Goal: Information Seeking & Learning: Learn about a topic

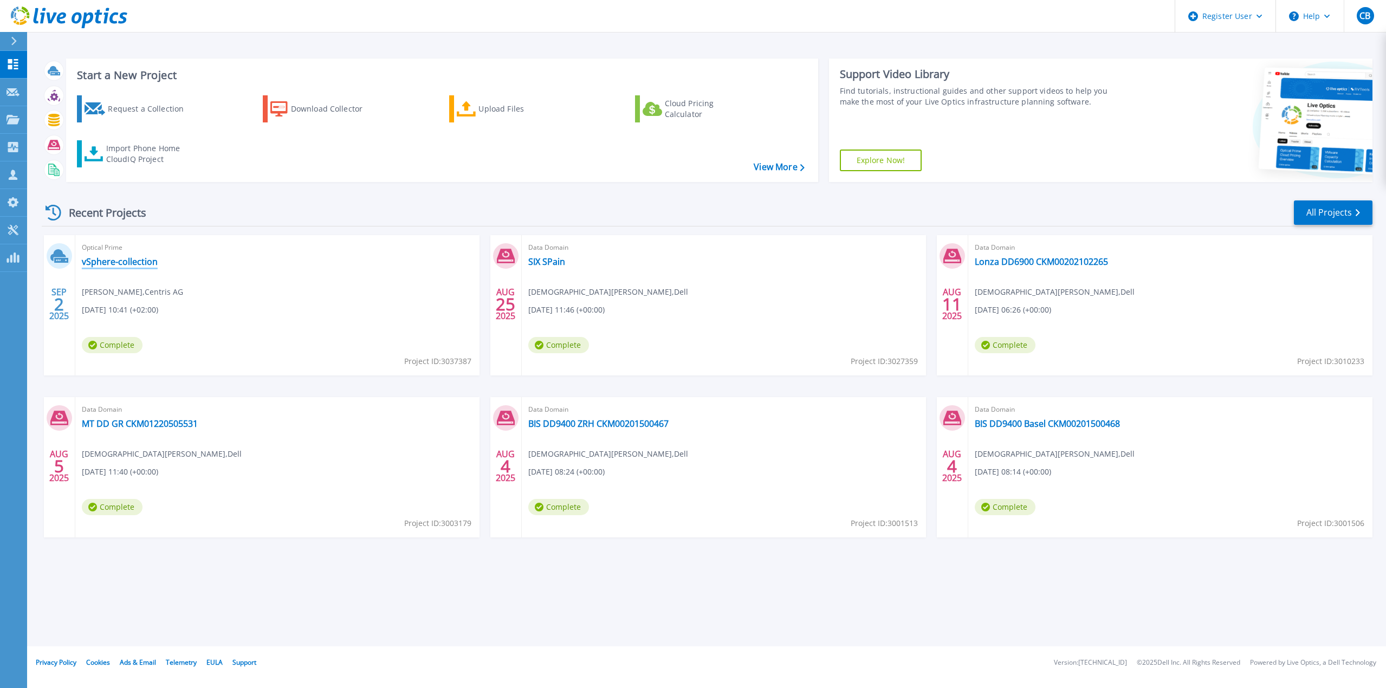
click at [111, 262] on link "vSphere-collection" at bounding box center [120, 261] width 76 height 11
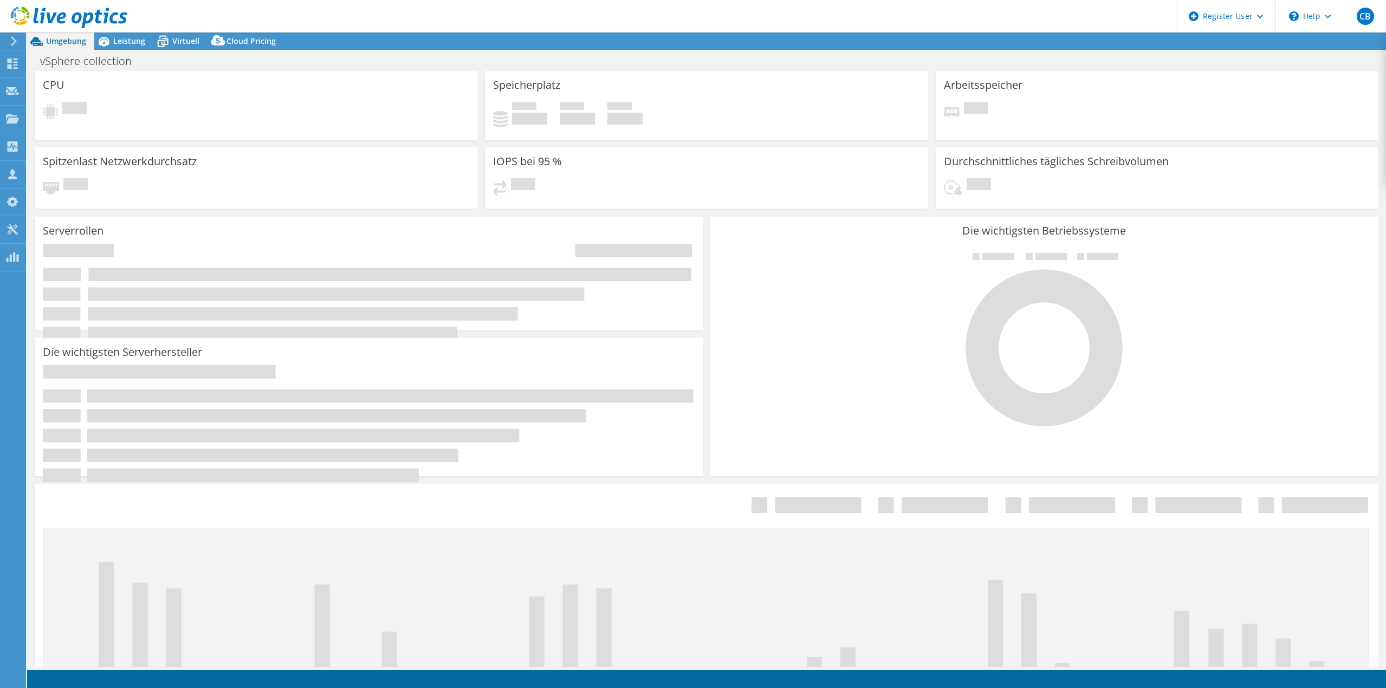
select select "EUFrankfurt"
select select "USD"
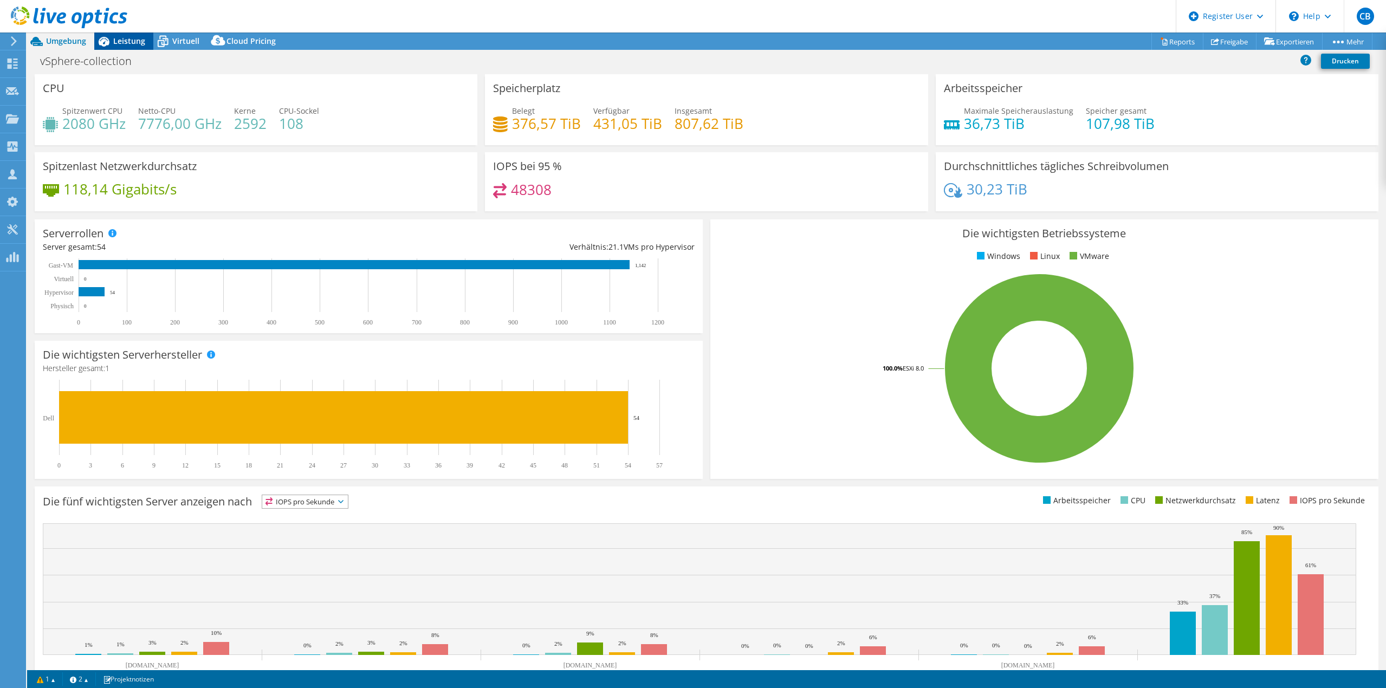
click at [127, 40] on span "Leistung" at bounding box center [129, 41] width 32 height 10
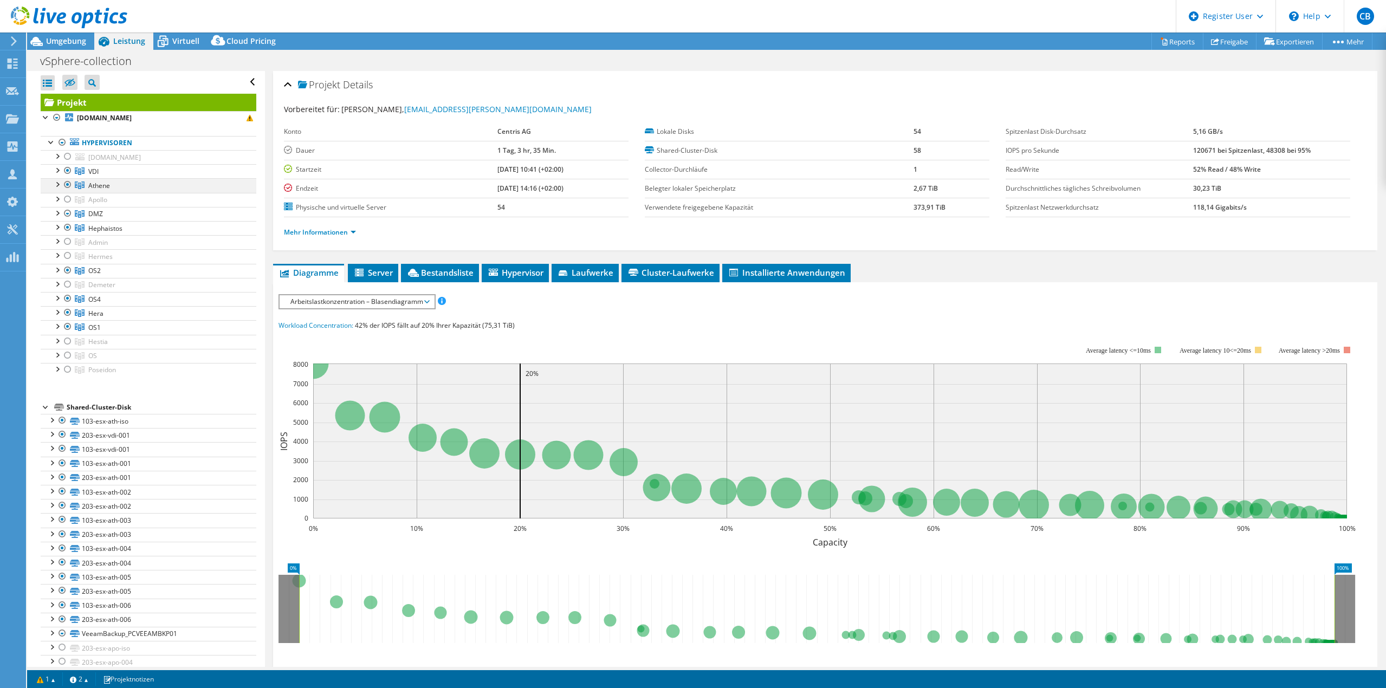
click at [57, 184] on div at bounding box center [56, 183] width 11 height 11
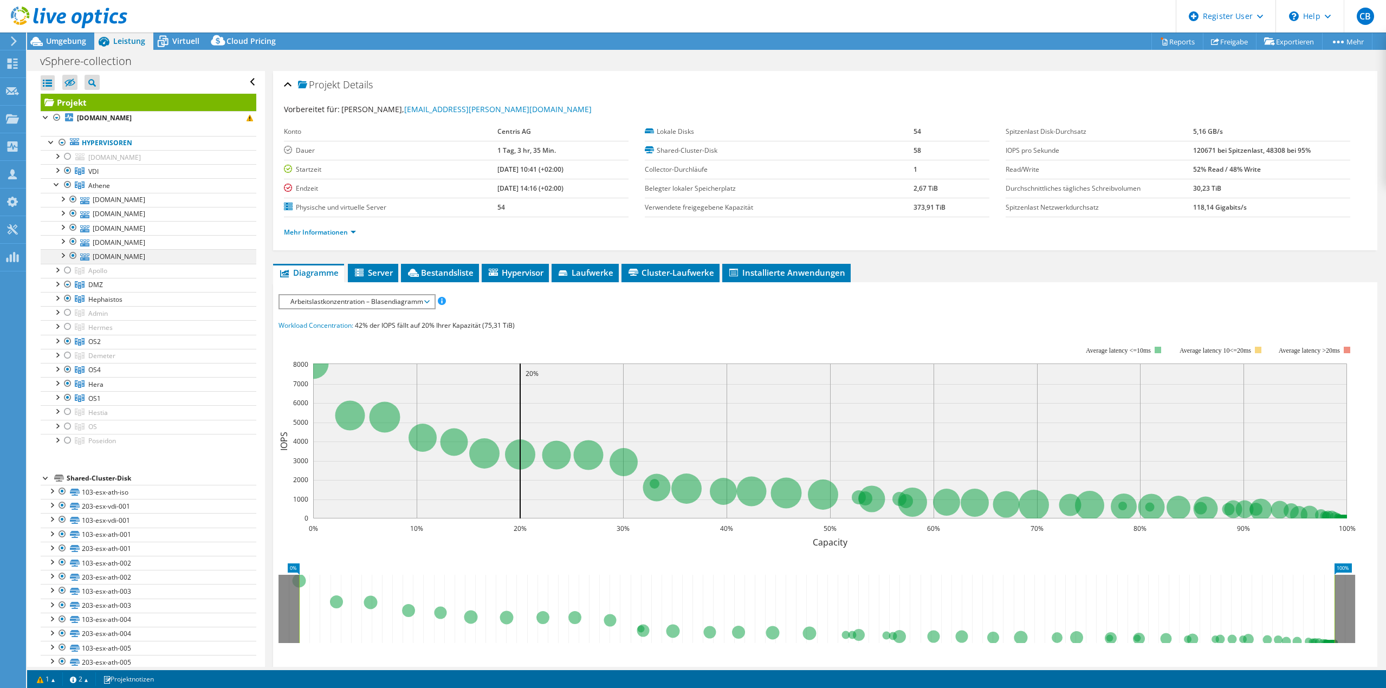
click at [60, 255] on div at bounding box center [62, 254] width 11 height 11
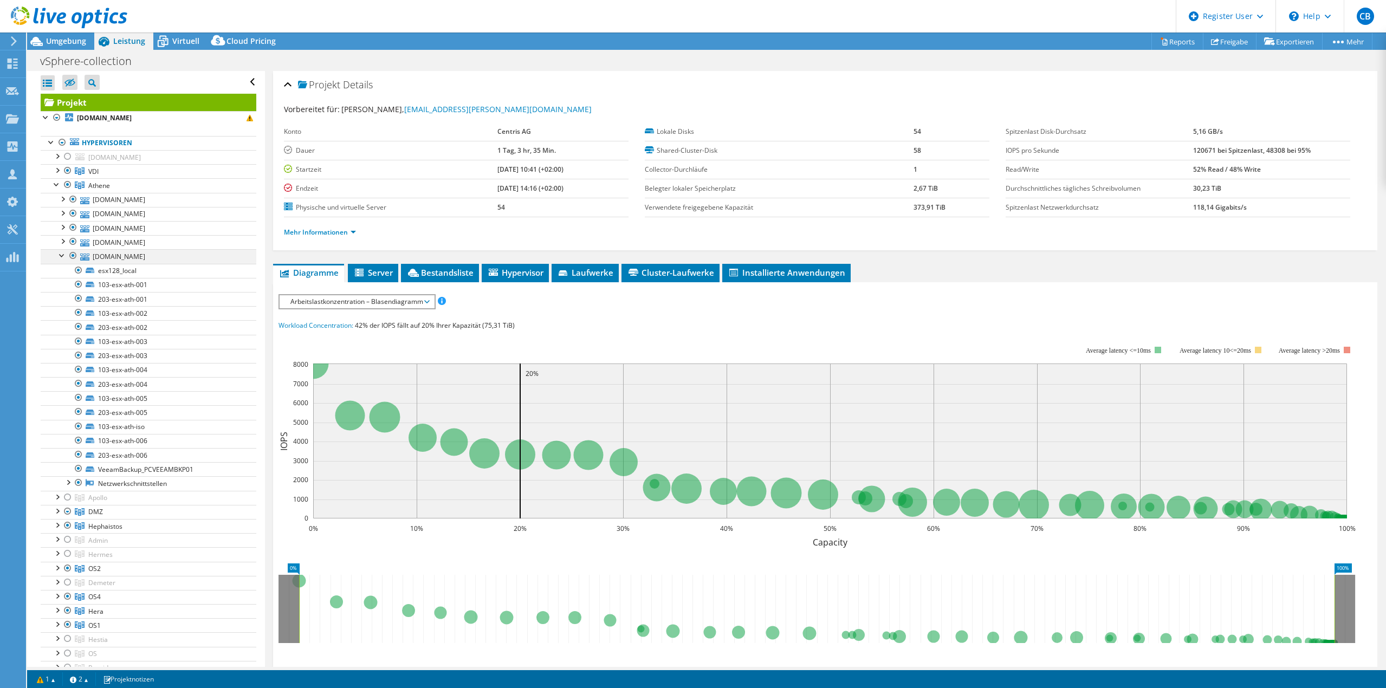
click at [60, 255] on div at bounding box center [62, 254] width 11 height 11
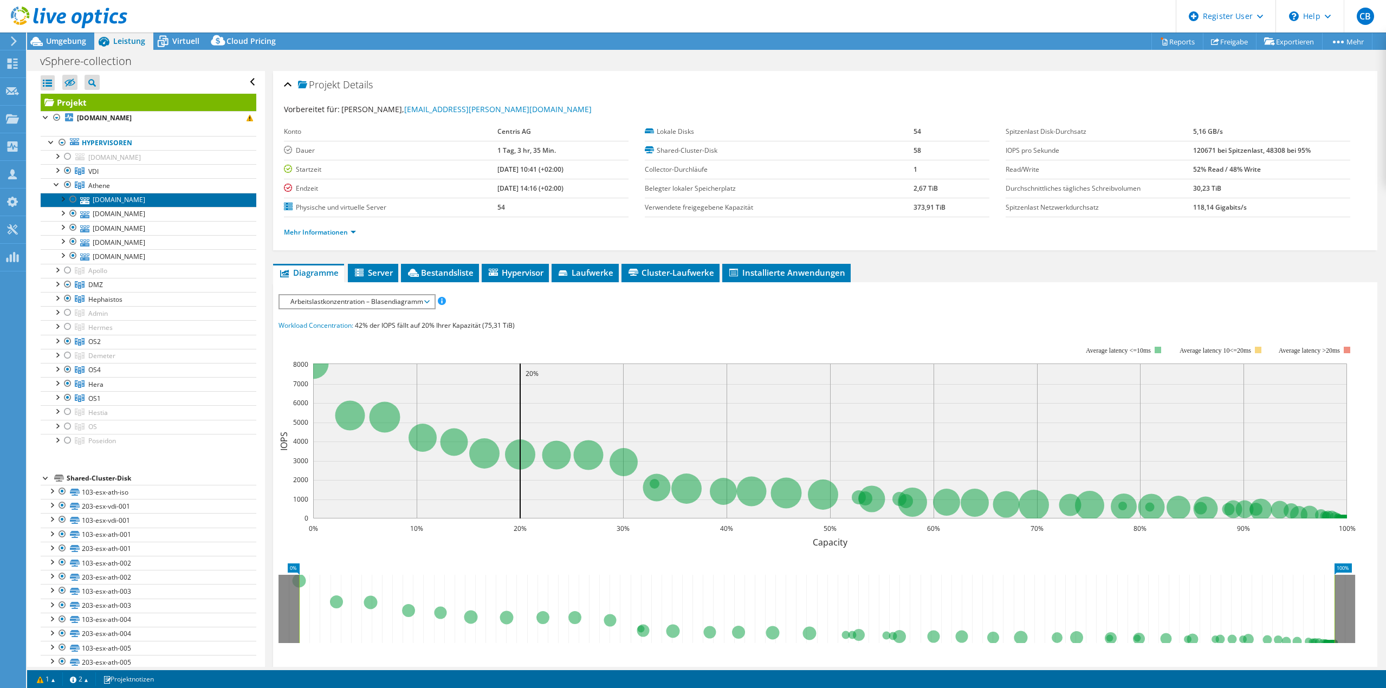
click at [113, 197] on link "[DOMAIN_NAME]" at bounding box center [149, 200] width 216 height 14
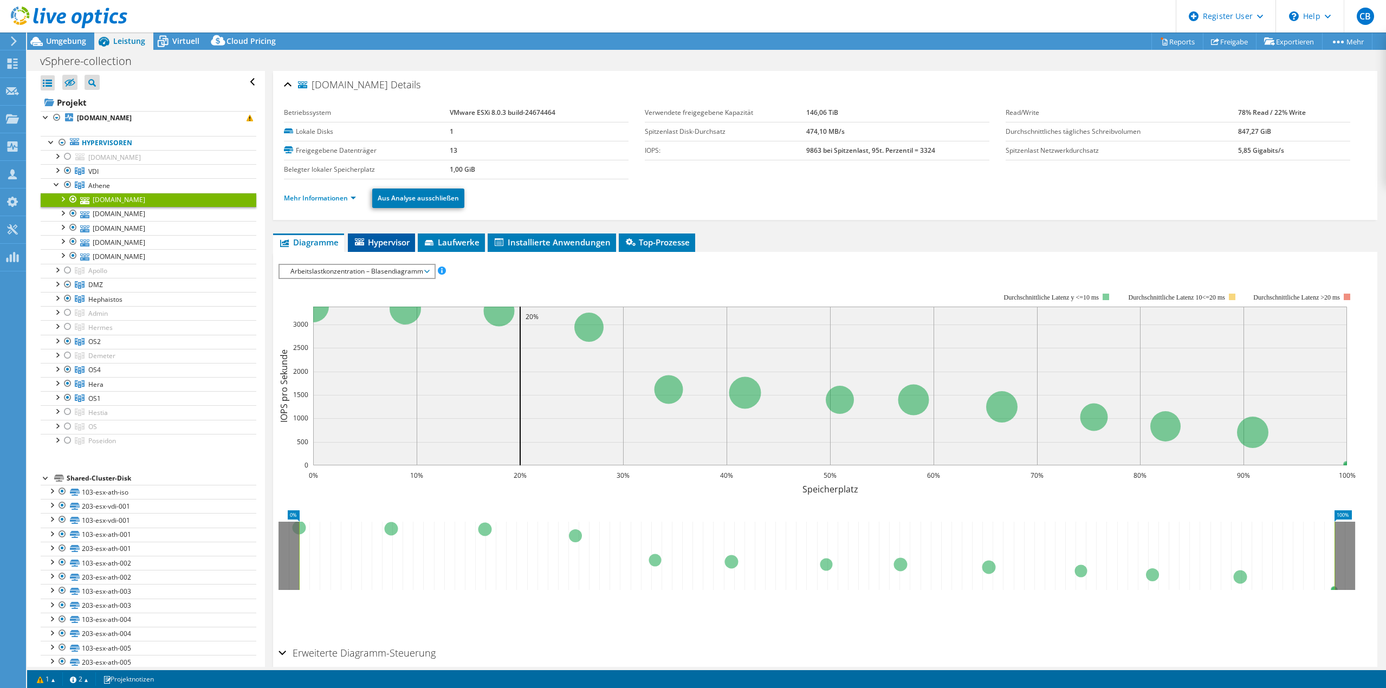
click at [405, 246] on span "Hypervisor" at bounding box center [381, 242] width 56 height 11
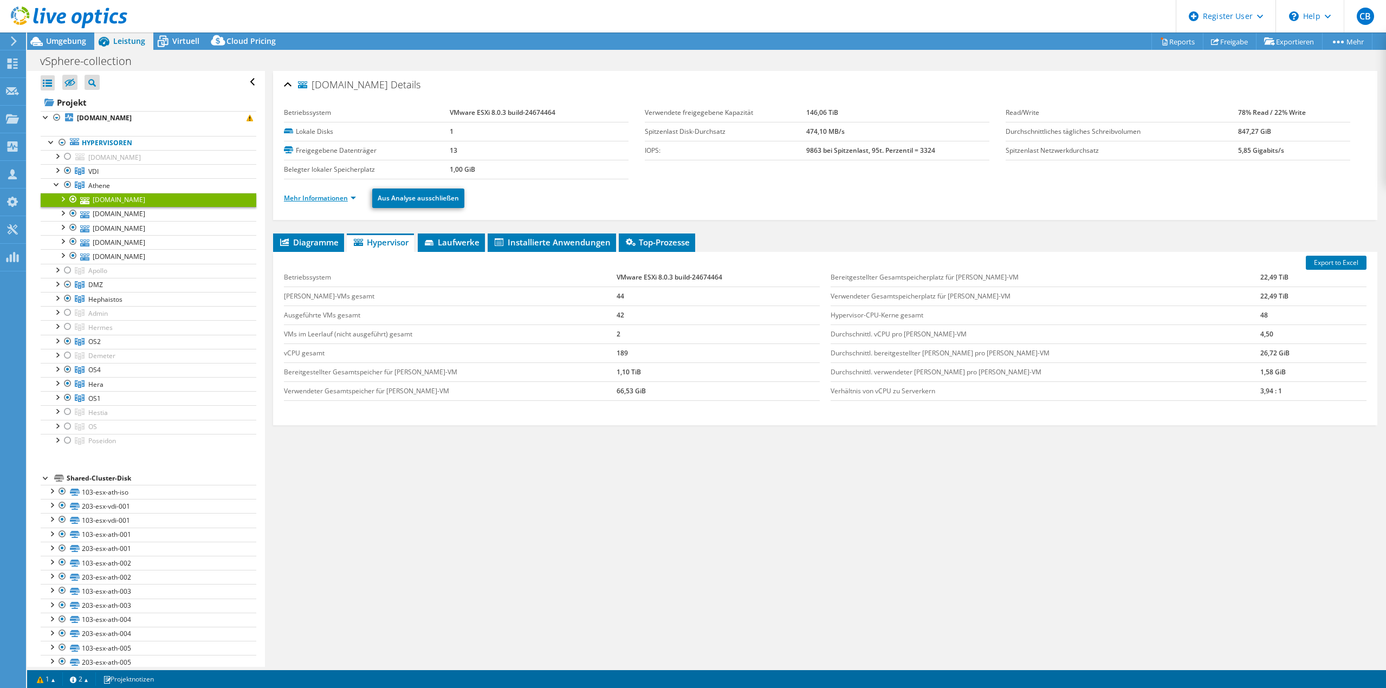
click at [338, 198] on link "Mehr Informationen" at bounding box center [320, 197] width 72 height 9
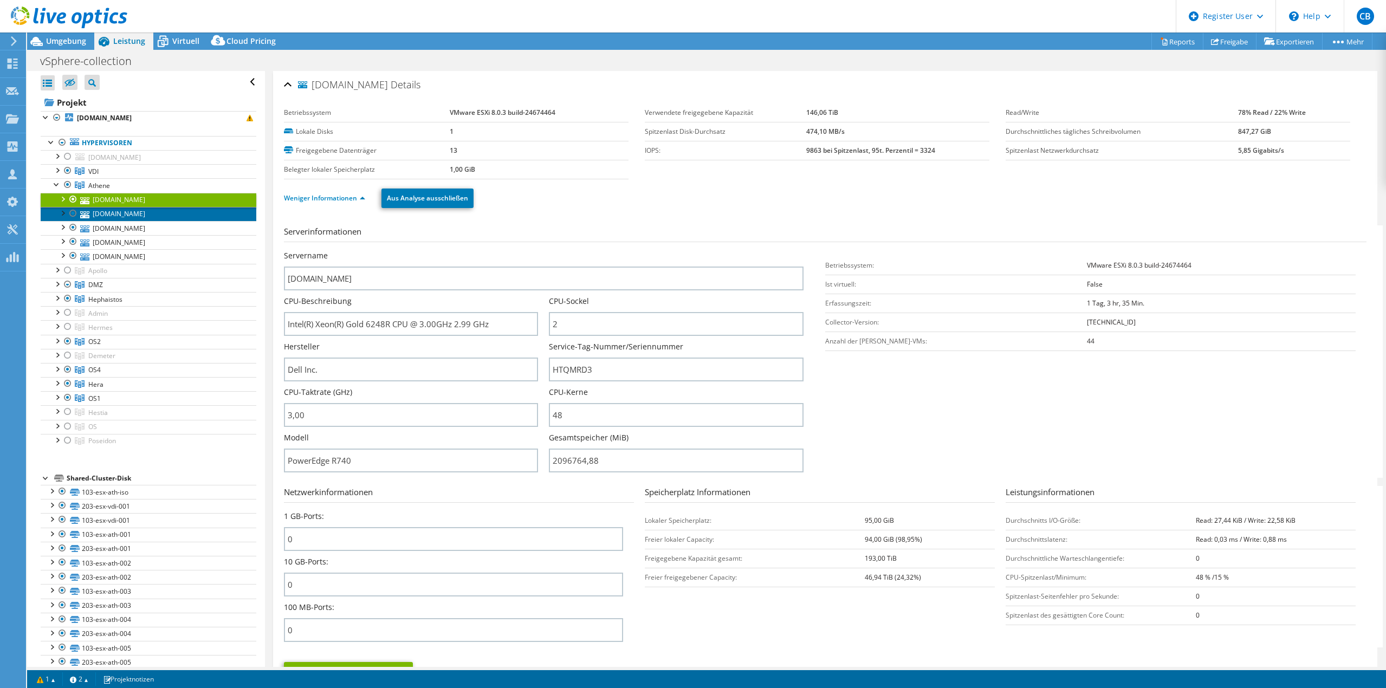
click at [126, 213] on link "[DOMAIN_NAME]" at bounding box center [149, 214] width 216 height 14
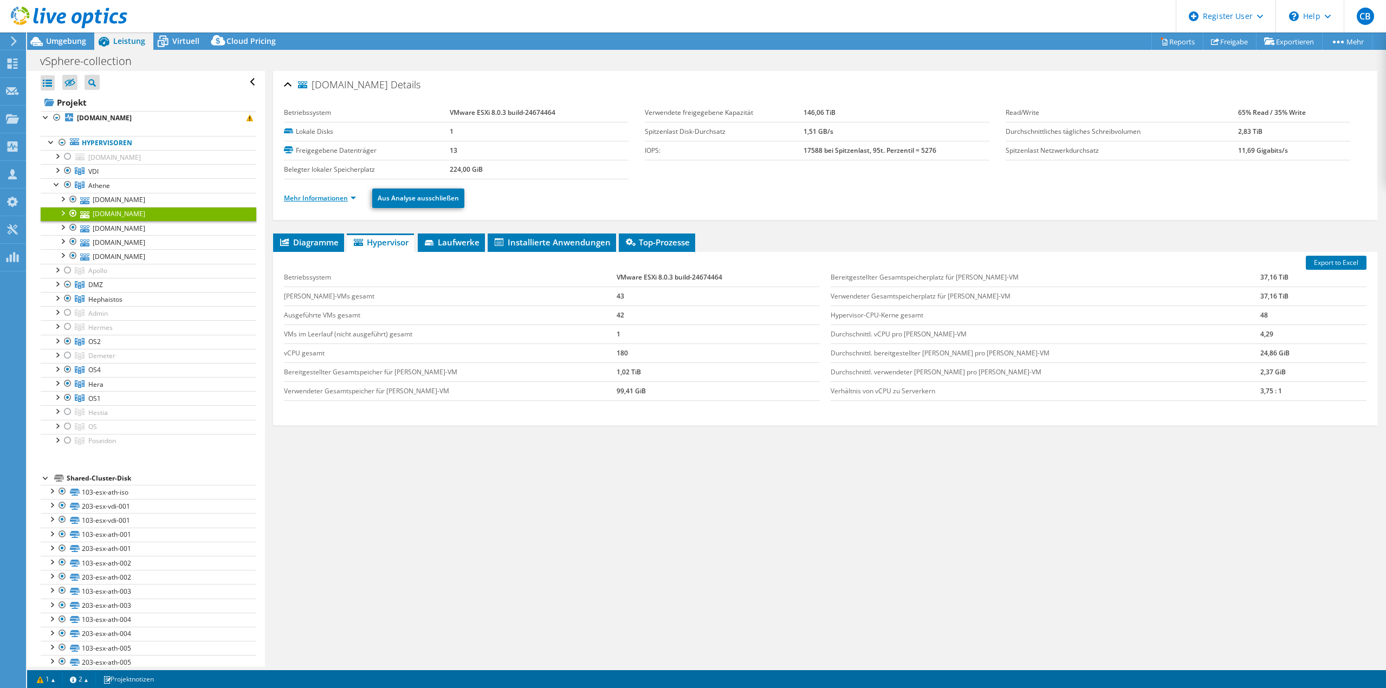
click at [321, 196] on link "Mehr Informationen" at bounding box center [320, 197] width 72 height 9
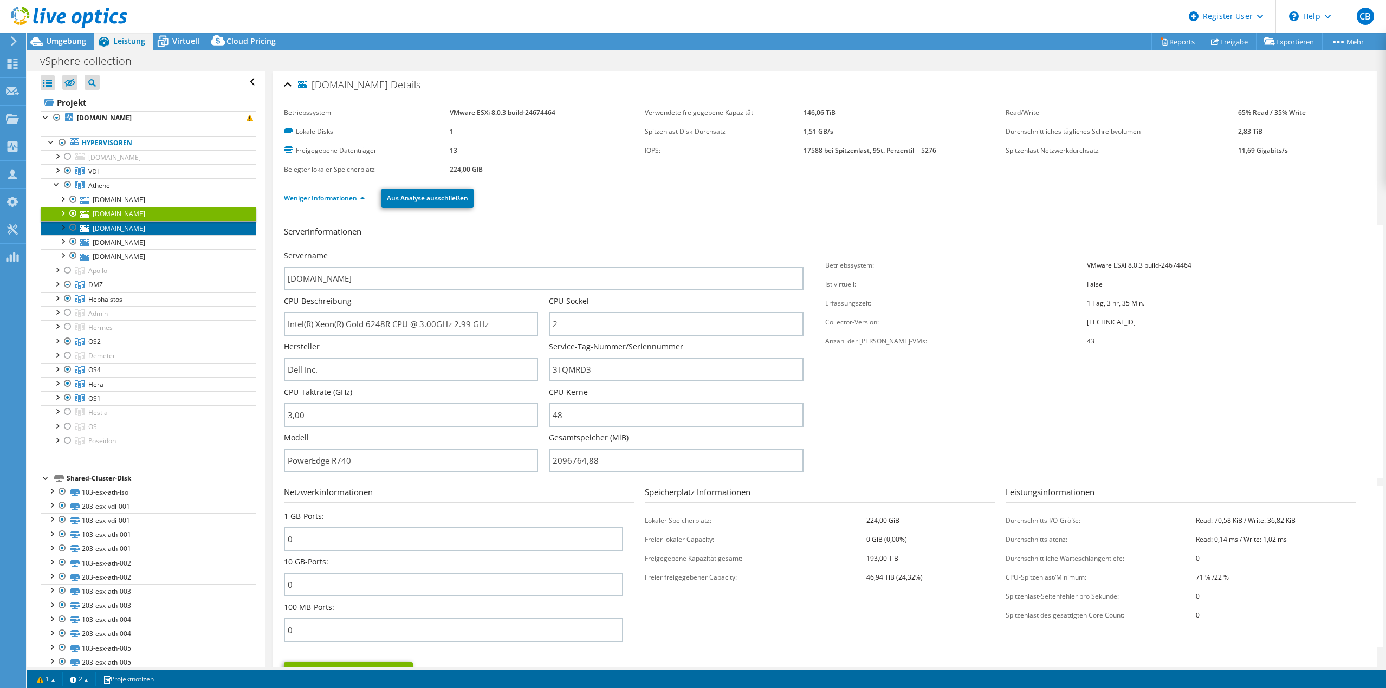
click at [121, 230] on link "[DOMAIN_NAME]" at bounding box center [149, 228] width 216 height 14
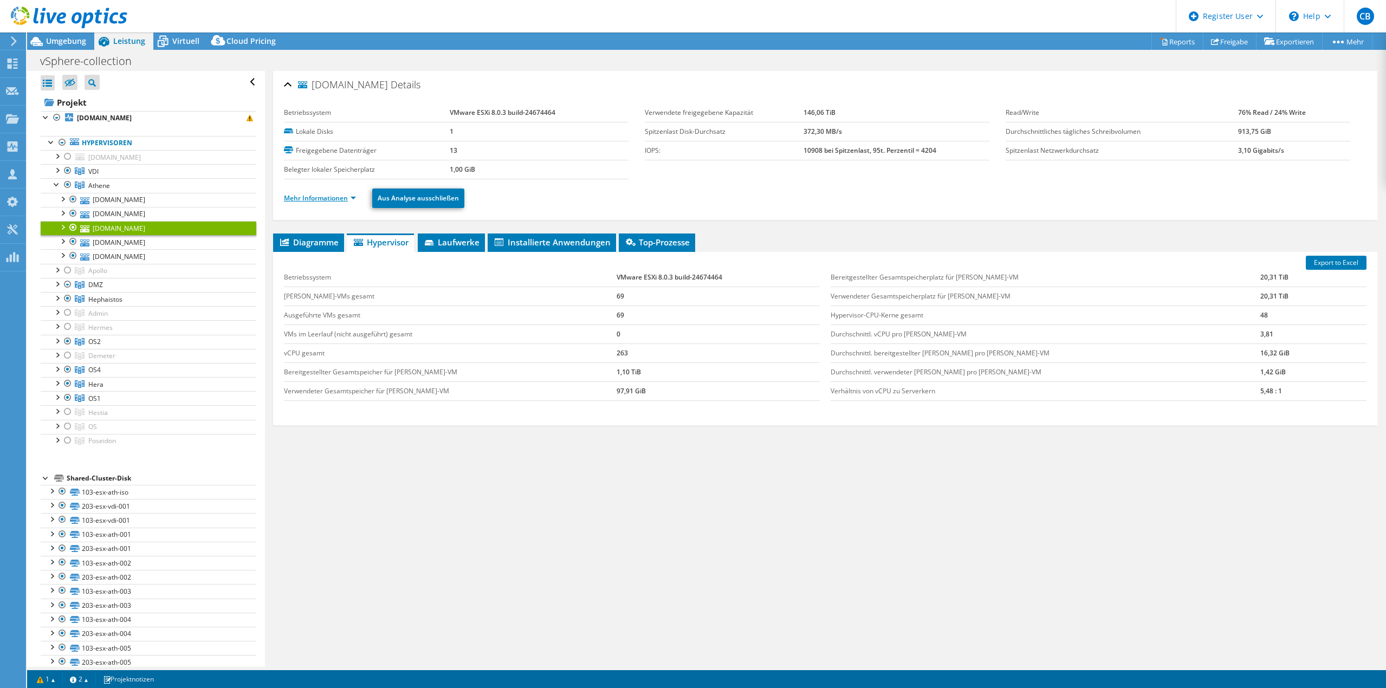
click at [322, 202] on link "Mehr Informationen" at bounding box center [320, 197] width 72 height 9
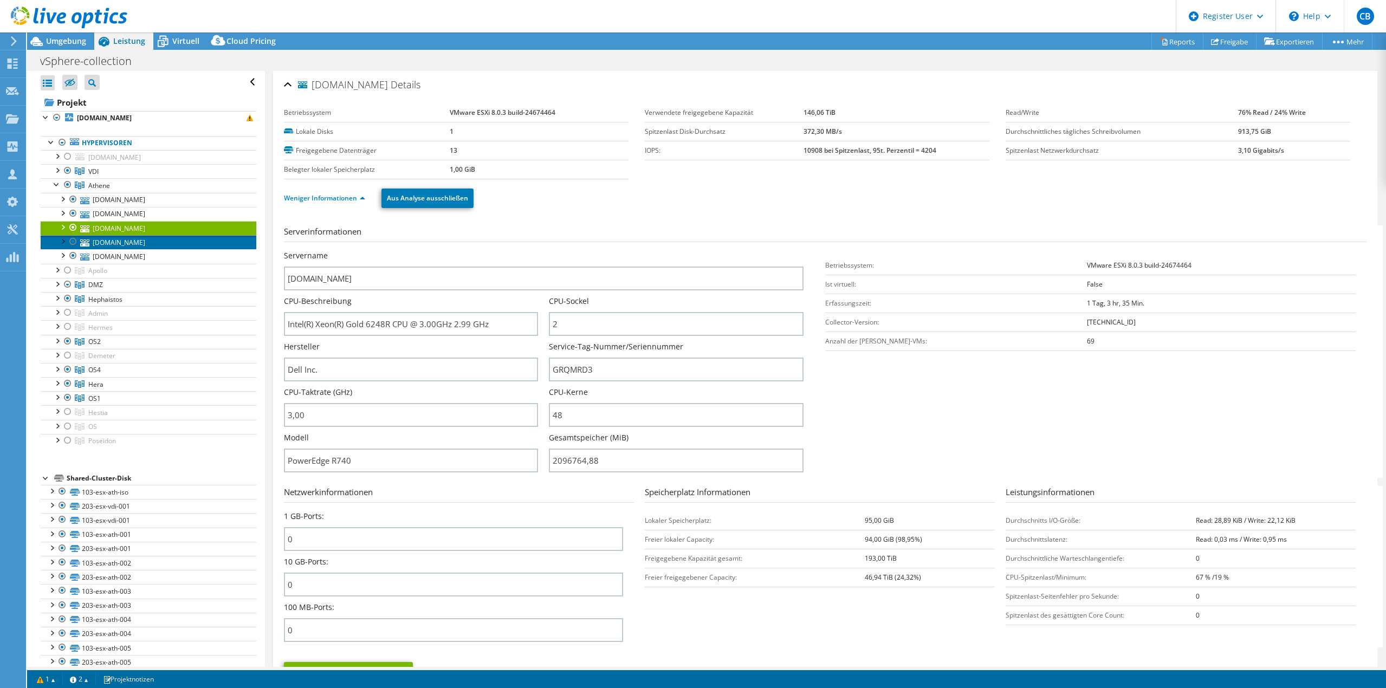
click at [138, 247] on link "[DOMAIN_NAME]" at bounding box center [149, 242] width 216 height 14
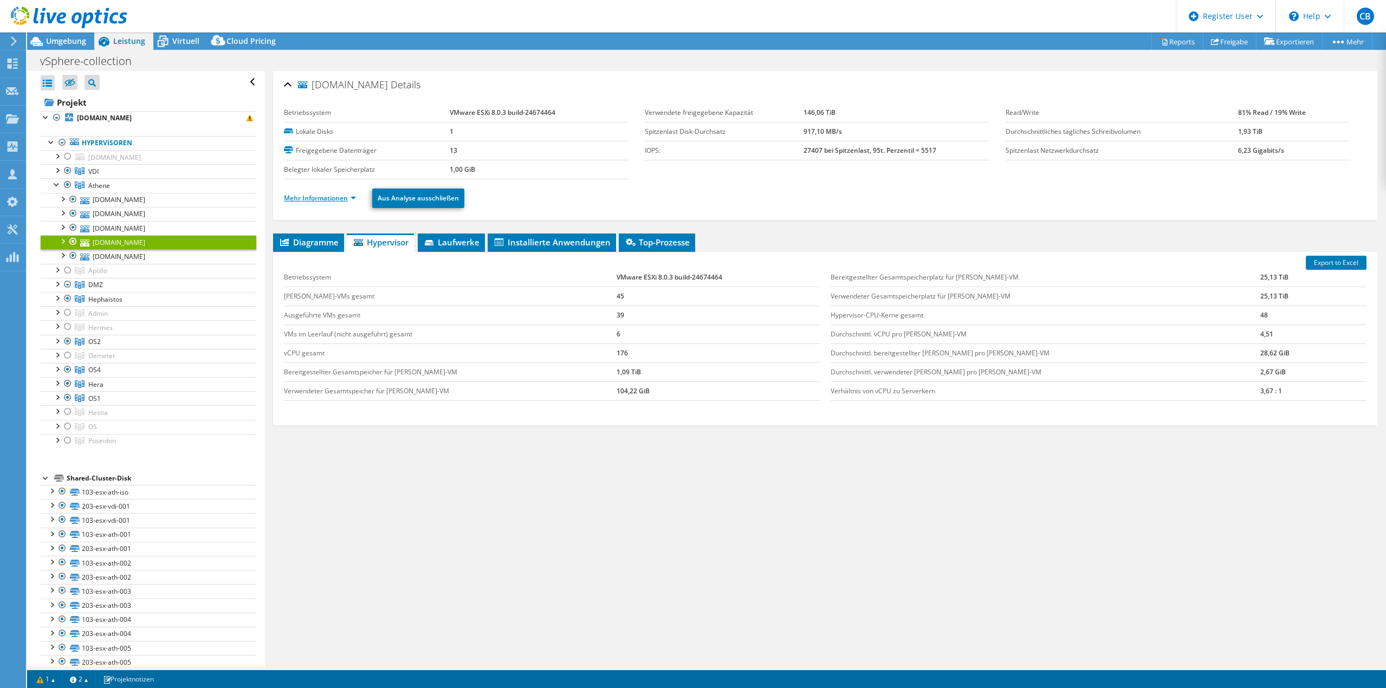
click at [313, 200] on link "Mehr Informationen" at bounding box center [320, 197] width 72 height 9
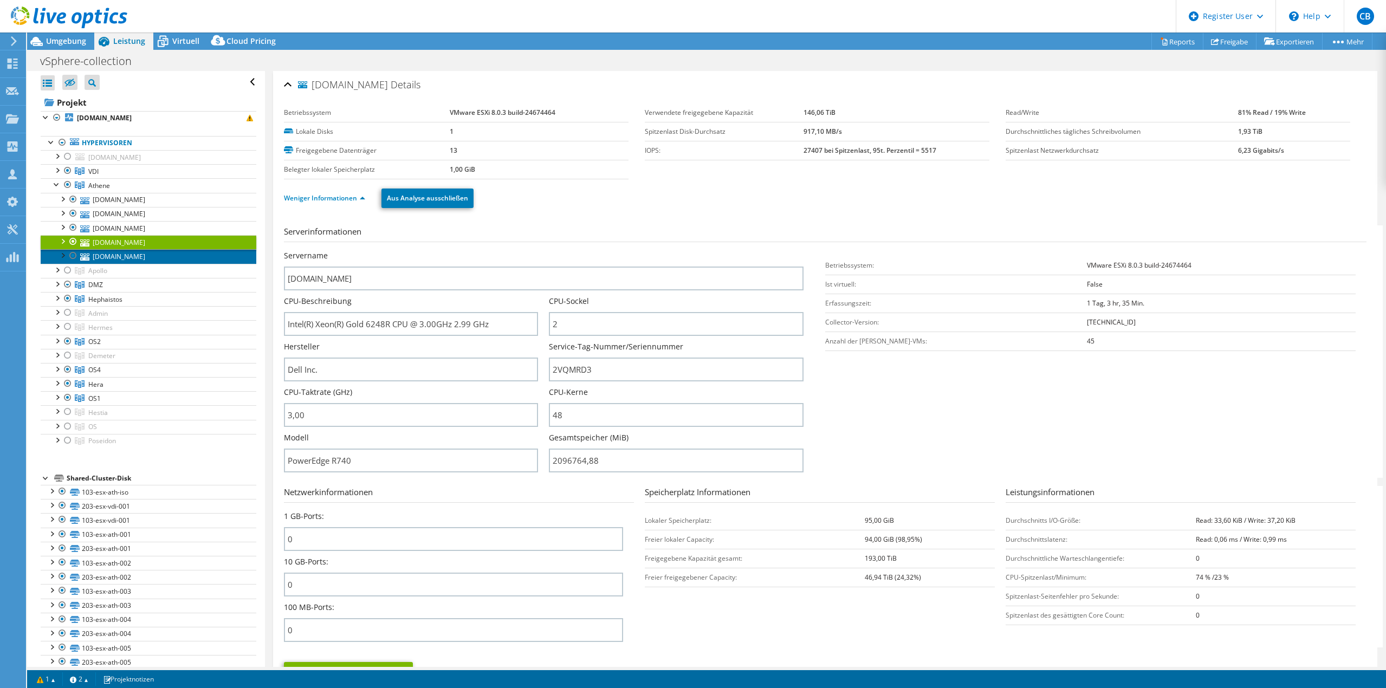
click at [148, 251] on link "[DOMAIN_NAME]" at bounding box center [149, 256] width 216 height 14
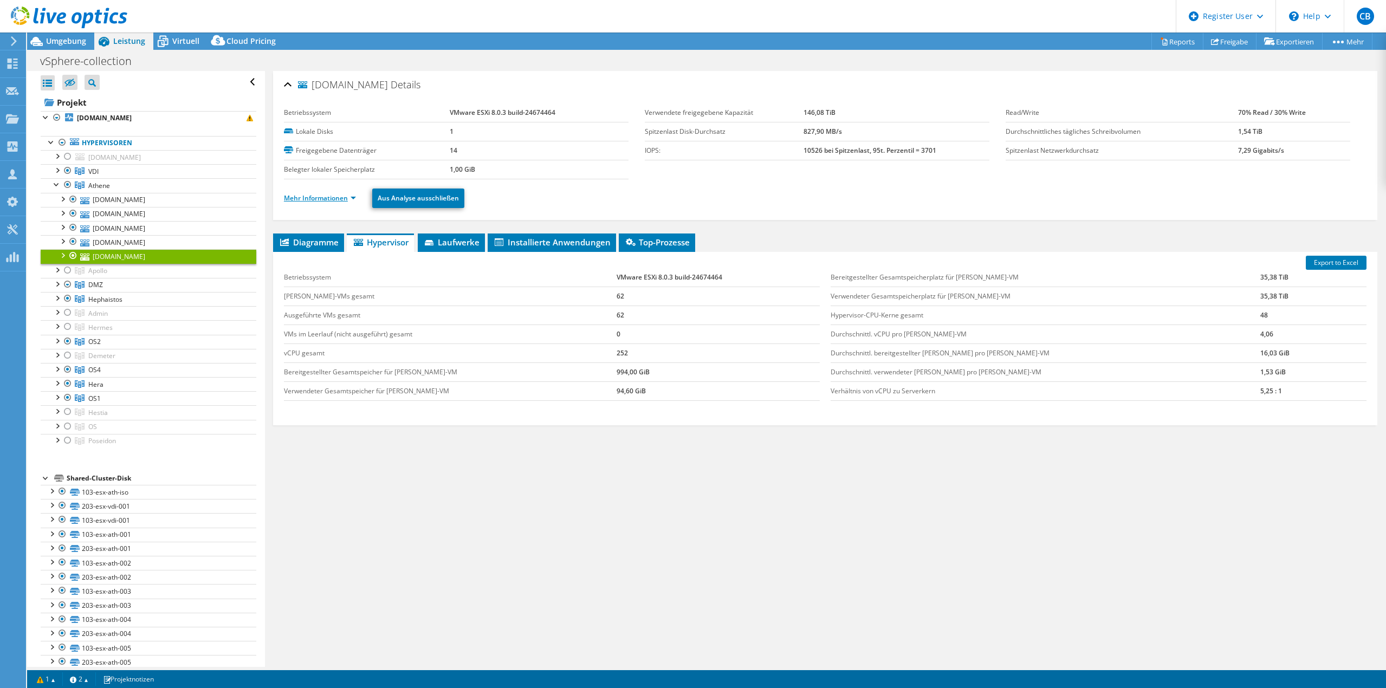
click at [325, 194] on link "Mehr Informationen" at bounding box center [320, 197] width 72 height 9
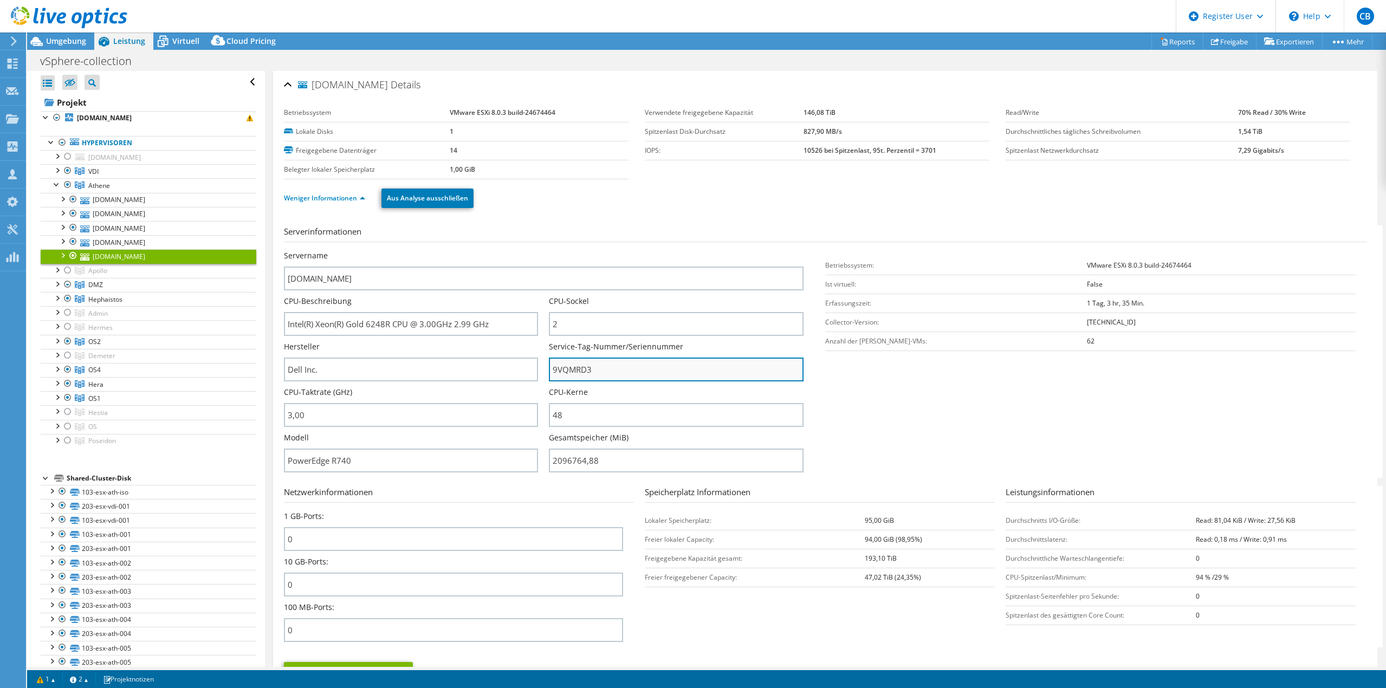
click at [569, 373] on input "9VQMRD3" at bounding box center [676, 370] width 254 height 24
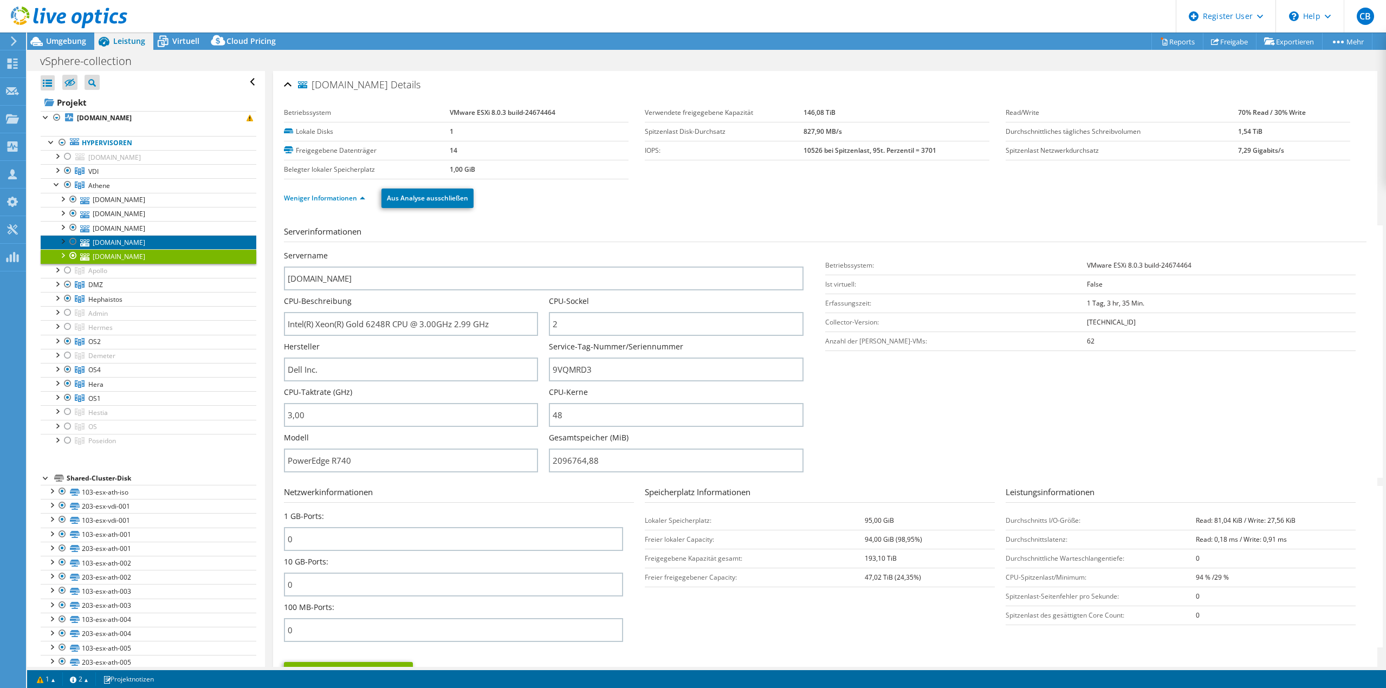
click at [134, 237] on link "[DOMAIN_NAME]" at bounding box center [149, 242] width 216 height 14
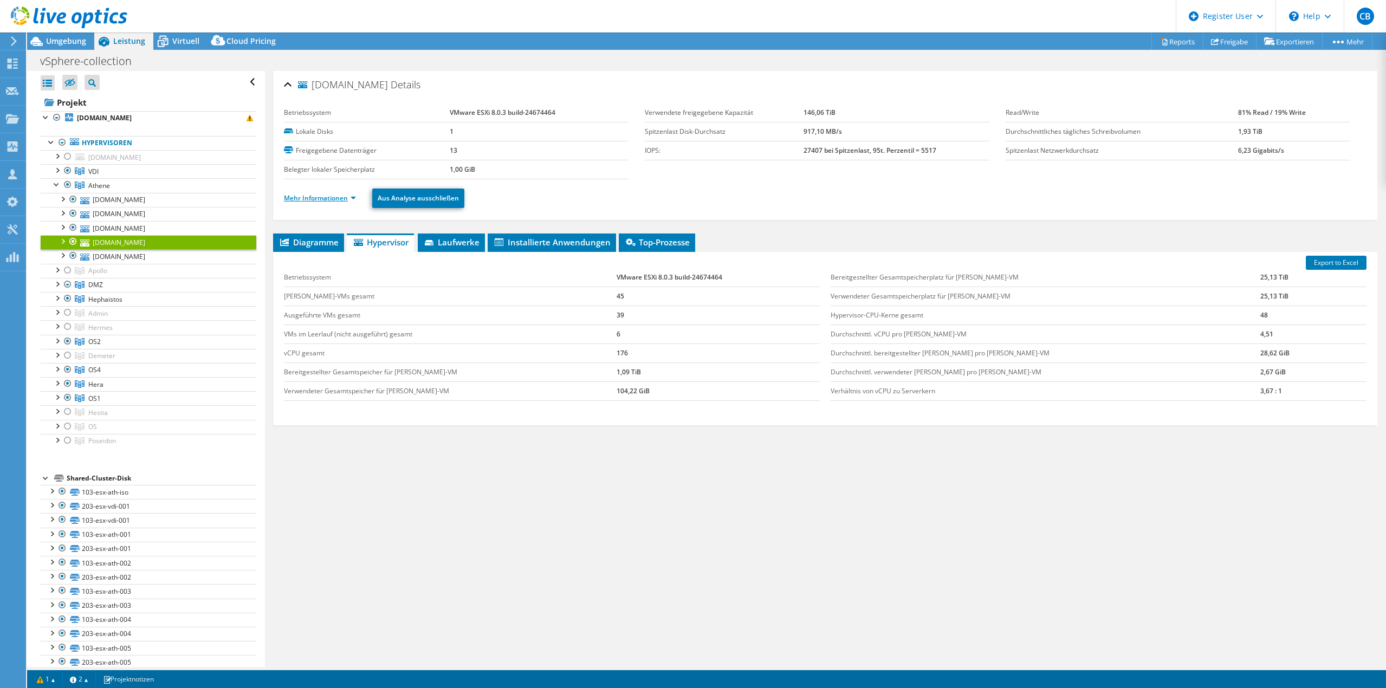
click at [339, 198] on link "Mehr Informationen" at bounding box center [320, 197] width 72 height 9
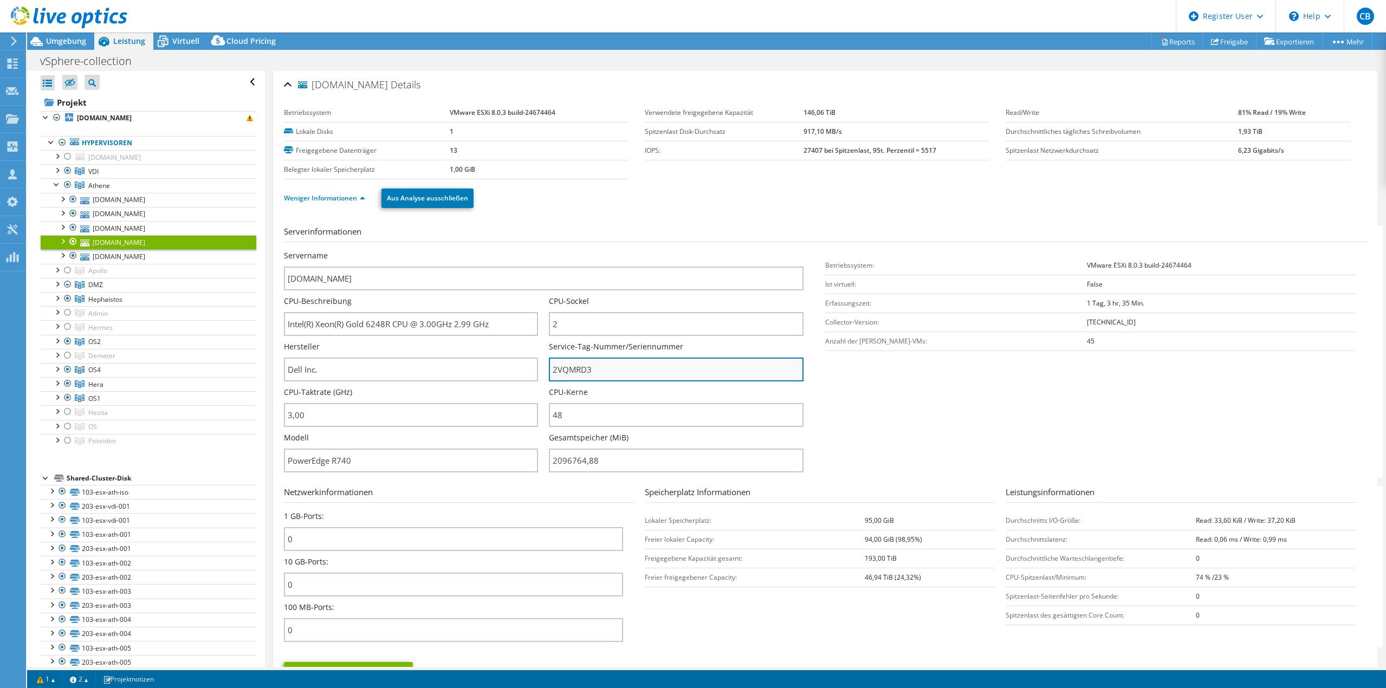
click at [578, 371] on input "2VQMRD3" at bounding box center [676, 370] width 254 height 24
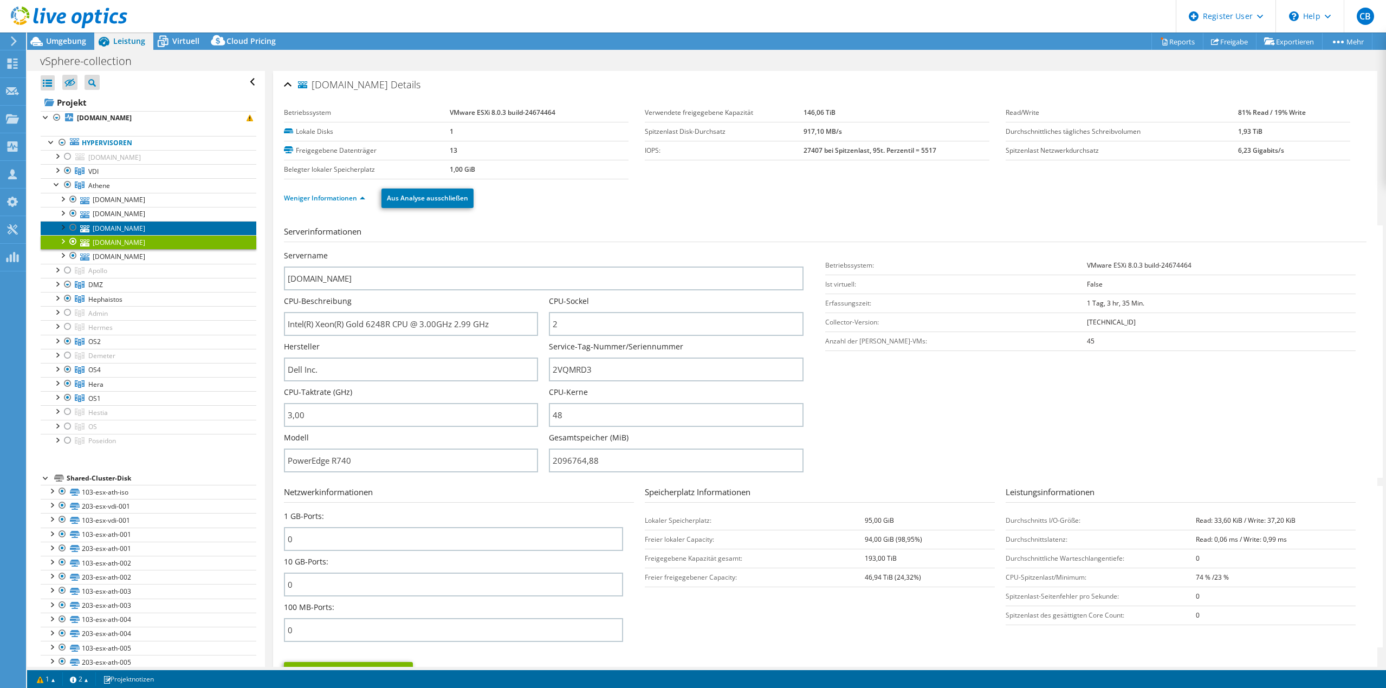
click at [112, 232] on link "[DOMAIN_NAME]" at bounding box center [149, 228] width 216 height 14
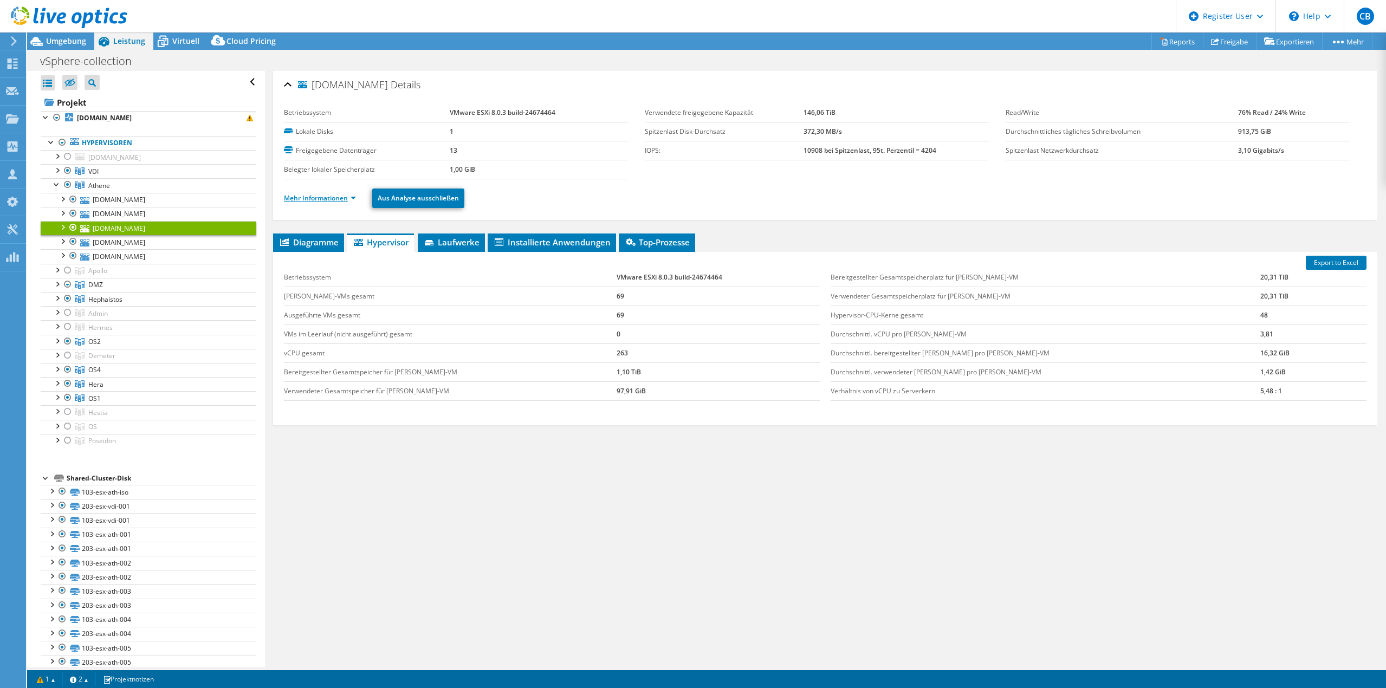
click at [332, 201] on link "Mehr Informationen" at bounding box center [320, 197] width 72 height 9
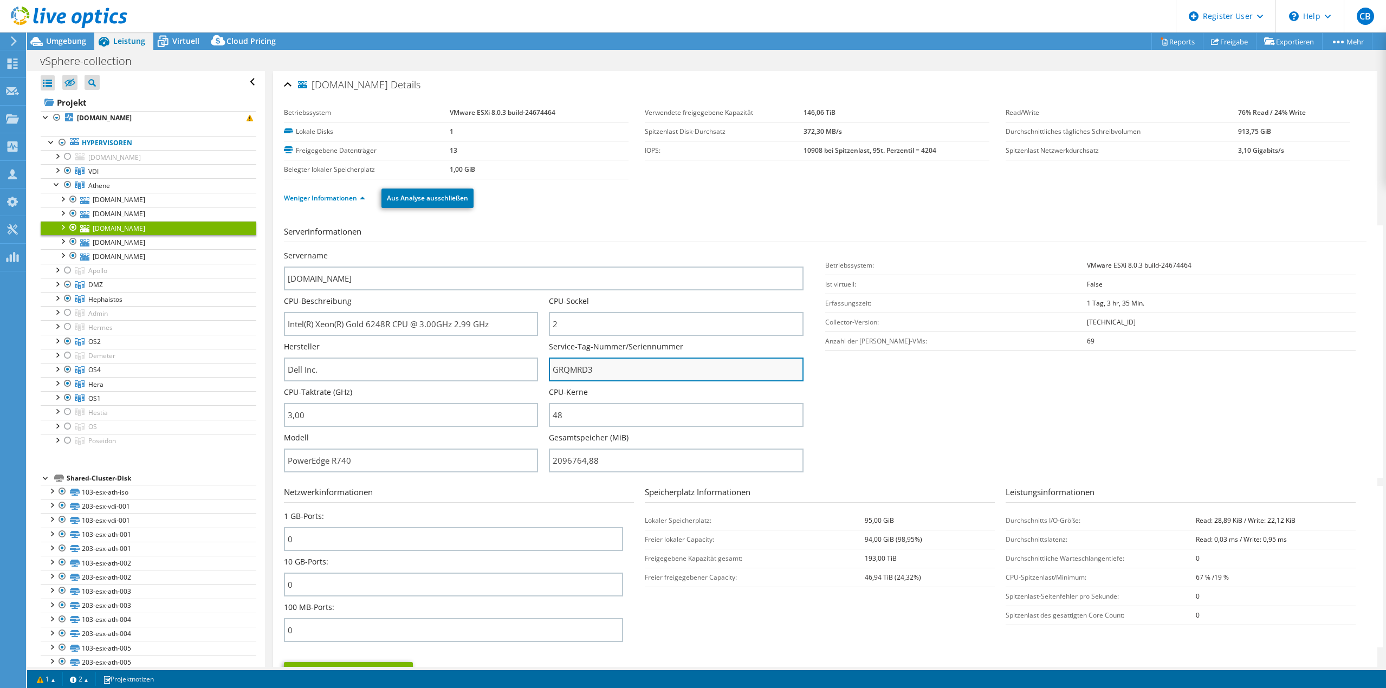
click at [569, 364] on input "GRQMRD3" at bounding box center [676, 370] width 254 height 24
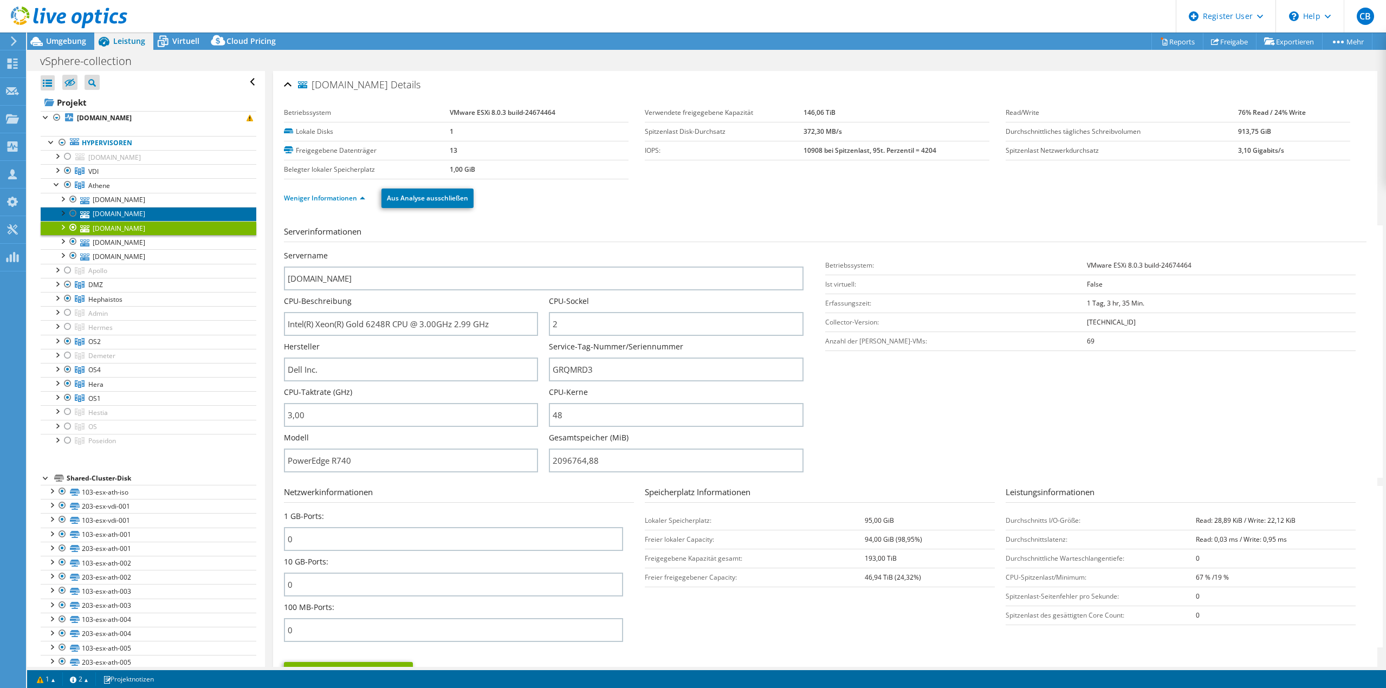
click at [138, 215] on link "[DOMAIN_NAME]" at bounding box center [149, 214] width 216 height 14
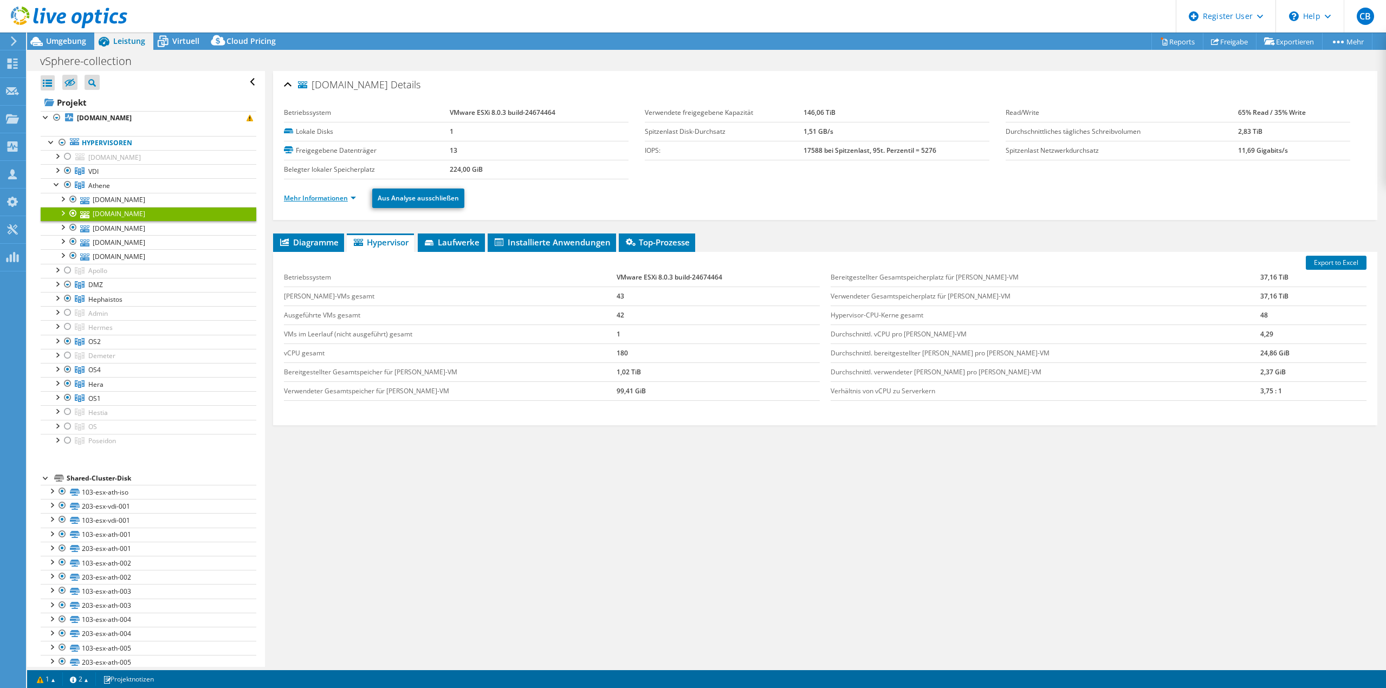
click at [324, 197] on link "Mehr Informationen" at bounding box center [320, 197] width 72 height 9
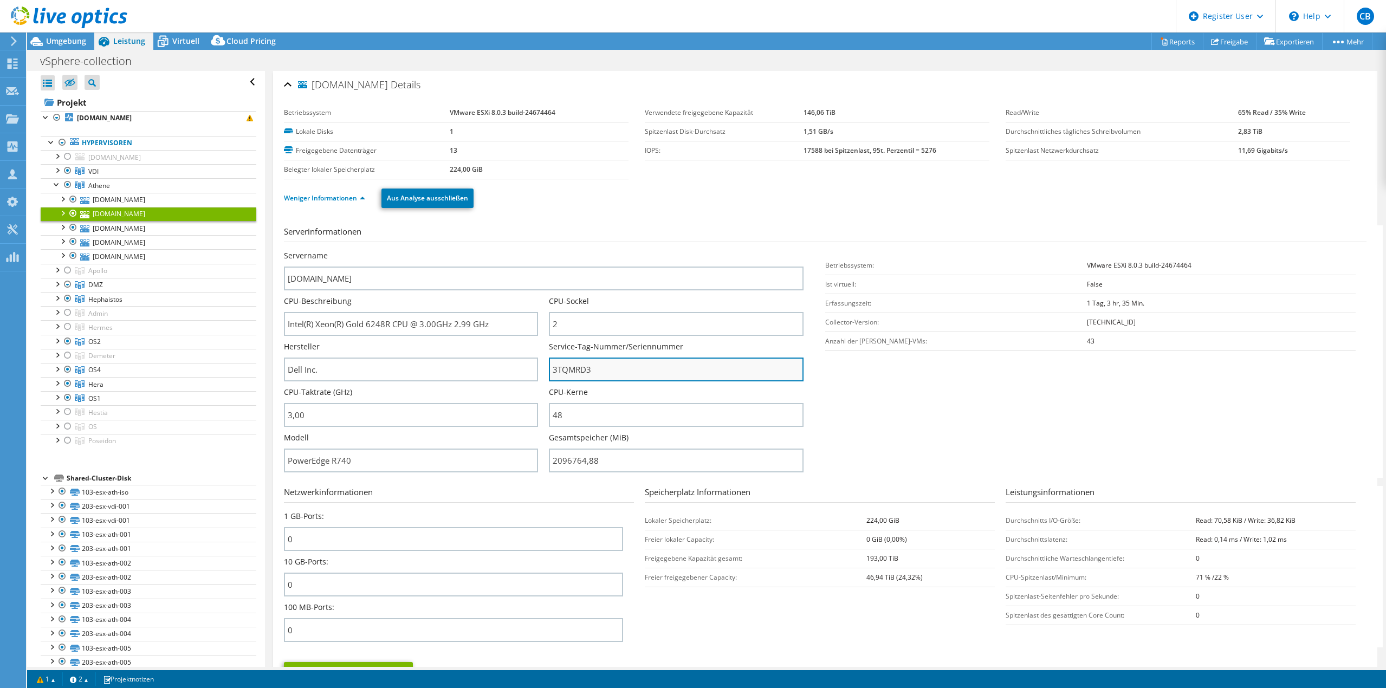
click at [575, 364] on input "3TQMRD3" at bounding box center [676, 370] width 254 height 24
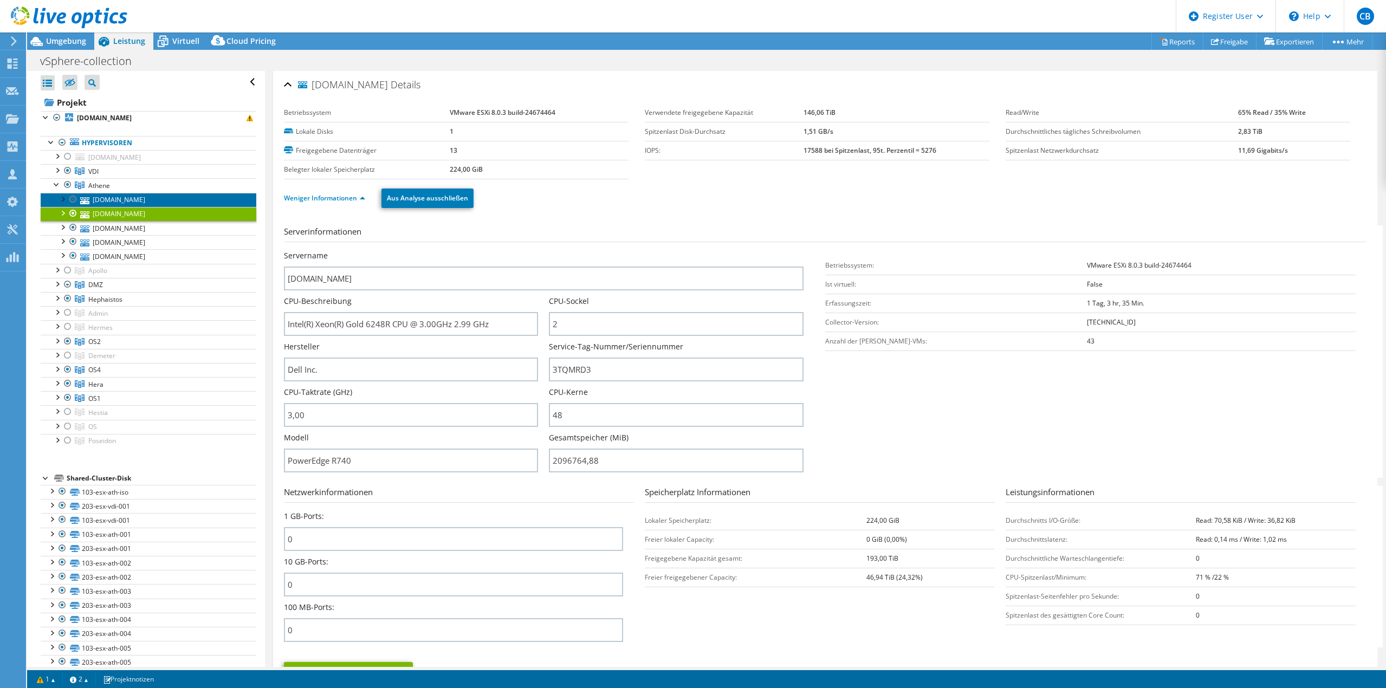
click at [137, 195] on link "[DOMAIN_NAME]" at bounding box center [149, 200] width 216 height 14
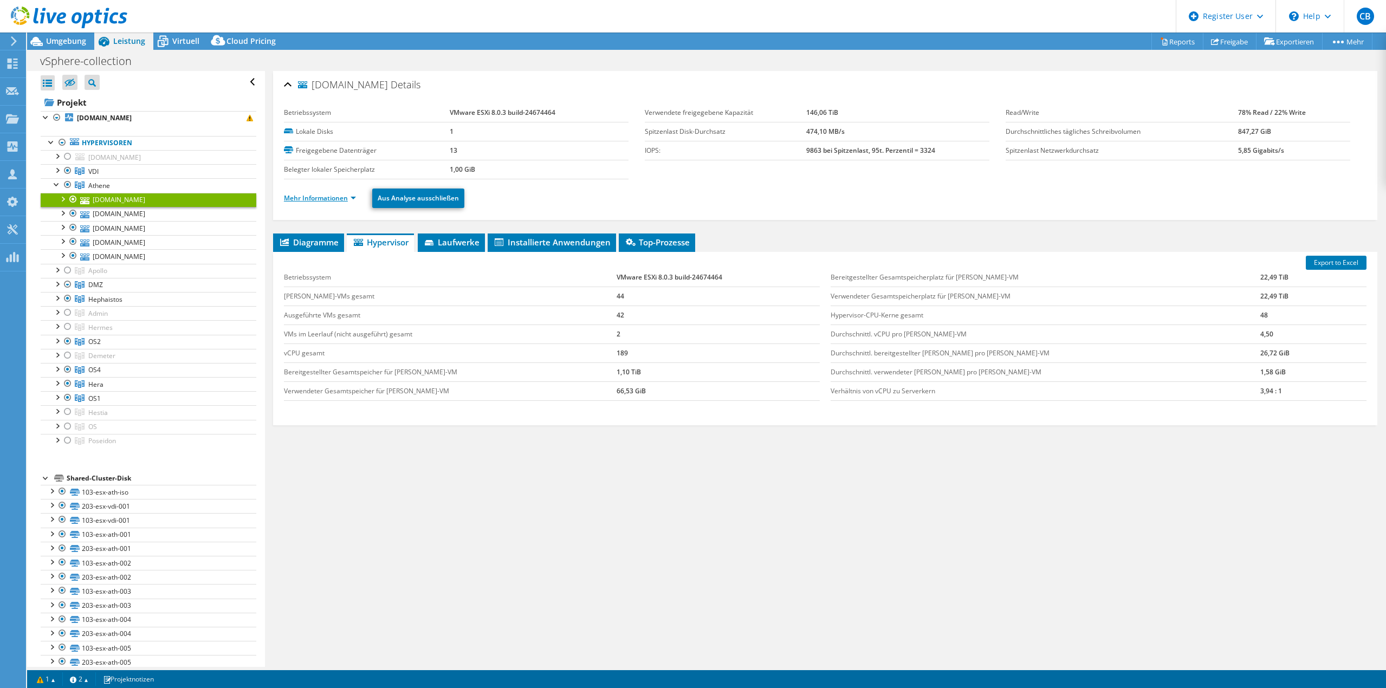
click at [322, 195] on link "Mehr Informationen" at bounding box center [320, 197] width 72 height 9
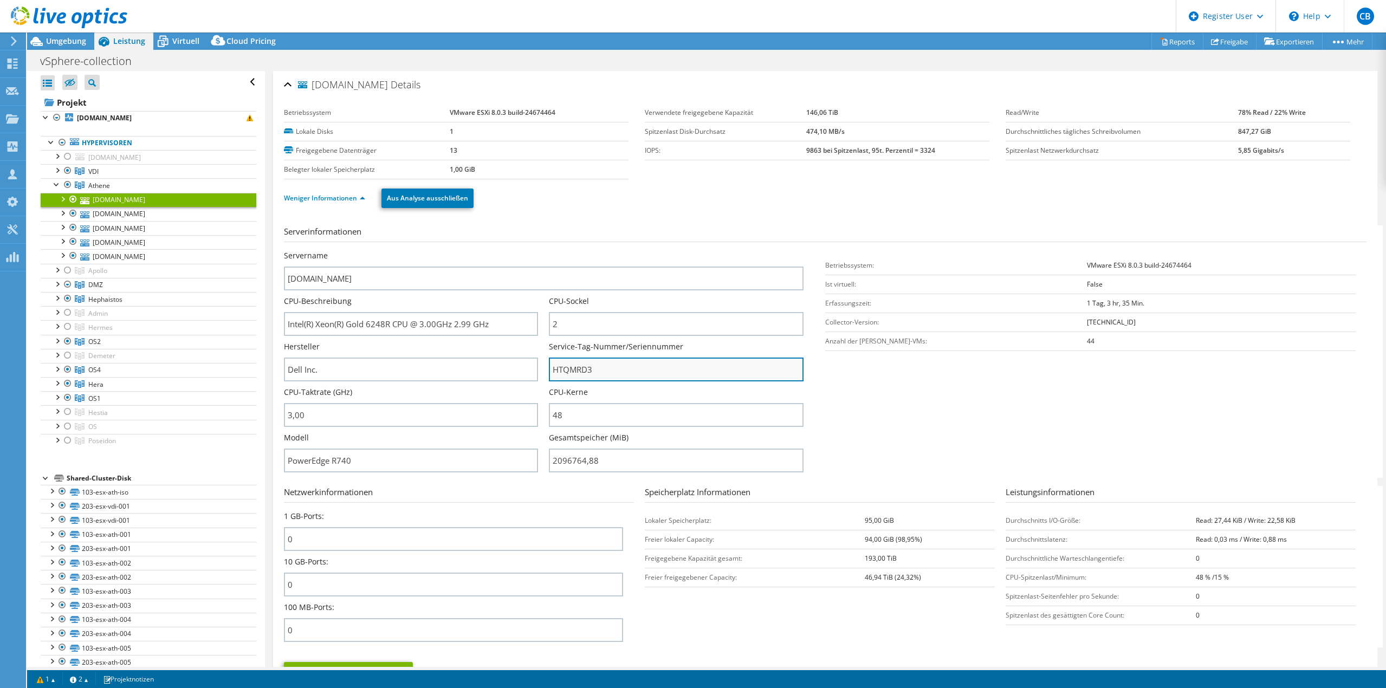
click at [571, 374] on input "HTQMRD3" at bounding box center [676, 370] width 254 height 24
click at [57, 186] on div at bounding box center [56, 183] width 11 height 11
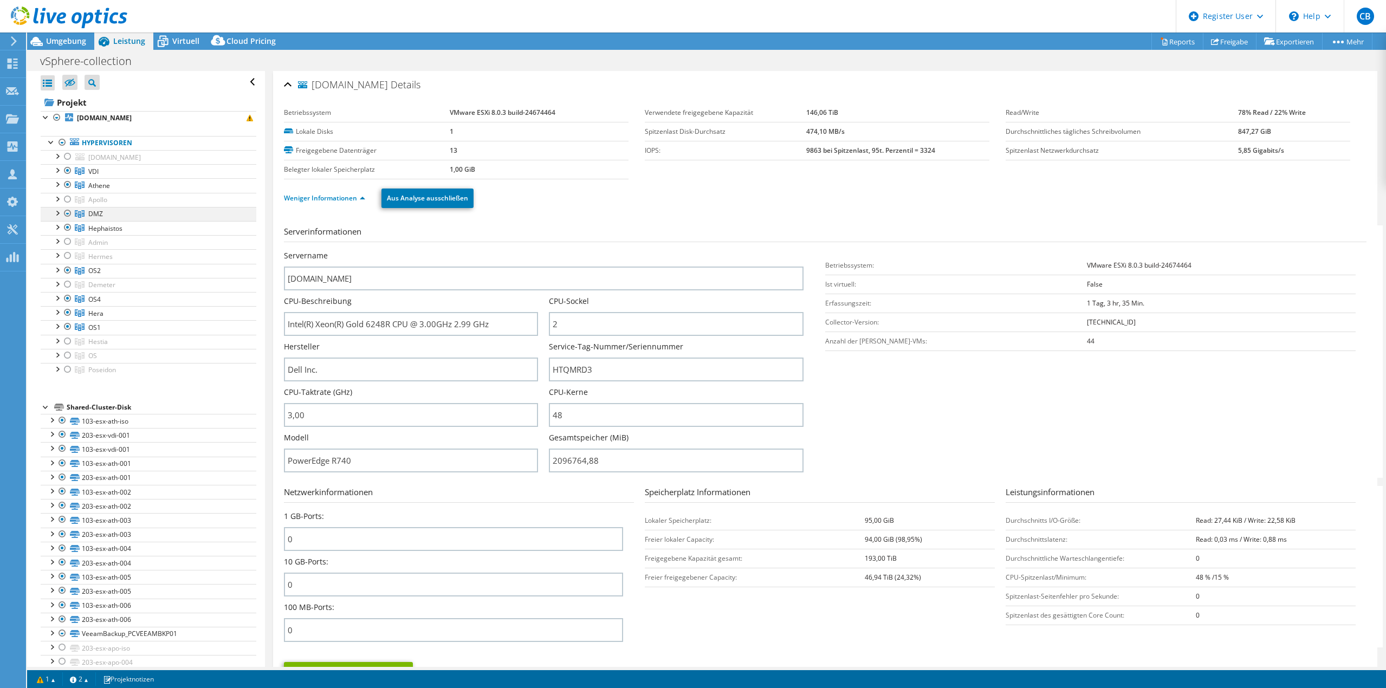
click at [56, 214] on div at bounding box center [56, 212] width 11 height 11
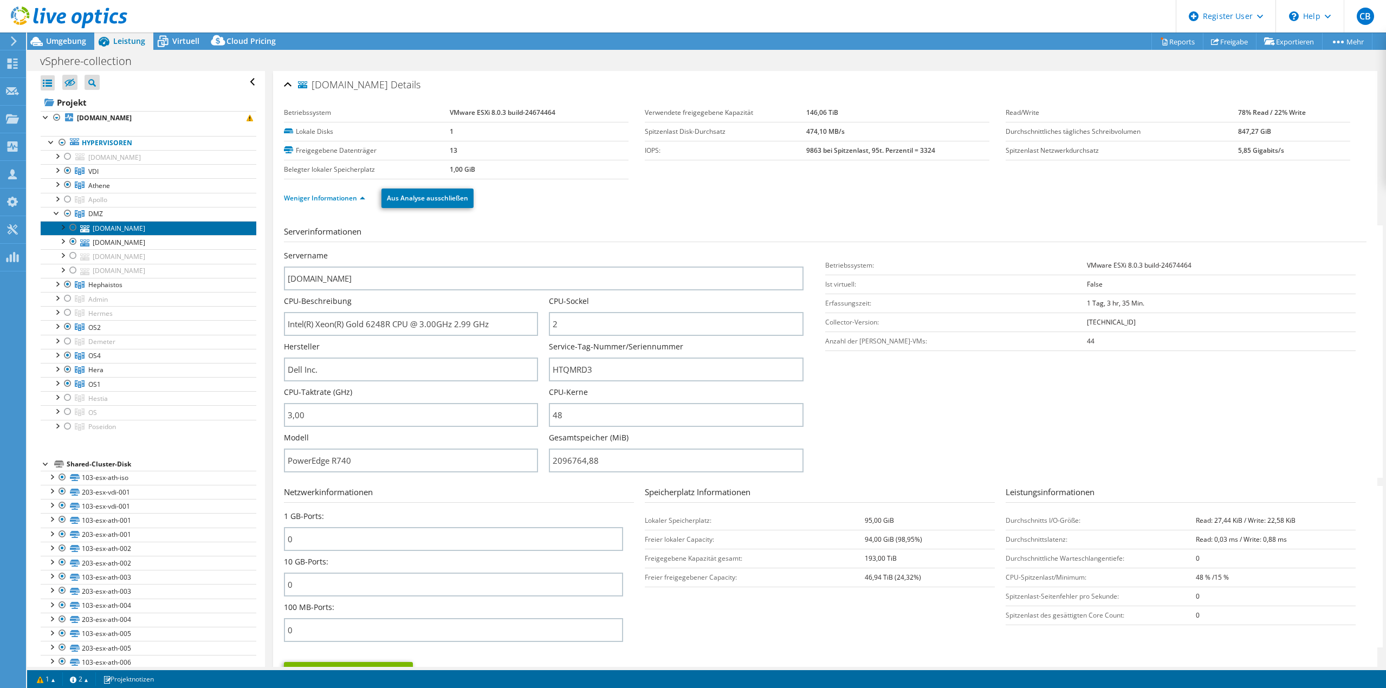
click at [130, 228] on link "[DOMAIN_NAME]" at bounding box center [149, 228] width 216 height 14
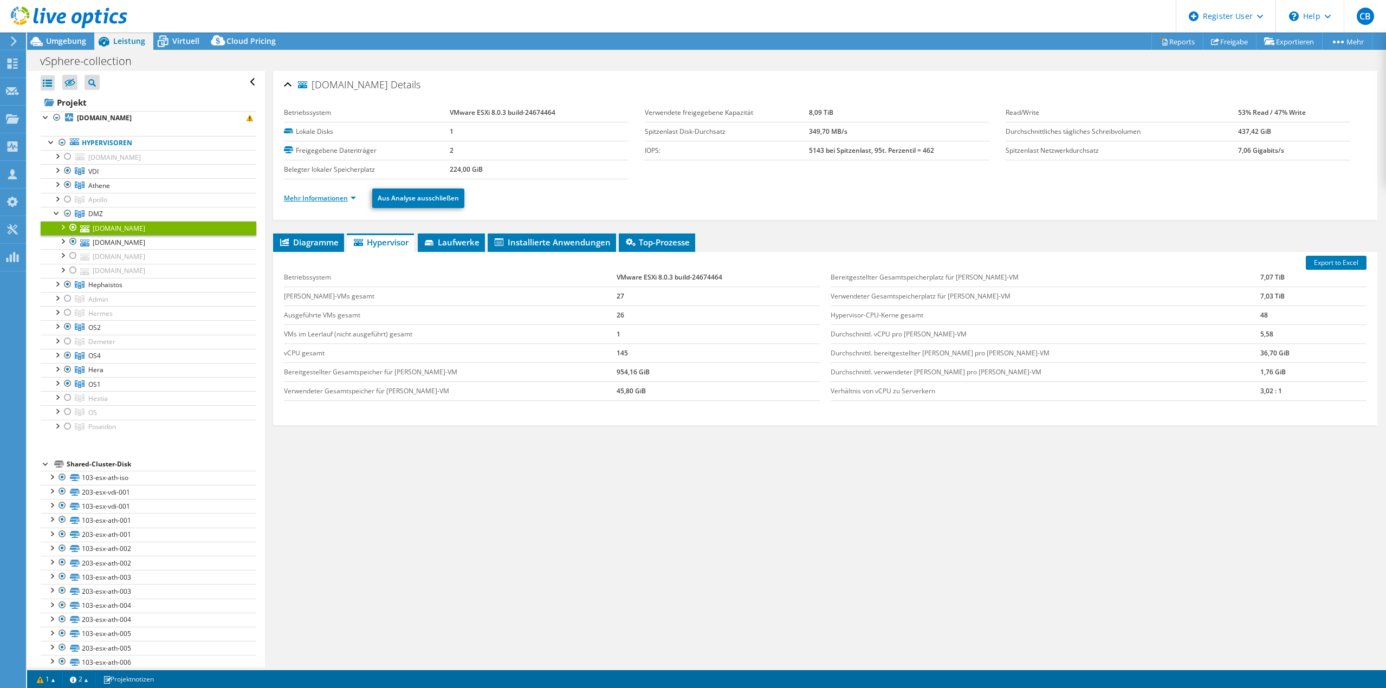
click at [341, 202] on link "Mehr Informationen" at bounding box center [320, 197] width 72 height 9
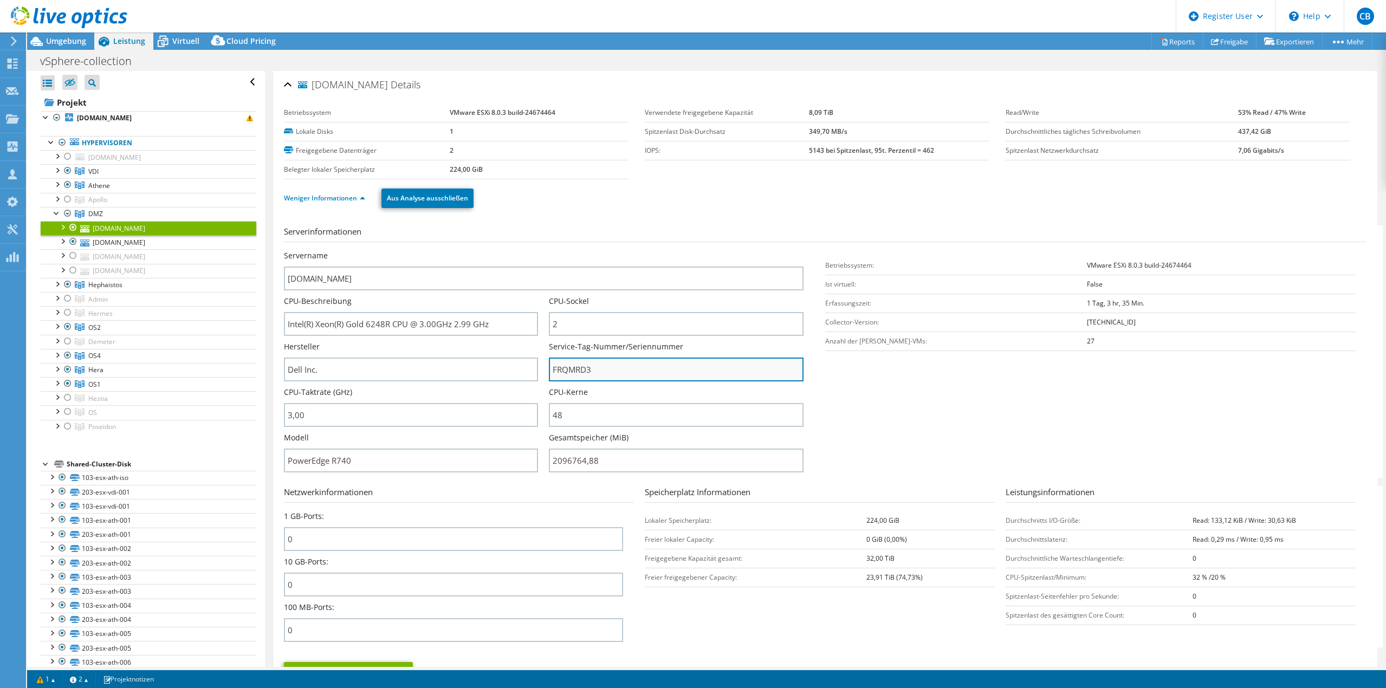
click at [572, 372] on input "FRQMRD3" at bounding box center [676, 370] width 254 height 24
click at [151, 233] on link "[DOMAIN_NAME]" at bounding box center [149, 228] width 216 height 14
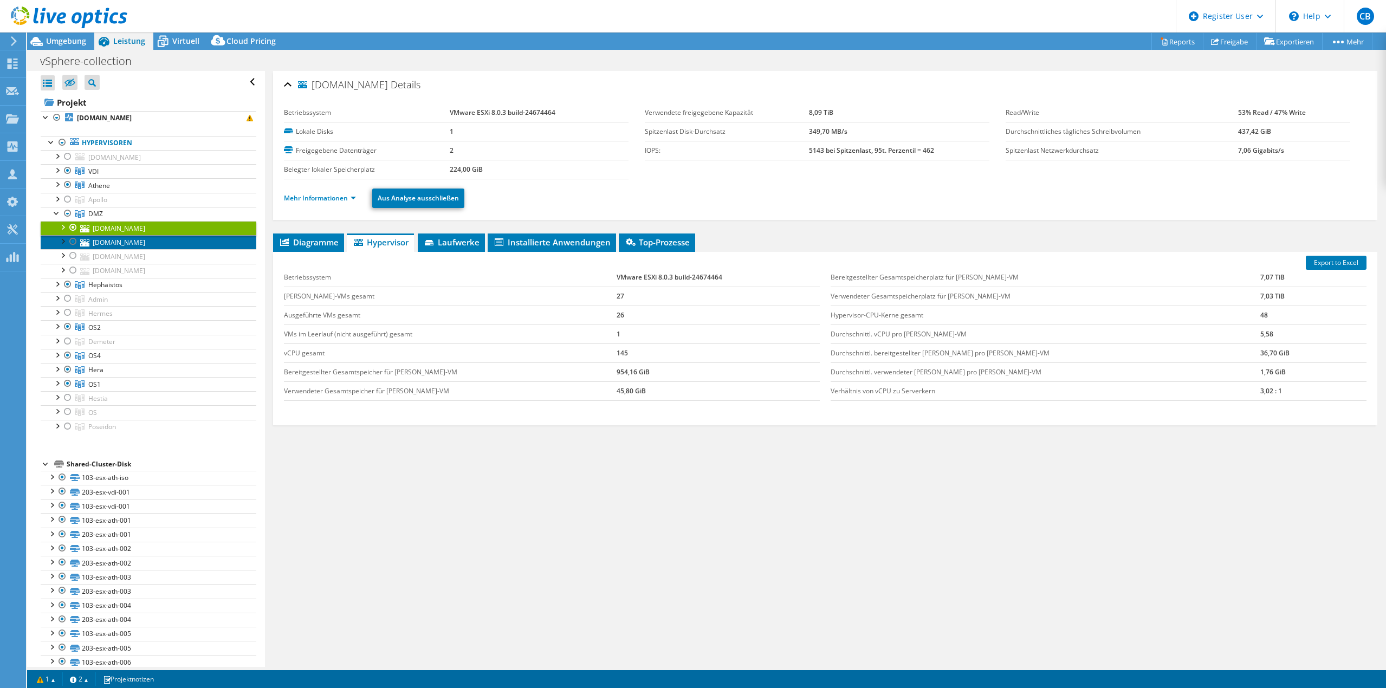
click at [139, 242] on link "[DOMAIN_NAME]" at bounding box center [149, 242] width 216 height 14
click at [324, 199] on link "Mehr Informationen" at bounding box center [320, 197] width 72 height 9
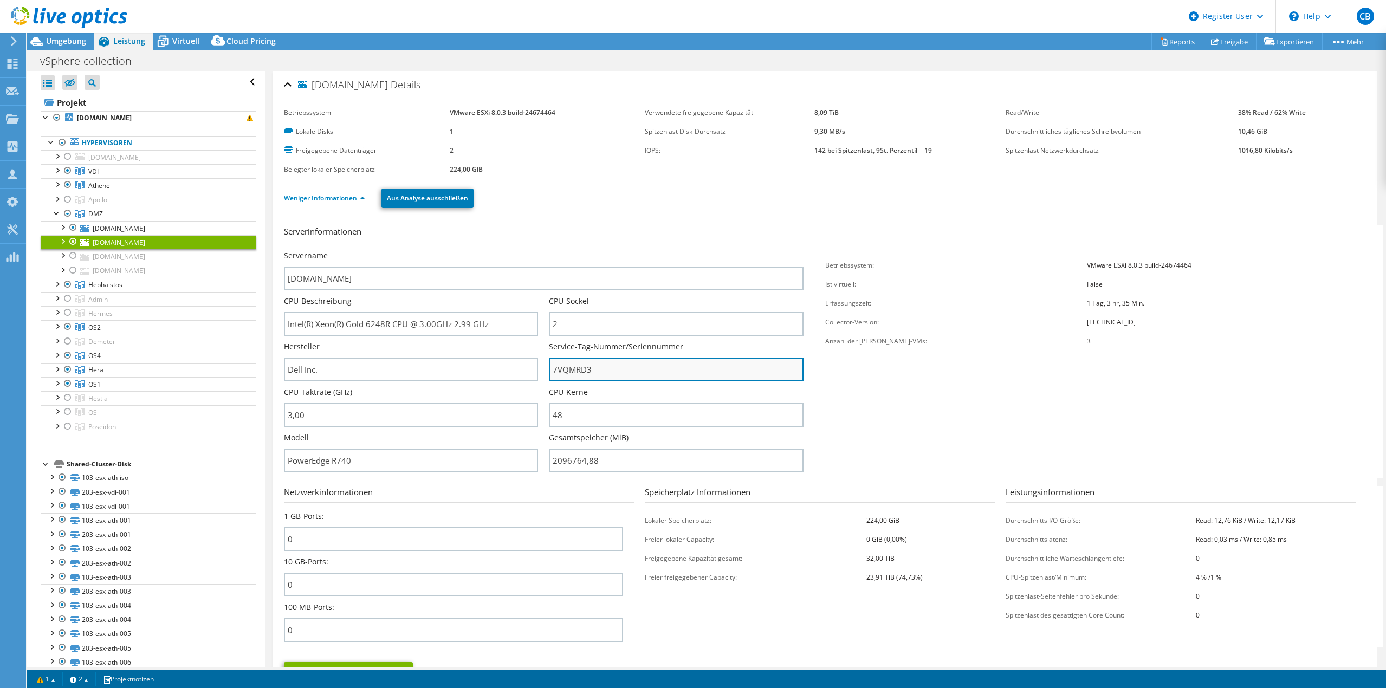
click at [568, 371] on input "7VQMRD3" at bounding box center [676, 370] width 254 height 24
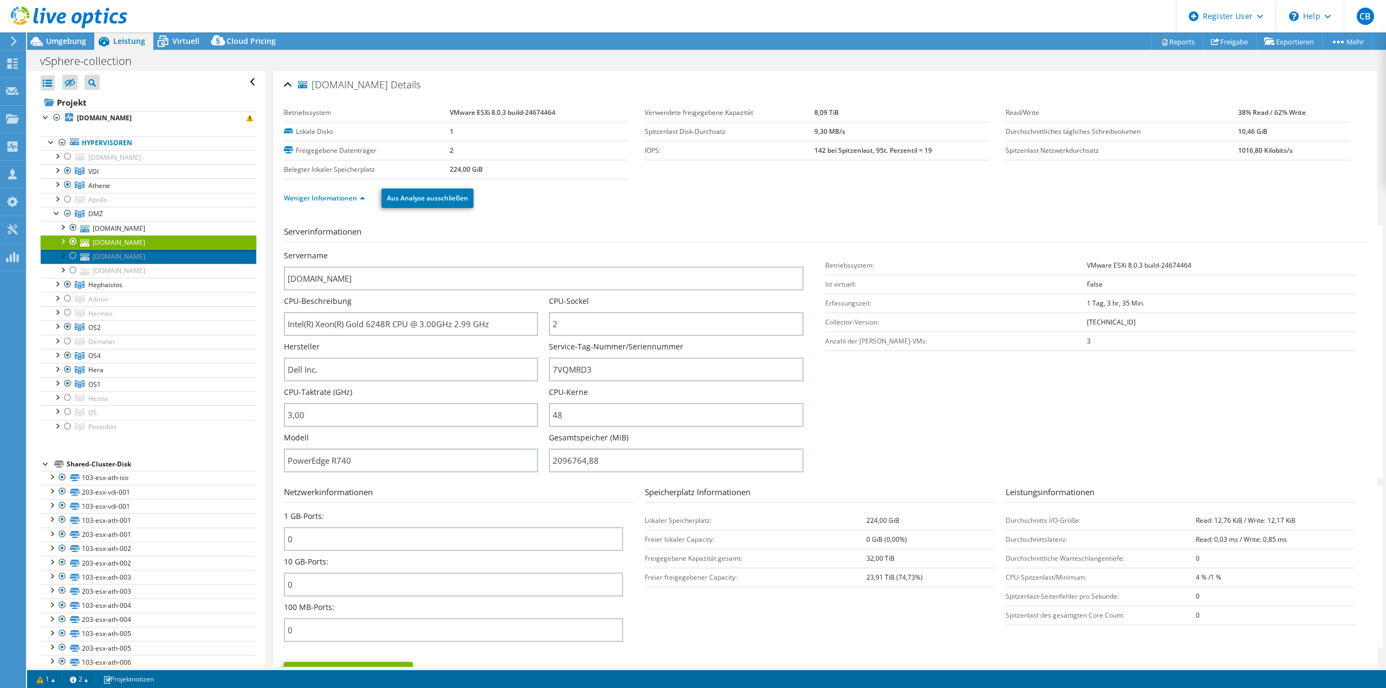
click at [120, 259] on link "[DOMAIN_NAME]" at bounding box center [149, 256] width 216 height 14
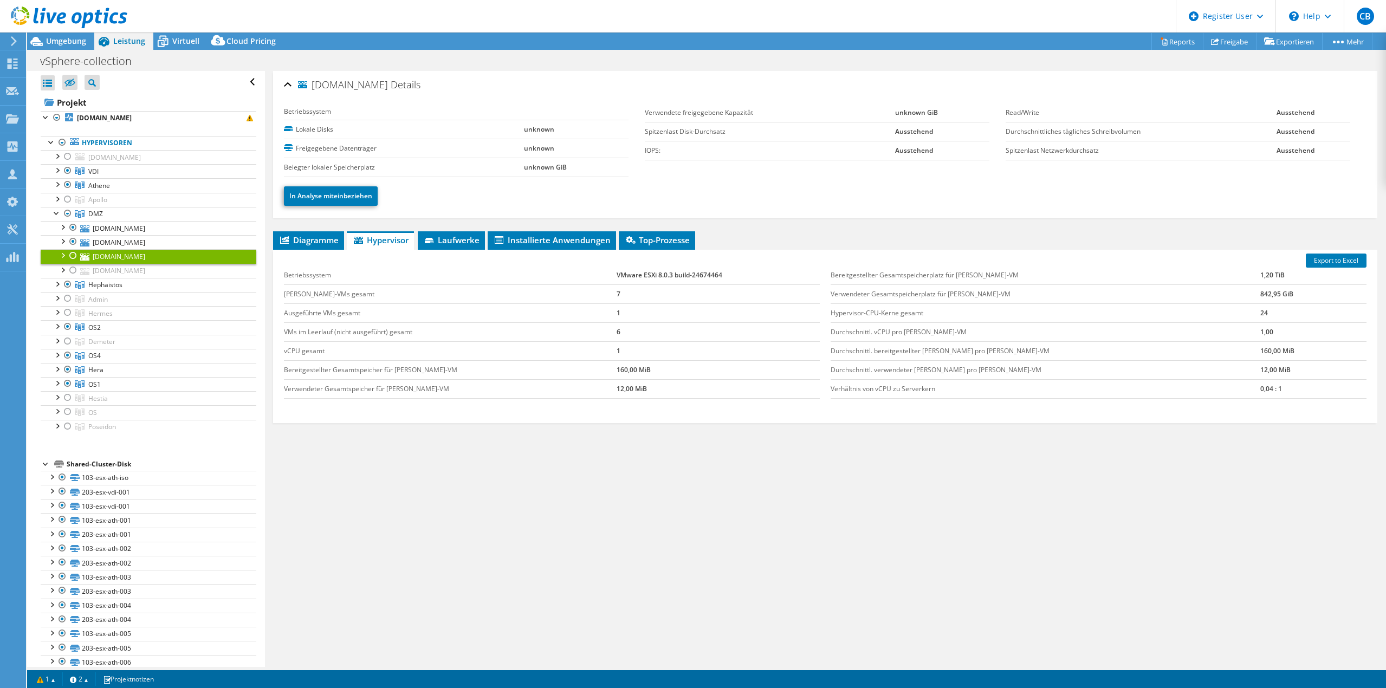
click at [63, 255] on div at bounding box center [62, 254] width 11 height 11
click at [351, 194] on link "In Analyse miteinbeziehen" at bounding box center [331, 196] width 94 height 20
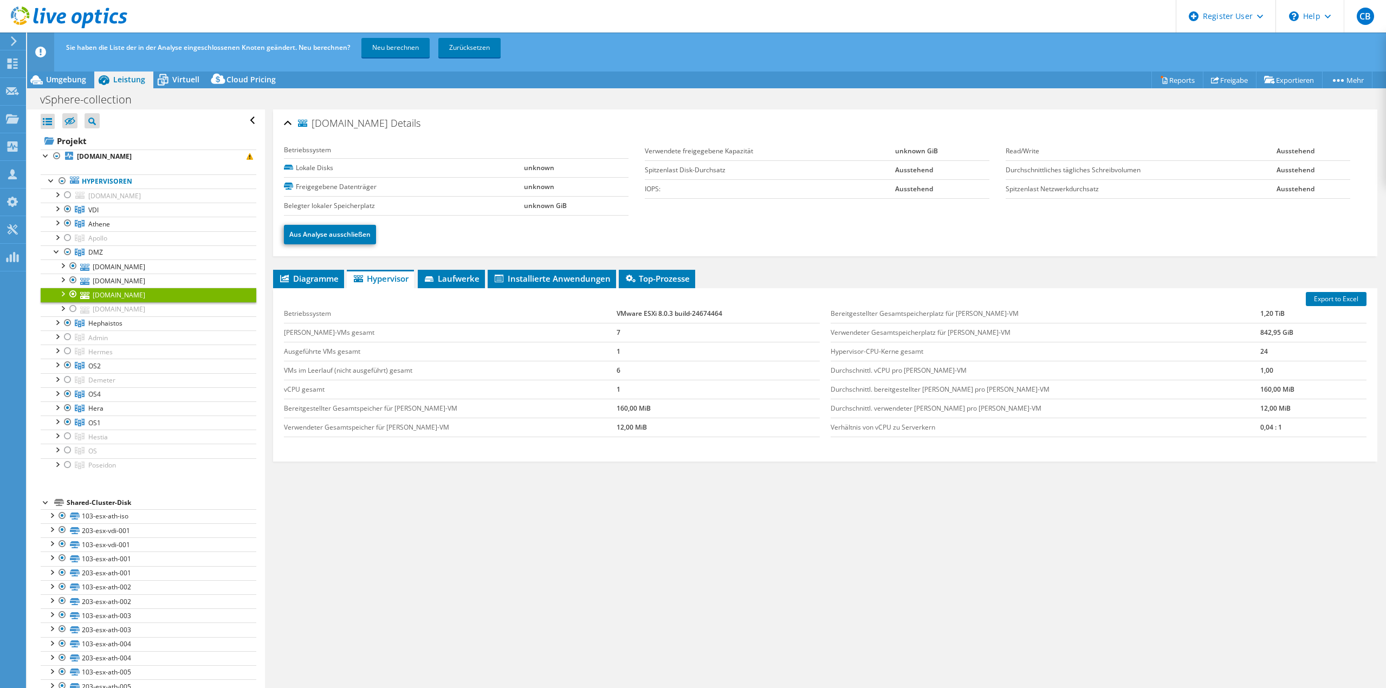
click at [551, 83] on div "Projektmaßnahmen Projektmaßnahmen Reports Freigabe Exportieren vSAN ReadyNode S…" at bounding box center [706, 79] width 1359 height 17
click at [466, 43] on link "Zurücksetzen" at bounding box center [469, 48] width 62 height 20
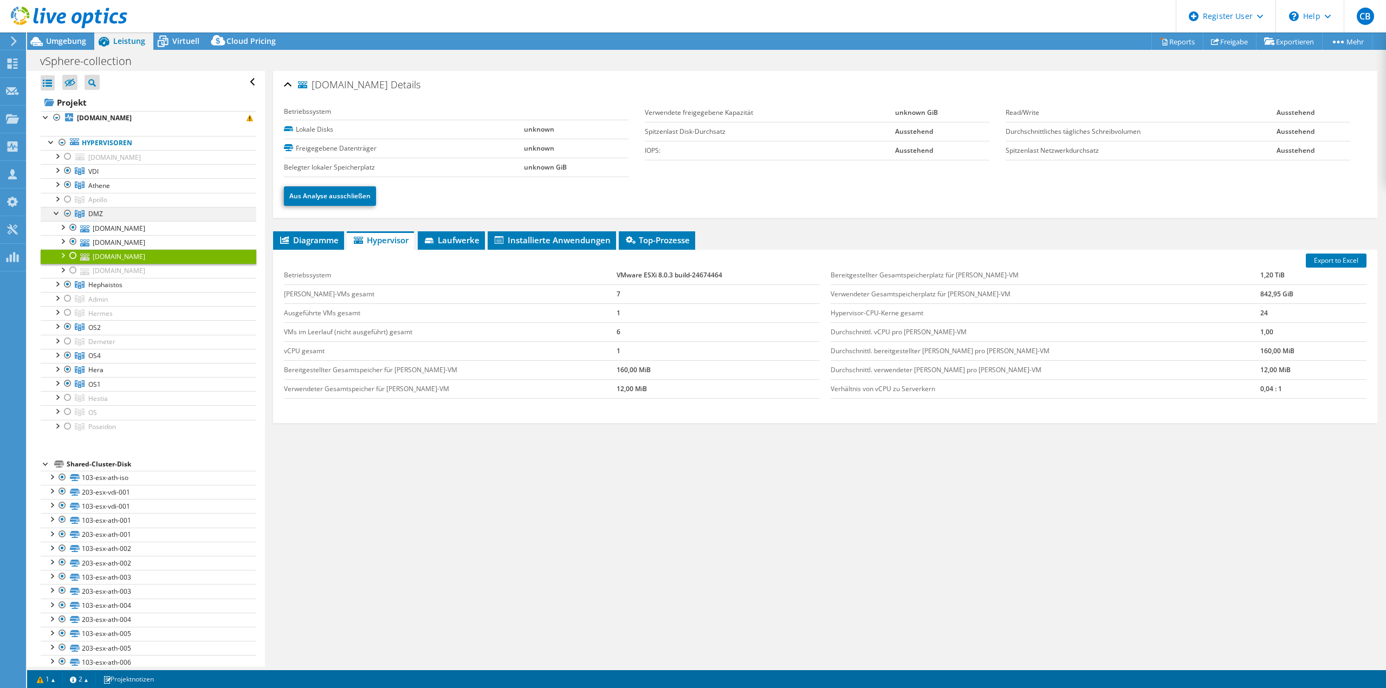
click at [54, 210] on div at bounding box center [56, 212] width 11 height 11
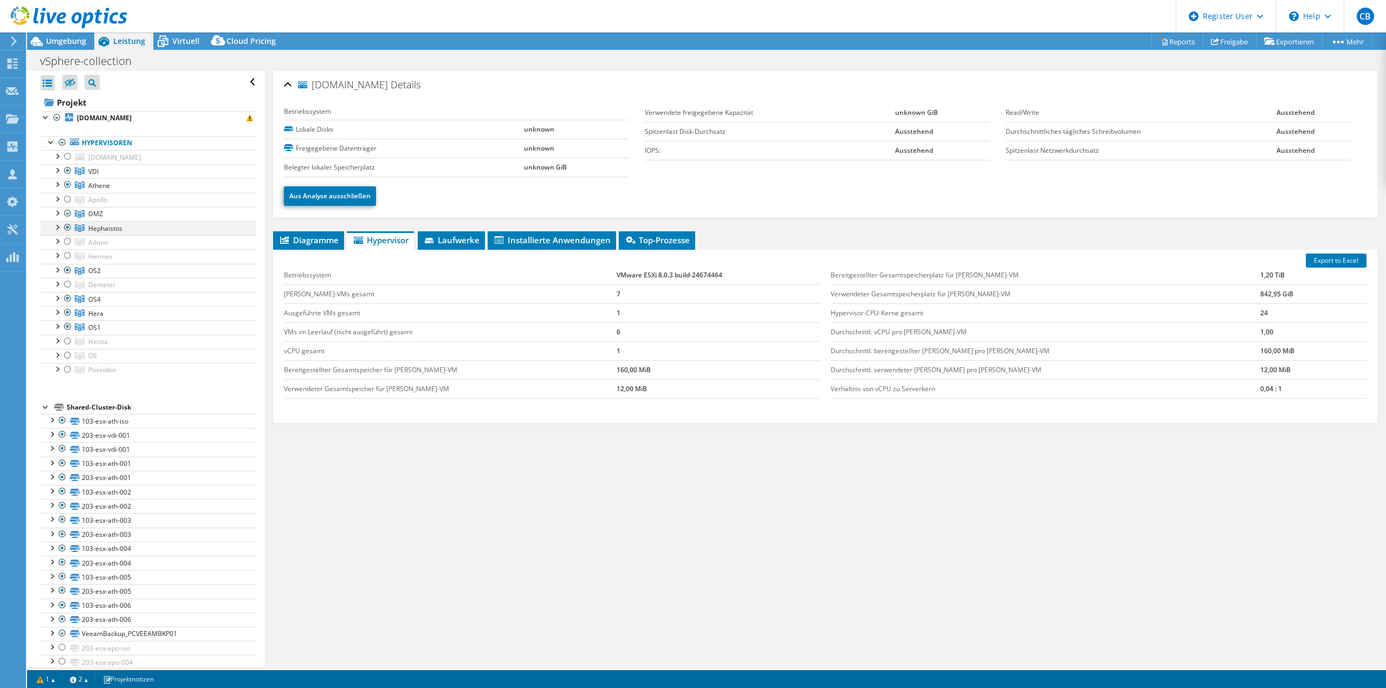
click at [57, 229] on div at bounding box center [56, 226] width 11 height 11
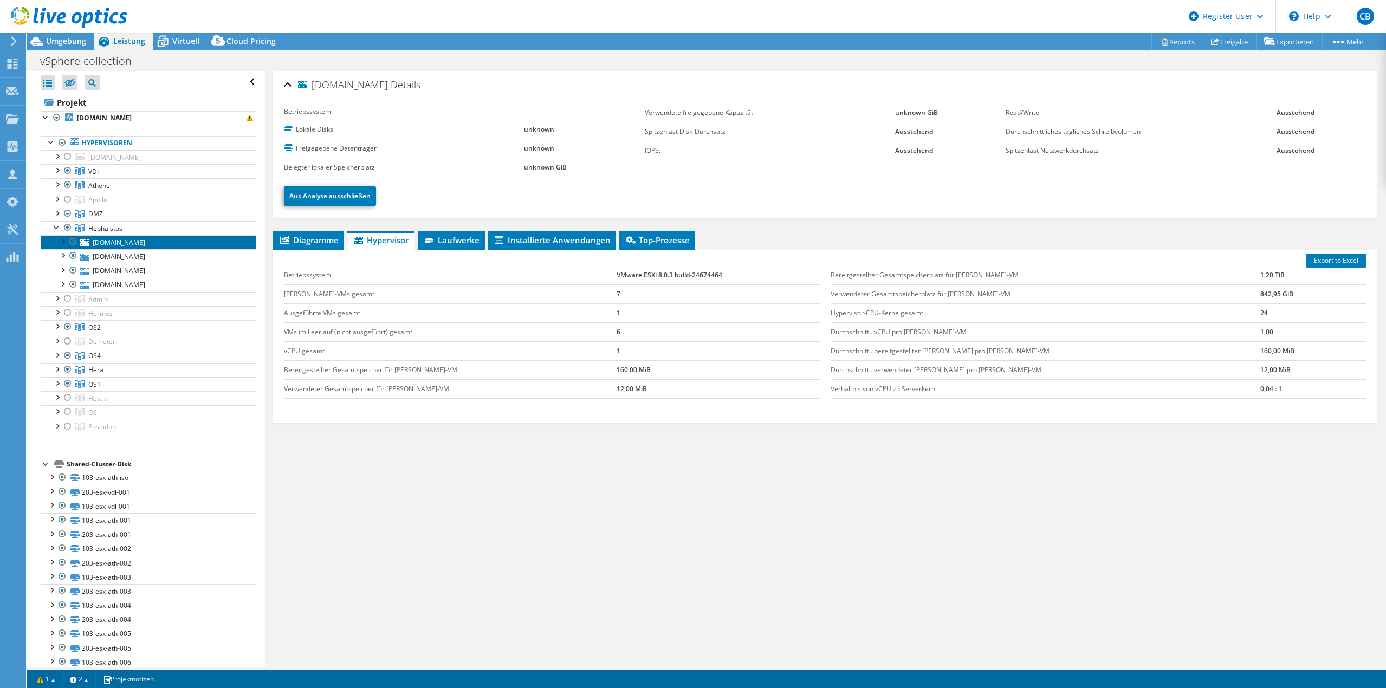
click at [111, 244] on link "[DOMAIN_NAME]" at bounding box center [149, 242] width 216 height 14
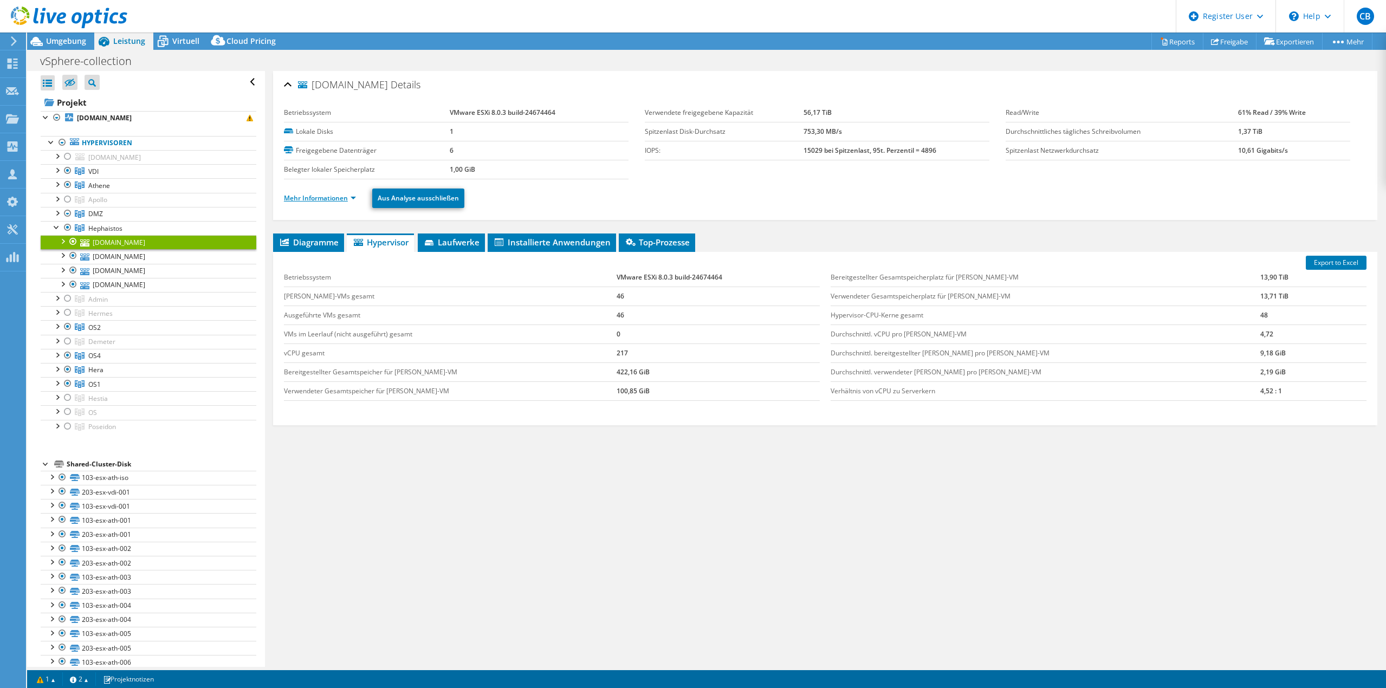
click at [317, 202] on link "Mehr Informationen" at bounding box center [320, 197] width 72 height 9
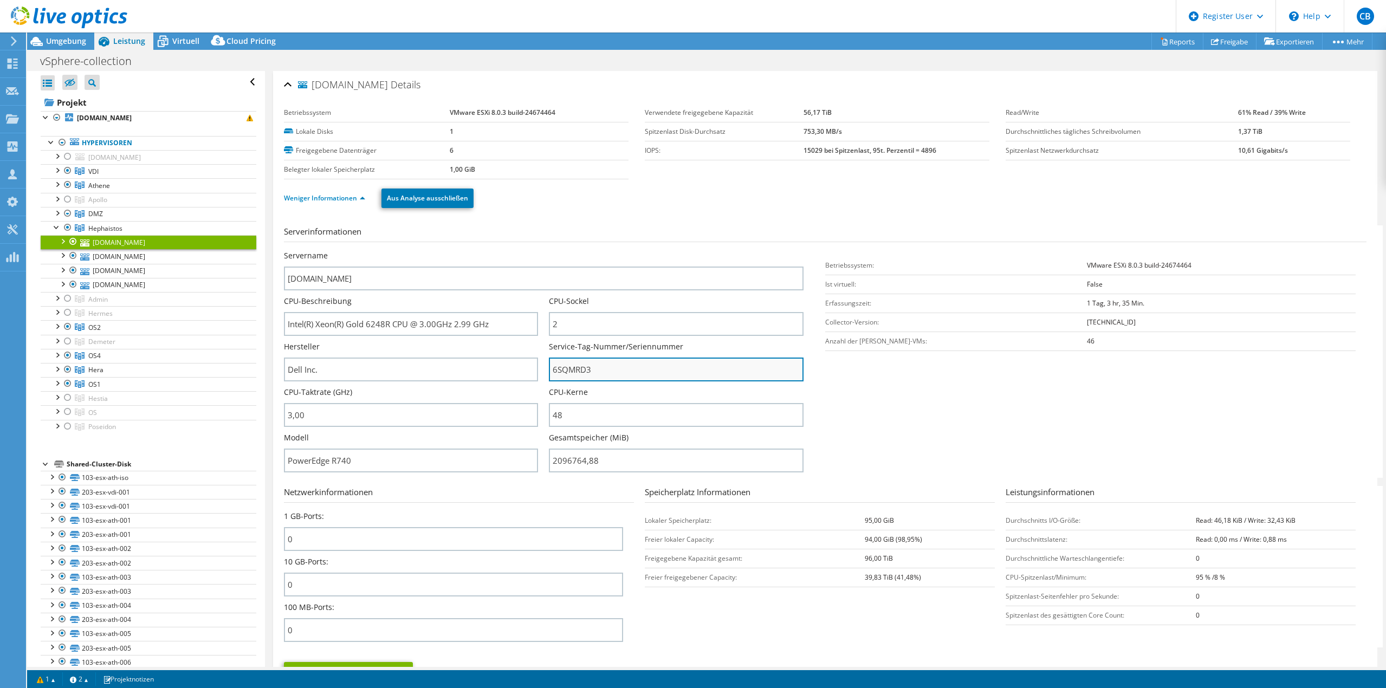
click at [578, 367] on input "6SQMRD3" at bounding box center [676, 370] width 254 height 24
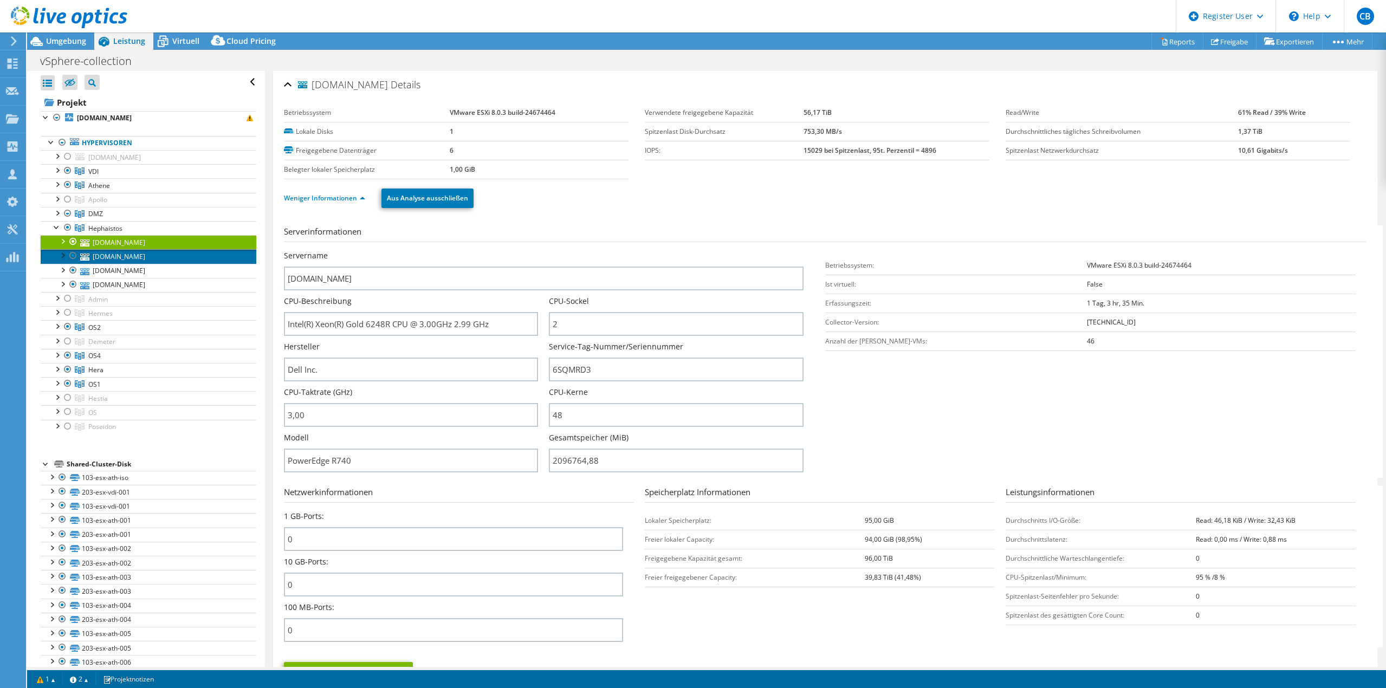
click at [141, 254] on link "[DOMAIN_NAME]" at bounding box center [149, 256] width 216 height 14
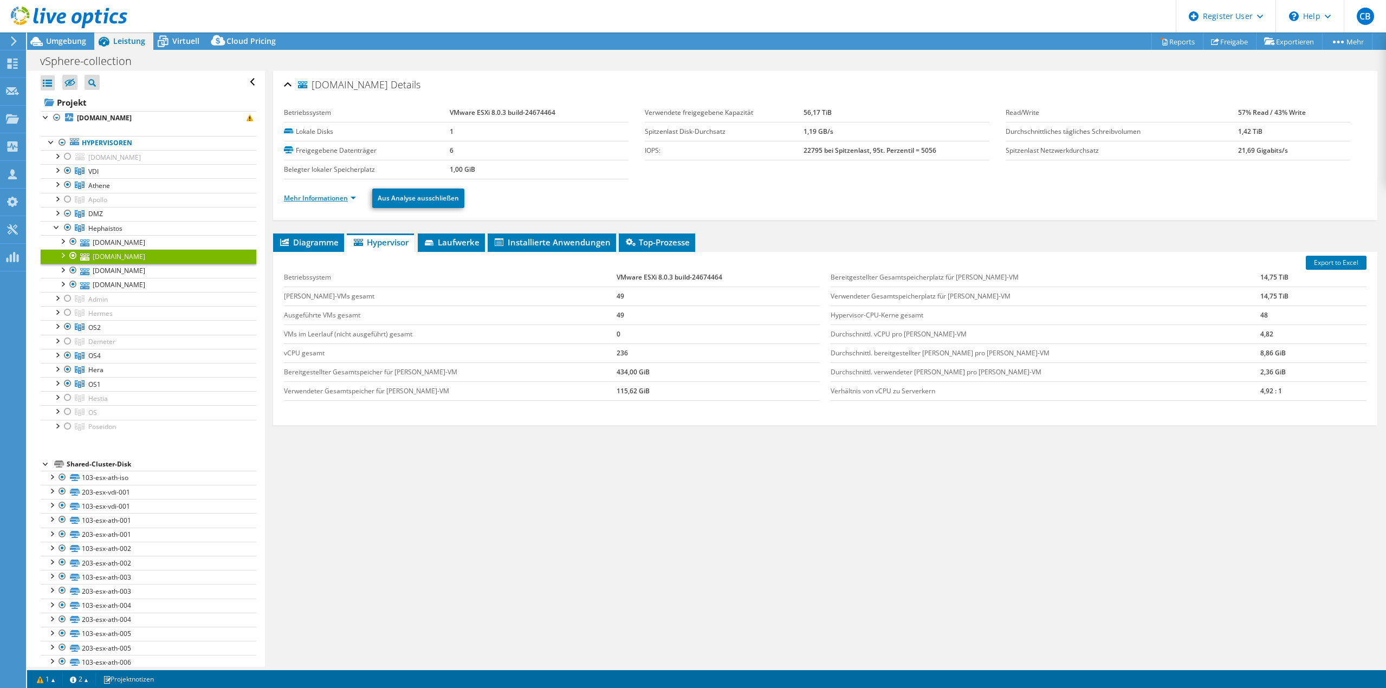
click at [322, 197] on link "Mehr Informationen" at bounding box center [320, 197] width 72 height 9
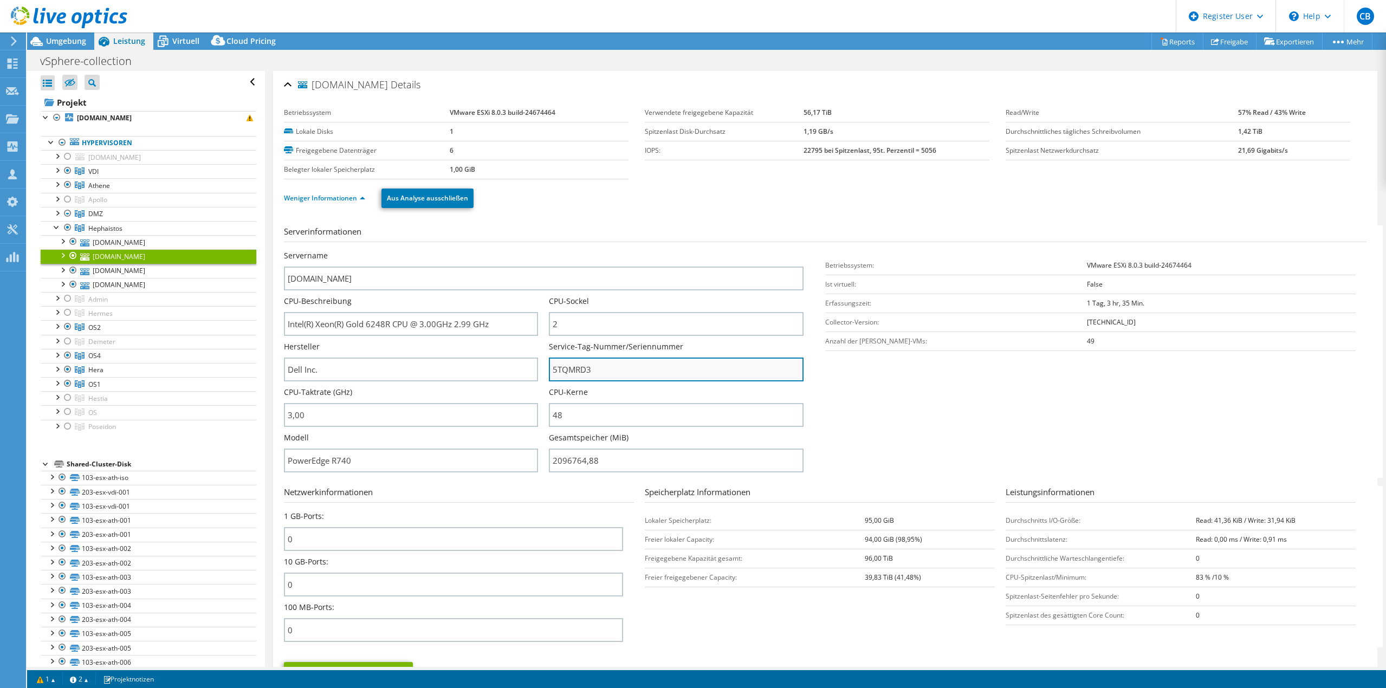
click at [584, 380] on input "5TQMRD3" at bounding box center [676, 370] width 254 height 24
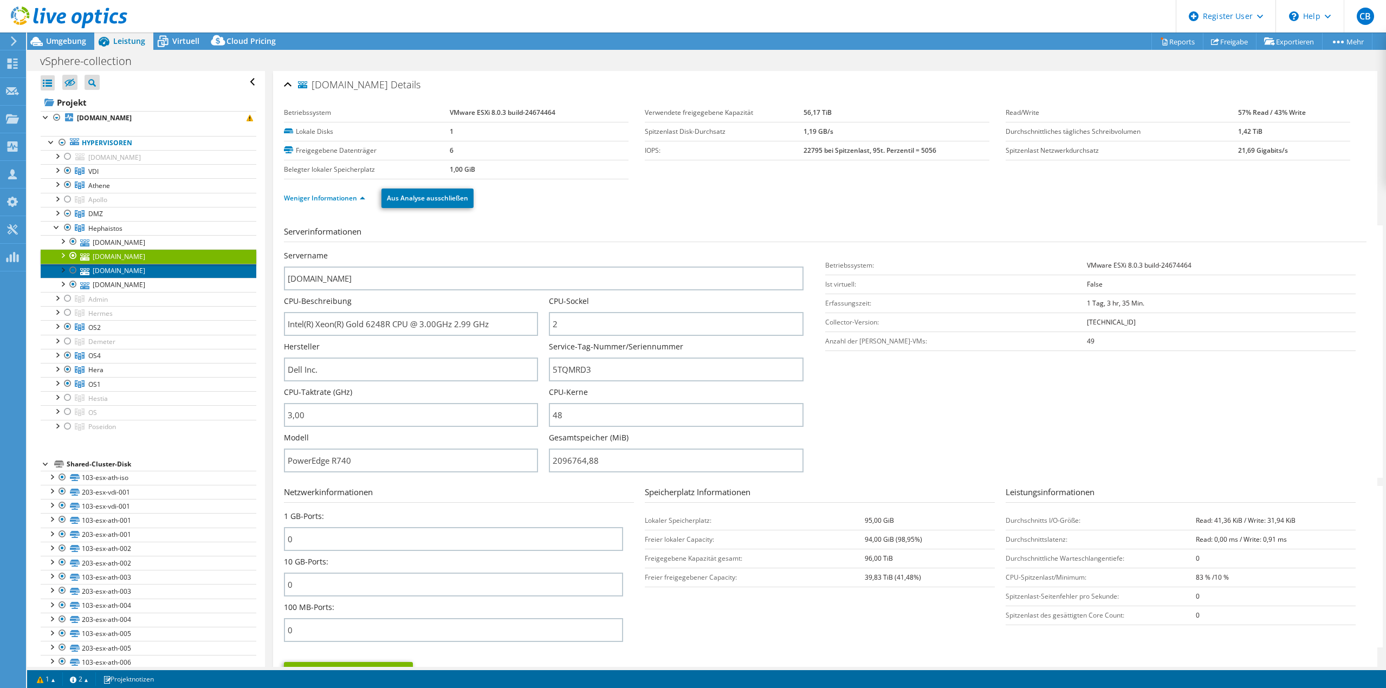
click at [140, 270] on link "[DOMAIN_NAME]" at bounding box center [149, 271] width 216 height 14
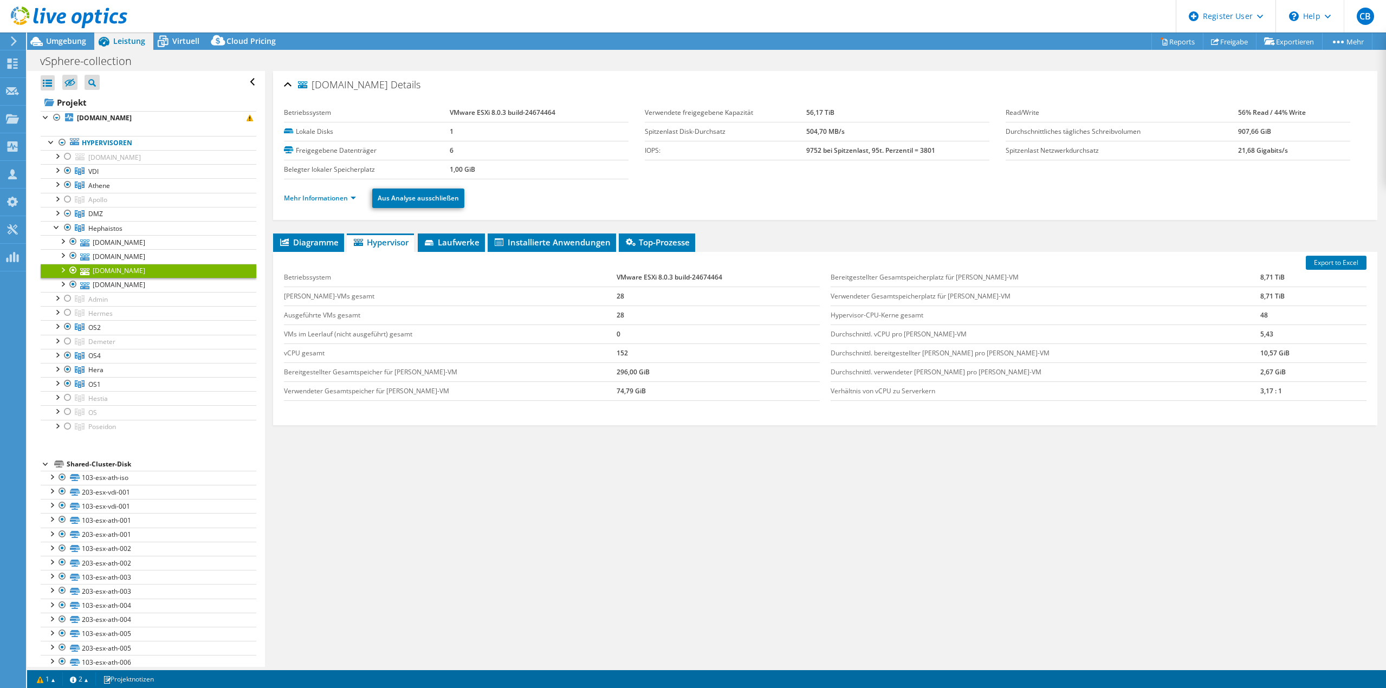
click at [320, 193] on li "Mehr Informationen" at bounding box center [323, 198] width 79 height 12
click at [319, 200] on link "Mehr Informationen" at bounding box center [320, 197] width 72 height 9
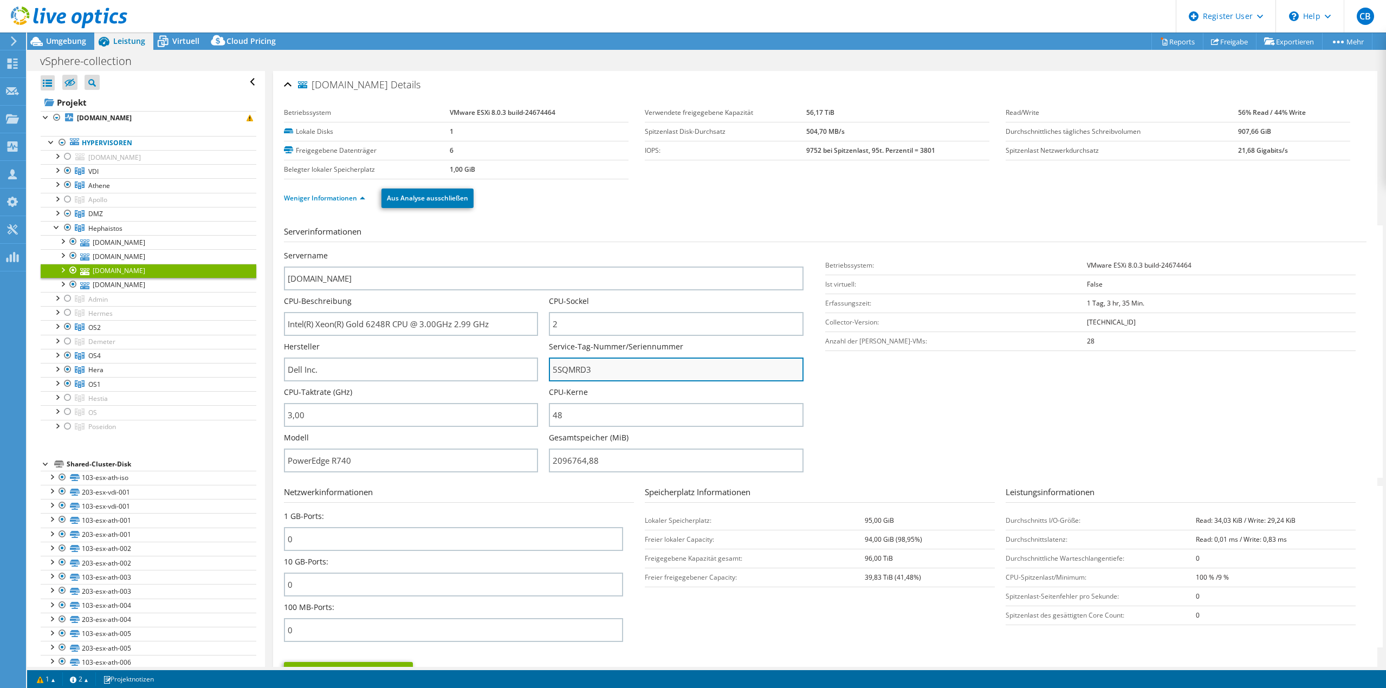
click at [574, 365] on input "5SQMRD3" at bounding box center [676, 370] width 254 height 24
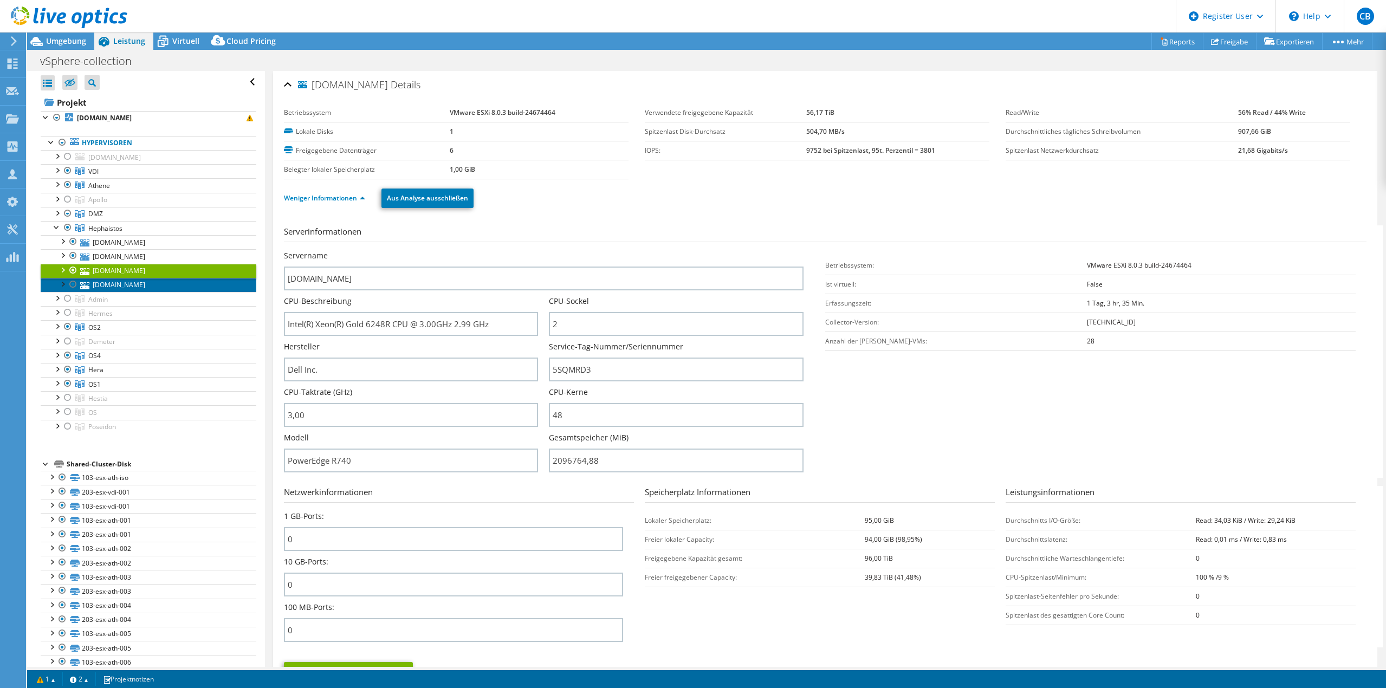
click at [129, 287] on link "[DOMAIN_NAME]" at bounding box center [149, 285] width 216 height 14
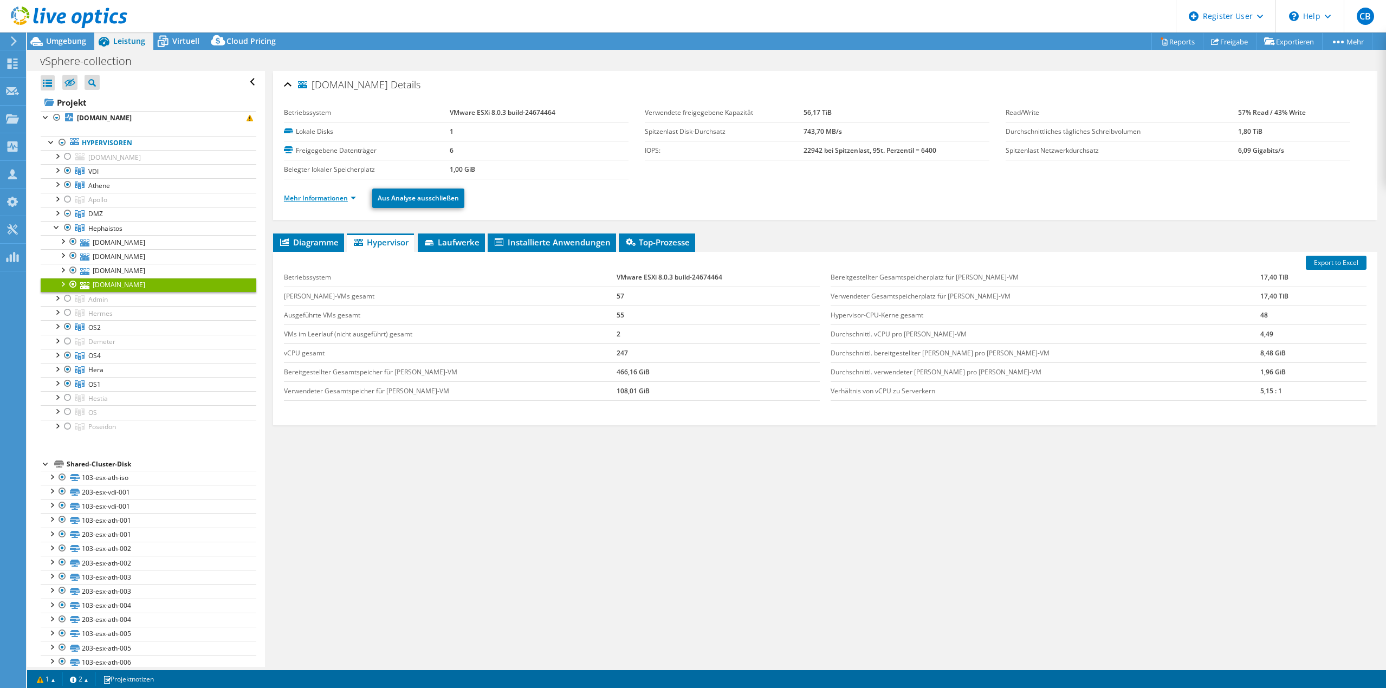
click at [322, 197] on link "Mehr Informationen" at bounding box center [320, 197] width 72 height 9
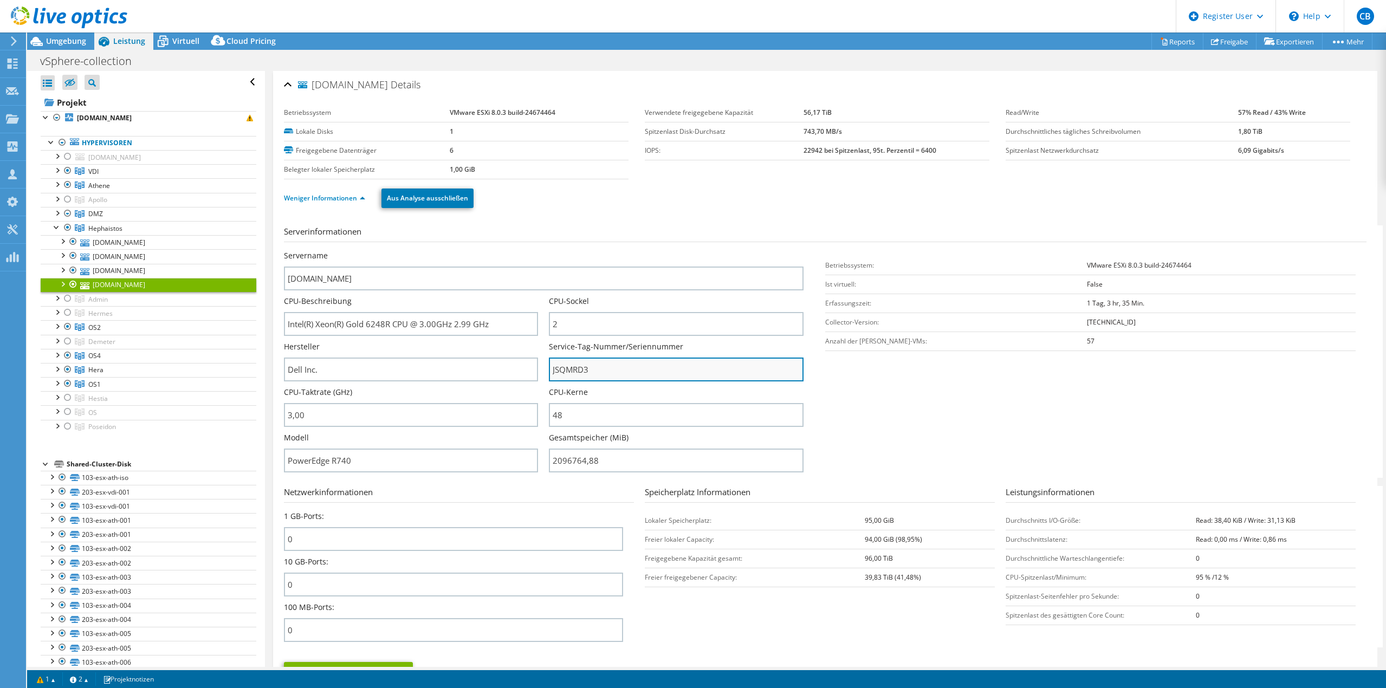
click at [581, 372] on input "JSQMRD3" at bounding box center [676, 370] width 254 height 24
click at [51, 230] on link "Hephaistos" at bounding box center [149, 228] width 216 height 14
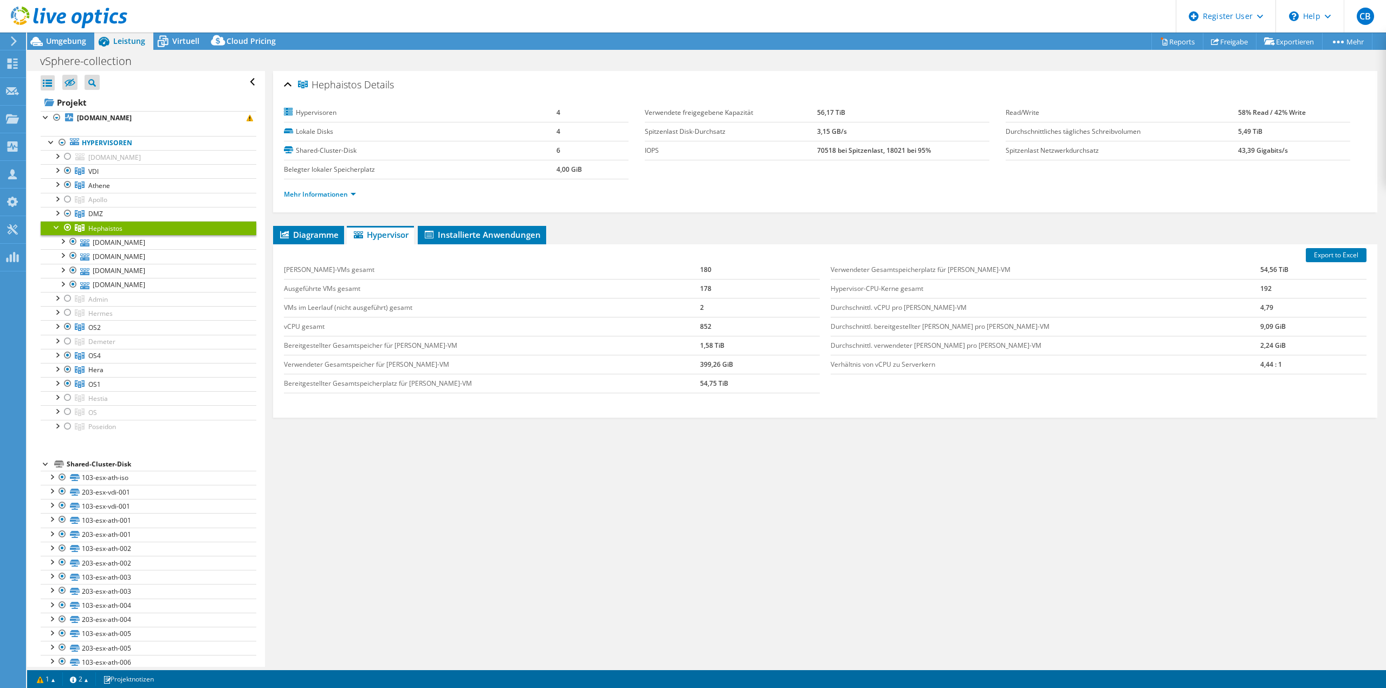
click at [56, 228] on div at bounding box center [56, 226] width 11 height 11
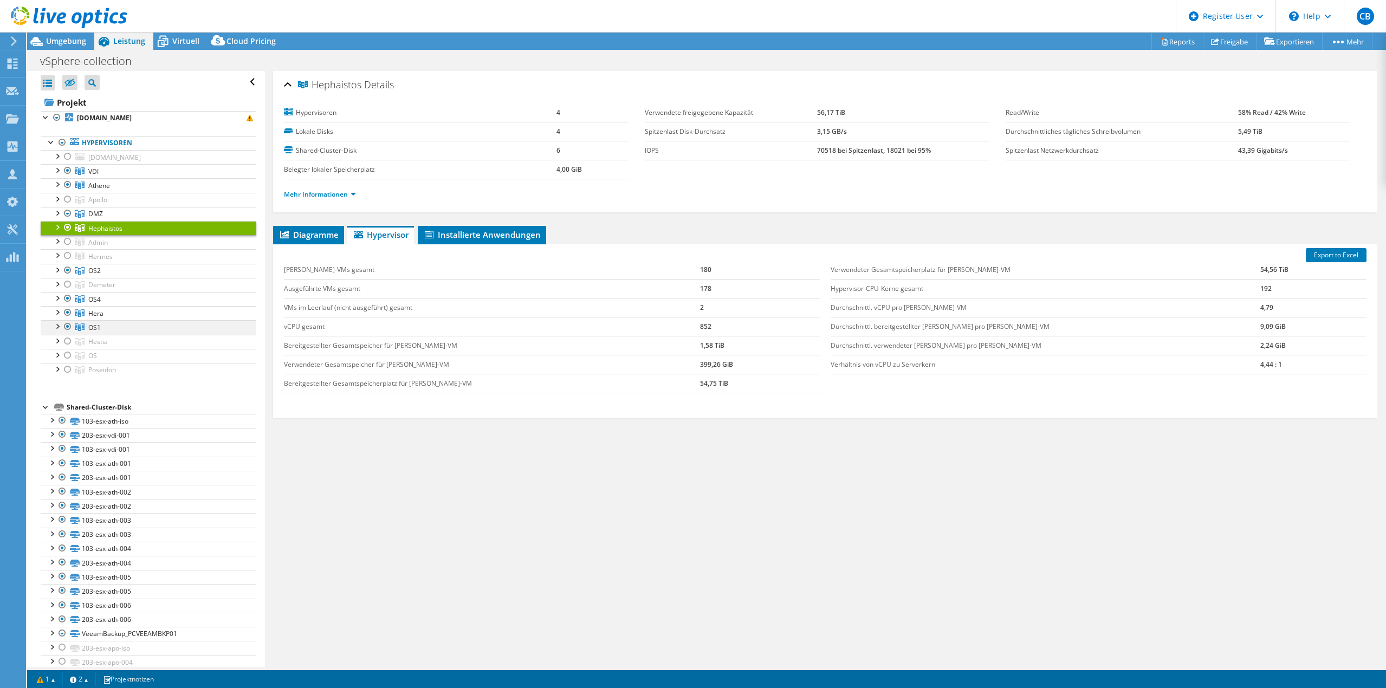
click at [57, 329] on div at bounding box center [56, 325] width 11 height 11
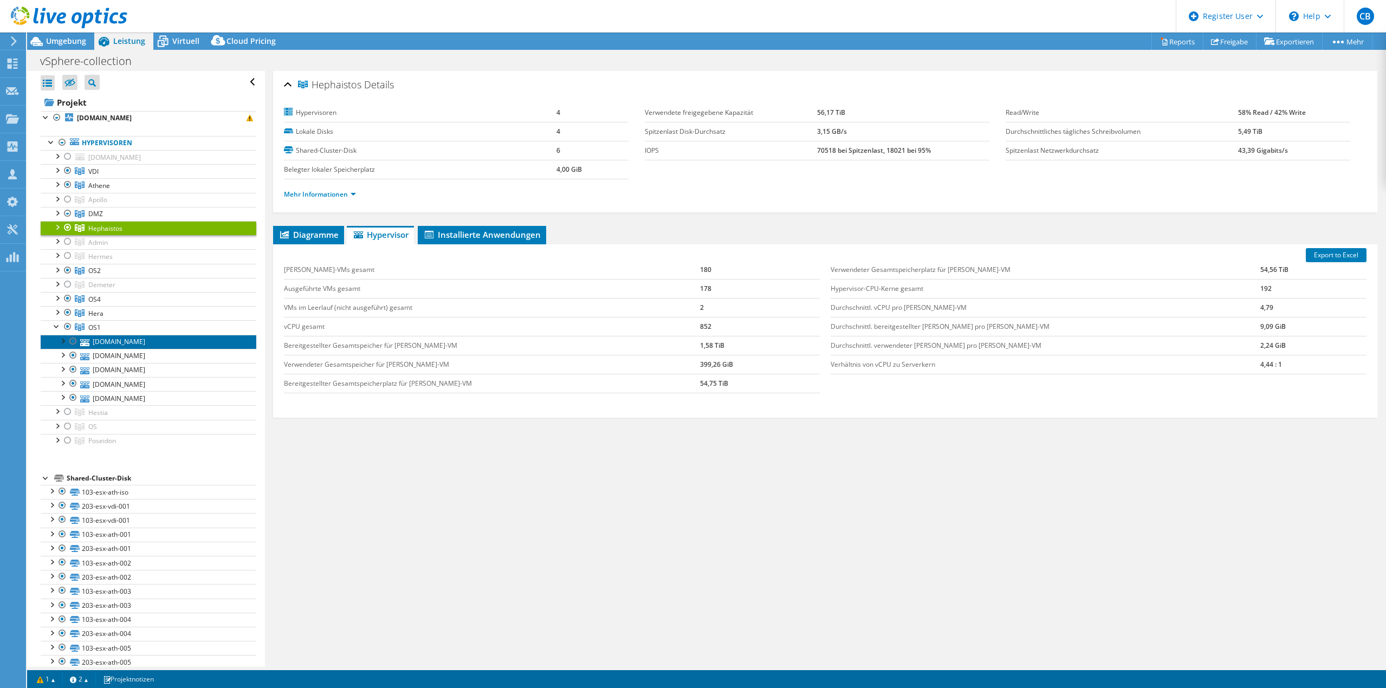
click at [126, 341] on link "[DOMAIN_NAME]" at bounding box center [149, 342] width 216 height 14
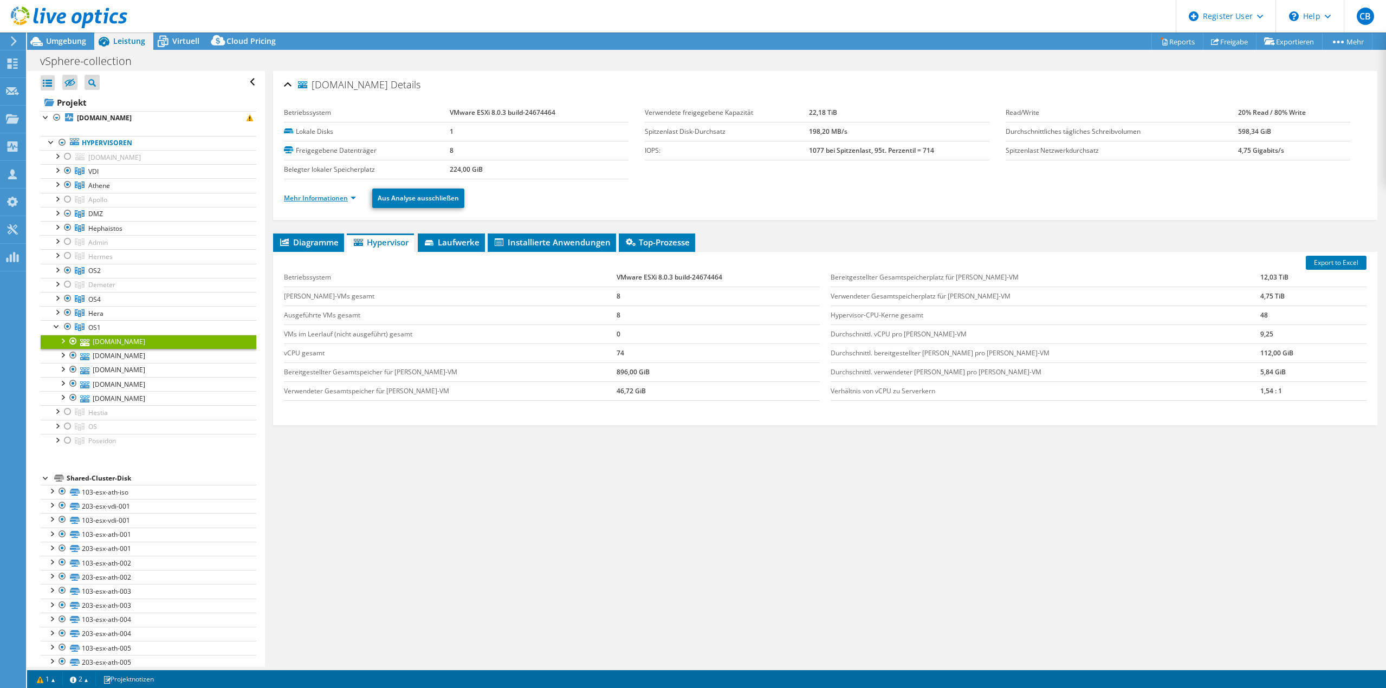
click at [326, 198] on link "Mehr Informationen" at bounding box center [320, 197] width 72 height 9
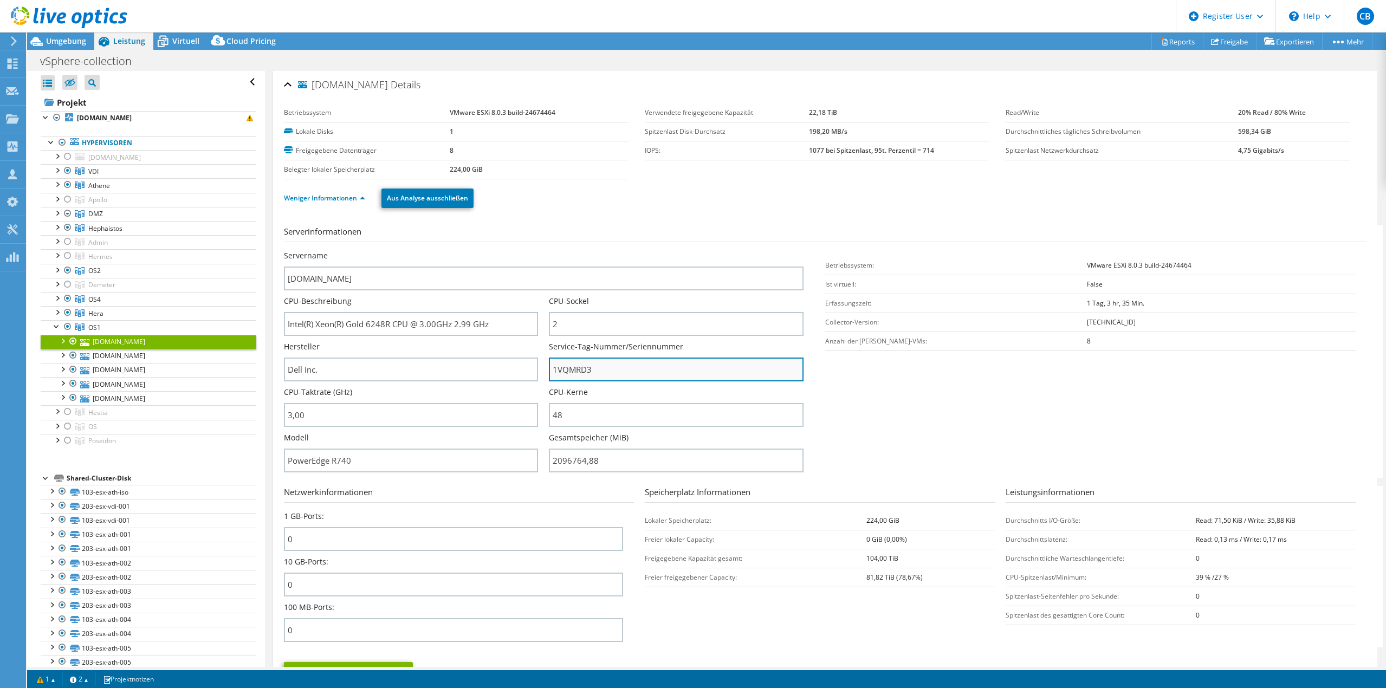
click at [575, 371] on input "1VQMRD3" at bounding box center [676, 370] width 254 height 24
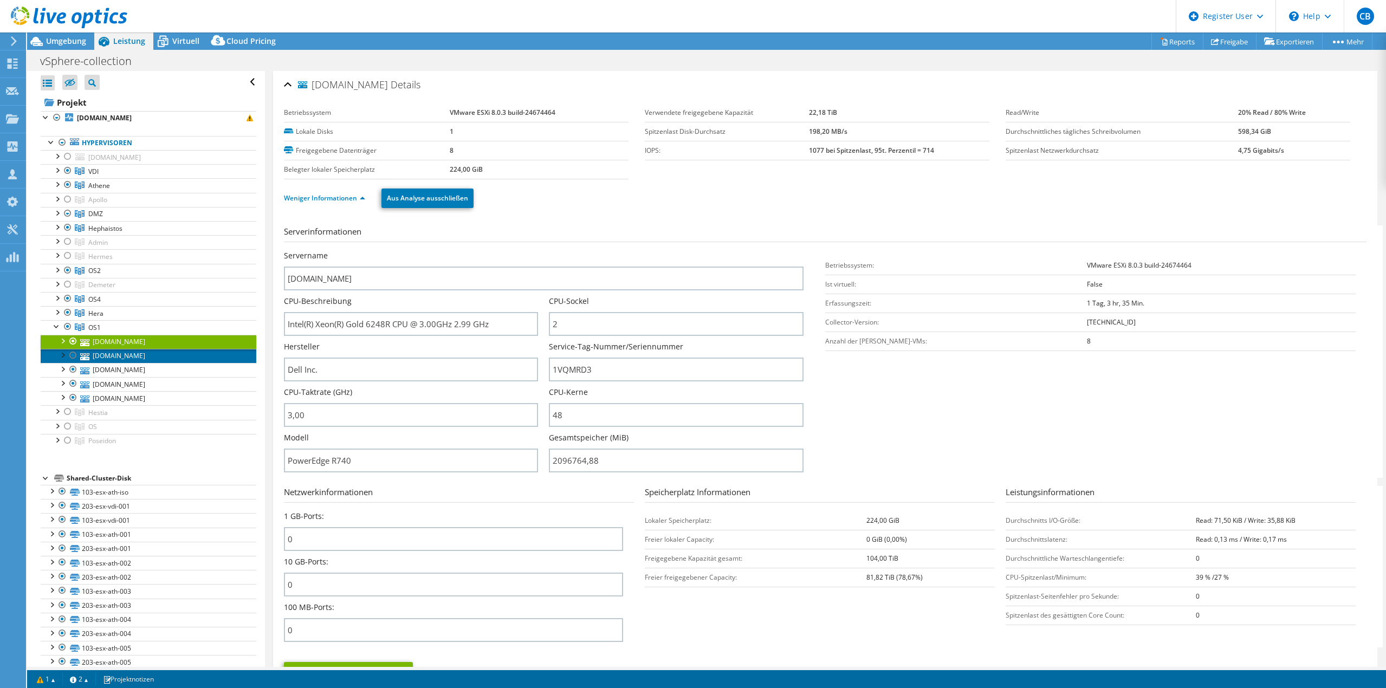
click at [175, 359] on link "[DOMAIN_NAME]" at bounding box center [149, 356] width 216 height 14
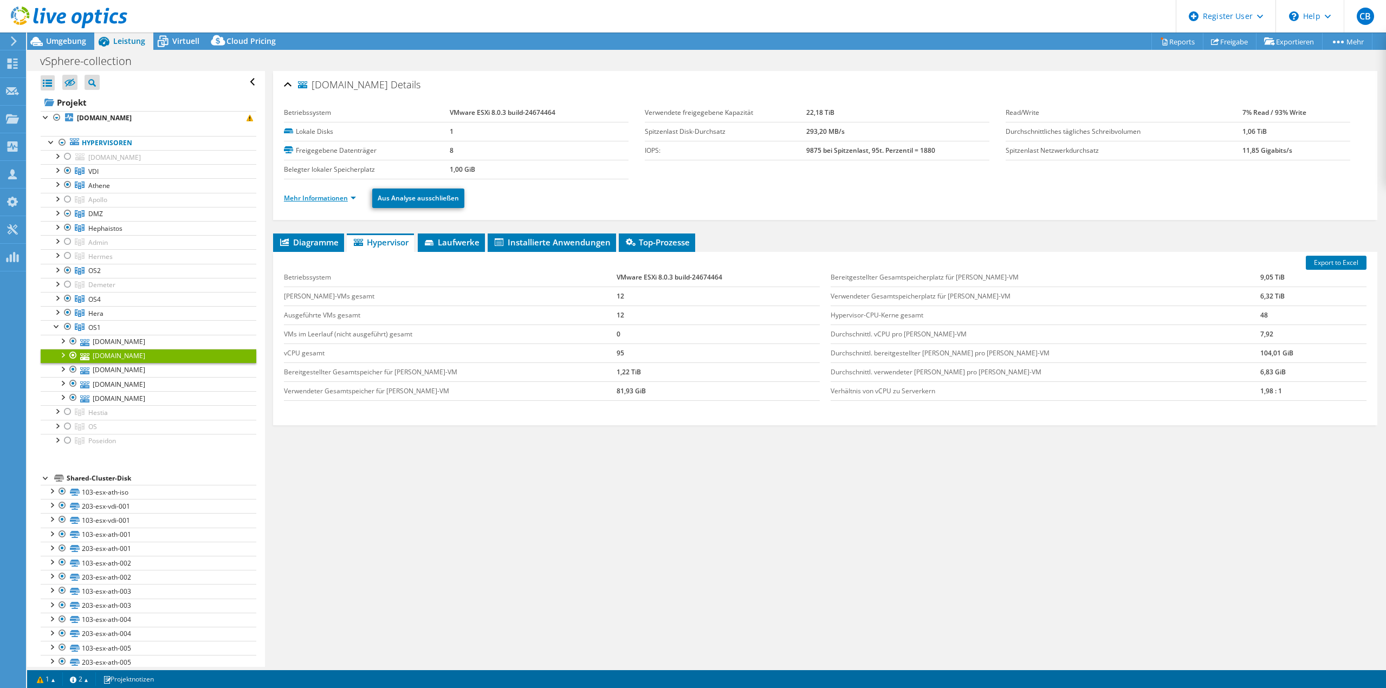
click at [331, 201] on link "Mehr Informationen" at bounding box center [320, 197] width 72 height 9
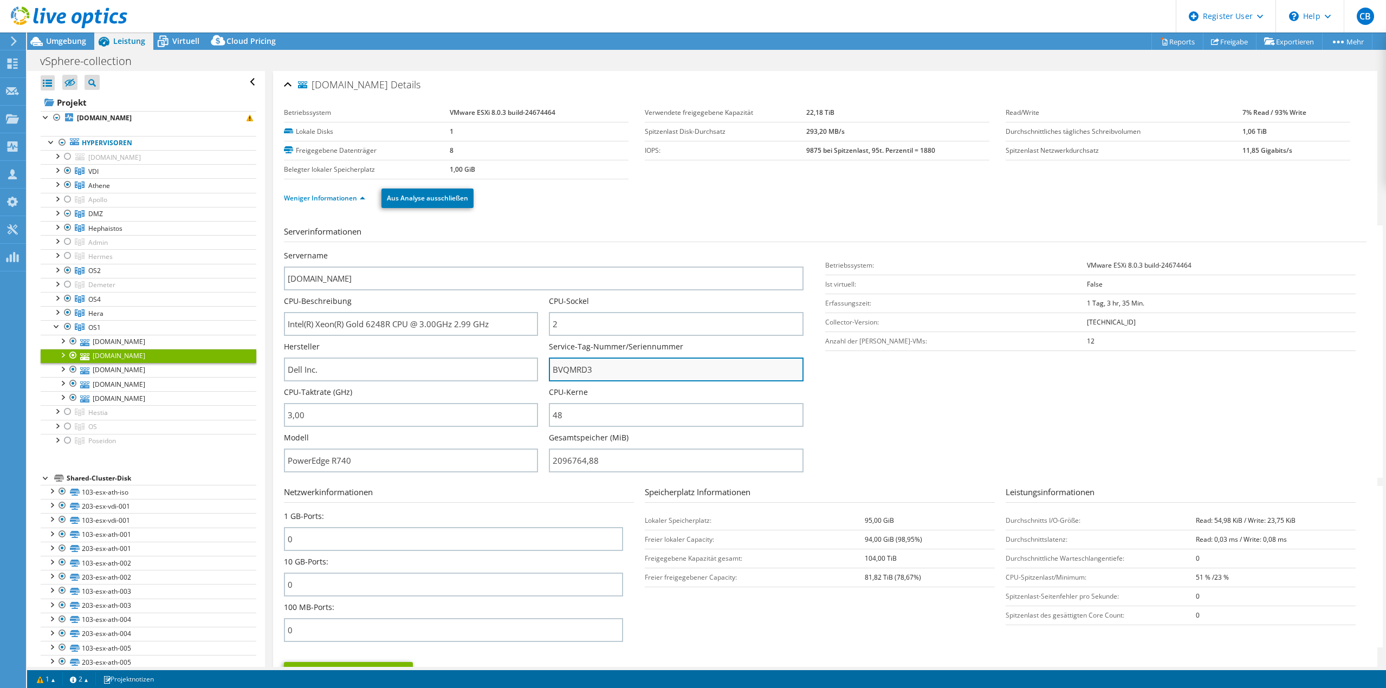
click at [573, 369] on input "BVQMRD3" at bounding box center [676, 370] width 254 height 24
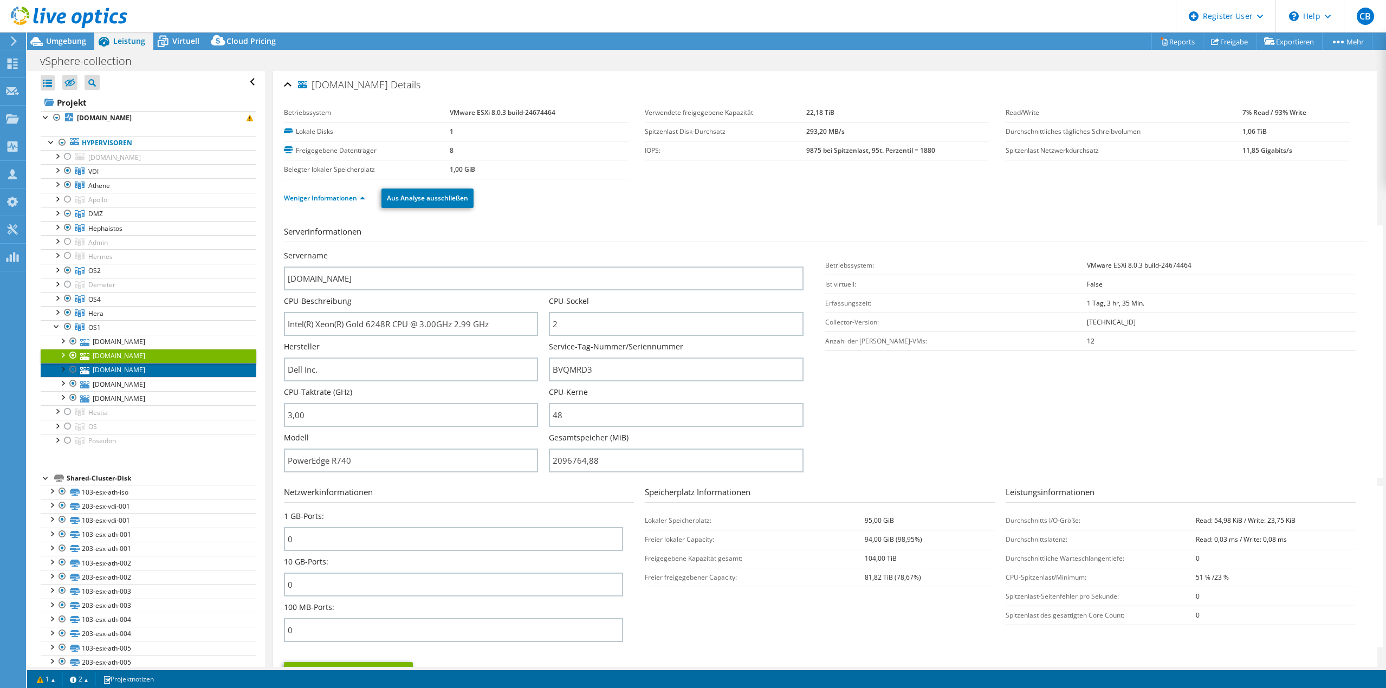
click at [163, 367] on link "[DOMAIN_NAME]" at bounding box center [149, 370] width 216 height 14
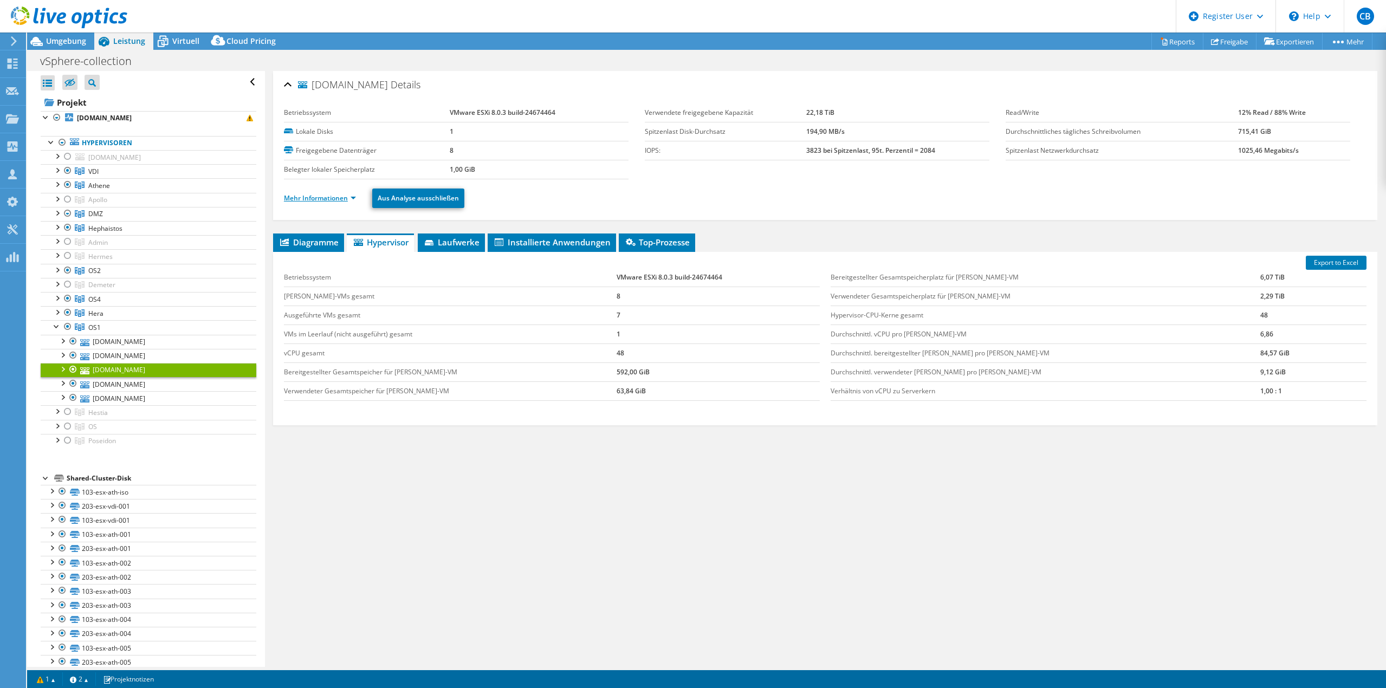
click at [322, 199] on link "Mehr Informationen" at bounding box center [320, 197] width 72 height 9
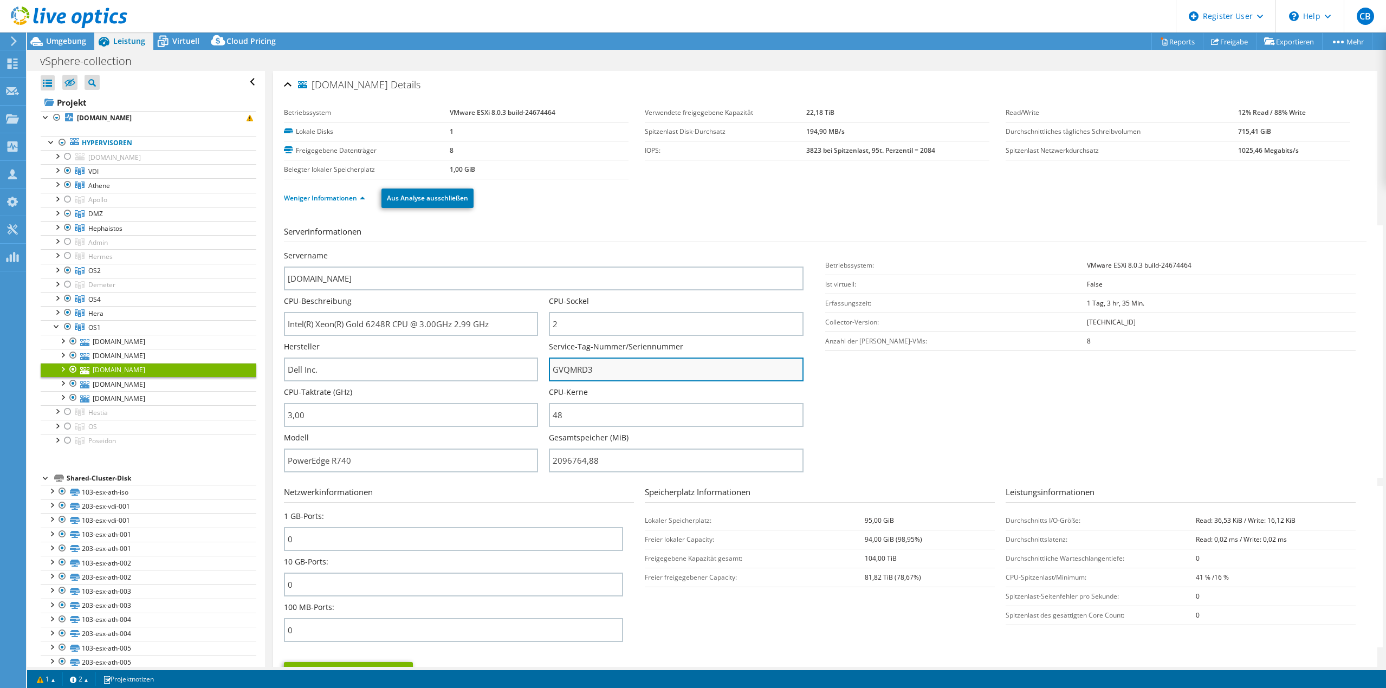
click at [573, 365] on input "GVQMRD3" at bounding box center [676, 370] width 254 height 24
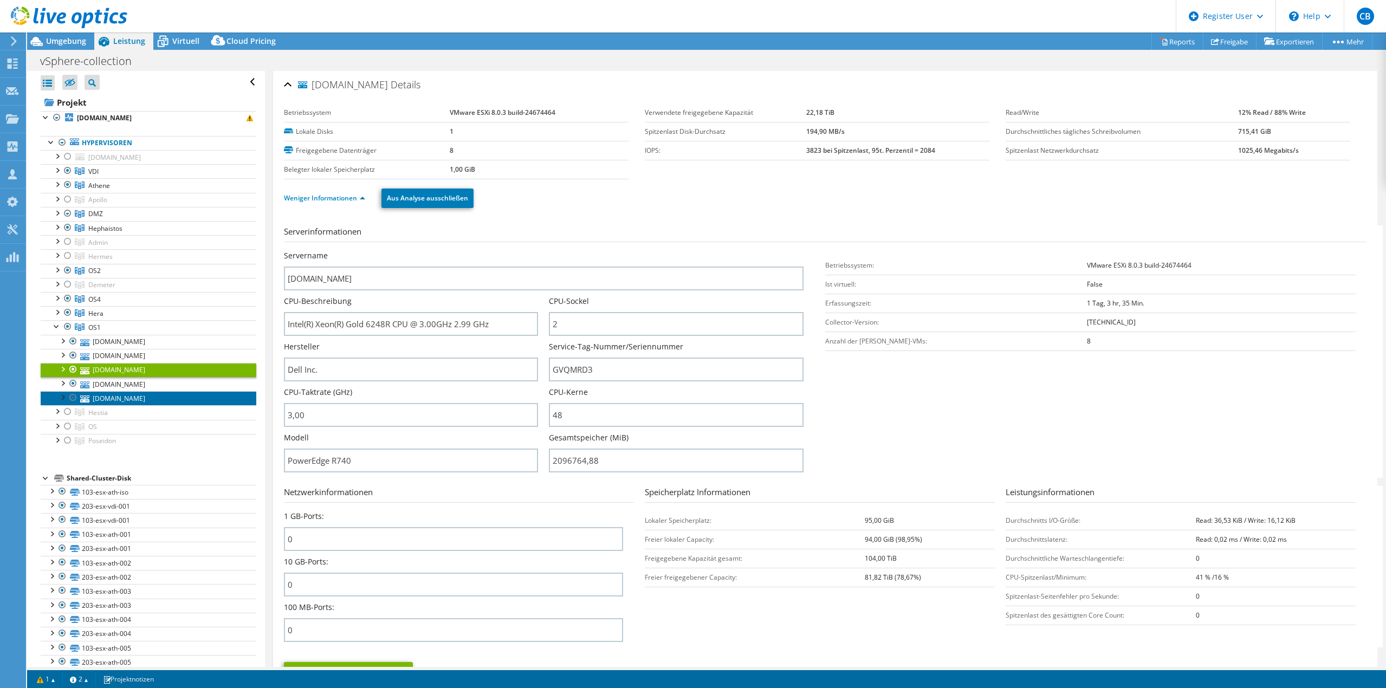
click at [163, 392] on link "[DOMAIN_NAME]" at bounding box center [149, 398] width 216 height 14
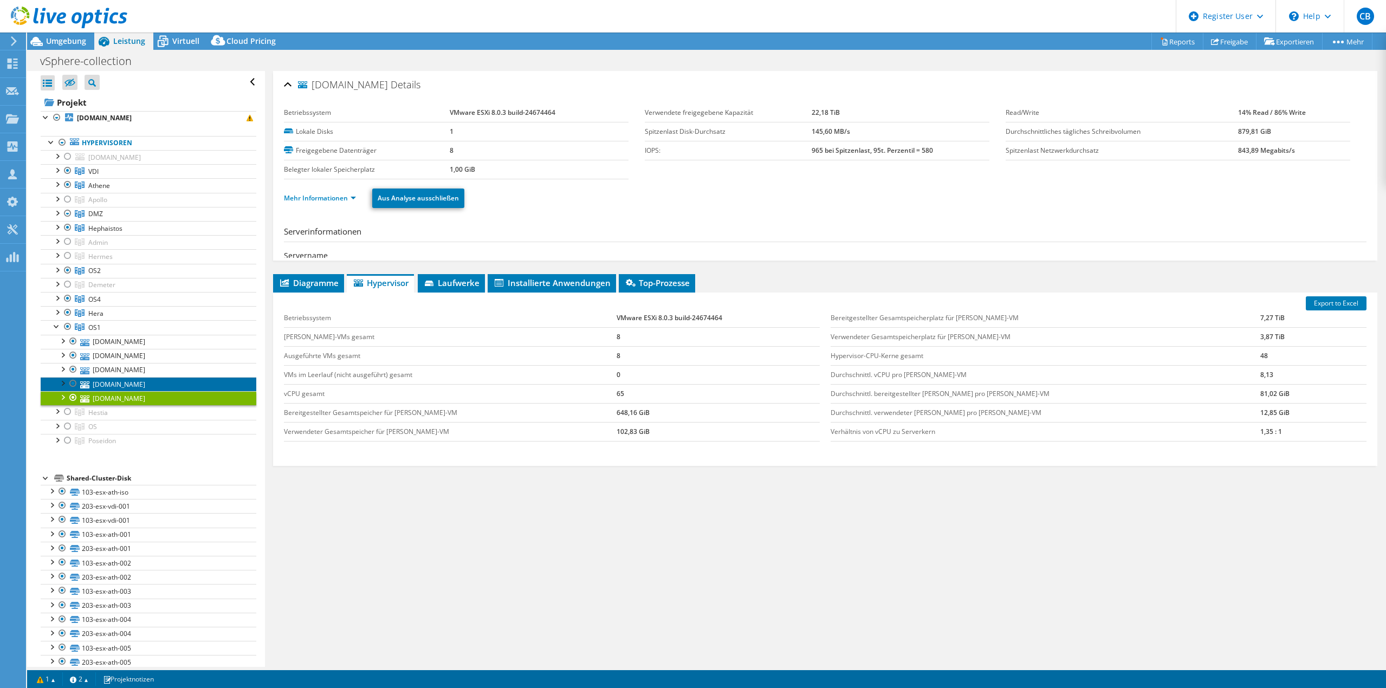
click at [160, 384] on link "[DOMAIN_NAME]" at bounding box center [149, 384] width 216 height 14
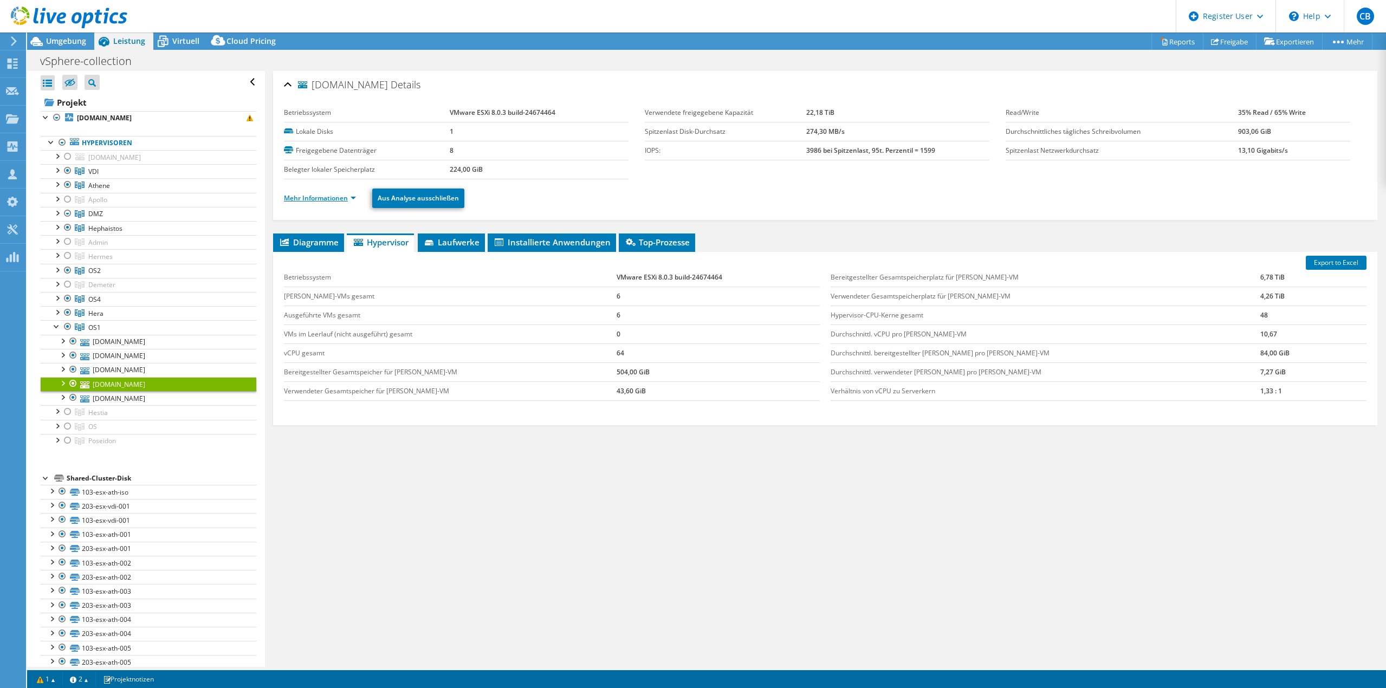
click at [334, 197] on link "Mehr Informationen" at bounding box center [320, 197] width 72 height 9
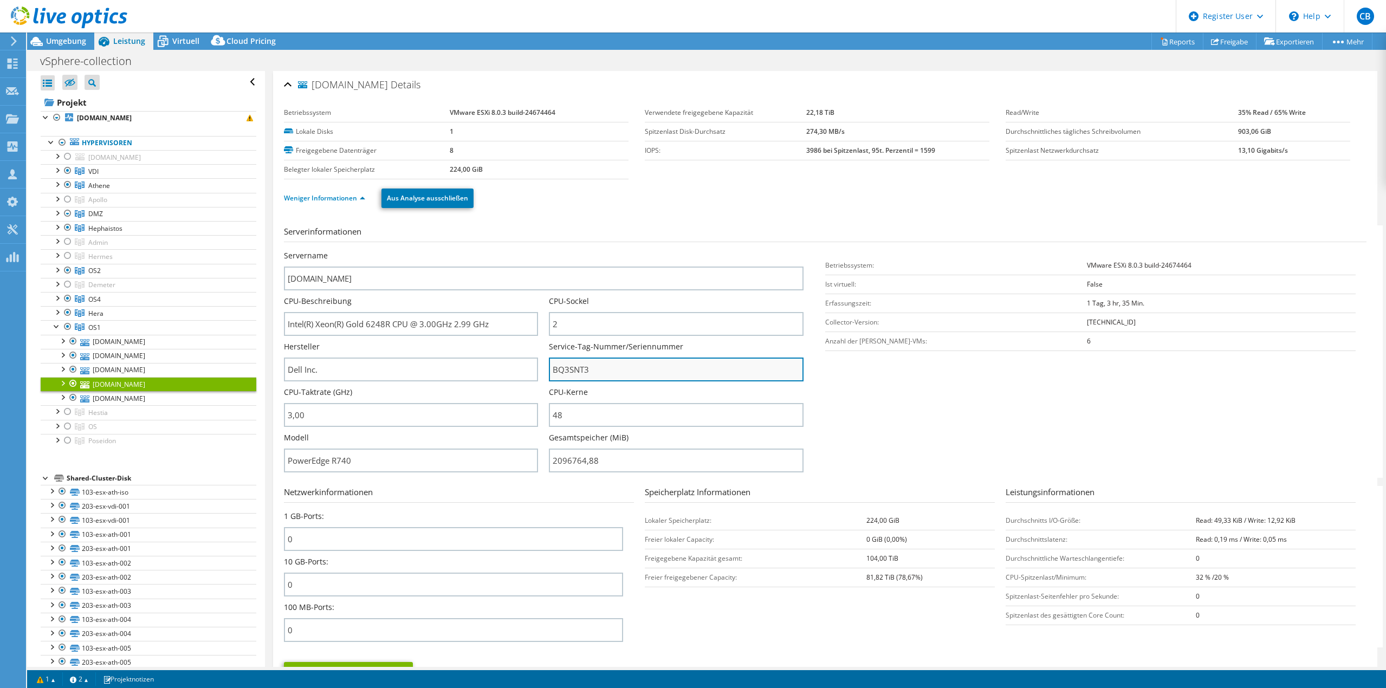
click at [569, 363] on input "BQ3SNT3" at bounding box center [676, 370] width 254 height 24
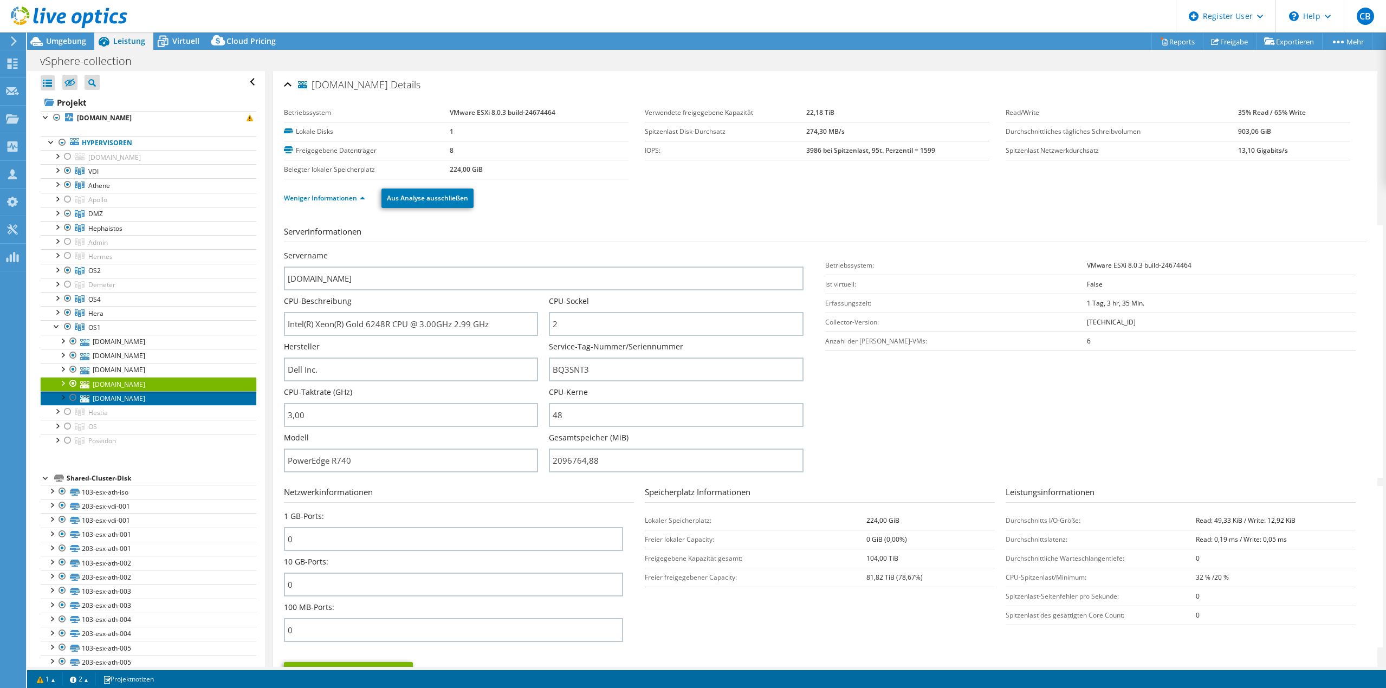
click at [132, 395] on link "[DOMAIN_NAME]" at bounding box center [149, 398] width 216 height 14
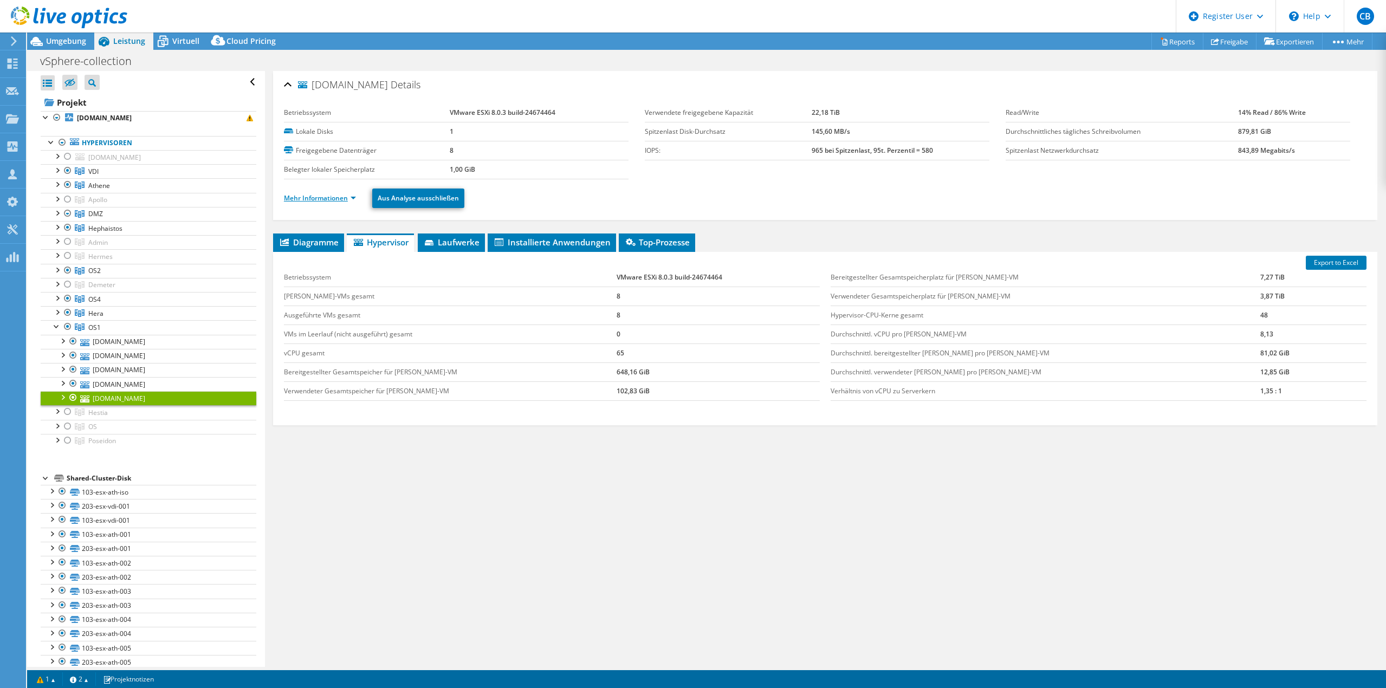
click at [322, 197] on link "Mehr Informationen" at bounding box center [320, 197] width 72 height 9
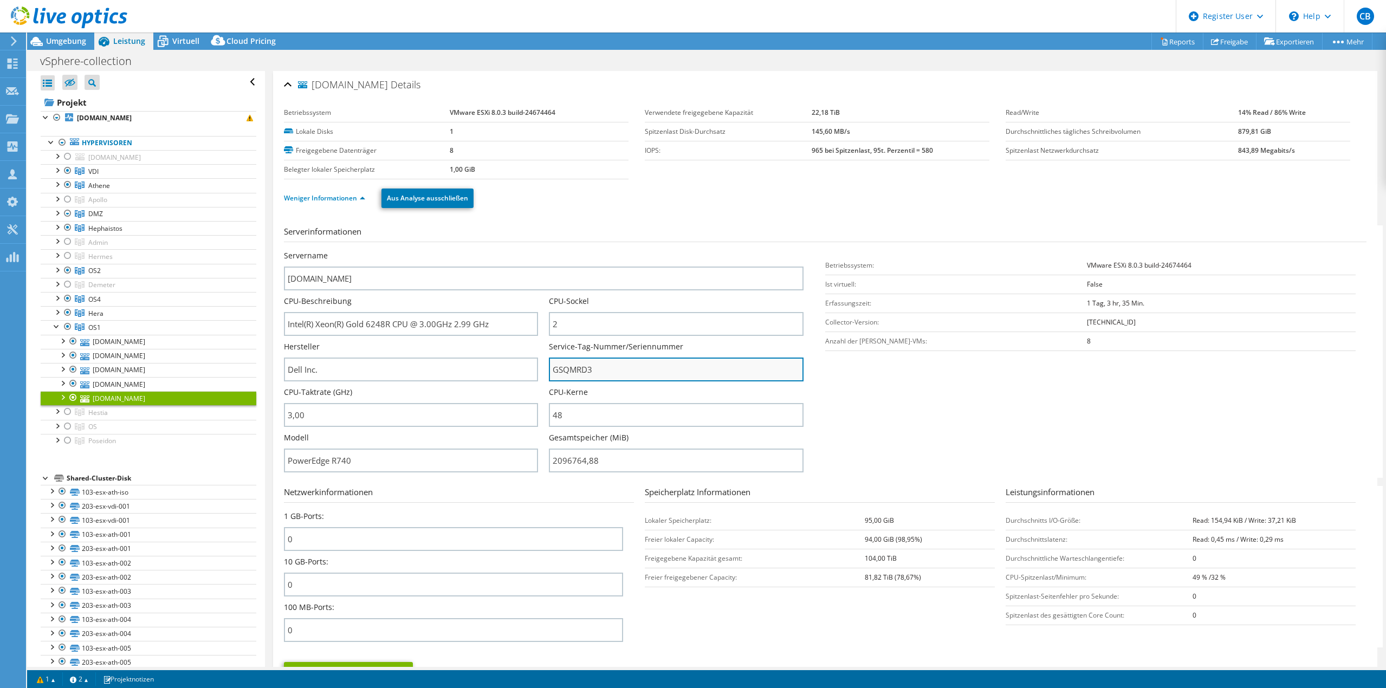
click at [567, 367] on input "GSQMRD3" at bounding box center [676, 370] width 254 height 24
click at [56, 326] on div at bounding box center [56, 325] width 11 height 11
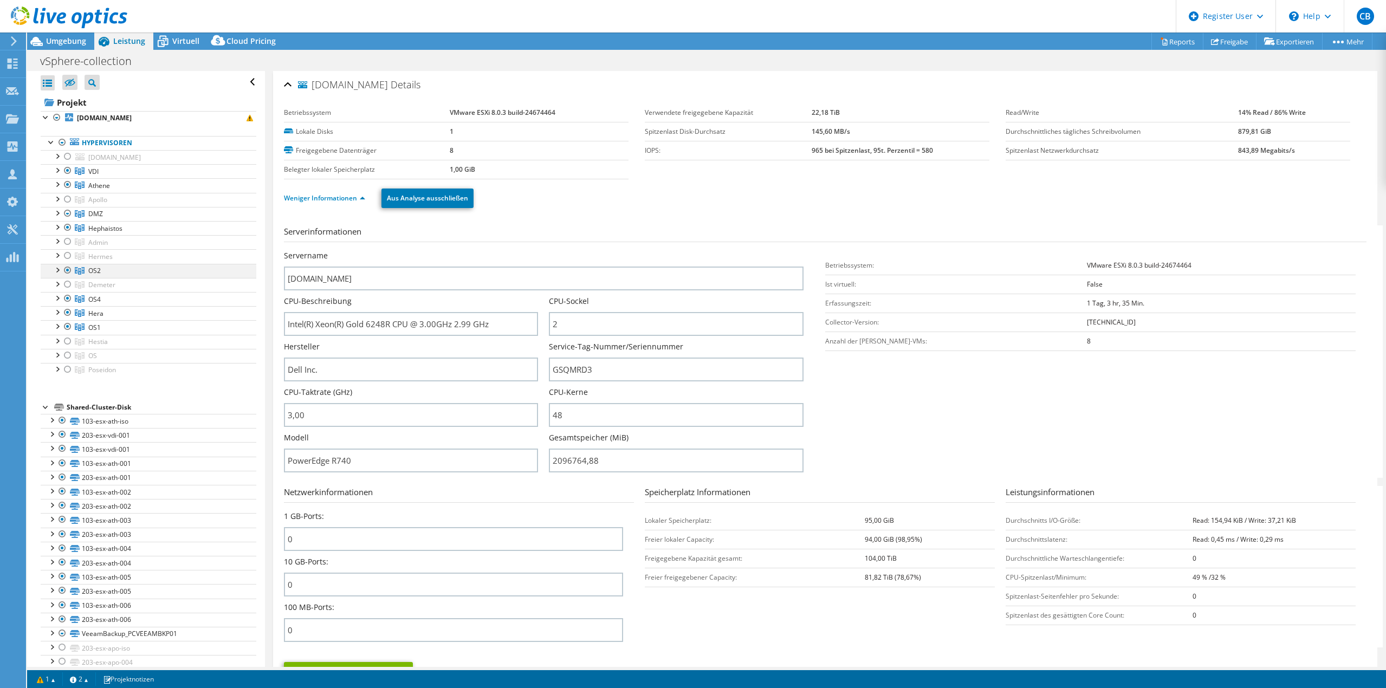
click at [60, 273] on div at bounding box center [56, 269] width 11 height 11
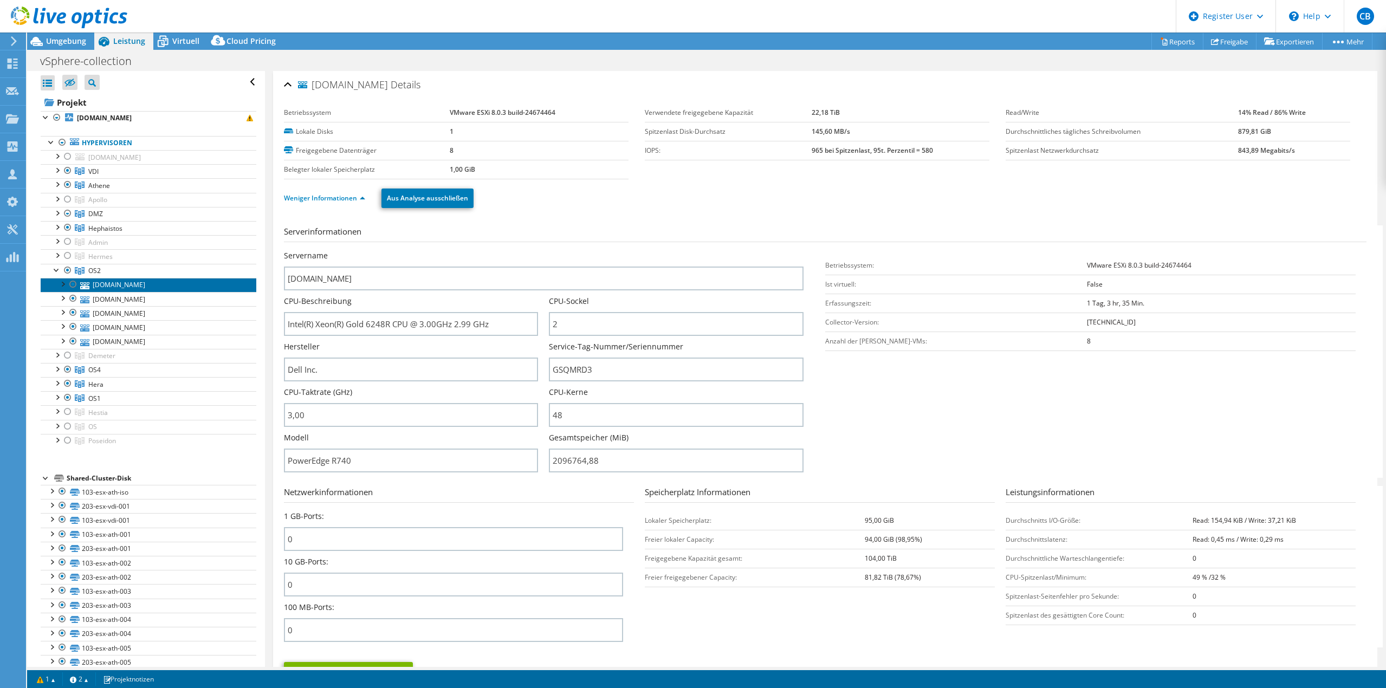
click at [128, 291] on link "[DOMAIN_NAME]" at bounding box center [149, 285] width 216 height 14
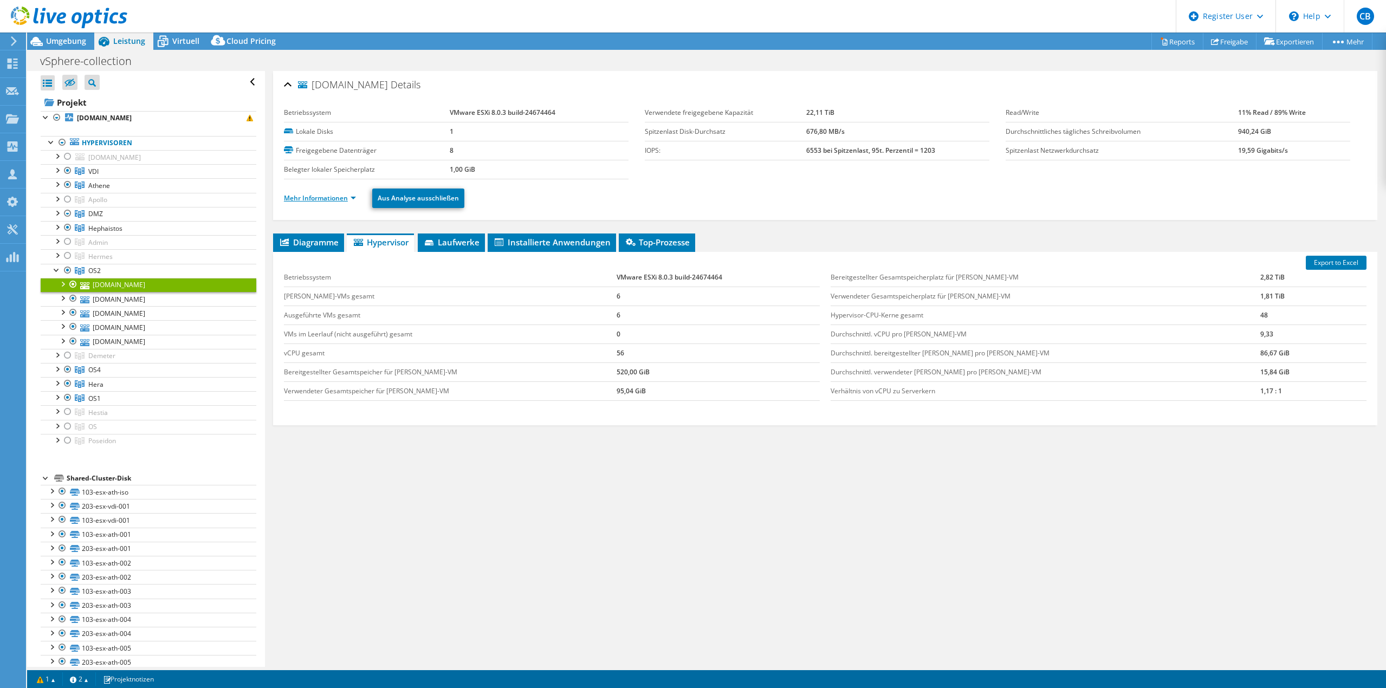
click at [317, 202] on link "Mehr Informationen" at bounding box center [320, 197] width 72 height 9
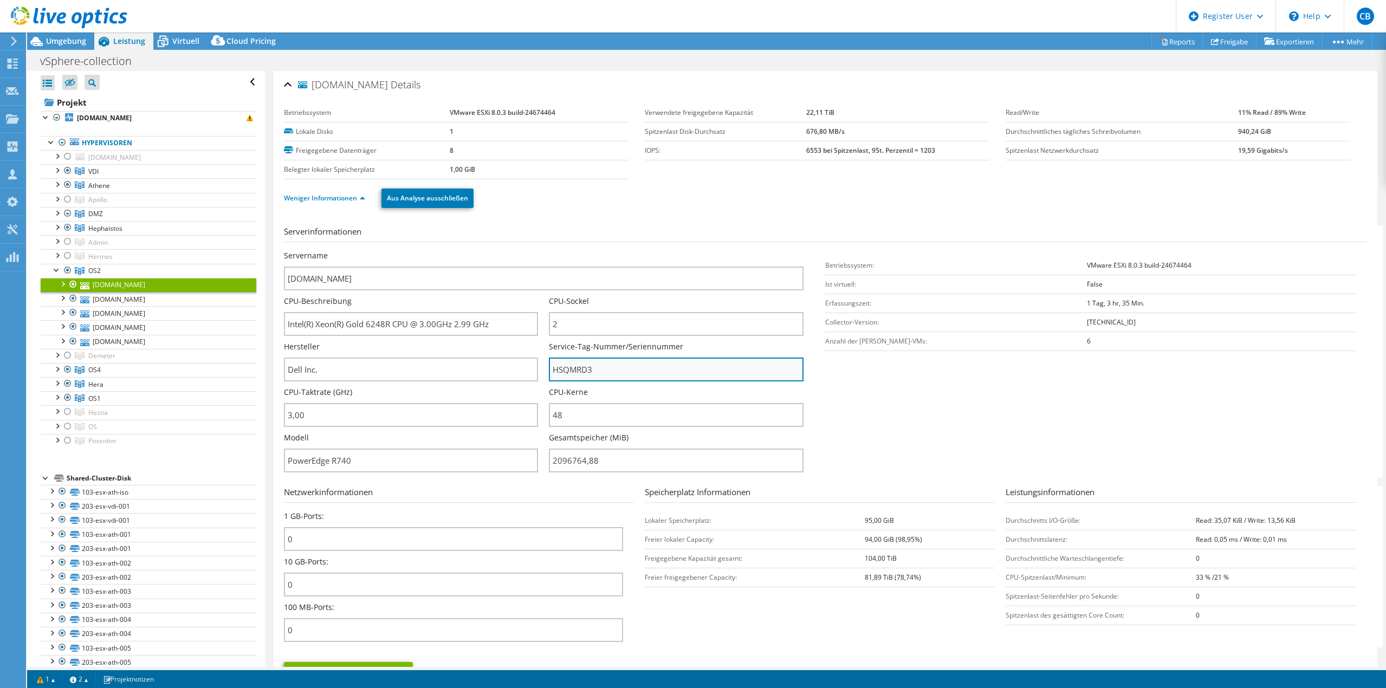
click at [574, 370] on input "HSQMRD3" at bounding box center [676, 370] width 254 height 24
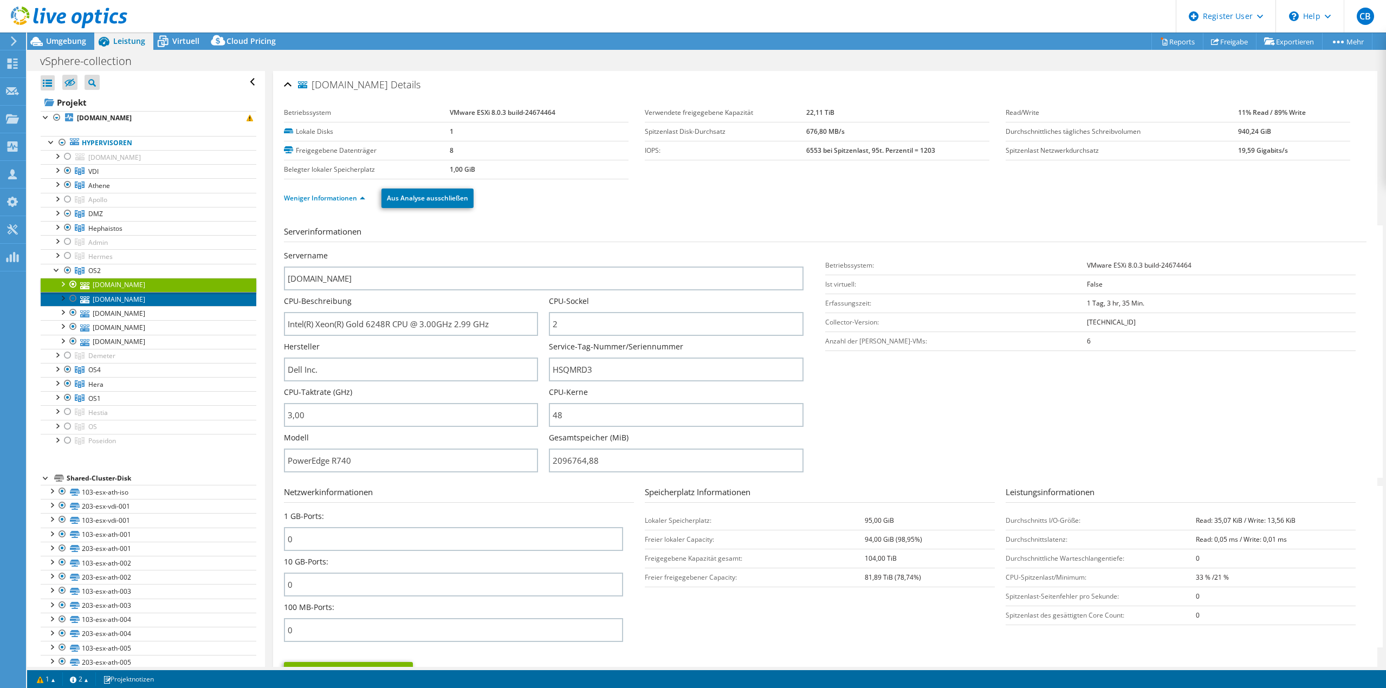
click at [136, 302] on link "[DOMAIN_NAME]" at bounding box center [149, 299] width 216 height 14
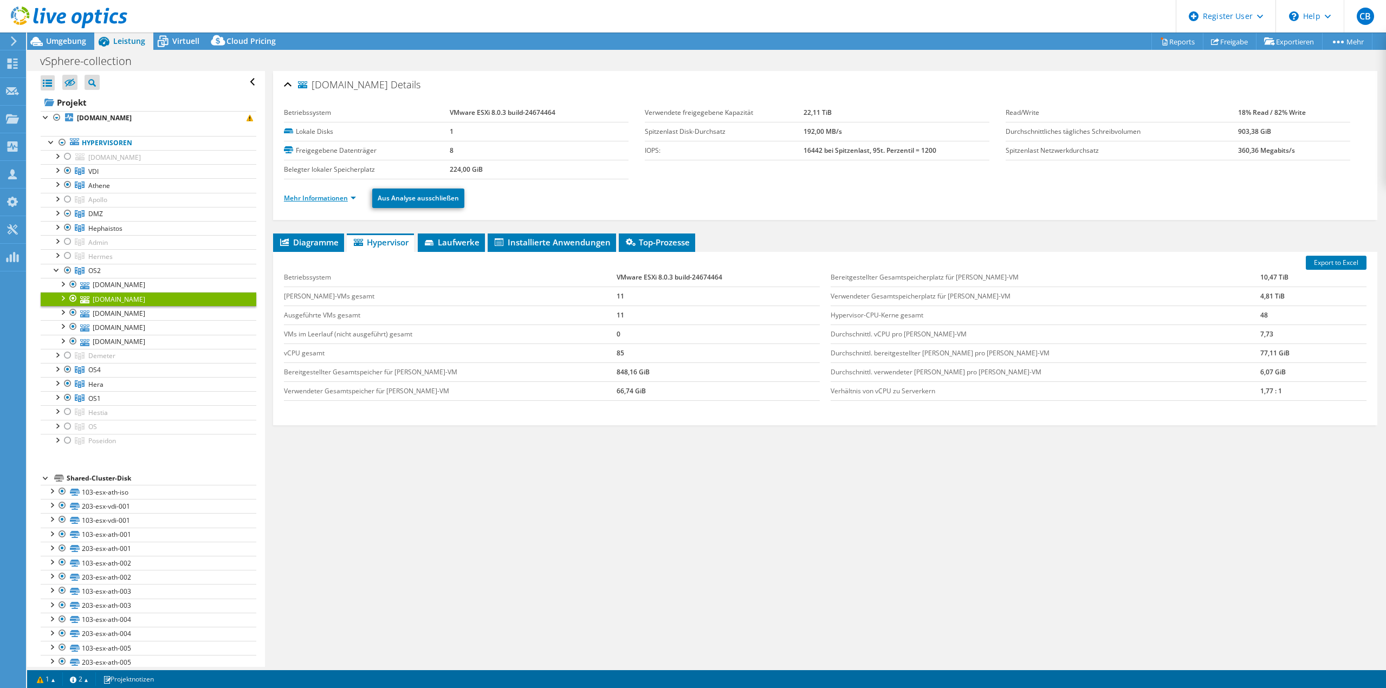
click at [333, 197] on link "Mehr Informationen" at bounding box center [320, 197] width 72 height 9
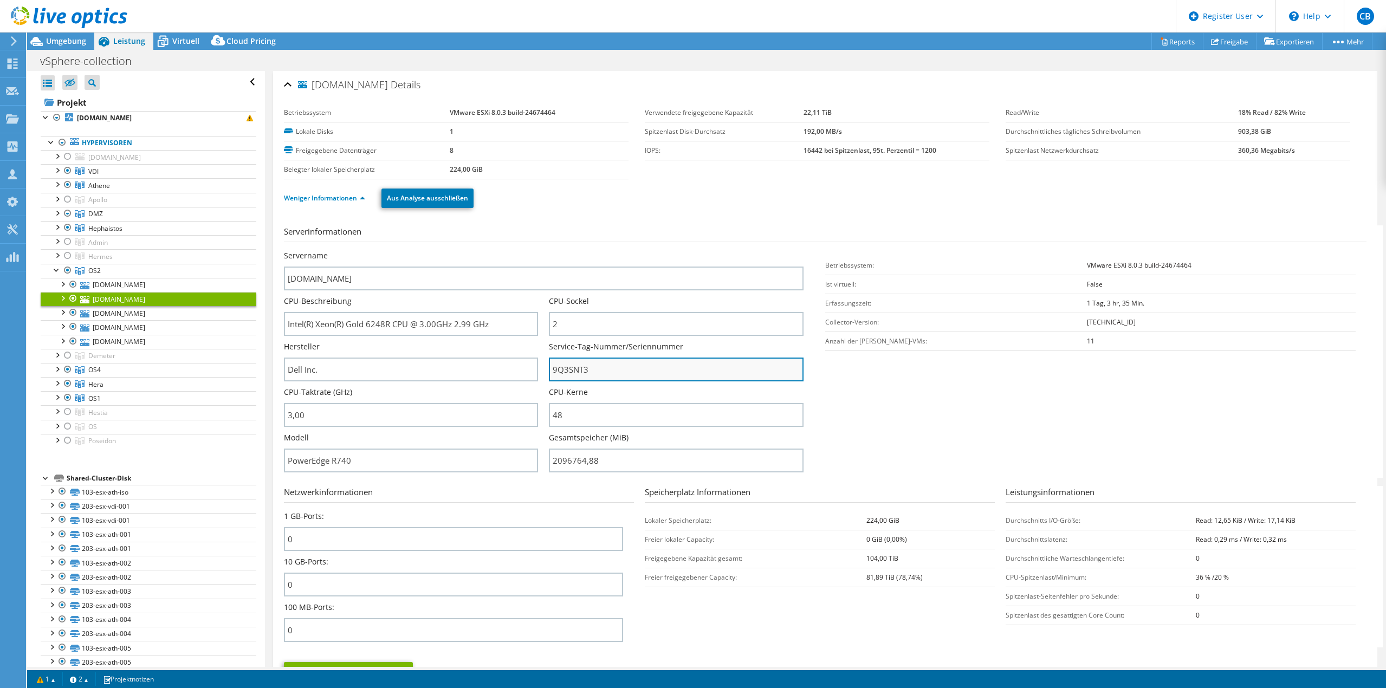
click at [563, 366] on input "9Q3SNT3" at bounding box center [676, 370] width 254 height 24
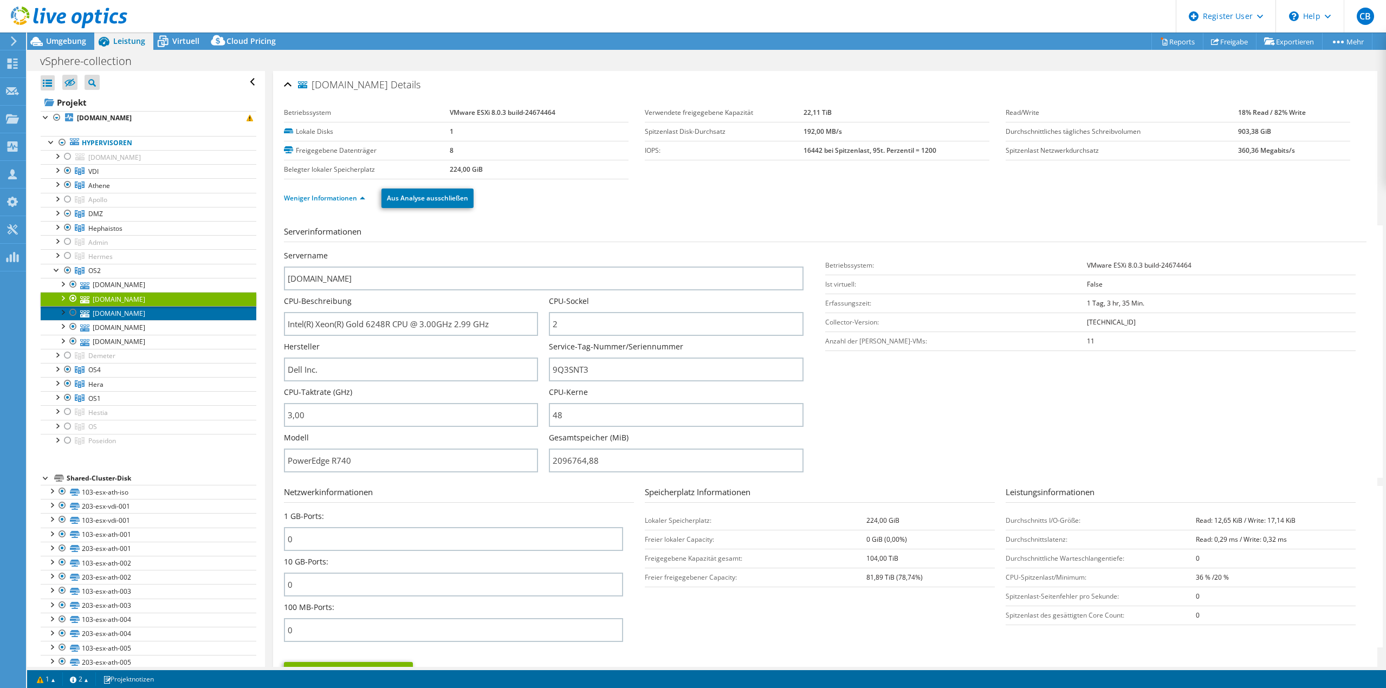
click at [151, 307] on link "[DOMAIN_NAME]" at bounding box center [149, 313] width 216 height 14
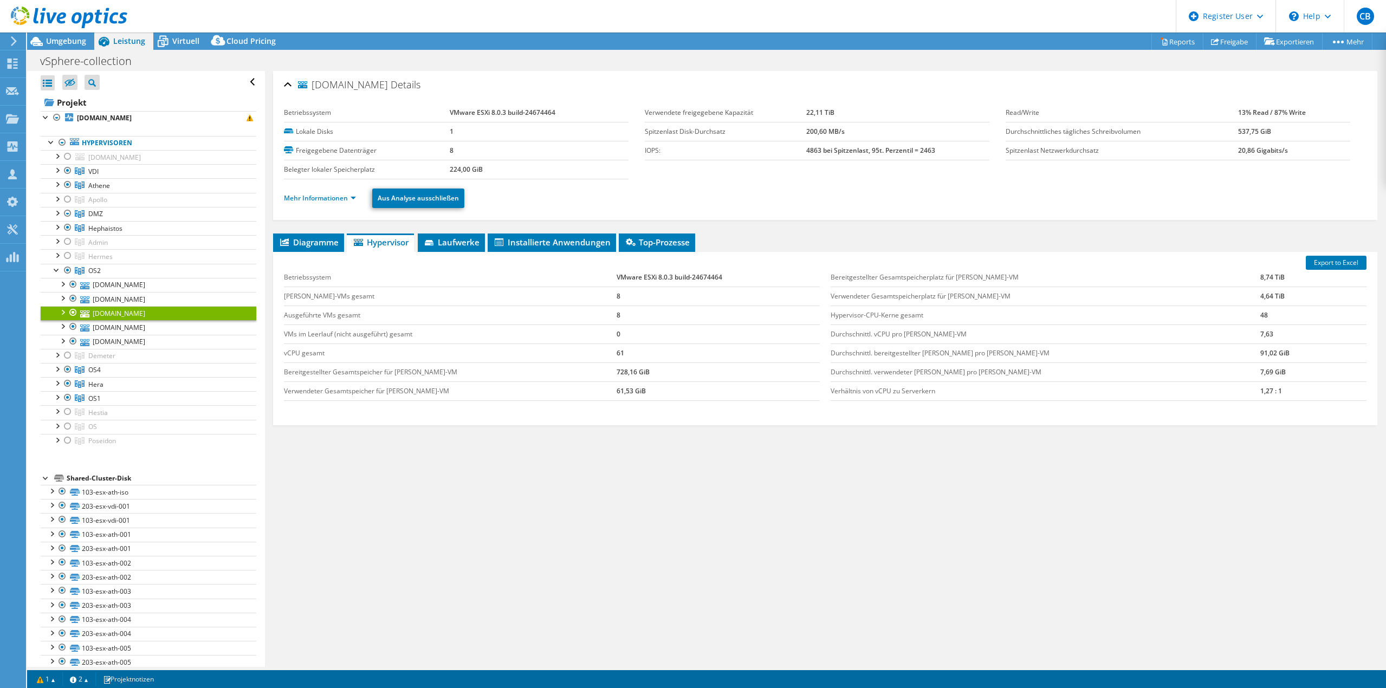
click at [350, 189] on ul "Mehr Informationen Aus Analyse ausschließen" at bounding box center [825, 197] width 1083 height 22
click at [341, 198] on link "Mehr Informationen" at bounding box center [320, 197] width 72 height 9
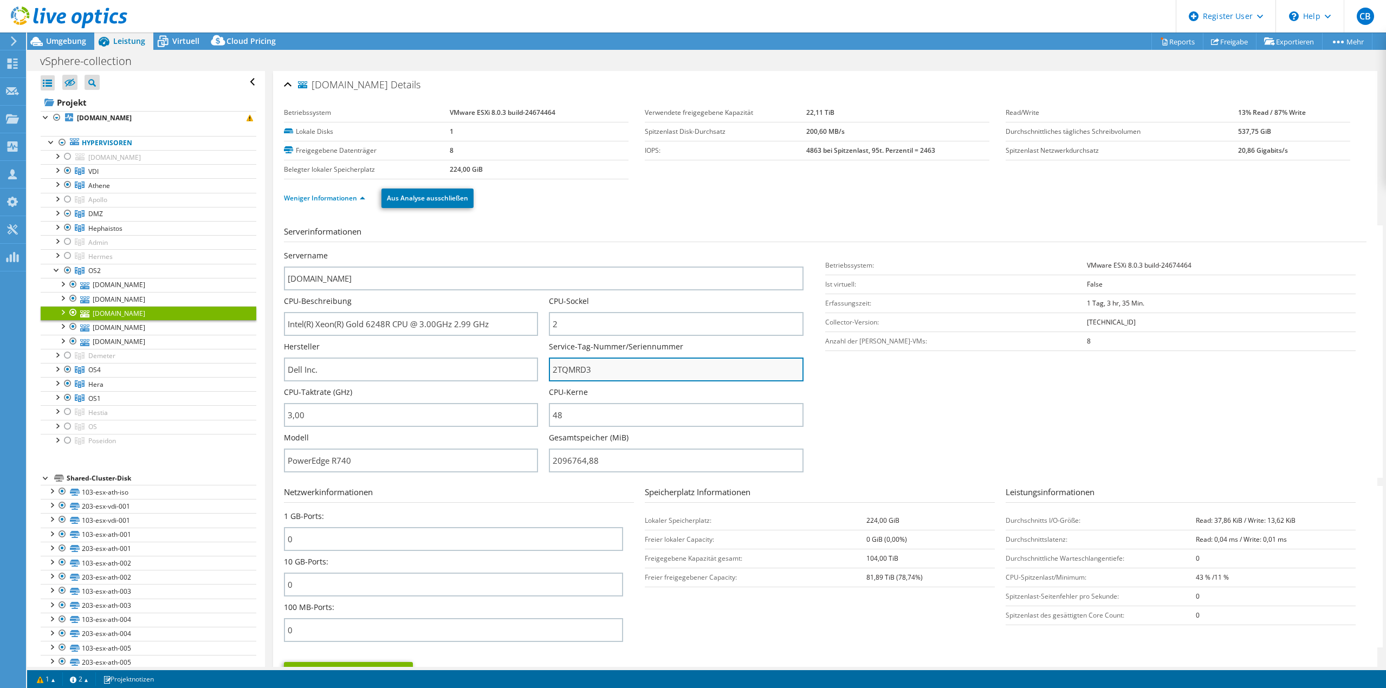
click at [563, 362] on input "2TQMRD3" at bounding box center [676, 370] width 254 height 24
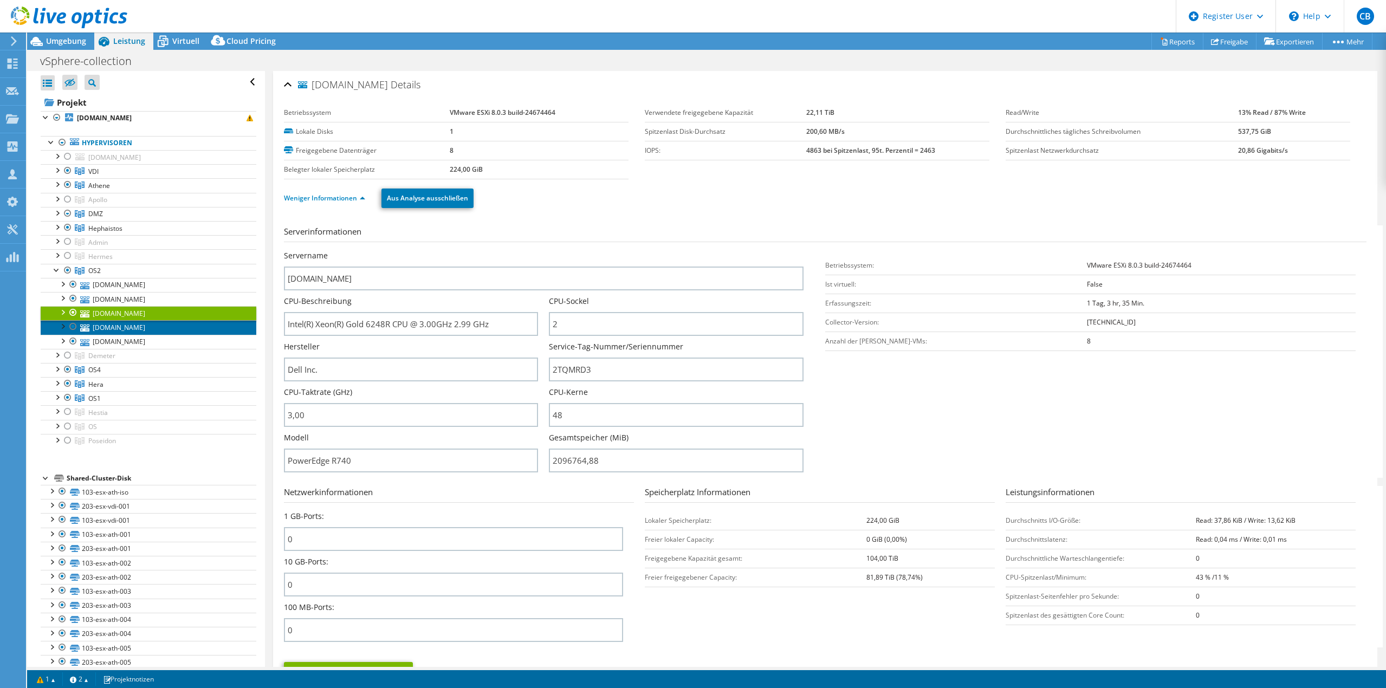
click at [135, 333] on link "[DOMAIN_NAME]" at bounding box center [149, 327] width 216 height 14
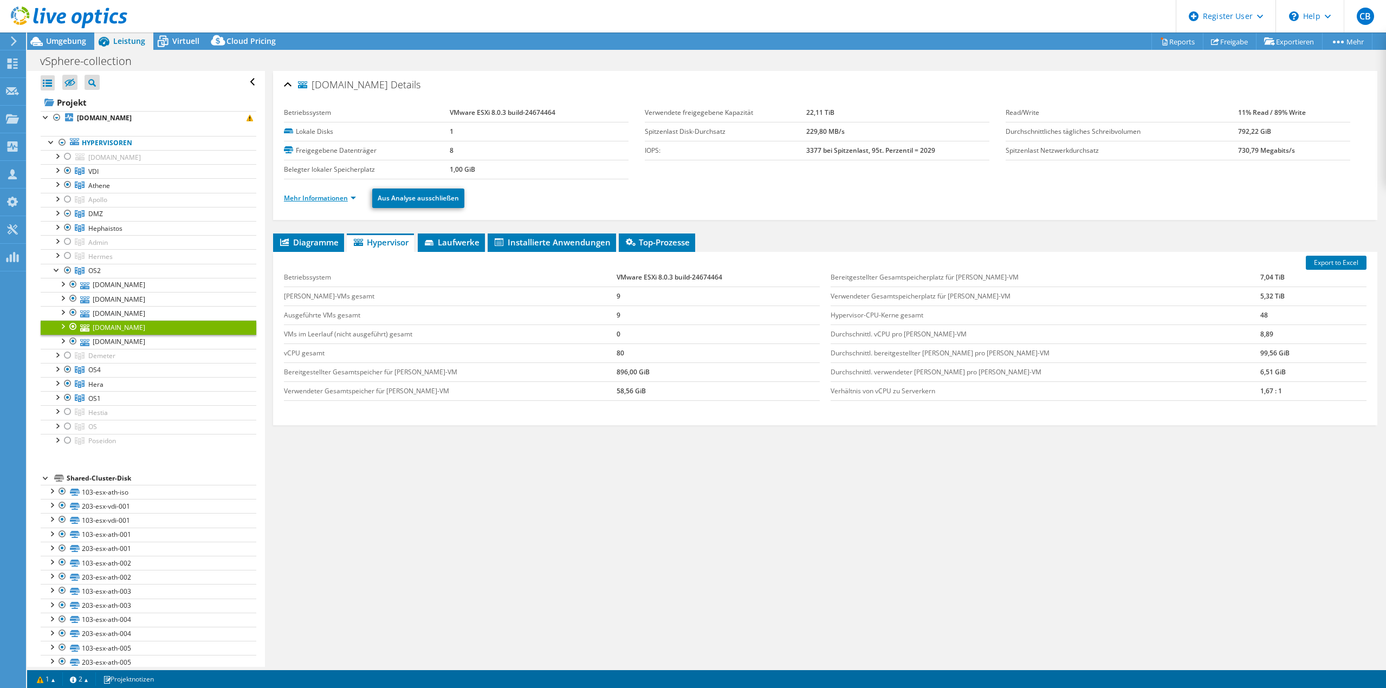
click at [325, 198] on link "Mehr Informationen" at bounding box center [320, 197] width 72 height 9
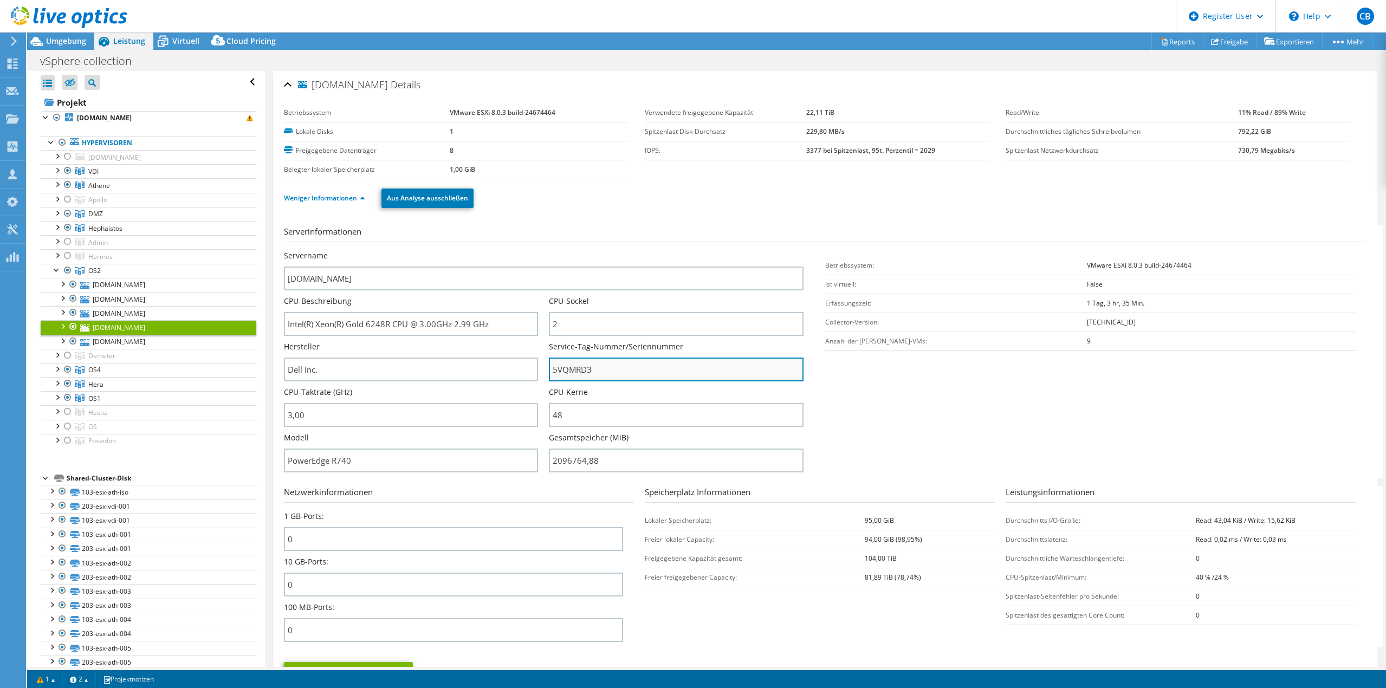
click at [572, 370] on input "5VQMRD3" at bounding box center [676, 370] width 254 height 24
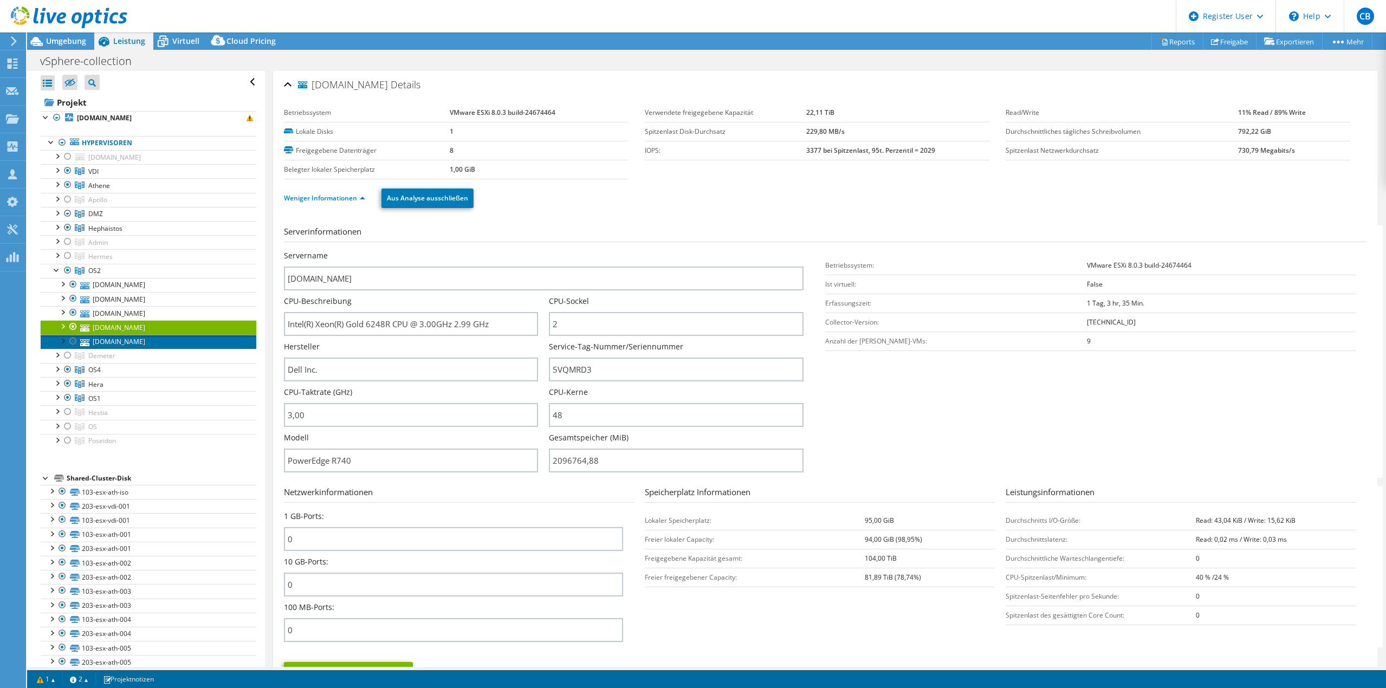
click at [138, 341] on link "[DOMAIN_NAME]" at bounding box center [149, 342] width 216 height 14
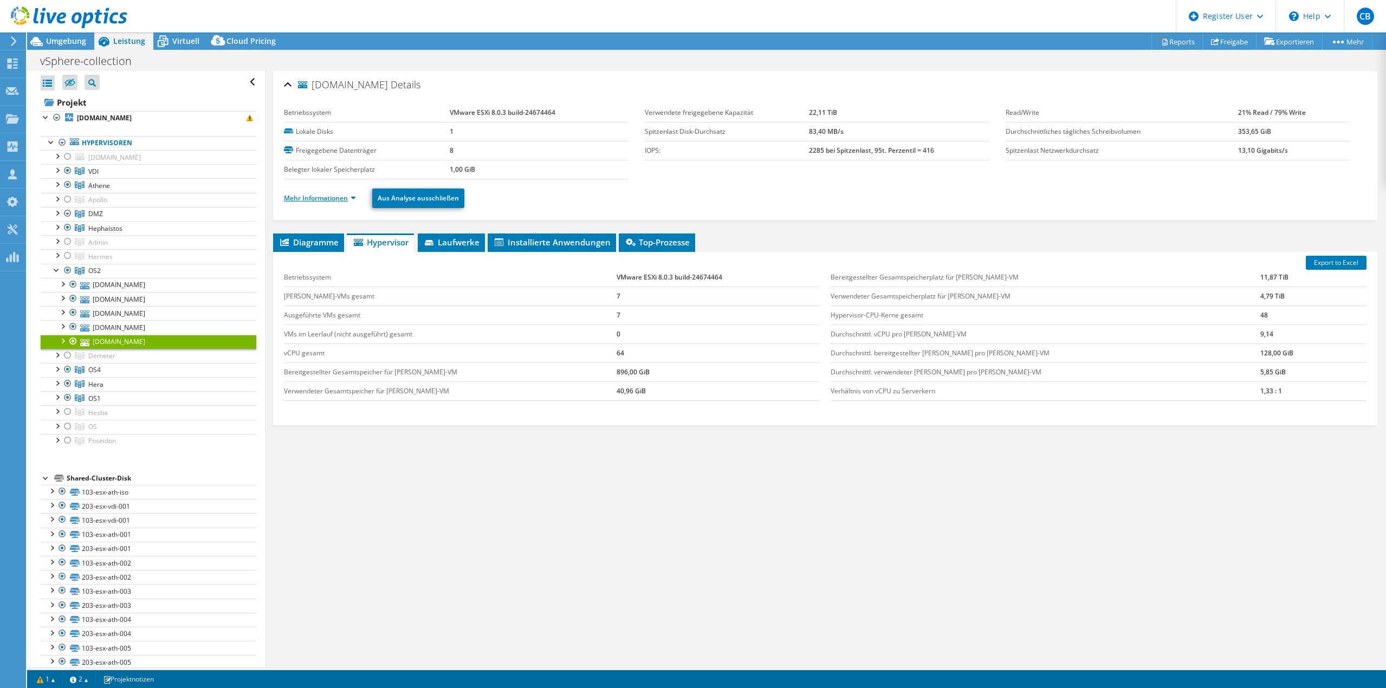
click at [336, 196] on link "Mehr Informationen" at bounding box center [320, 197] width 72 height 9
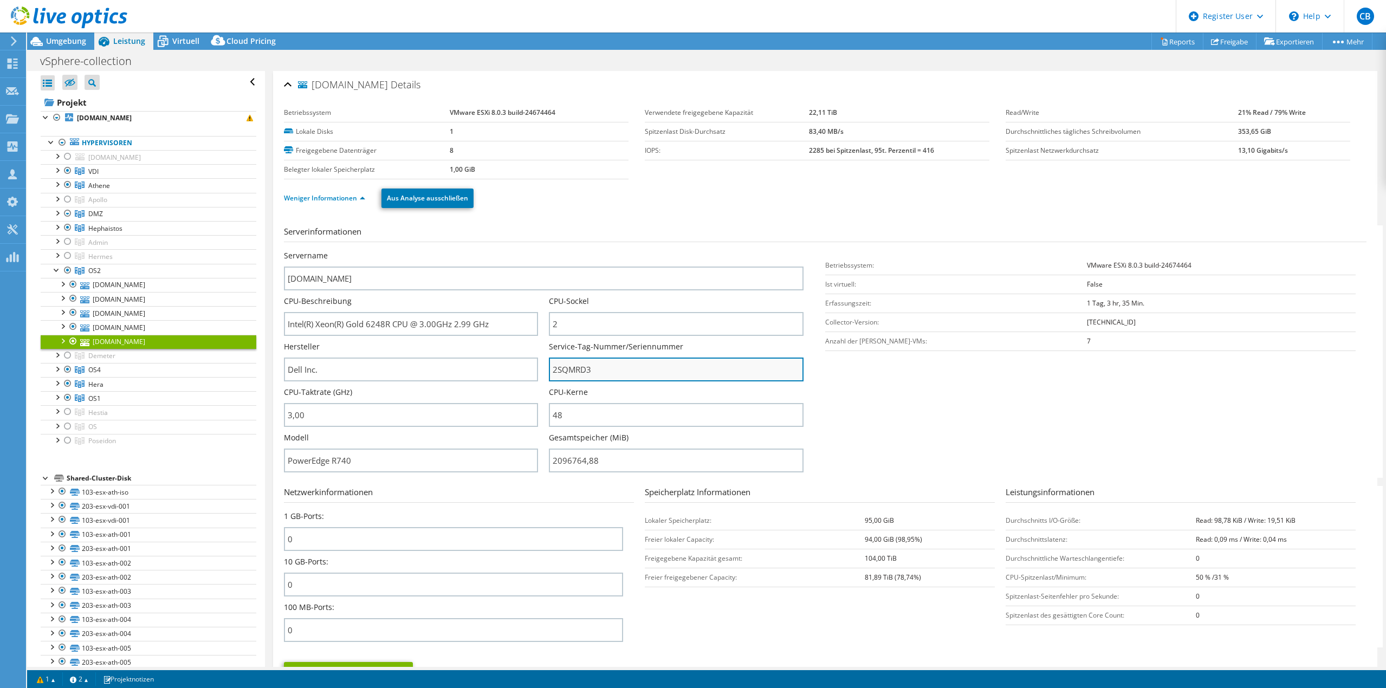
click at [573, 363] on input "2SQMRD3" at bounding box center [676, 370] width 254 height 24
click at [53, 270] on div at bounding box center [56, 269] width 11 height 11
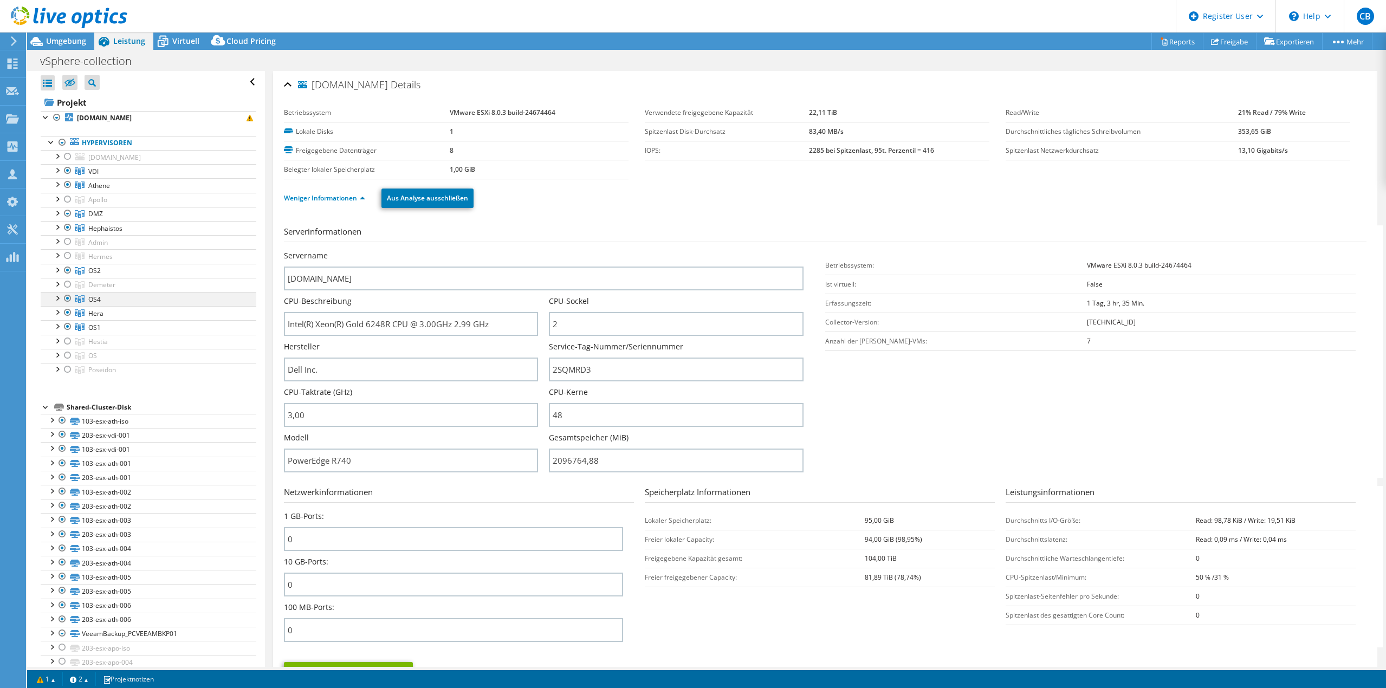
click at [55, 299] on div at bounding box center [56, 297] width 11 height 11
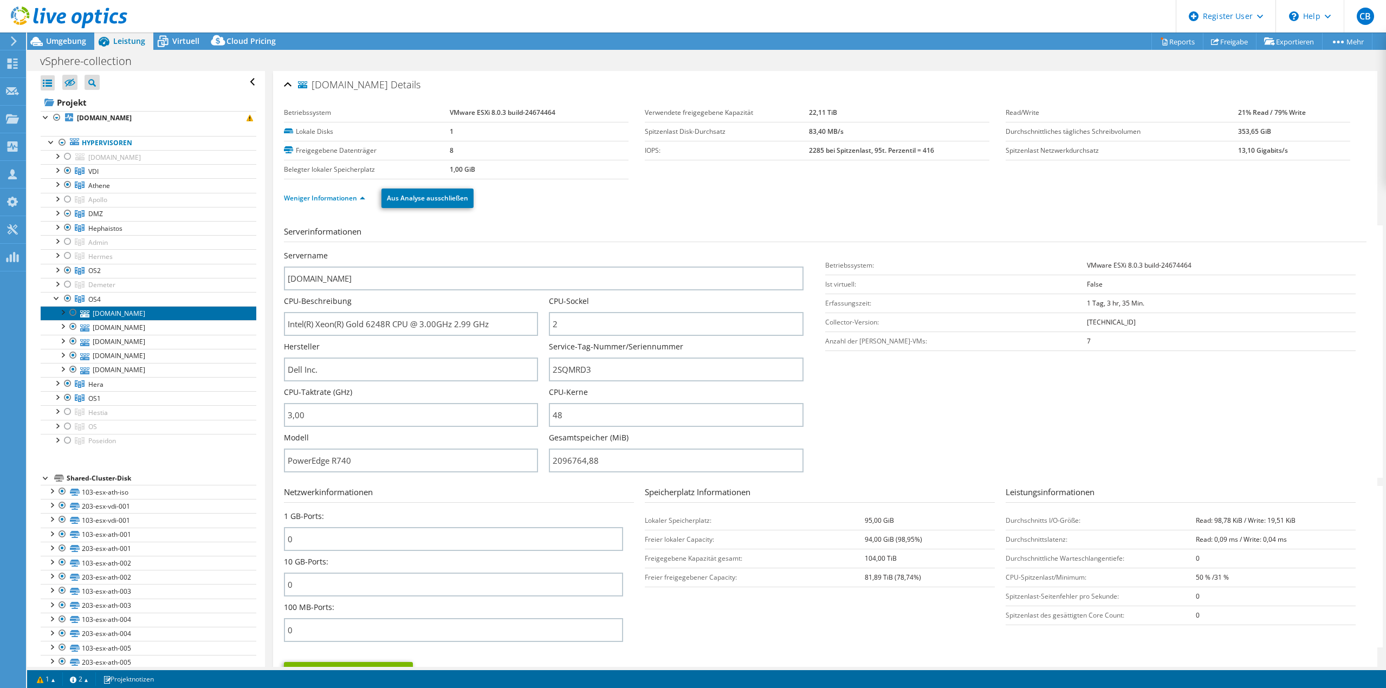
click at [125, 314] on link "[DOMAIN_NAME]" at bounding box center [149, 313] width 216 height 14
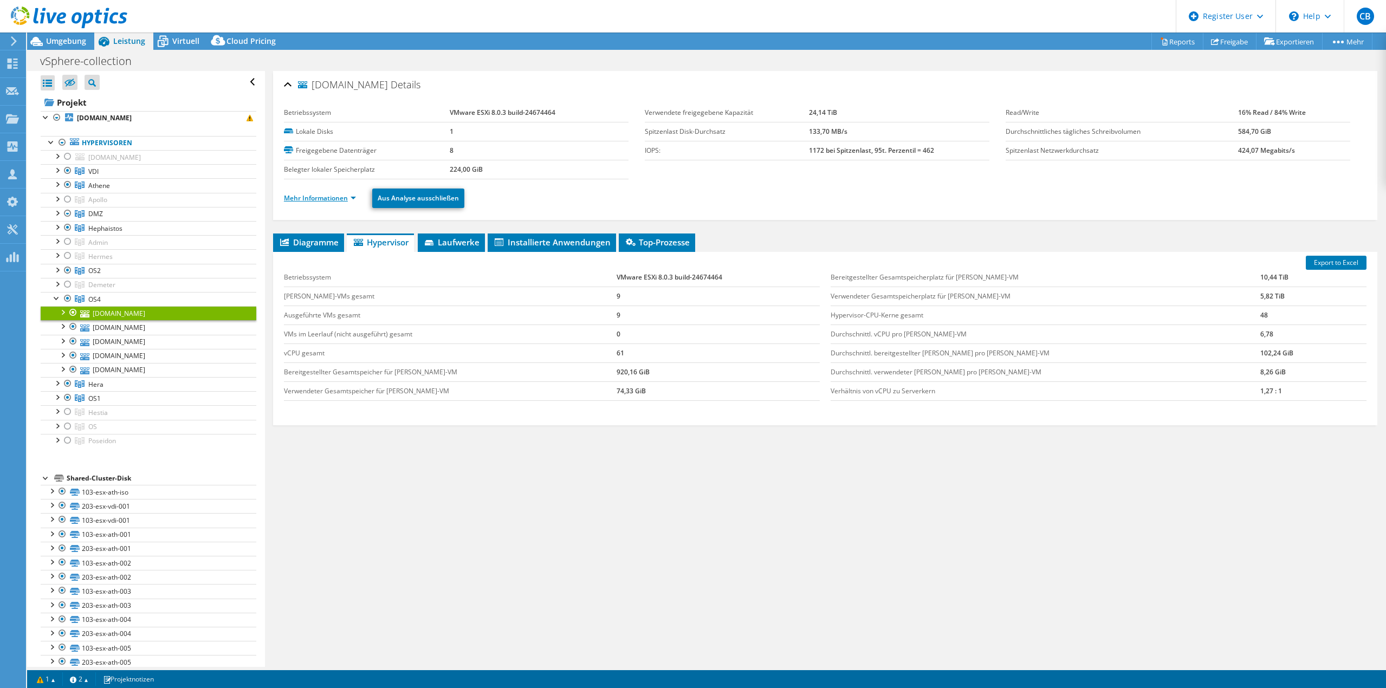
click at [311, 195] on link "Mehr Informationen" at bounding box center [320, 197] width 72 height 9
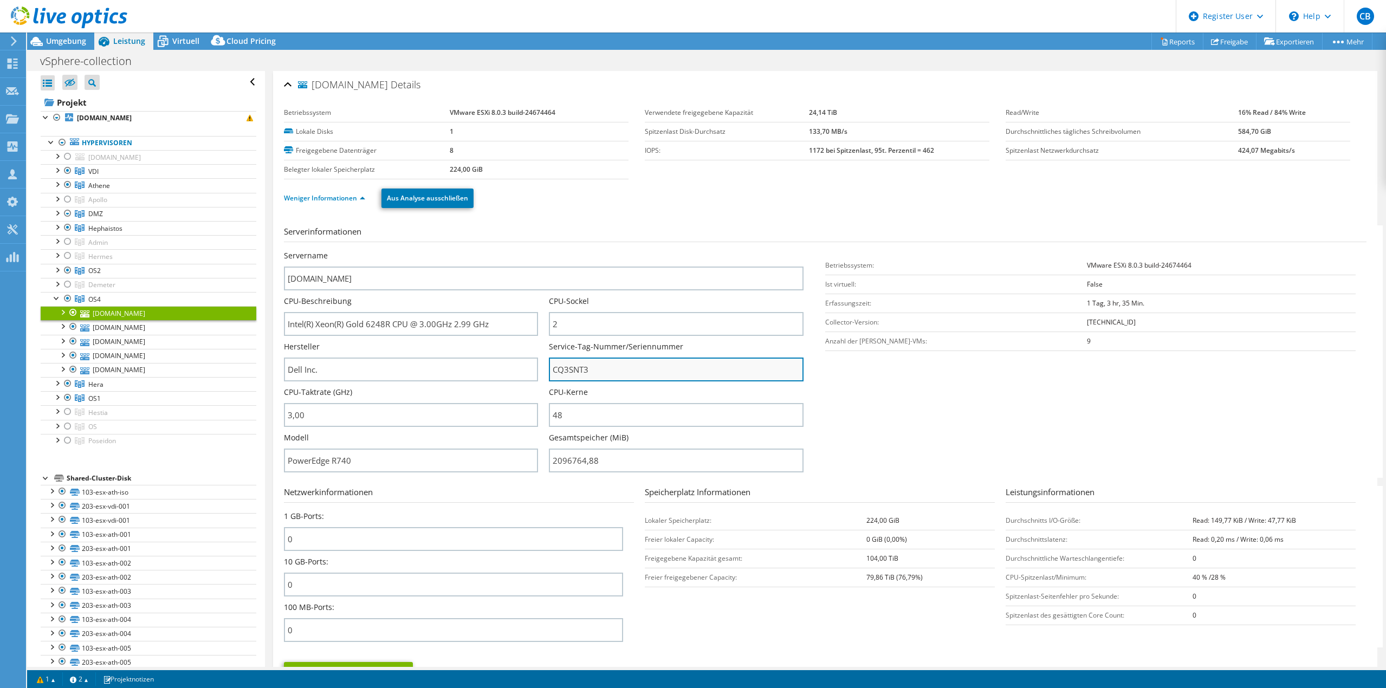
click at [565, 368] on input "CQ3SNT3" at bounding box center [676, 370] width 254 height 24
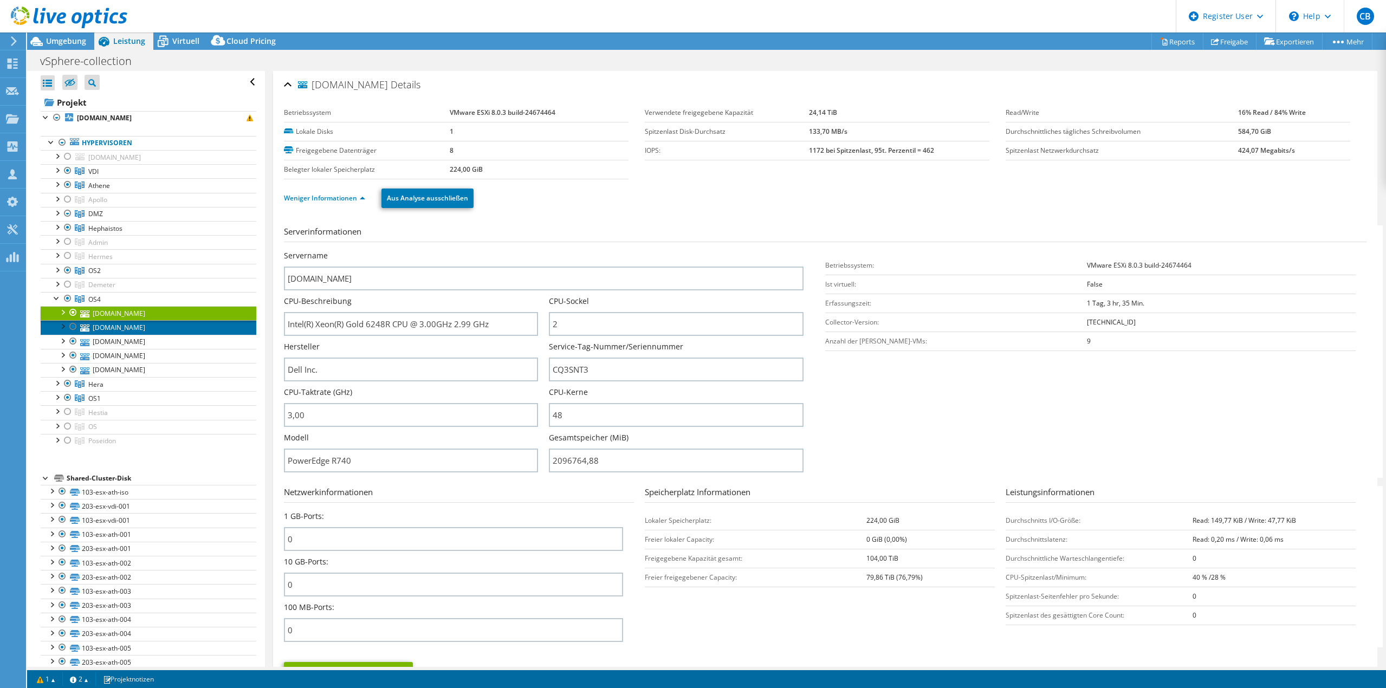
click at [126, 327] on link "[DOMAIN_NAME]" at bounding box center [149, 327] width 216 height 14
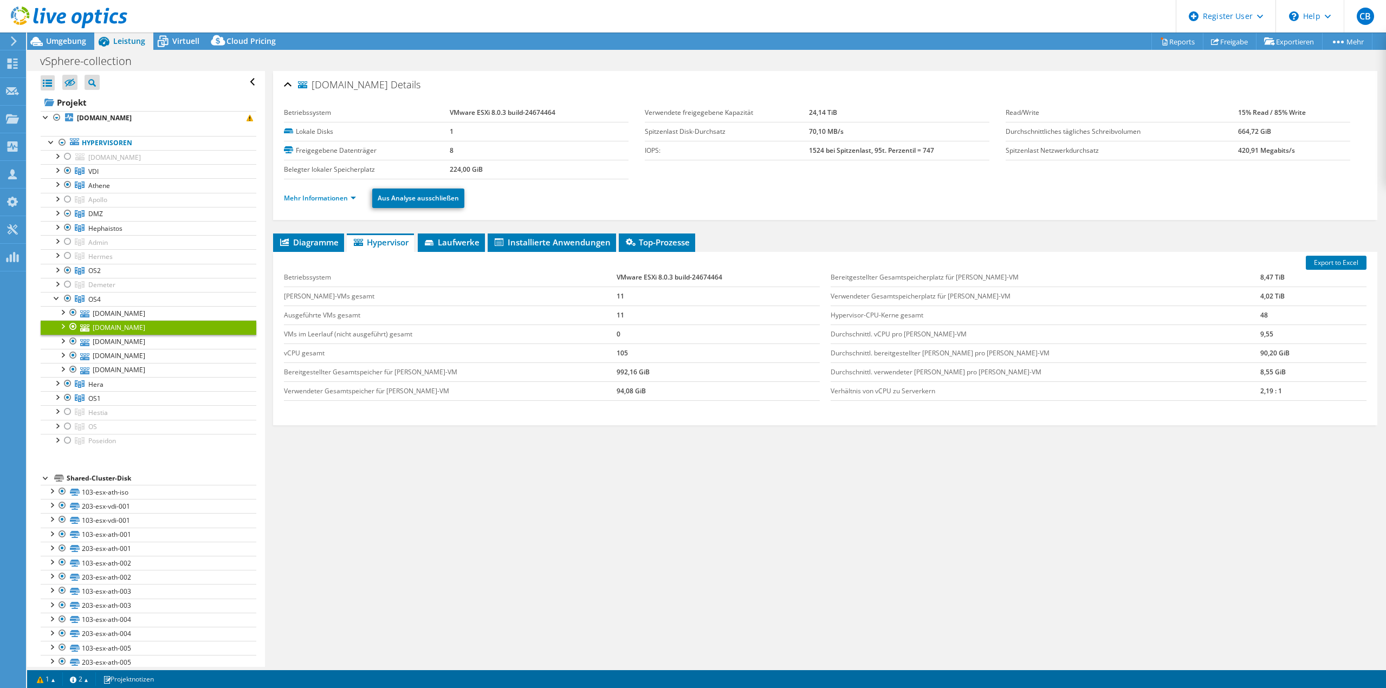
click at [333, 192] on li "Mehr Informationen" at bounding box center [323, 198] width 79 height 12
click at [331, 197] on link "Mehr Informationen" at bounding box center [320, 197] width 72 height 9
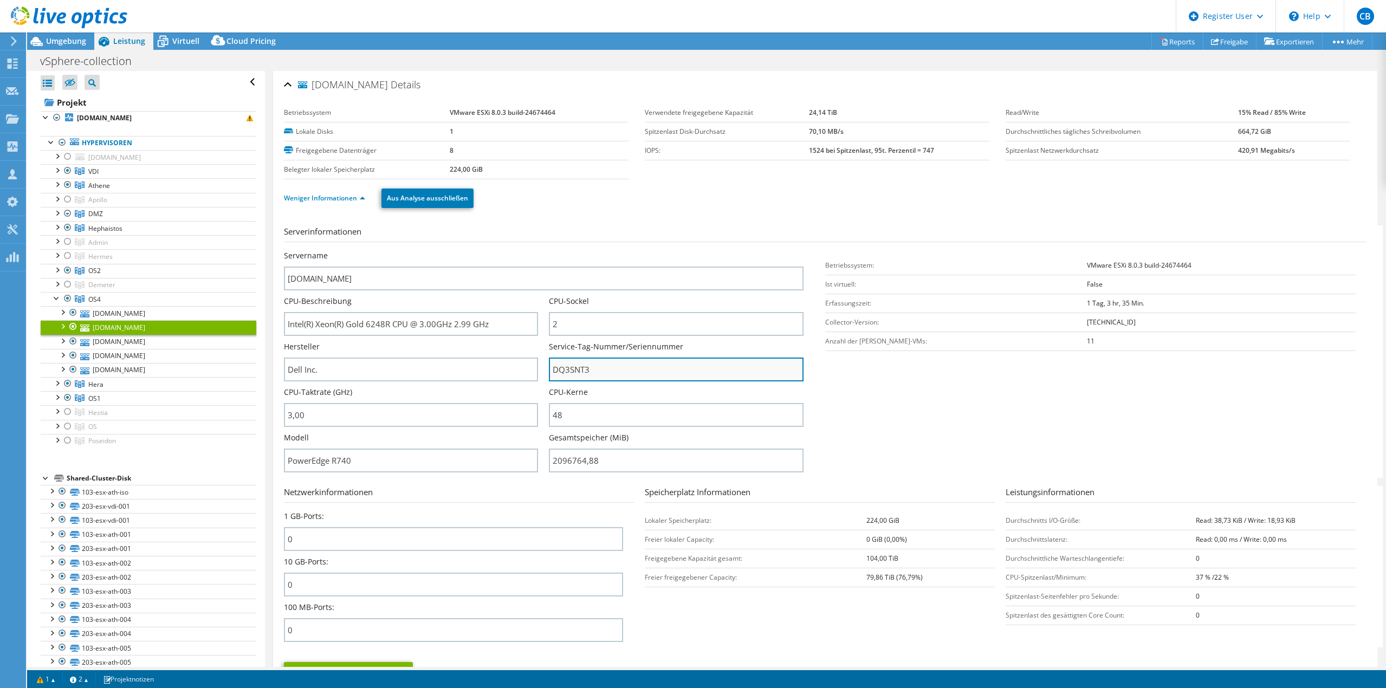
click at [566, 363] on input "DQ3SNT3" at bounding box center [676, 370] width 254 height 24
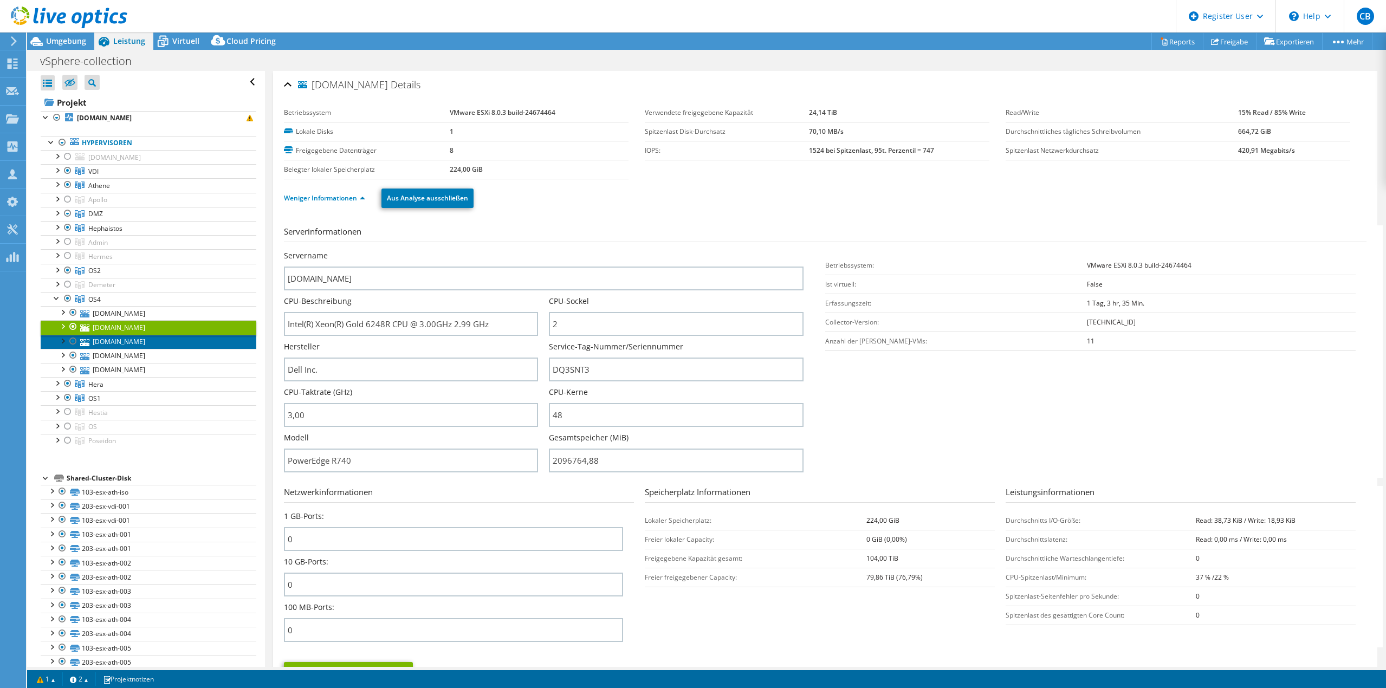
click at [135, 347] on link "[DOMAIN_NAME]" at bounding box center [149, 342] width 216 height 14
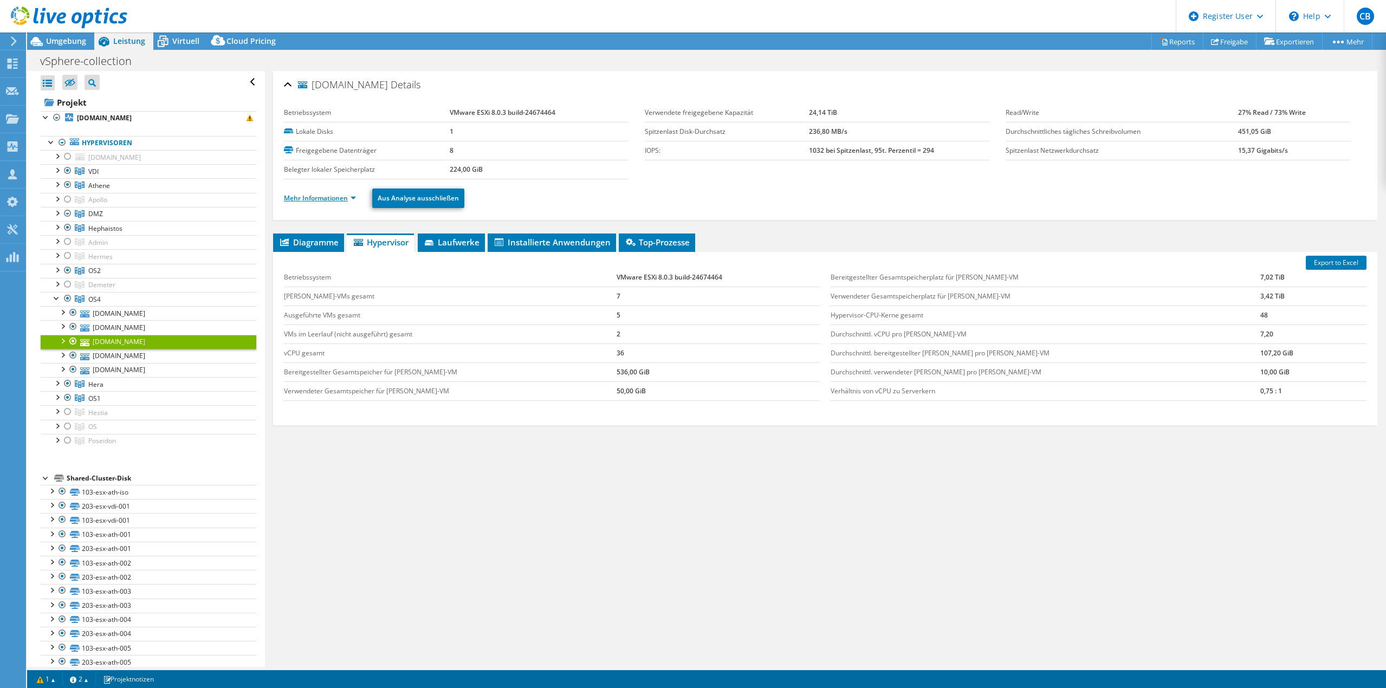
click at [315, 201] on link "Mehr Informationen" at bounding box center [320, 197] width 72 height 9
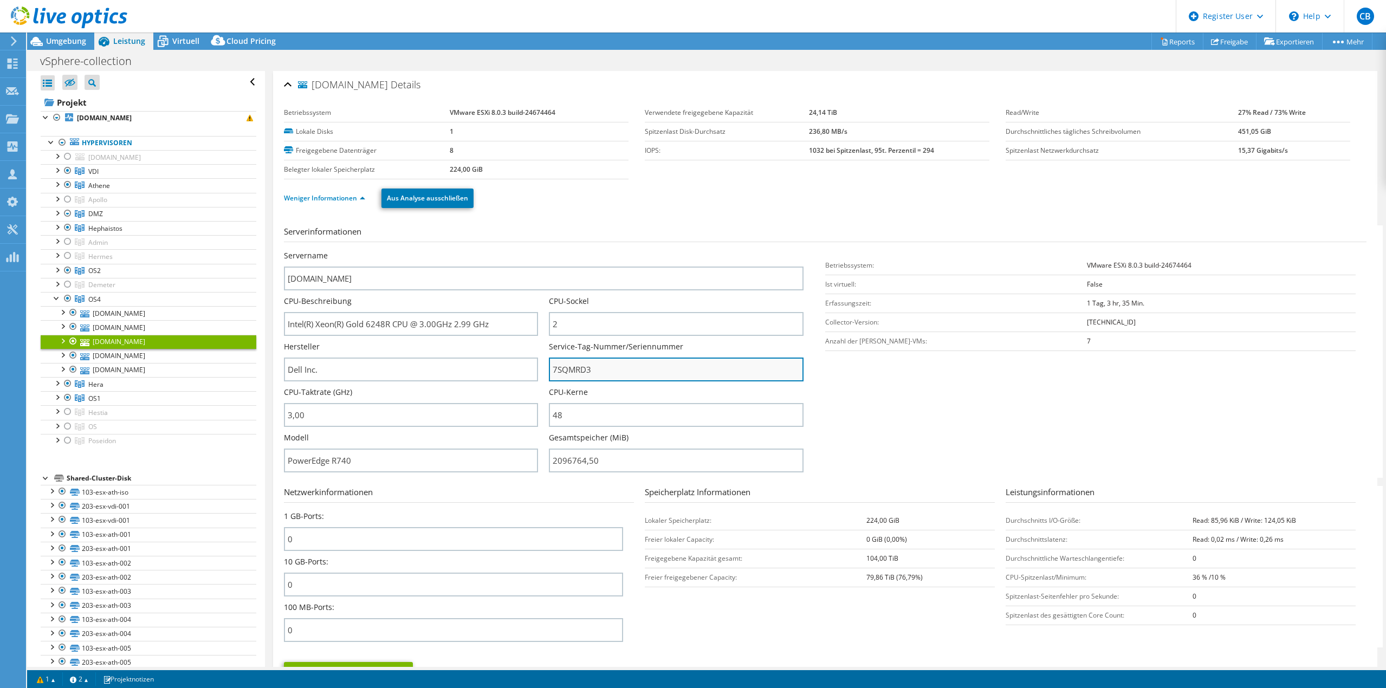
click at [574, 377] on input "7SQMRD3" at bounding box center [676, 370] width 254 height 24
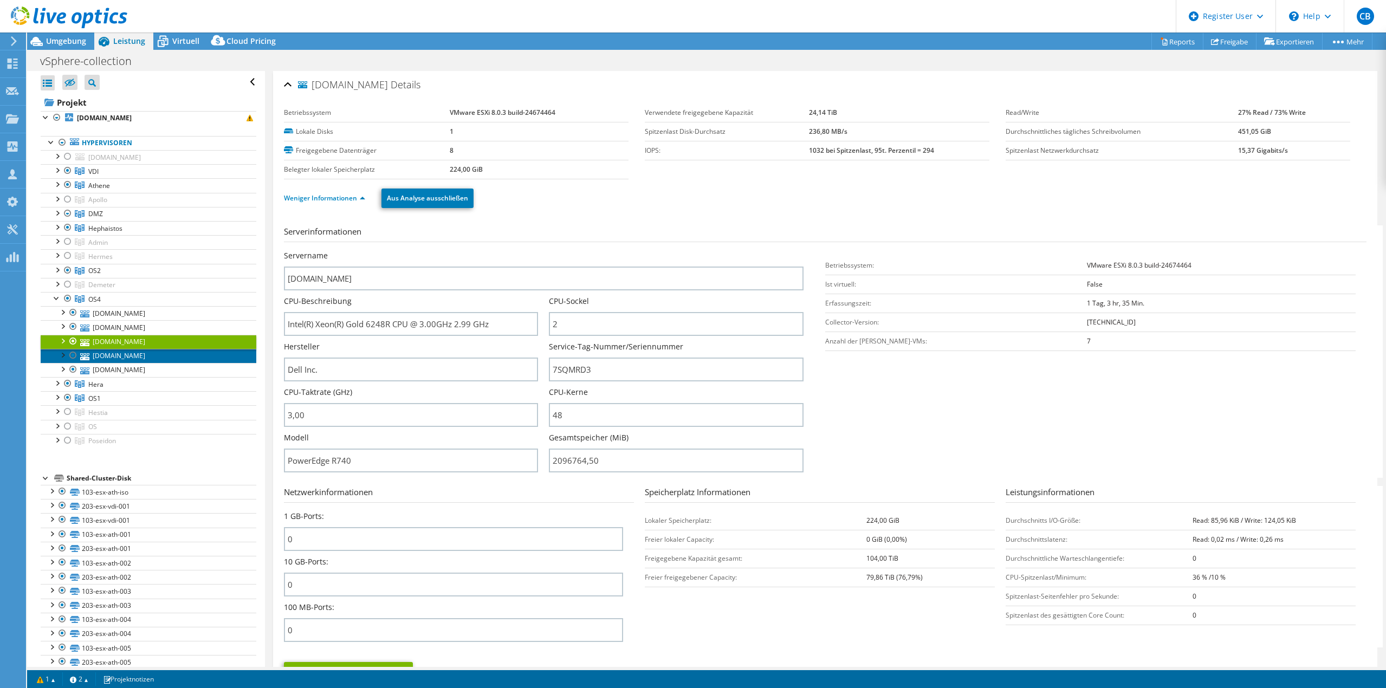
click at [118, 357] on link "[DOMAIN_NAME]" at bounding box center [149, 356] width 216 height 14
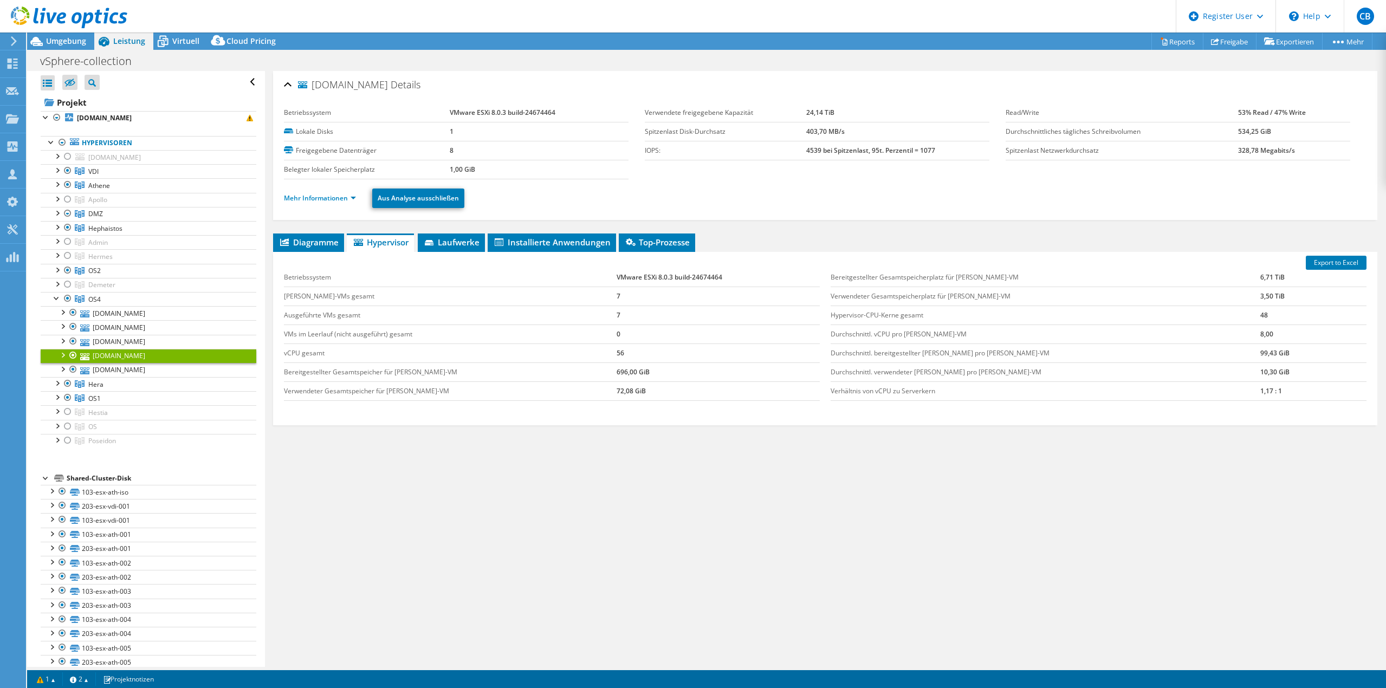
click at [332, 210] on div "Mehr Informationen Aus Analyse ausschließen" at bounding box center [825, 198] width 1083 height 38
click at [332, 197] on link "Mehr Informationen" at bounding box center [320, 197] width 72 height 9
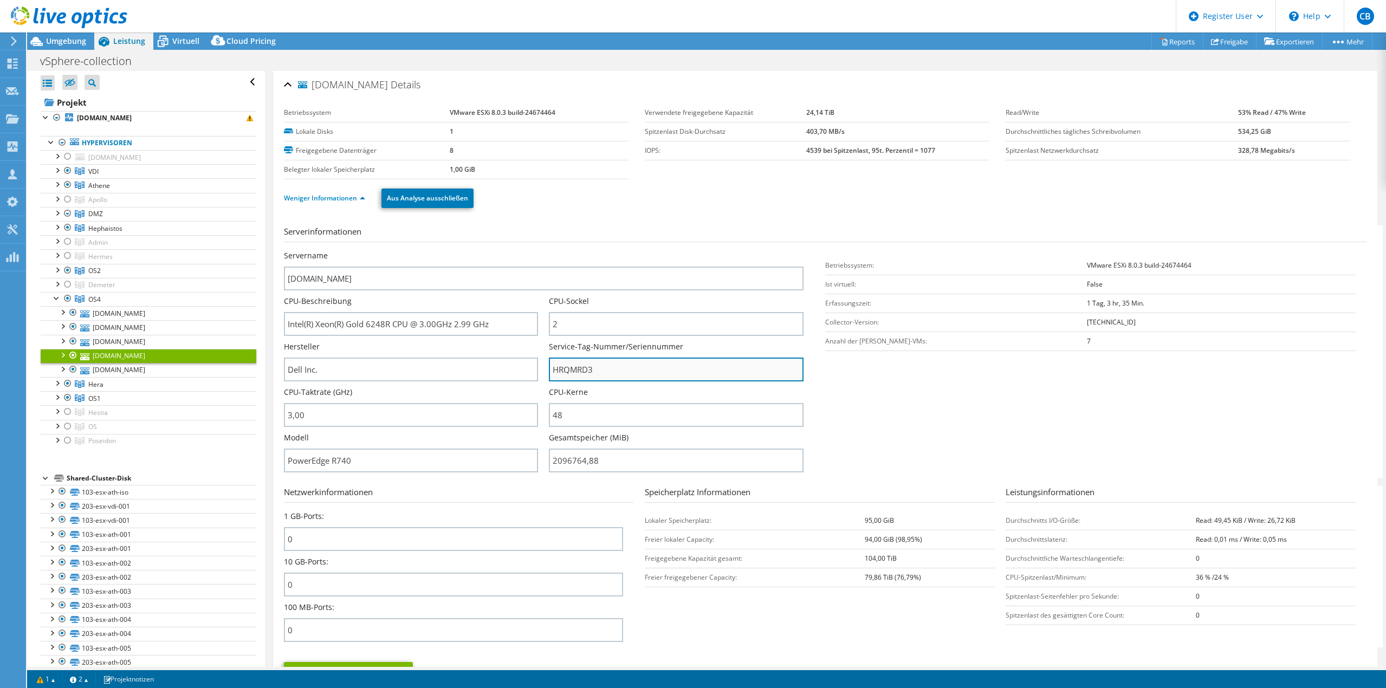
click at [580, 371] on input "HRQMRD3" at bounding box center [676, 370] width 254 height 24
click at [107, 360] on link "[DOMAIN_NAME]" at bounding box center [149, 356] width 216 height 14
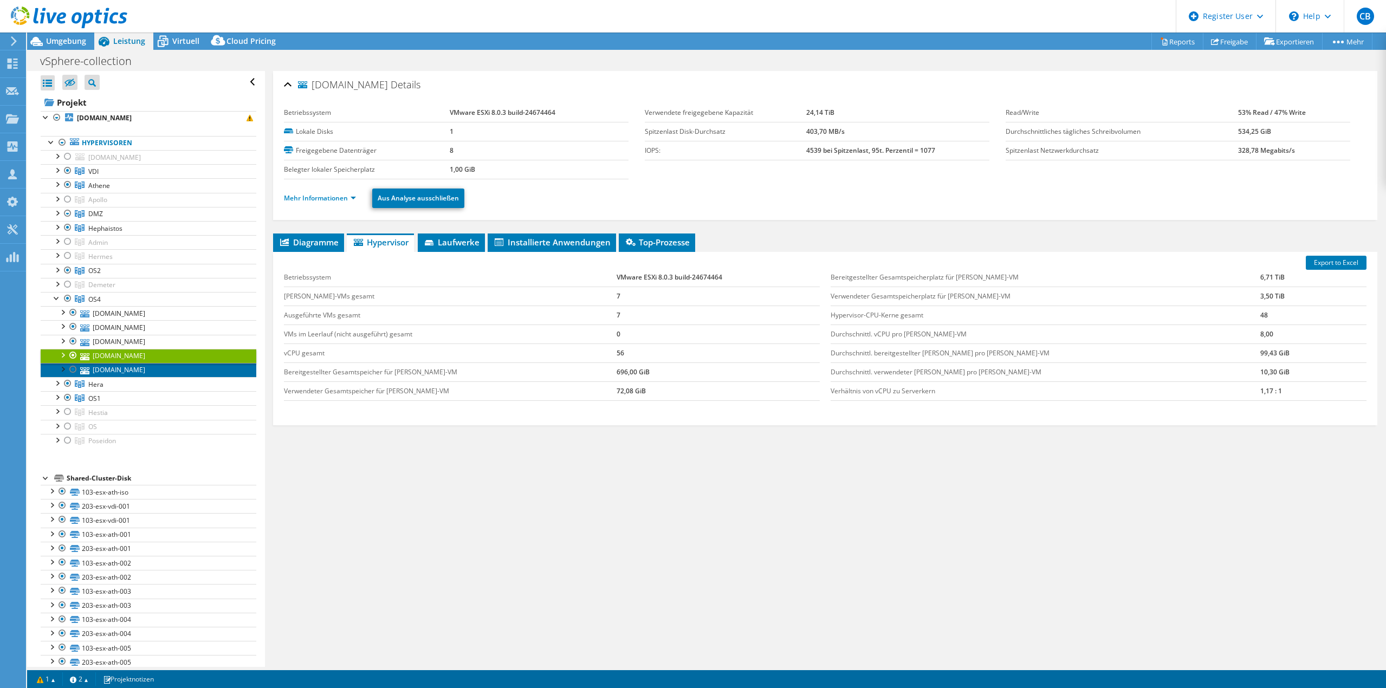
click at [109, 366] on link "[DOMAIN_NAME]" at bounding box center [149, 370] width 216 height 14
click at [328, 196] on link "Mehr Informationen" at bounding box center [320, 197] width 72 height 9
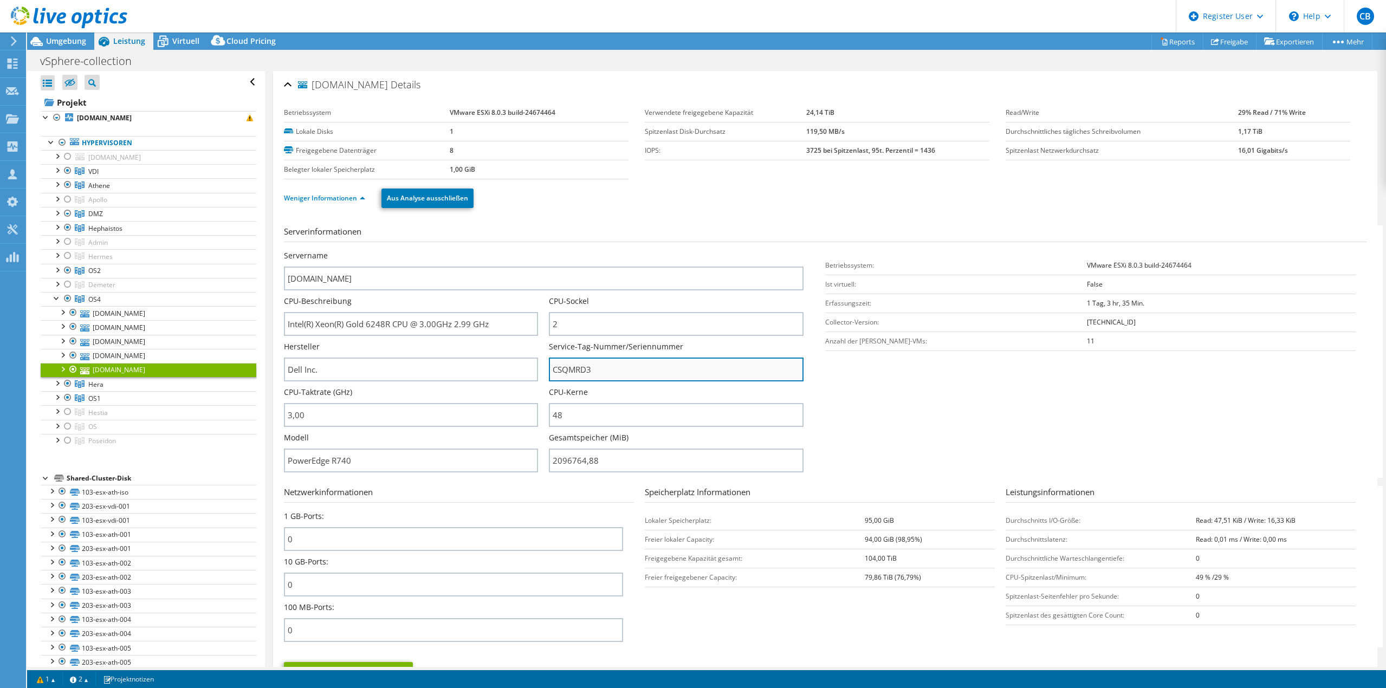
click at [570, 372] on input "CSQMRD3" at bounding box center [676, 370] width 254 height 24
click at [58, 300] on div at bounding box center [56, 297] width 11 height 11
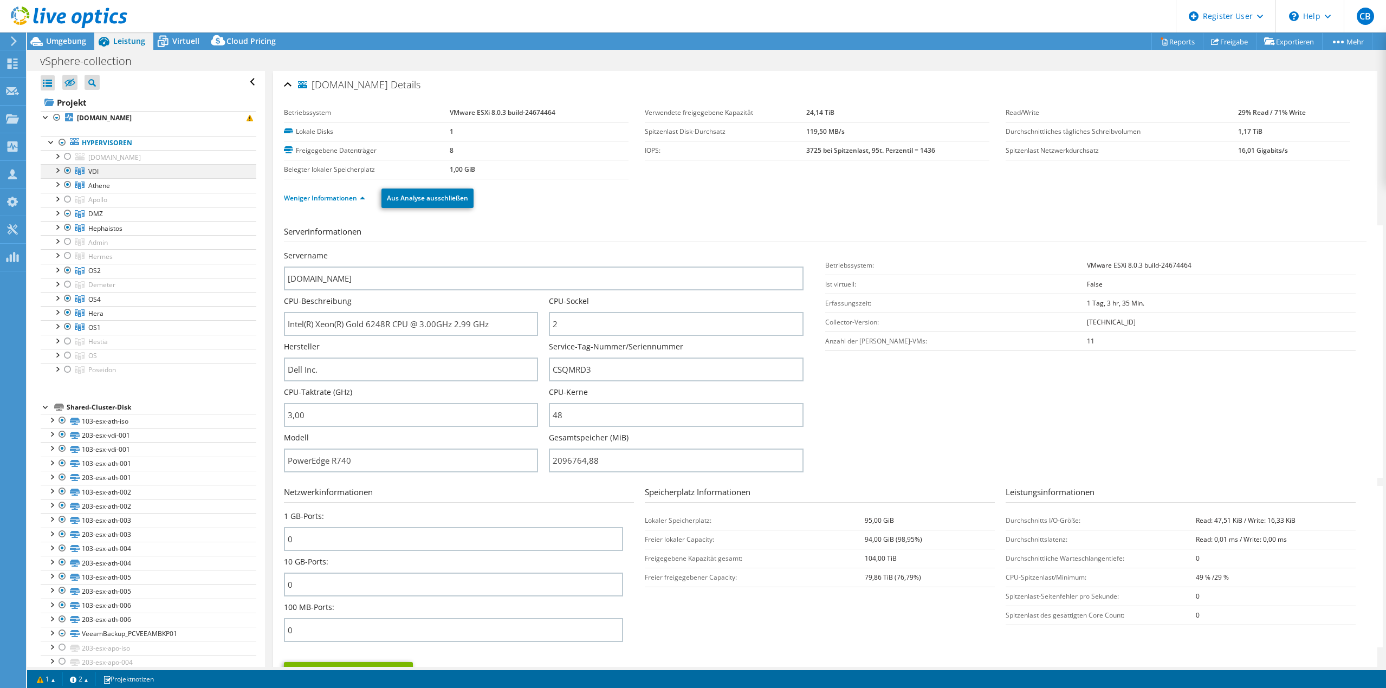
click at [56, 170] on div at bounding box center [56, 169] width 11 height 11
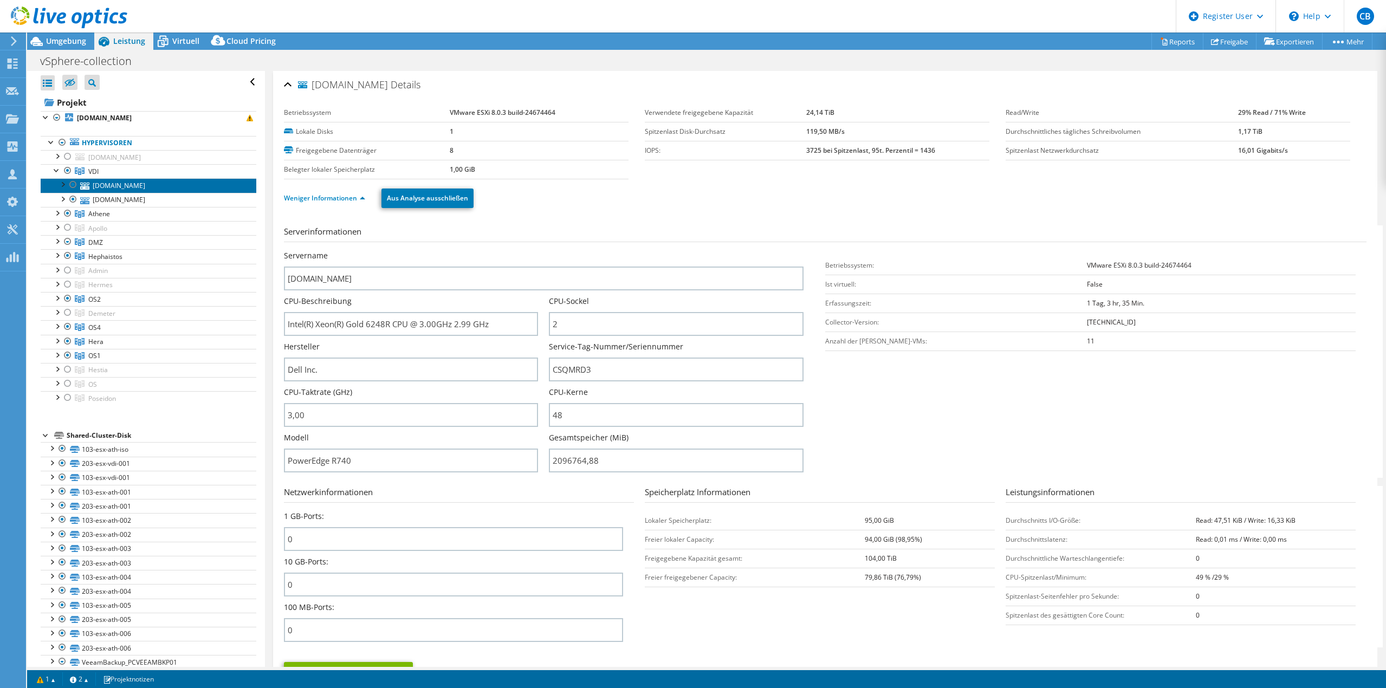
click at [110, 189] on link "[DOMAIN_NAME]" at bounding box center [149, 185] width 216 height 14
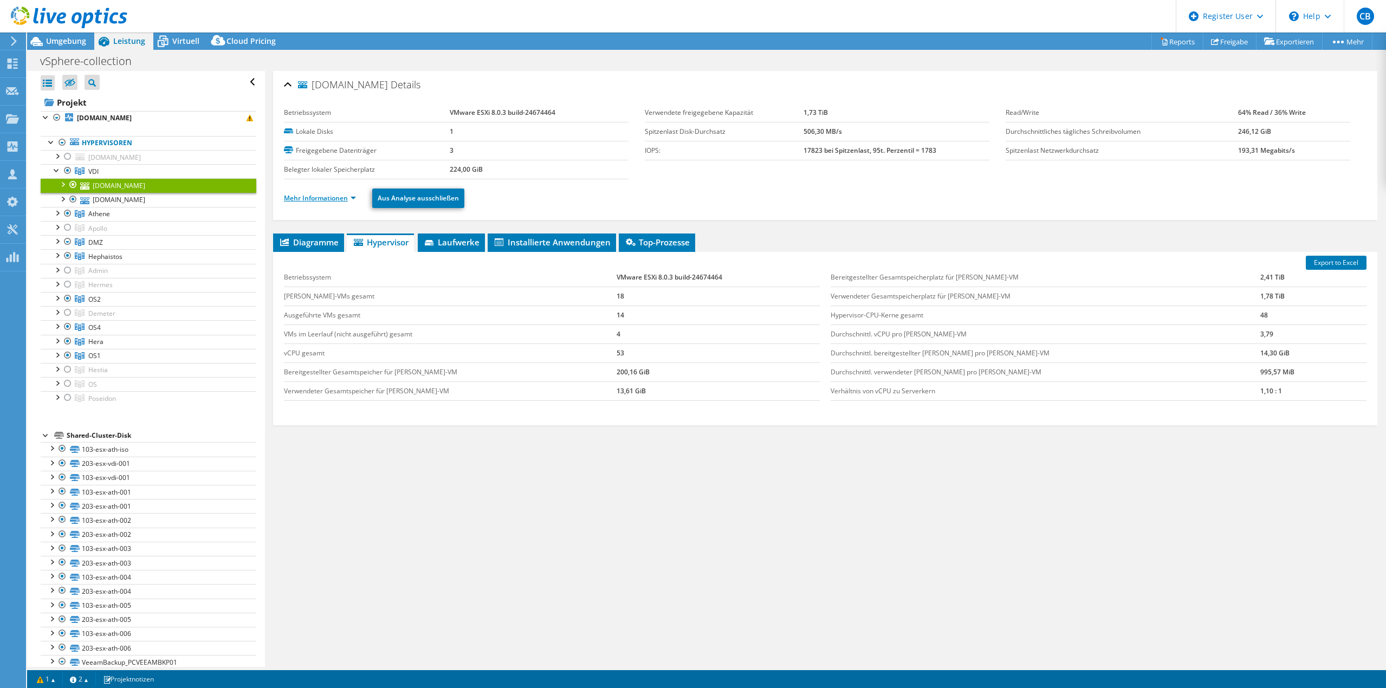
click at [316, 199] on link "Mehr Informationen" at bounding box center [320, 197] width 72 height 9
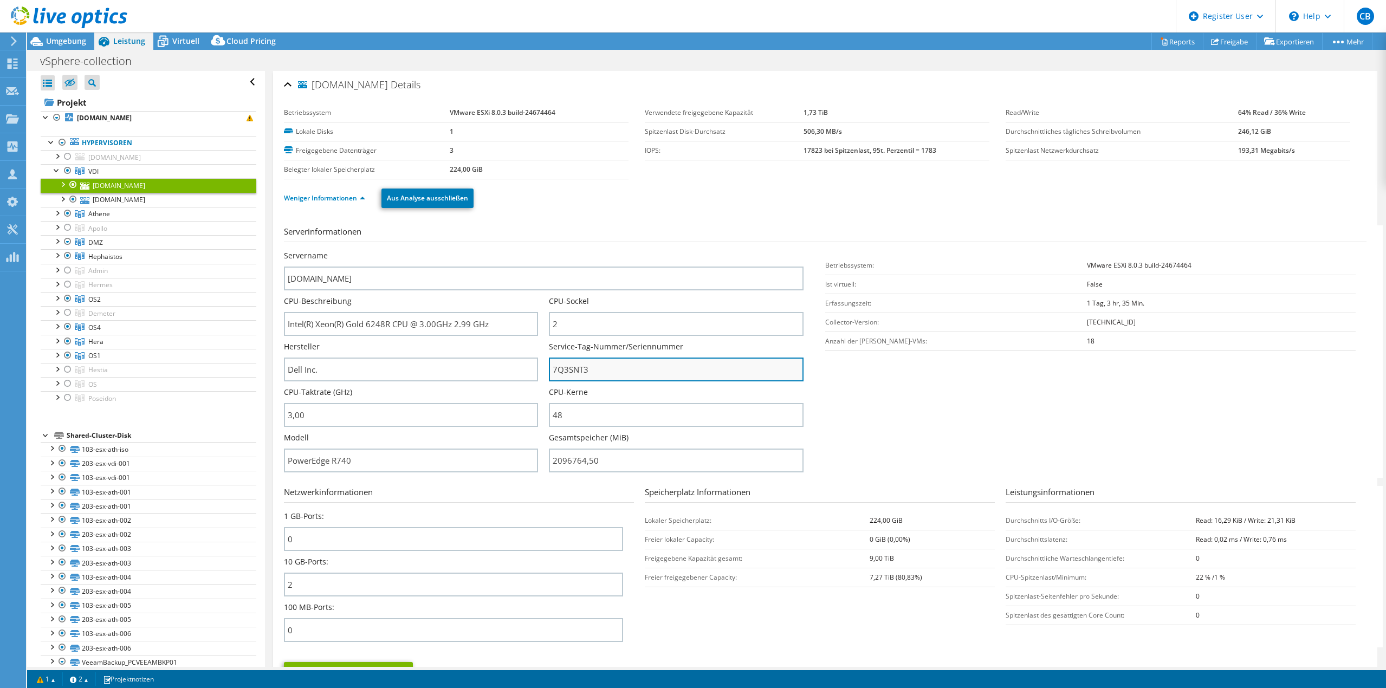
click at [575, 370] on input "7Q3SNT3" at bounding box center [676, 370] width 254 height 24
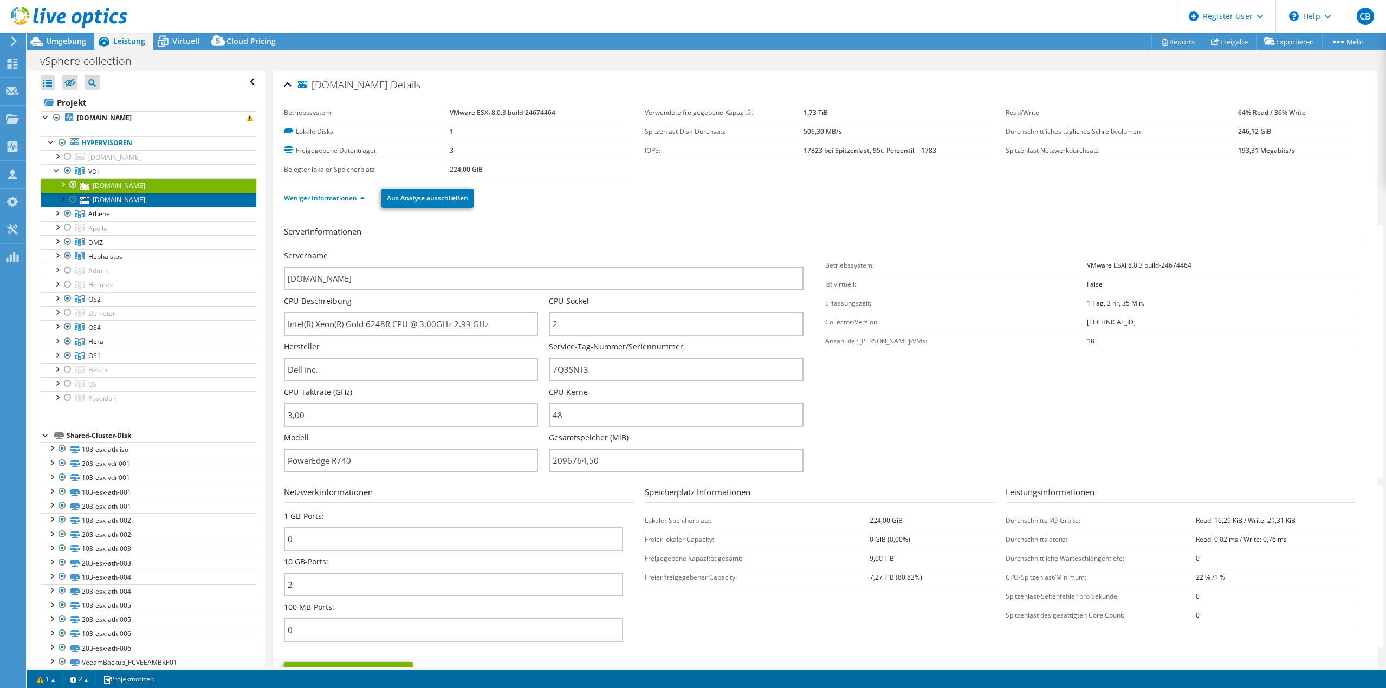
click at [118, 198] on link "[DOMAIN_NAME]" at bounding box center [149, 200] width 216 height 14
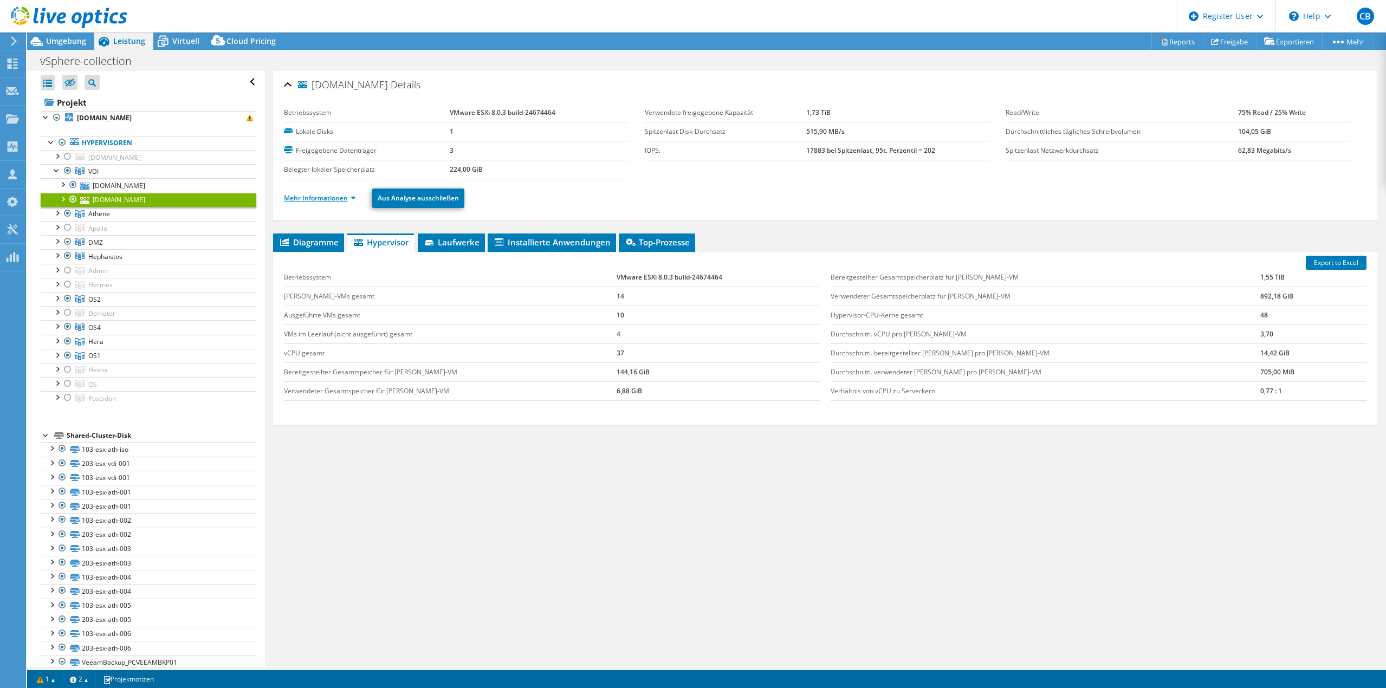
click at [335, 197] on link "Mehr Informationen" at bounding box center [320, 197] width 72 height 9
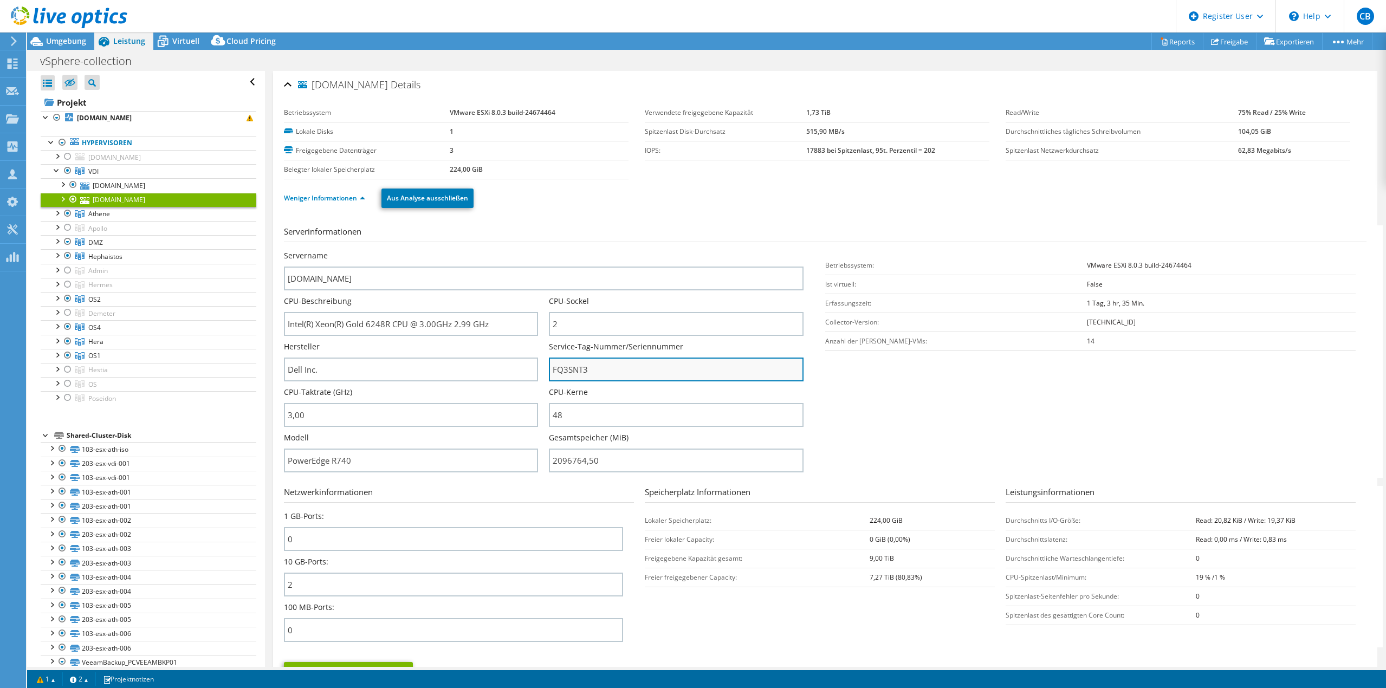
click at [571, 366] on input "FQ3SNT3" at bounding box center [676, 370] width 254 height 24
click at [54, 168] on div at bounding box center [56, 169] width 11 height 11
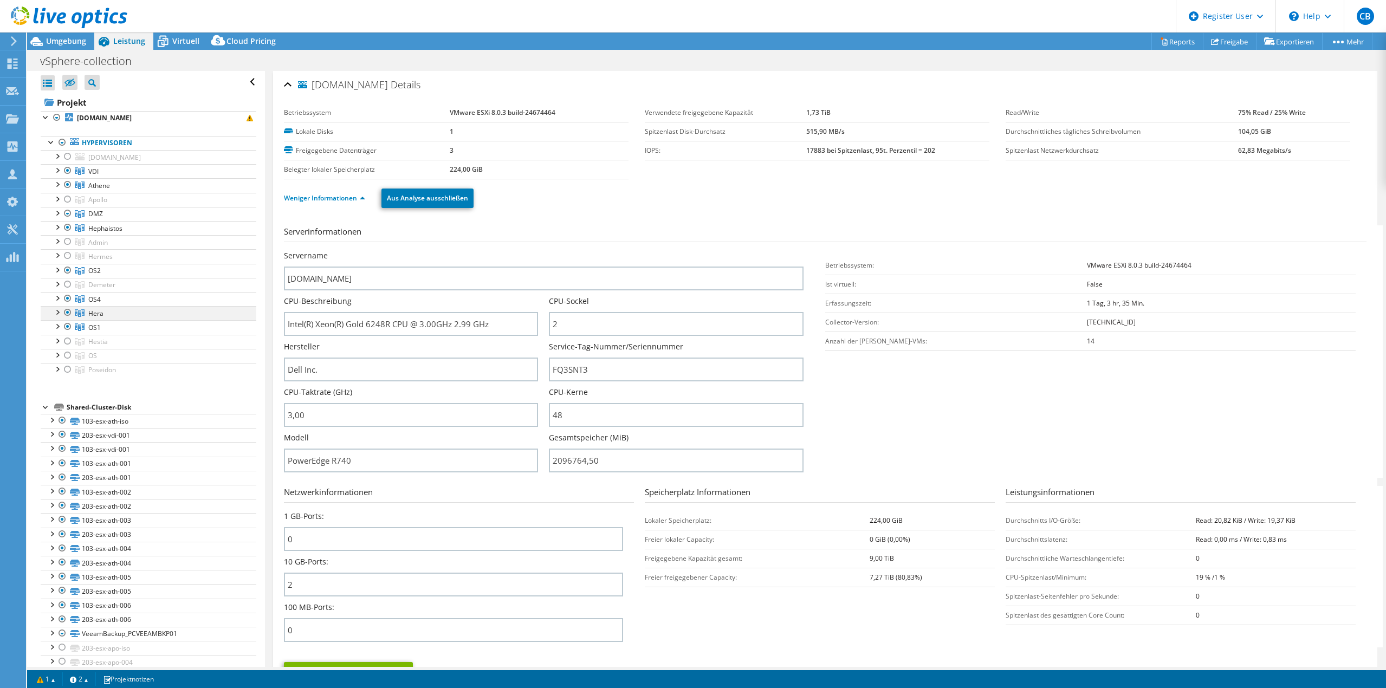
click at [58, 313] on div at bounding box center [56, 311] width 11 height 11
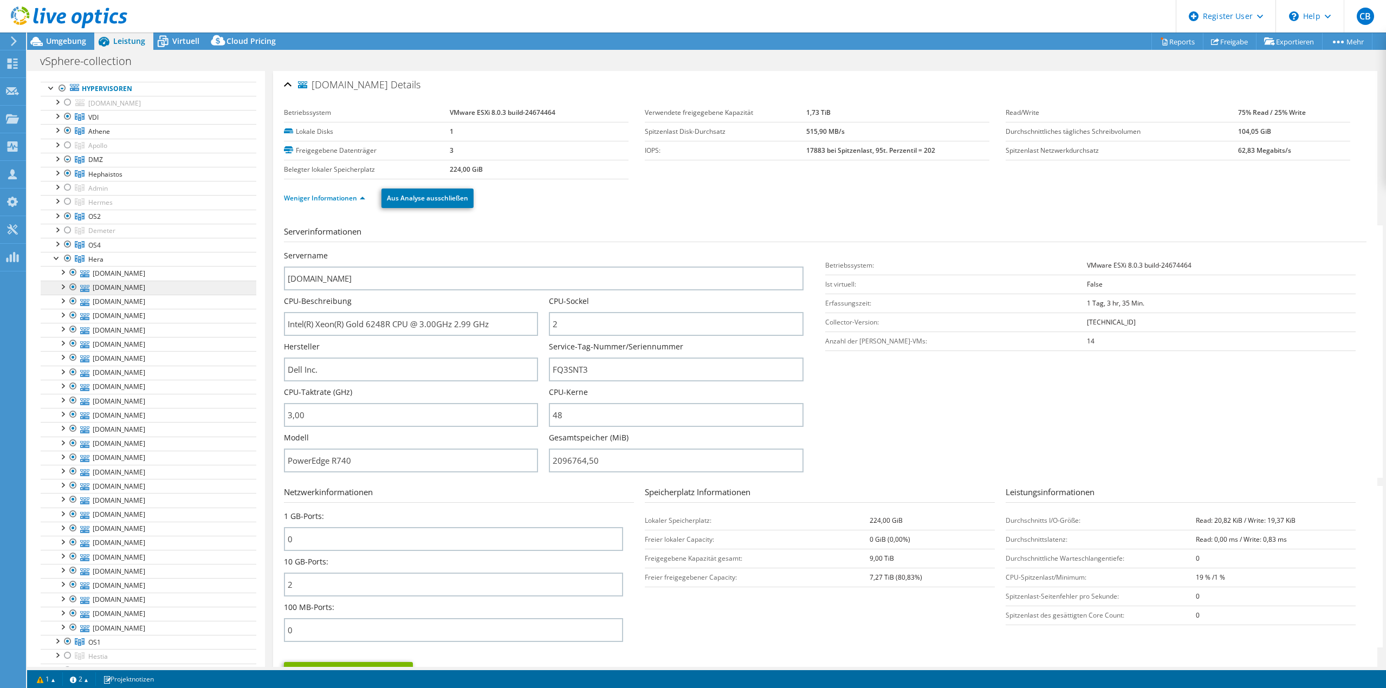
scroll to position [108, 0]
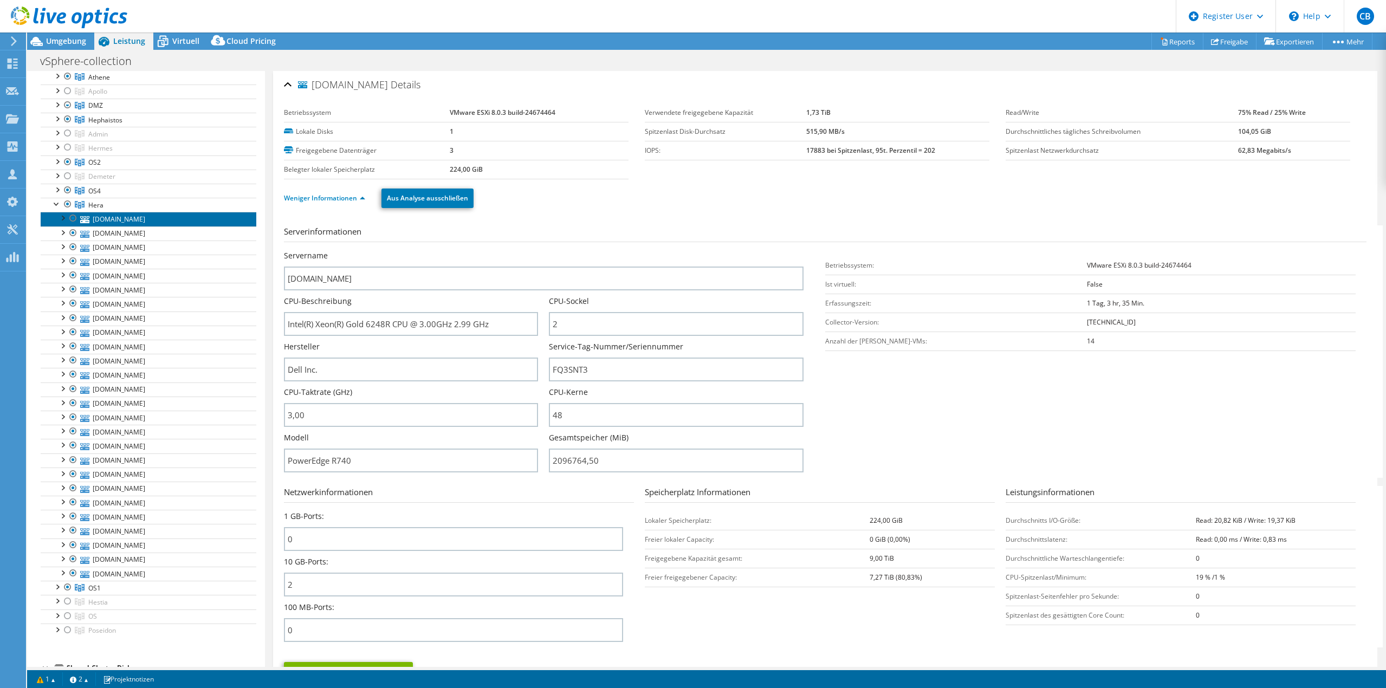
click at [133, 216] on link "[DOMAIN_NAME]" at bounding box center [149, 219] width 216 height 14
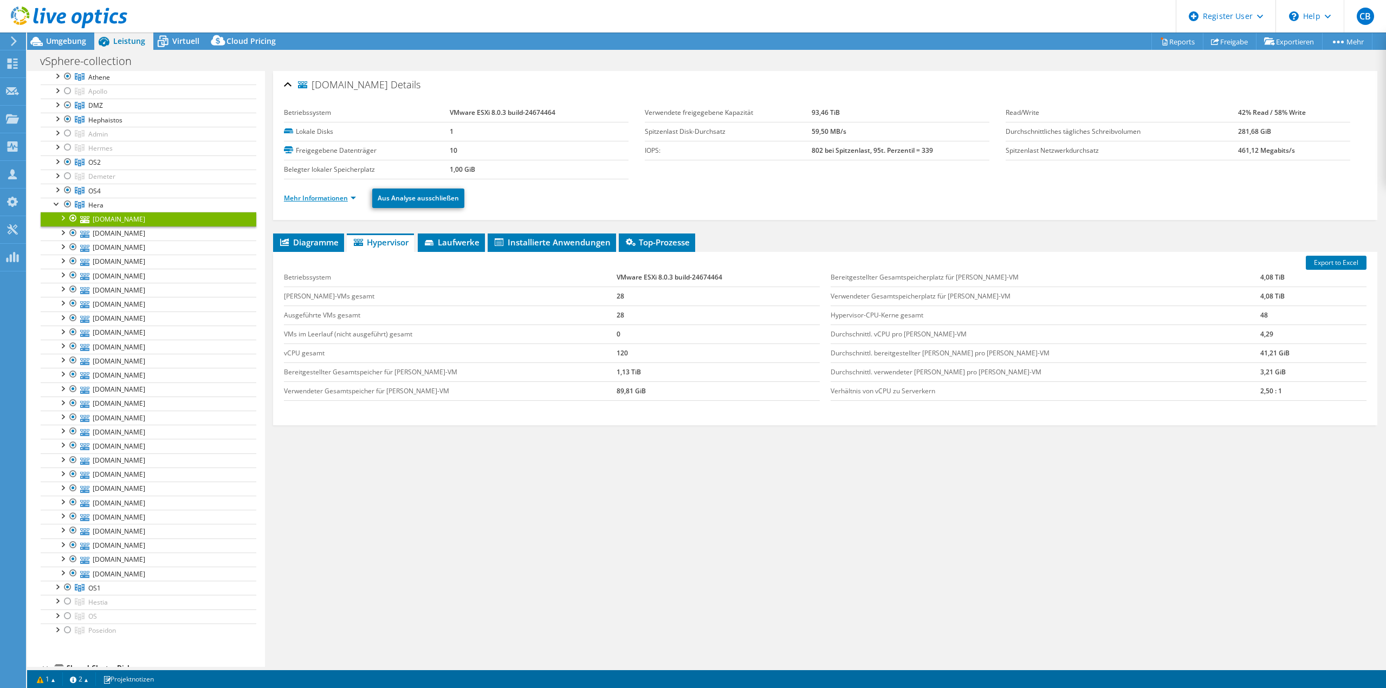
click at [315, 197] on link "Mehr Informationen" at bounding box center [320, 197] width 72 height 9
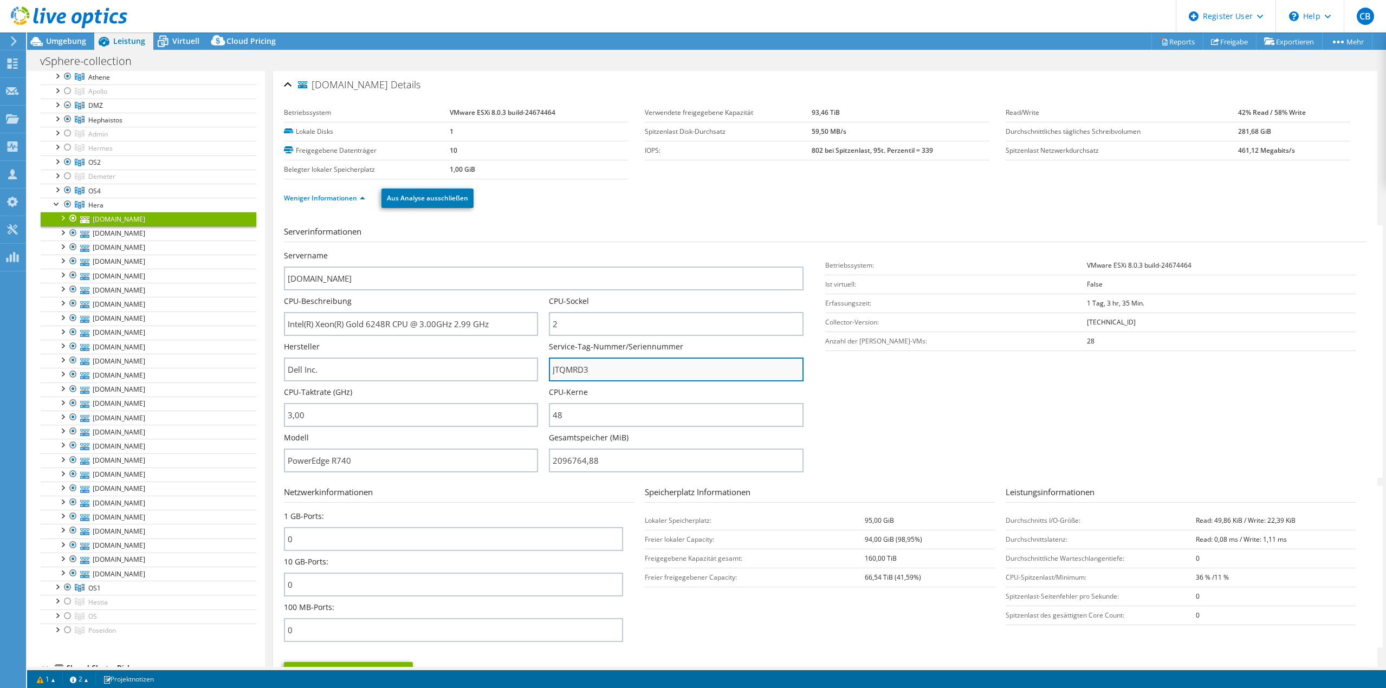
click at [572, 371] on input "JTQMRD3" at bounding box center [676, 370] width 254 height 24
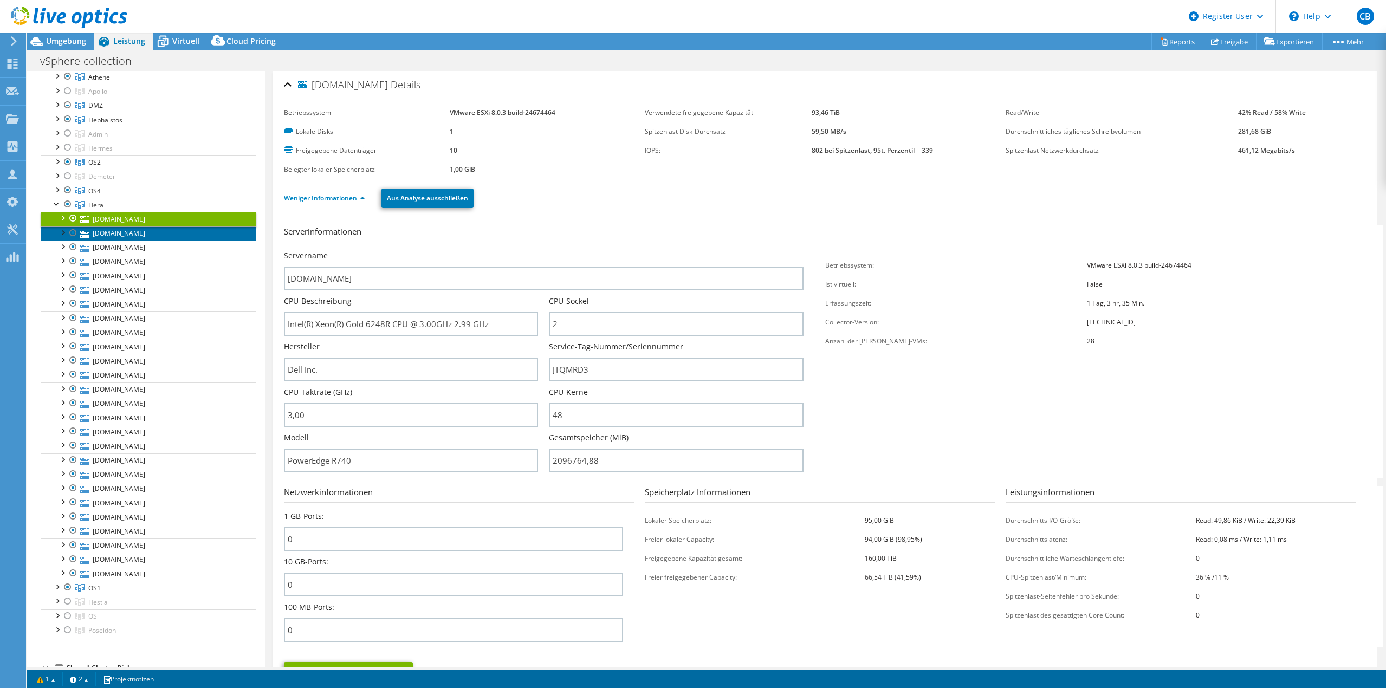
click at [136, 236] on link "[DOMAIN_NAME]" at bounding box center [149, 234] width 216 height 14
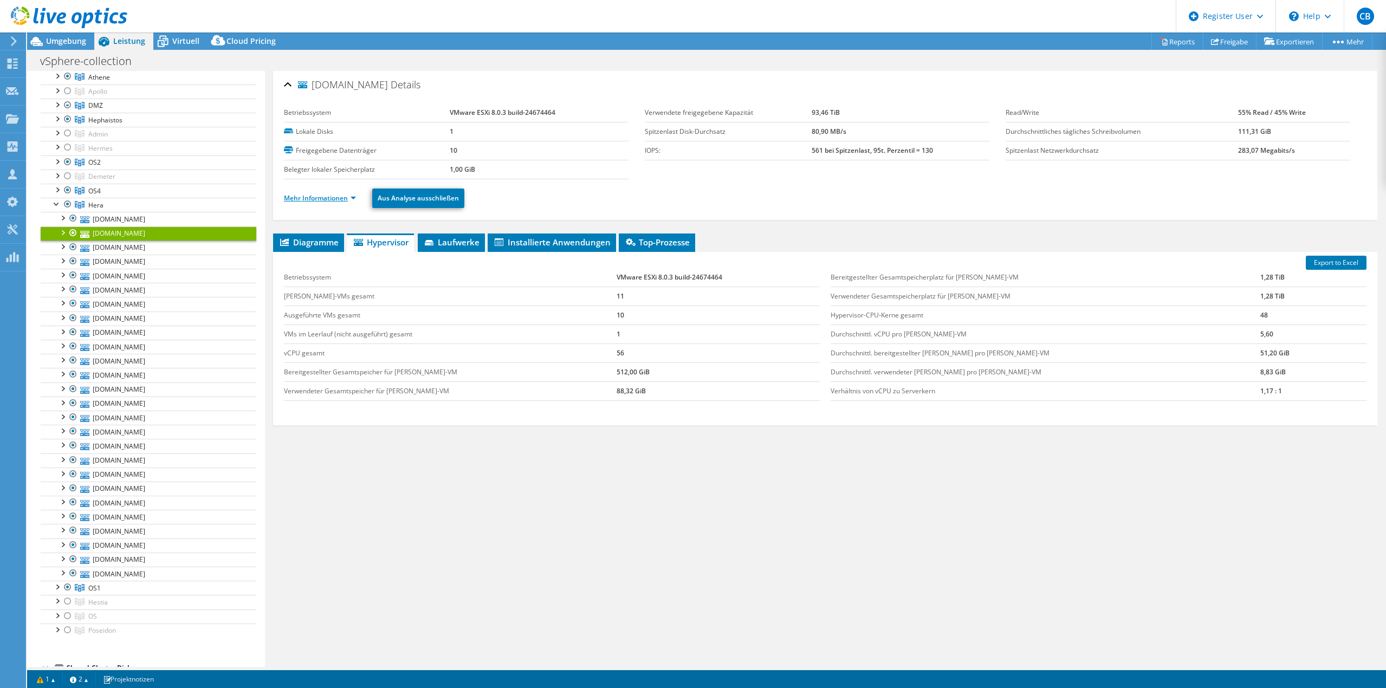
click at [327, 196] on link "Mehr Informationen" at bounding box center [320, 197] width 72 height 9
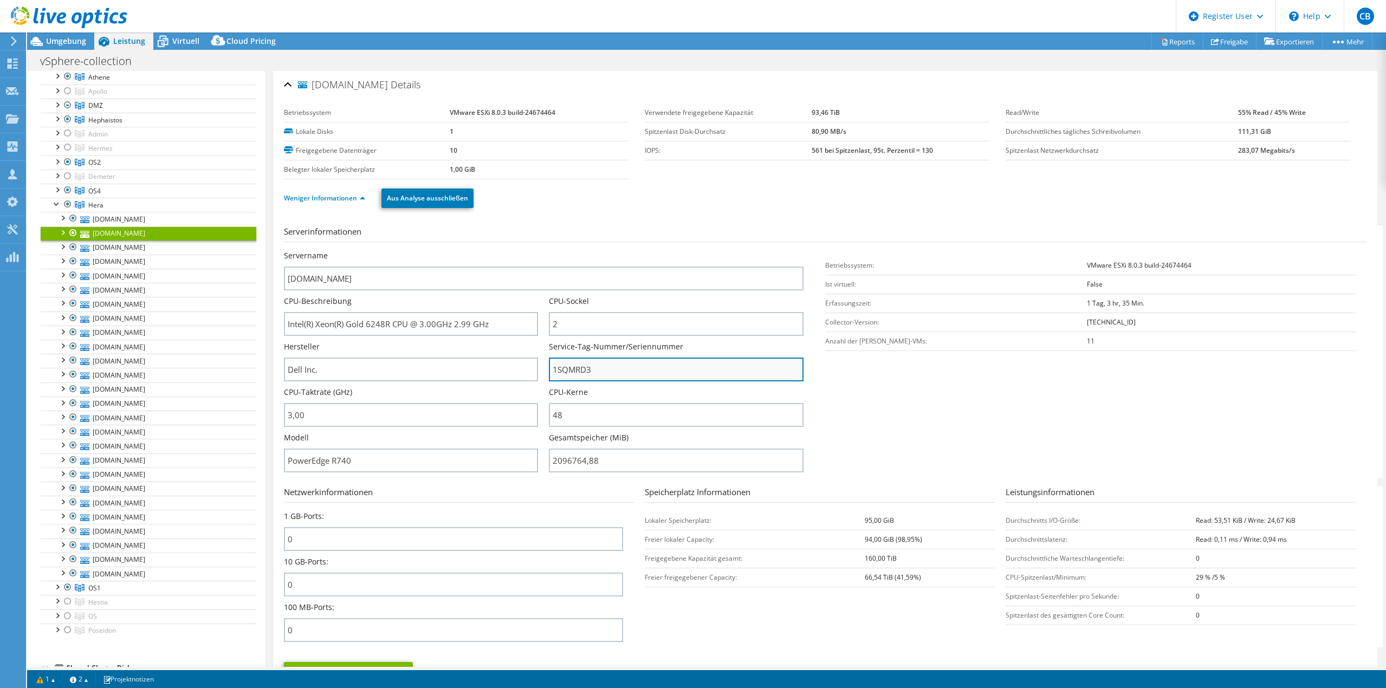
click at [572, 367] on input "1SQMRD3" at bounding box center [676, 370] width 254 height 24
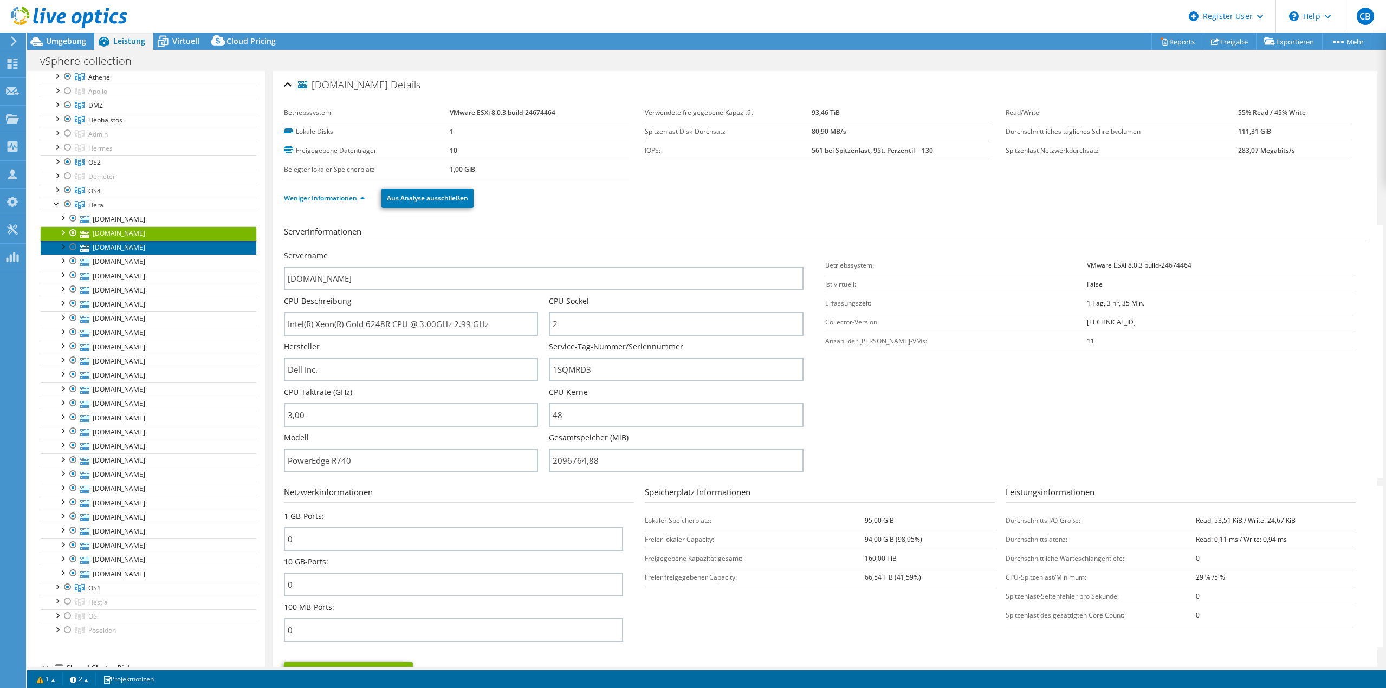
click at [100, 248] on link "[DOMAIN_NAME]" at bounding box center [149, 248] width 216 height 14
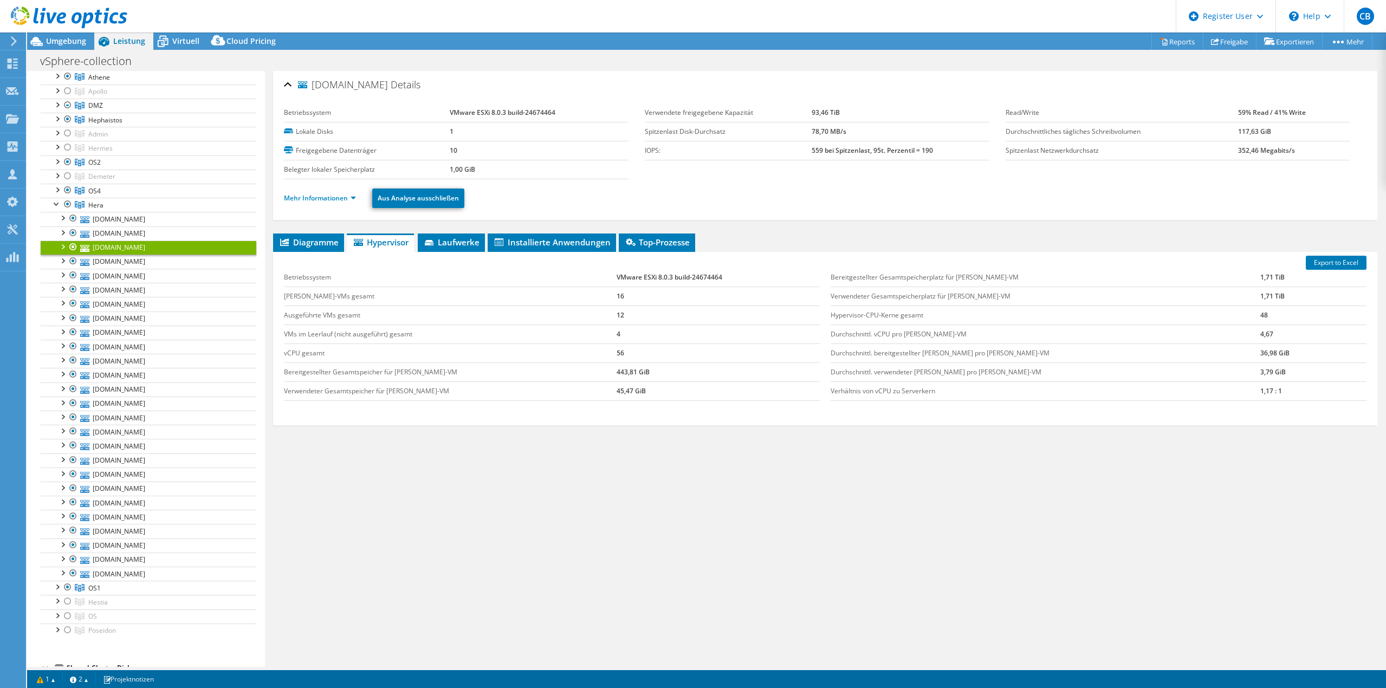
click at [331, 193] on li "Mehr Informationen" at bounding box center [323, 198] width 79 height 12
click at [331, 199] on link "Mehr Informationen" at bounding box center [320, 197] width 72 height 9
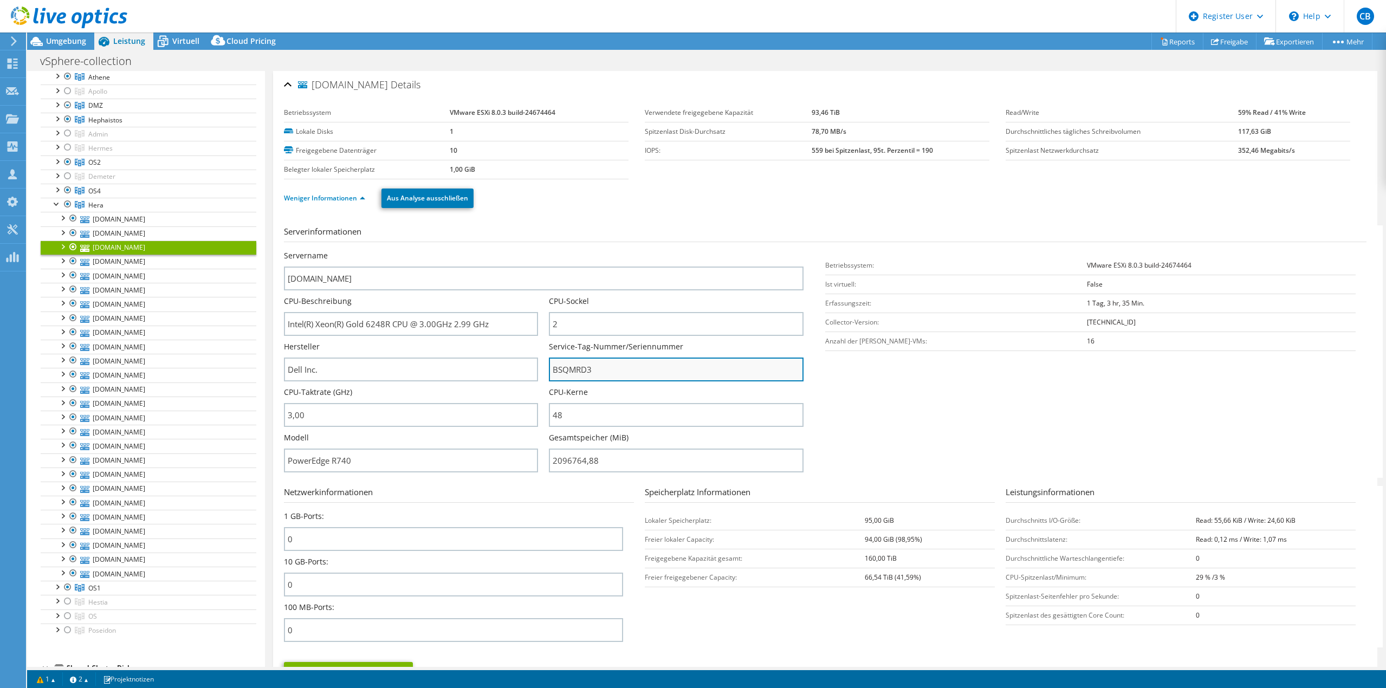
click at [589, 373] on input "BSQMRD3" at bounding box center [676, 370] width 254 height 24
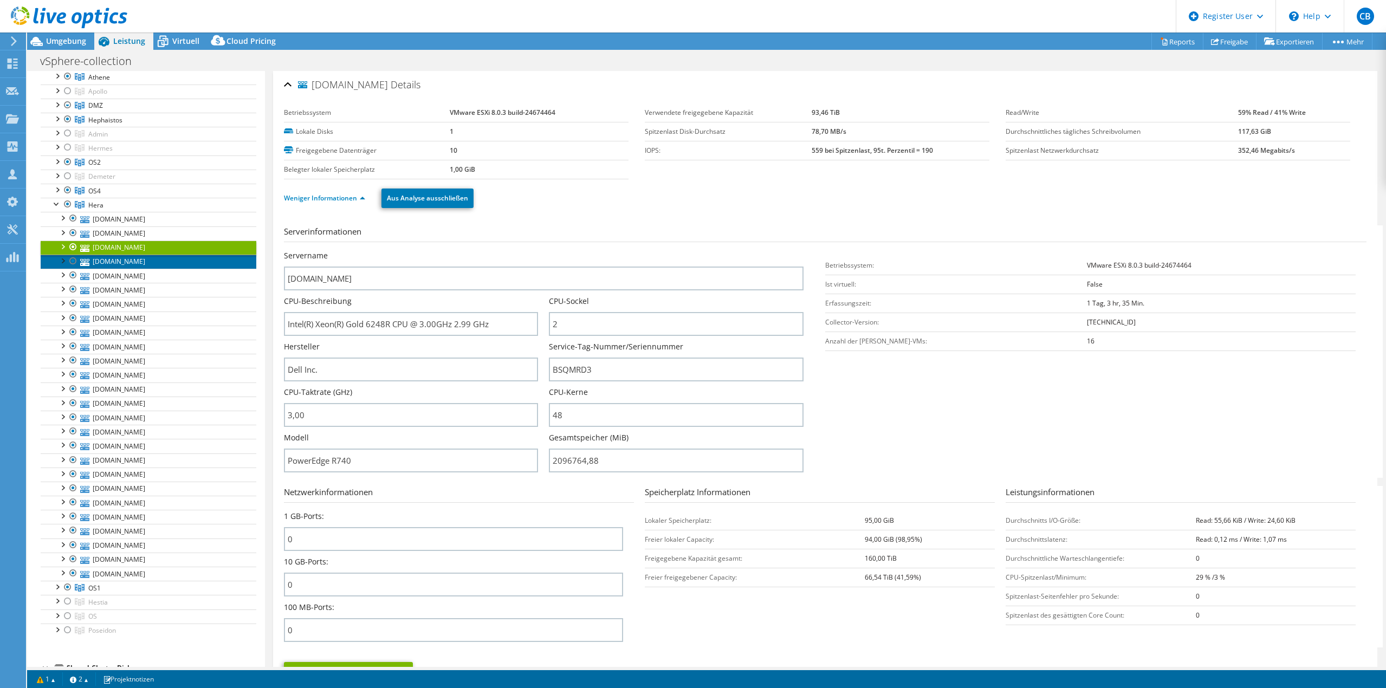
click at [131, 262] on link "[DOMAIN_NAME]" at bounding box center [149, 262] width 216 height 14
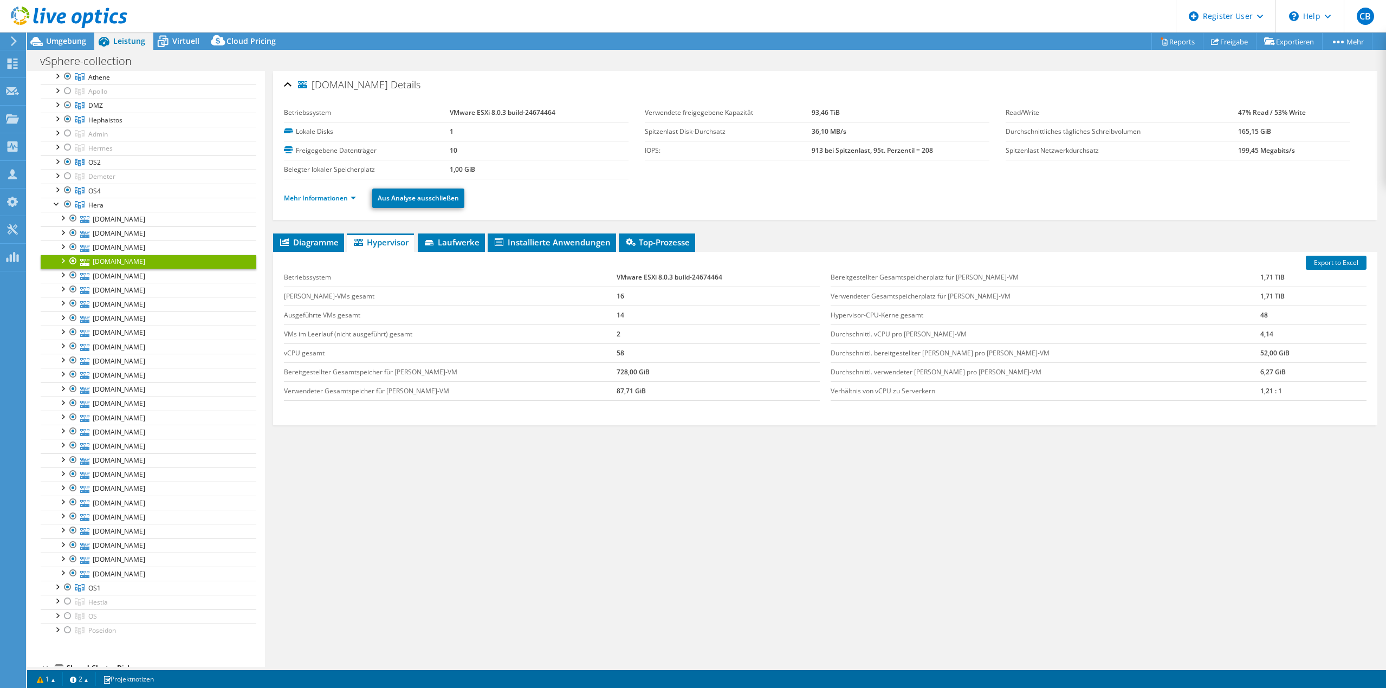
click at [326, 193] on li "Mehr Informationen" at bounding box center [323, 198] width 79 height 12
click at [324, 195] on link "Mehr Informationen" at bounding box center [320, 197] width 72 height 9
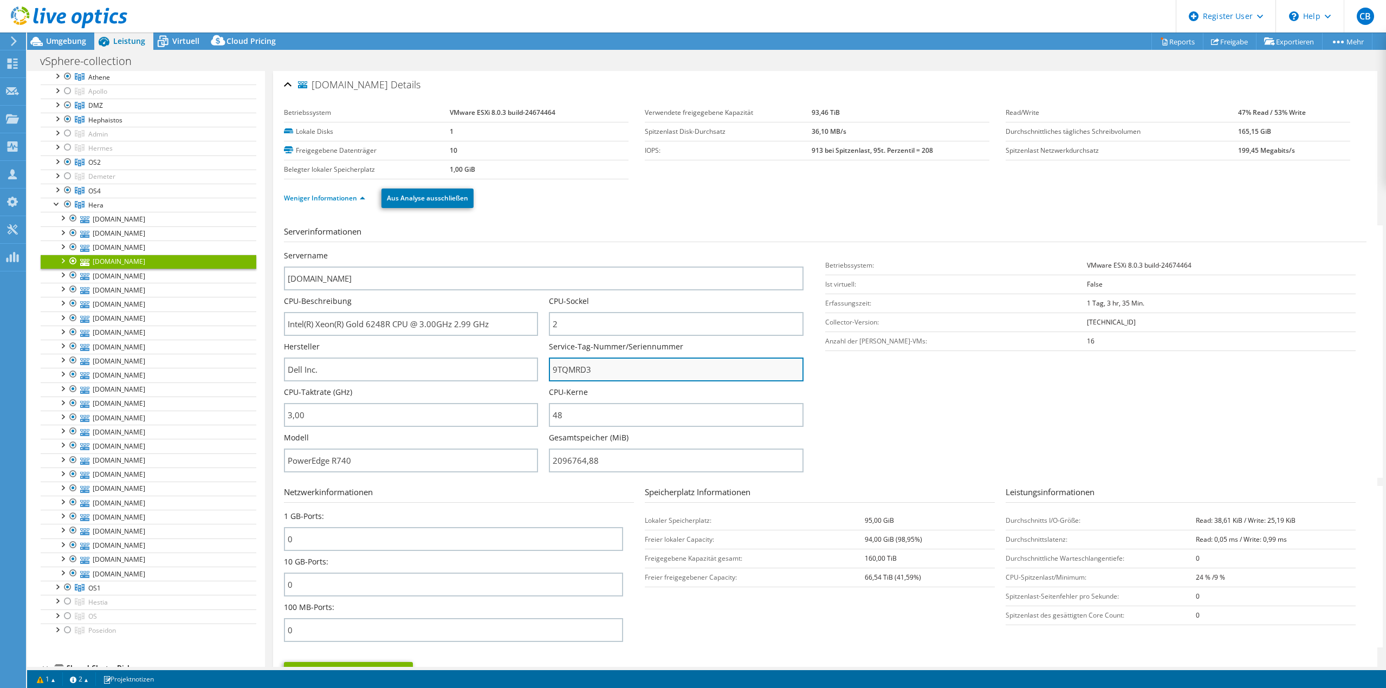
click at [580, 366] on input "9TQMRD3" at bounding box center [676, 370] width 254 height 24
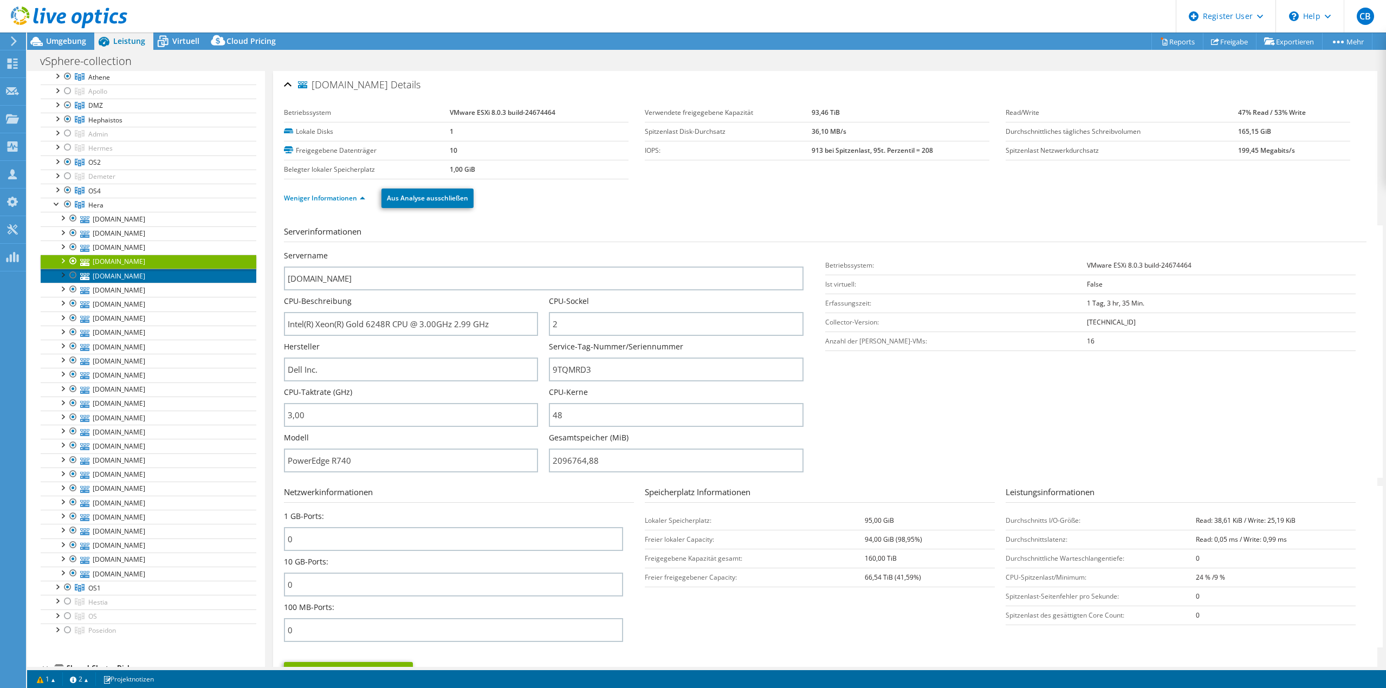
click at [156, 275] on link "[DOMAIN_NAME]" at bounding box center [149, 276] width 216 height 14
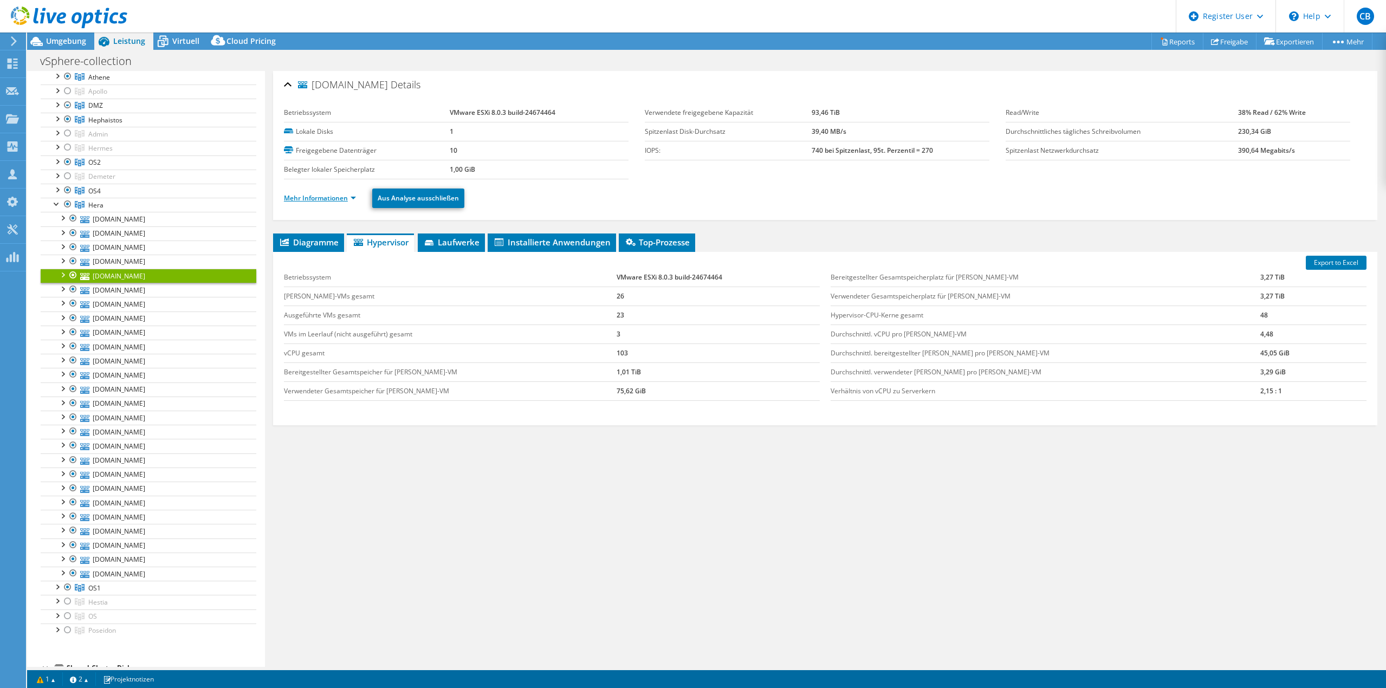
click at [321, 196] on link "Mehr Informationen" at bounding box center [320, 197] width 72 height 9
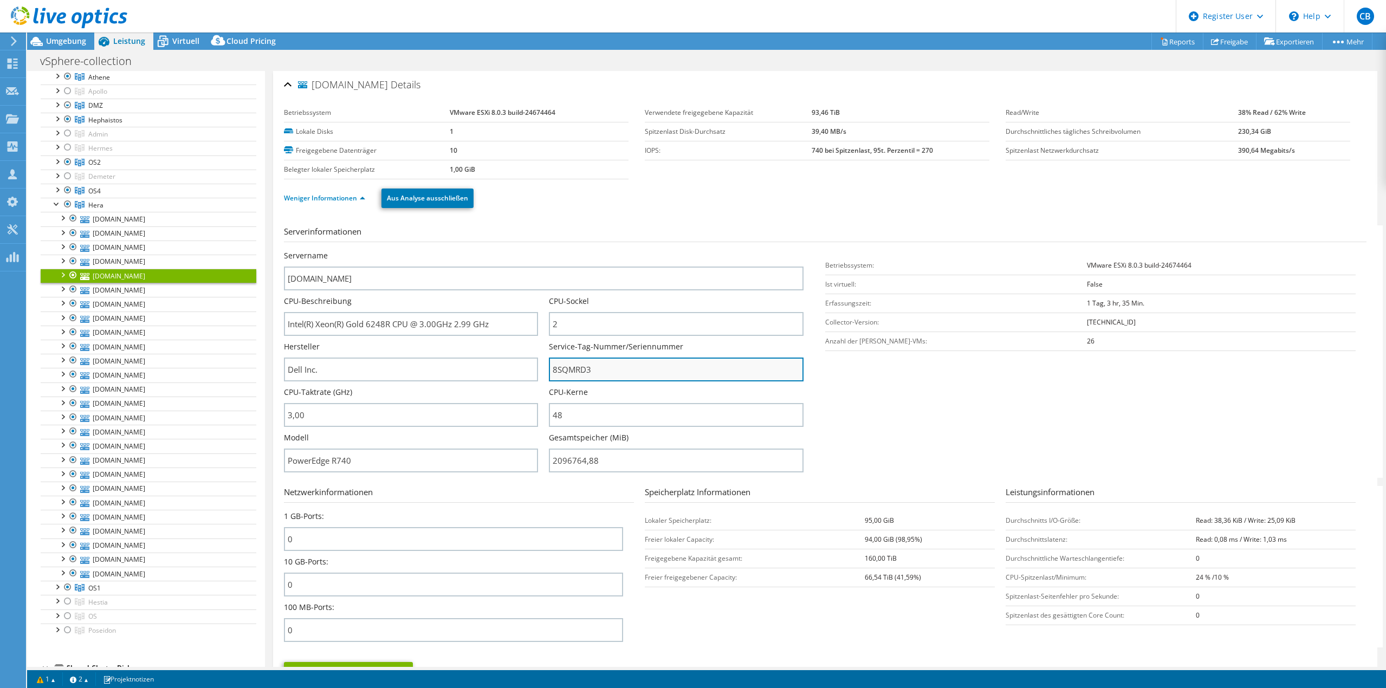
click at [568, 371] on input "8SQMRD3" at bounding box center [676, 370] width 254 height 24
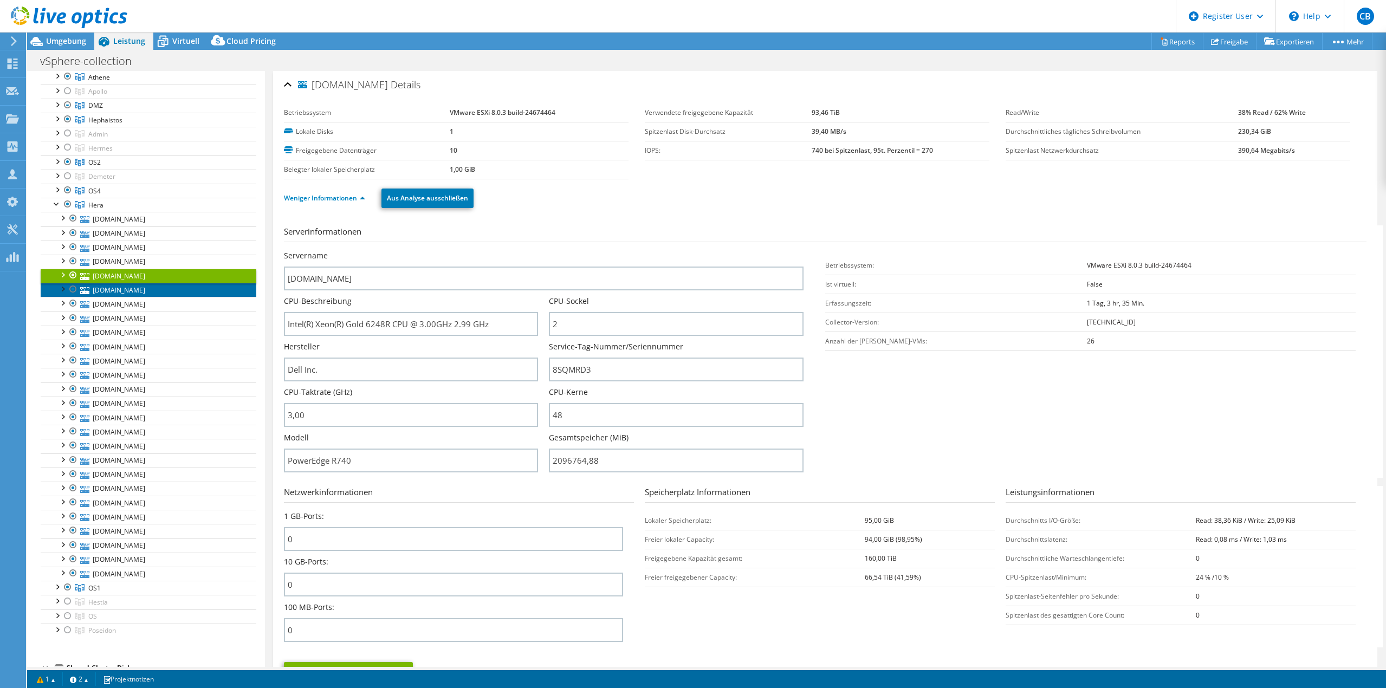
click at [154, 290] on link "[DOMAIN_NAME]" at bounding box center [149, 290] width 216 height 14
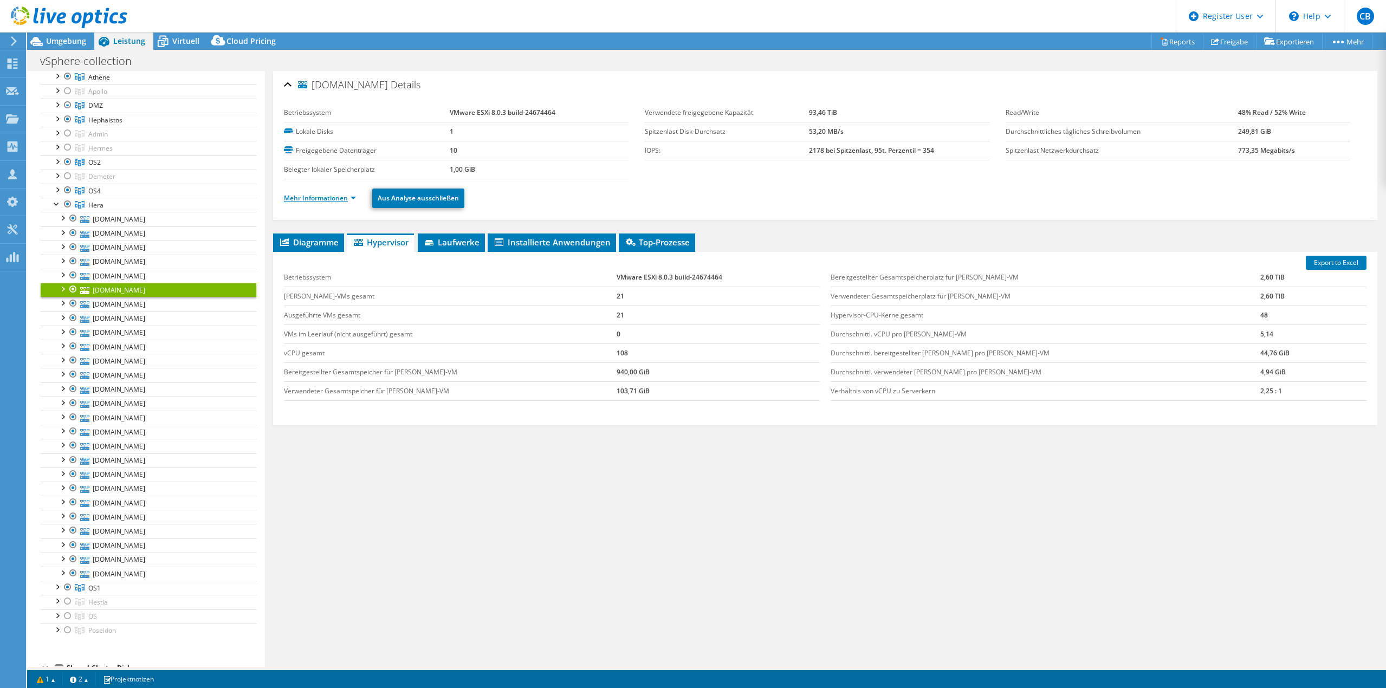
click at [303, 199] on link "Mehr Informationen" at bounding box center [320, 197] width 72 height 9
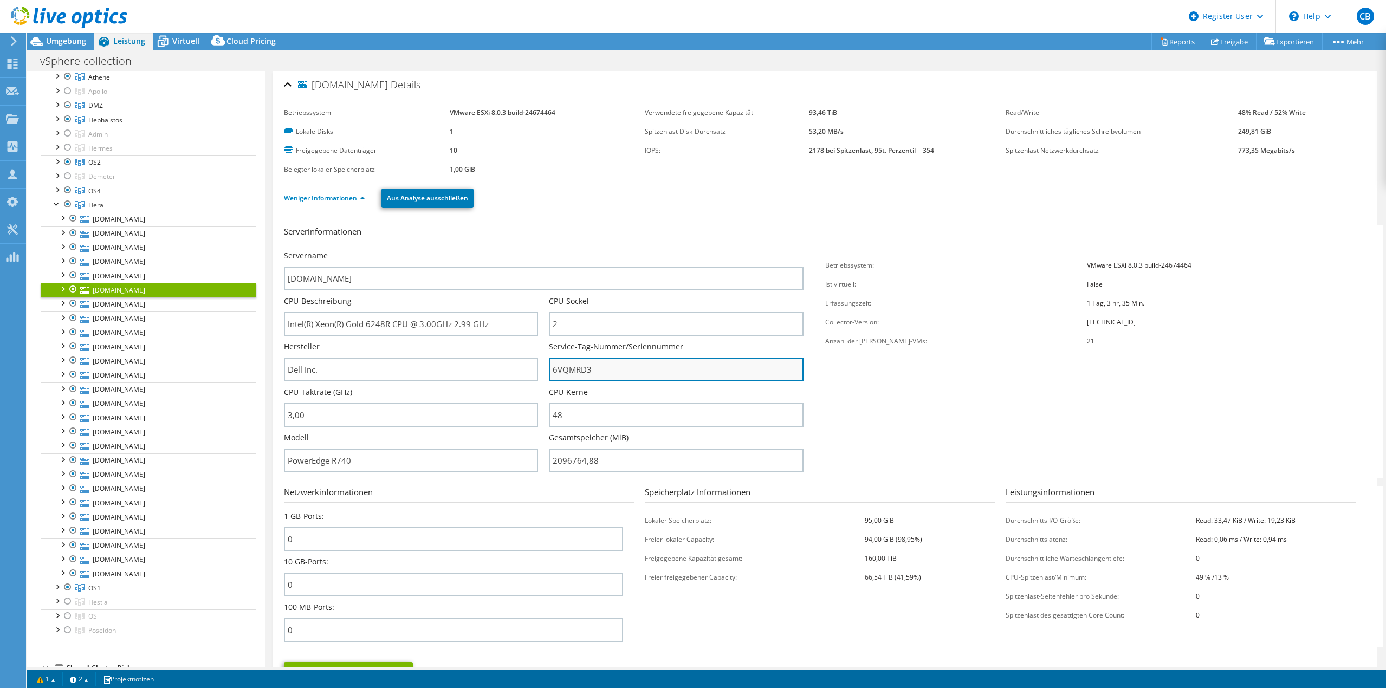
click at [573, 370] on input "6VQMRD3" at bounding box center [676, 370] width 254 height 24
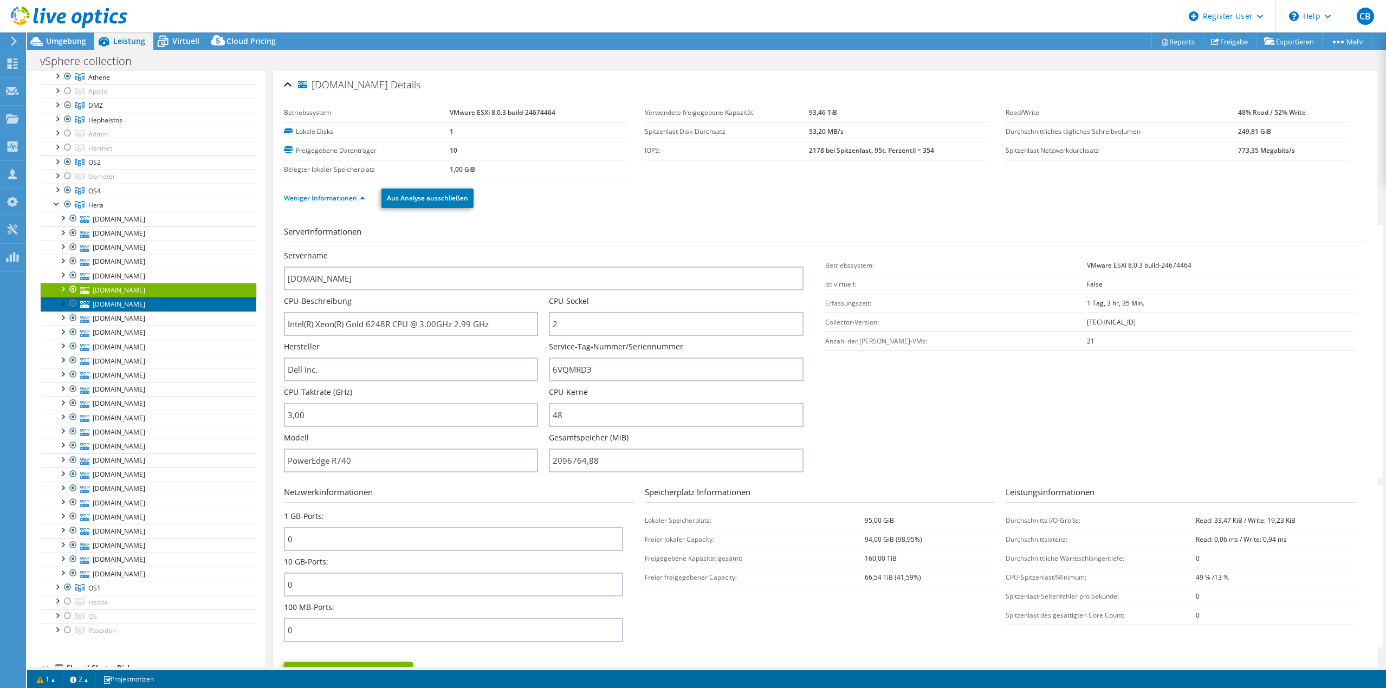
click at [153, 306] on link "[DOMAIN_NAME]" at bounding box center [149, 304] width 216 height 14
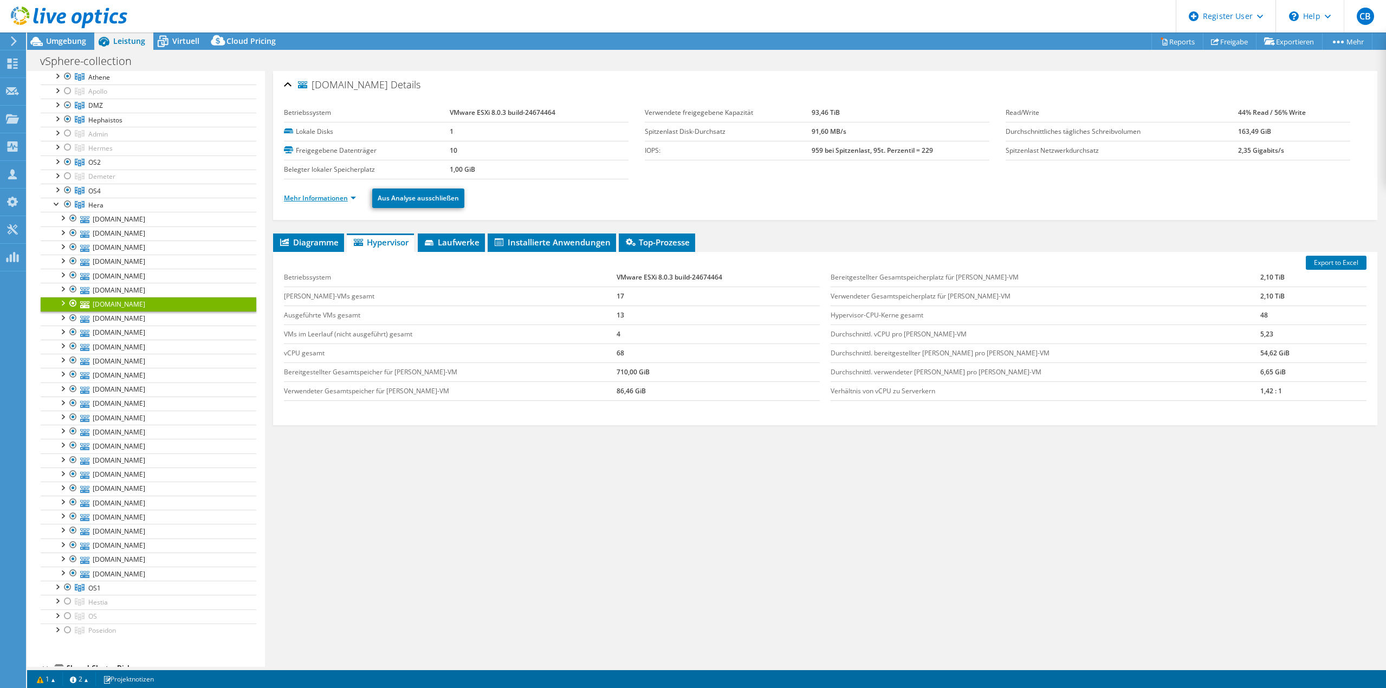
click at [334, 197] on link "Mehr Informationen" at bounding box center [320, 197] width 72 height 9
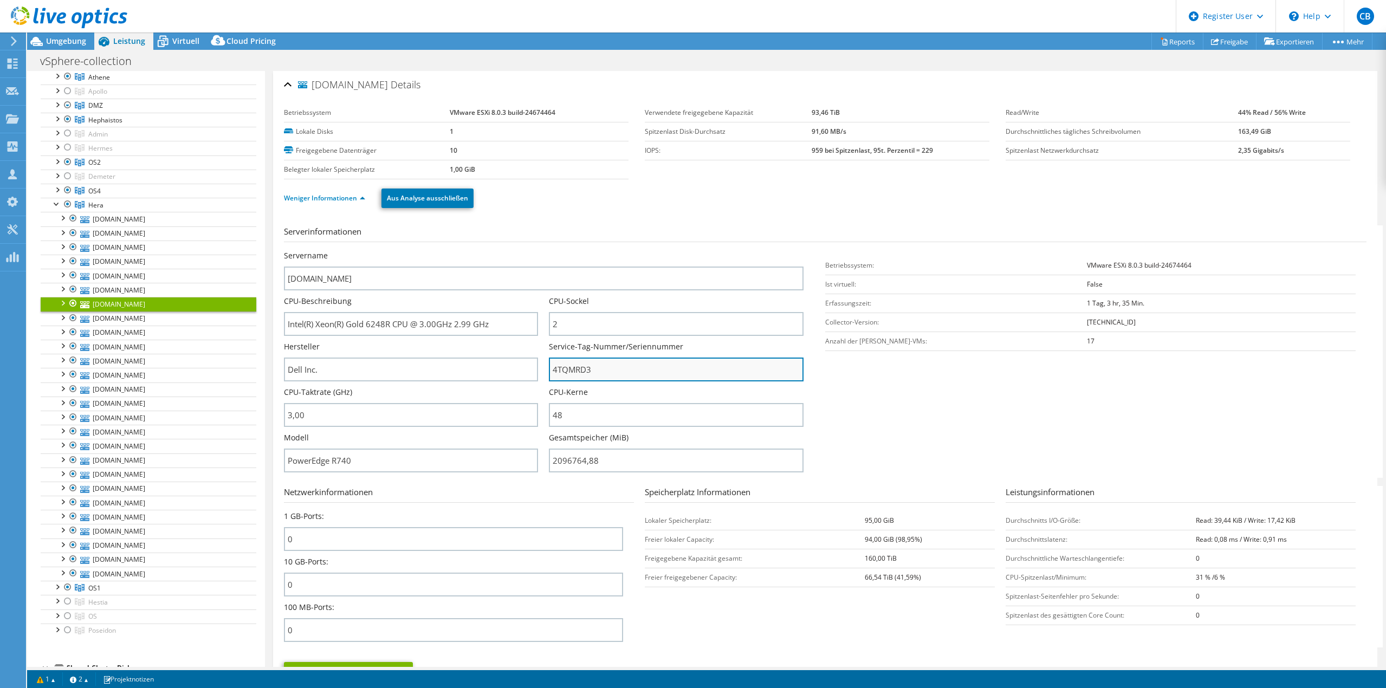
click at [575, 376] on input "4TQMRD3" at bounding box center [676, 370] width 254 height 24
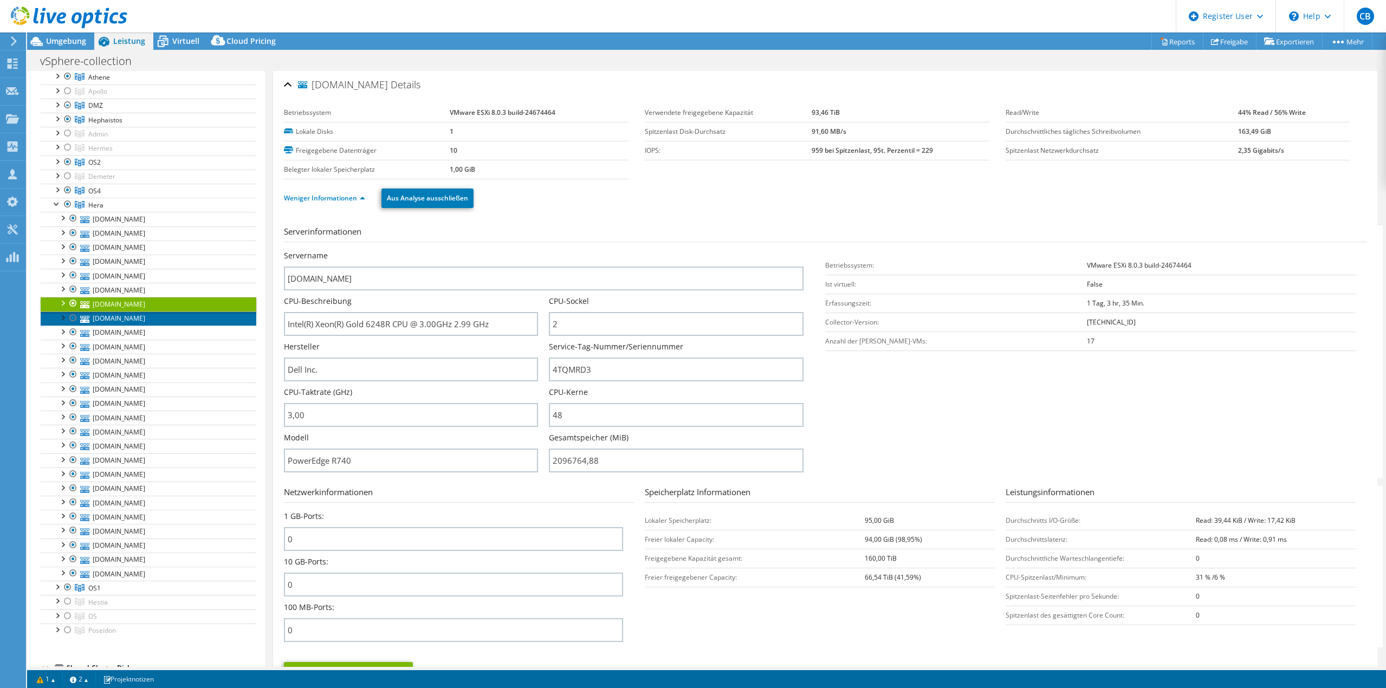
click at [145, 318] on link "[DOMAIN_NAME]" at bounding box center [149, 319] width 216 height 14
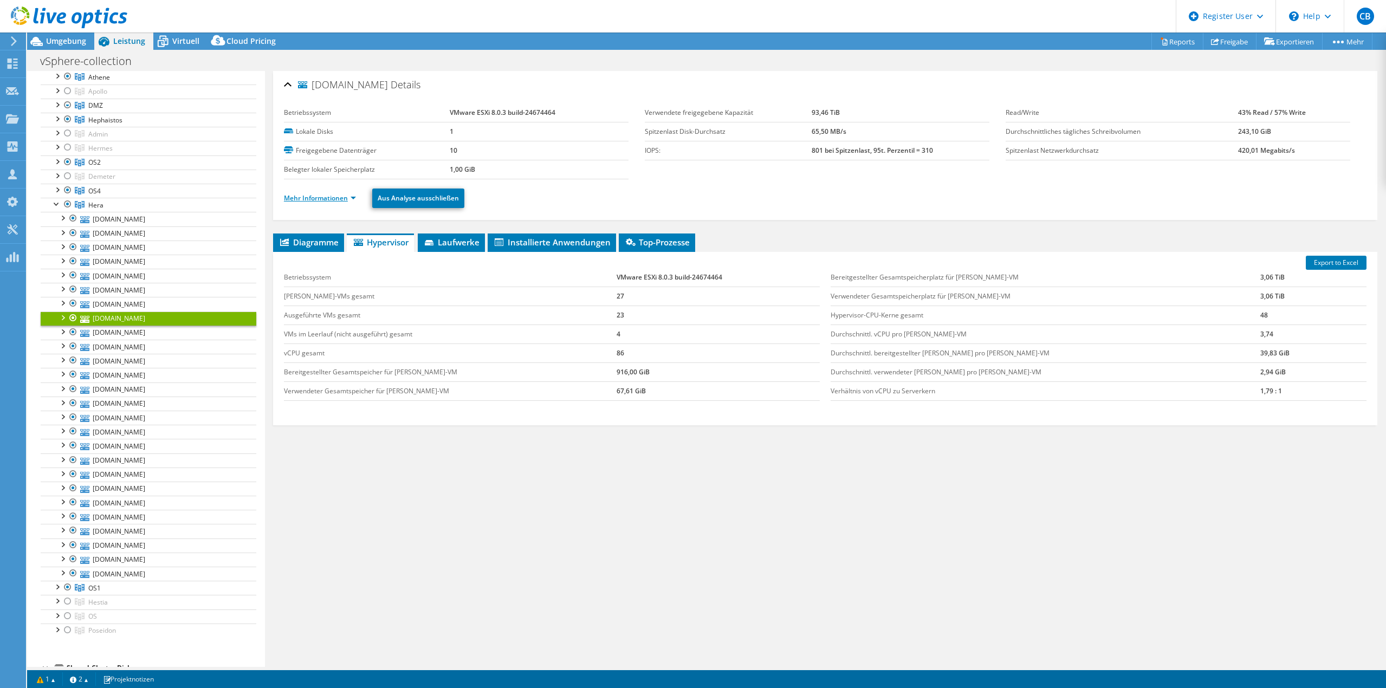
click at [324, 201] on link "Mehr Informationen" at bounding box center [320, 197] width 72 height 9
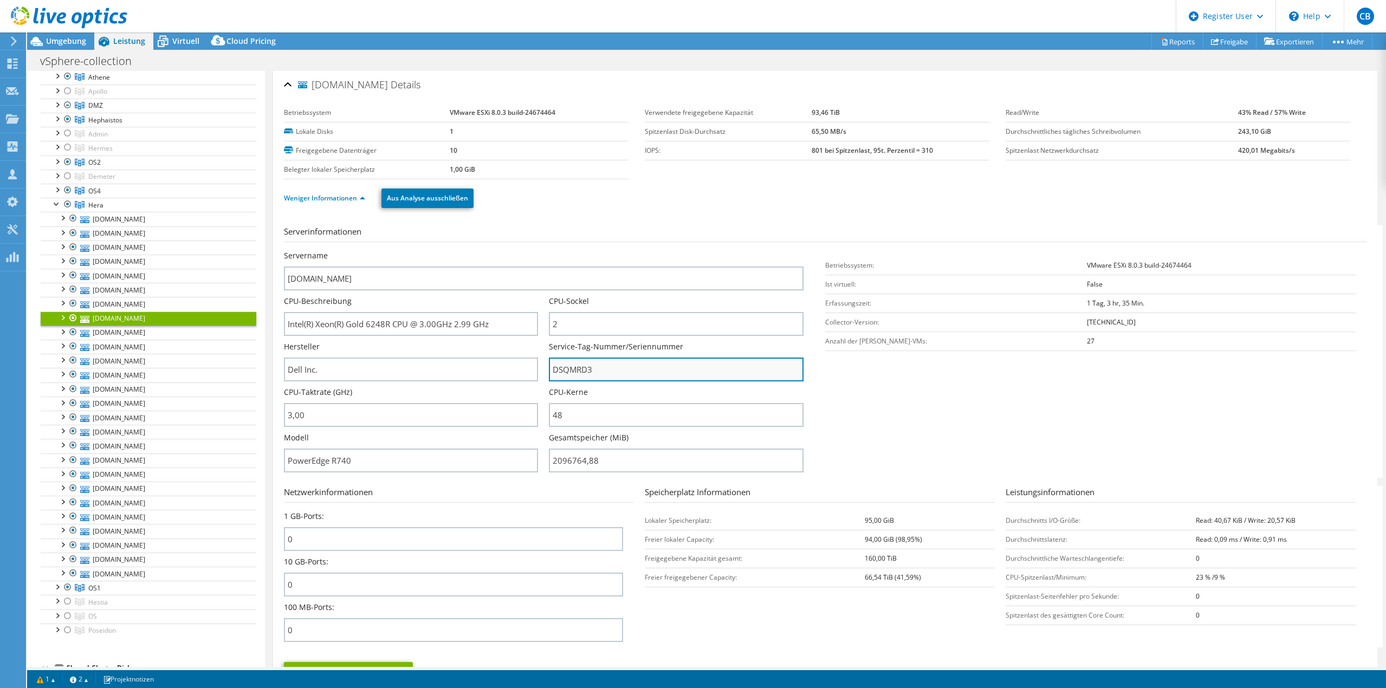
click at [583, 374] on input "DSQMRD3" at bounding box center [676, 370] width 254 height 24
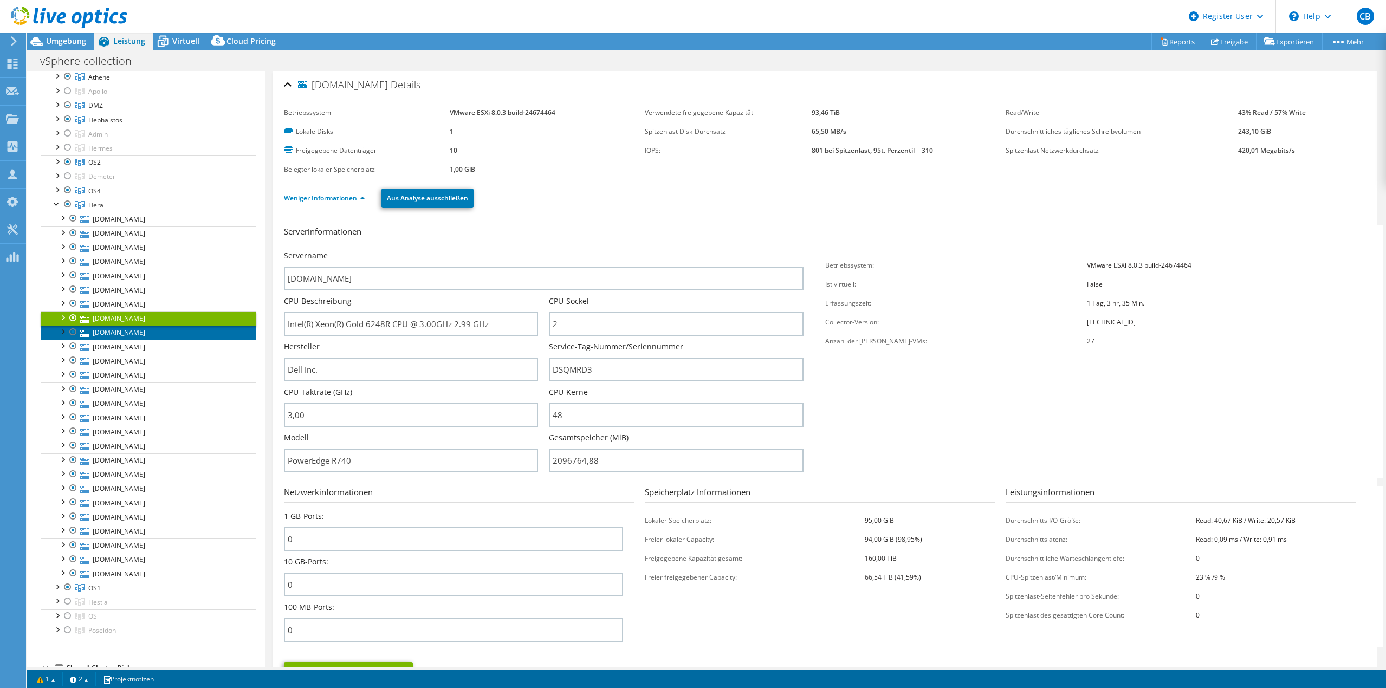
click at [171, 334] on link "[DOMAIN_NAME]" at bounding box center [149, 333] width 216 height 14
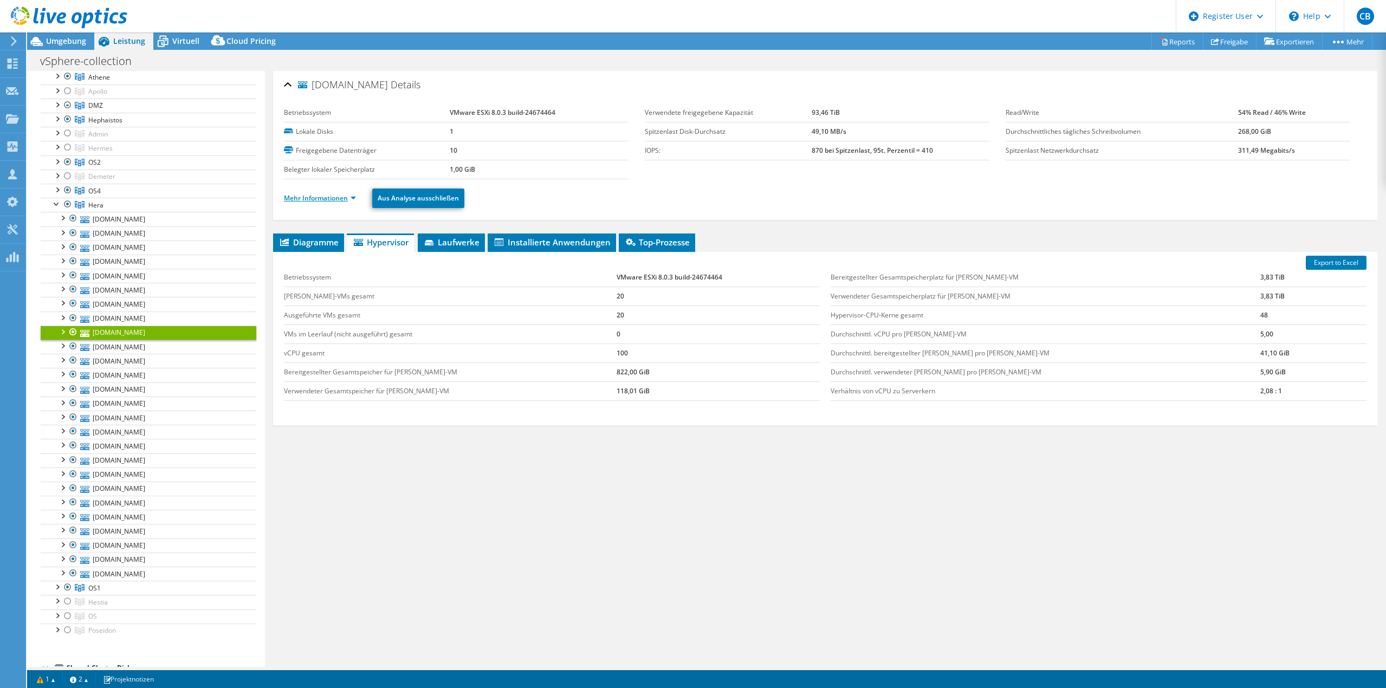
click at [320, 200] on link "Mehr Informationen" at bounding box center [320, 197] width 72 height 9
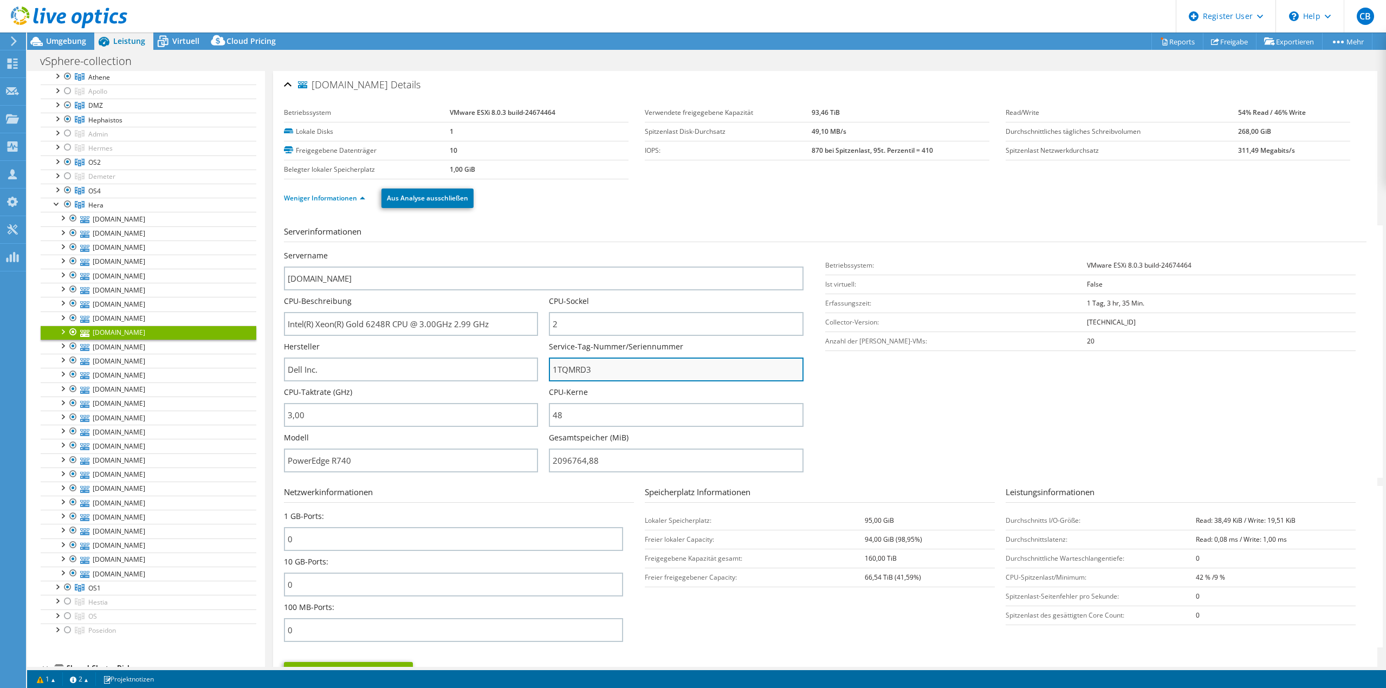
click at [567, 372] on input "1TQMRD3" at bounding box center [676, 370] width 254 height 24
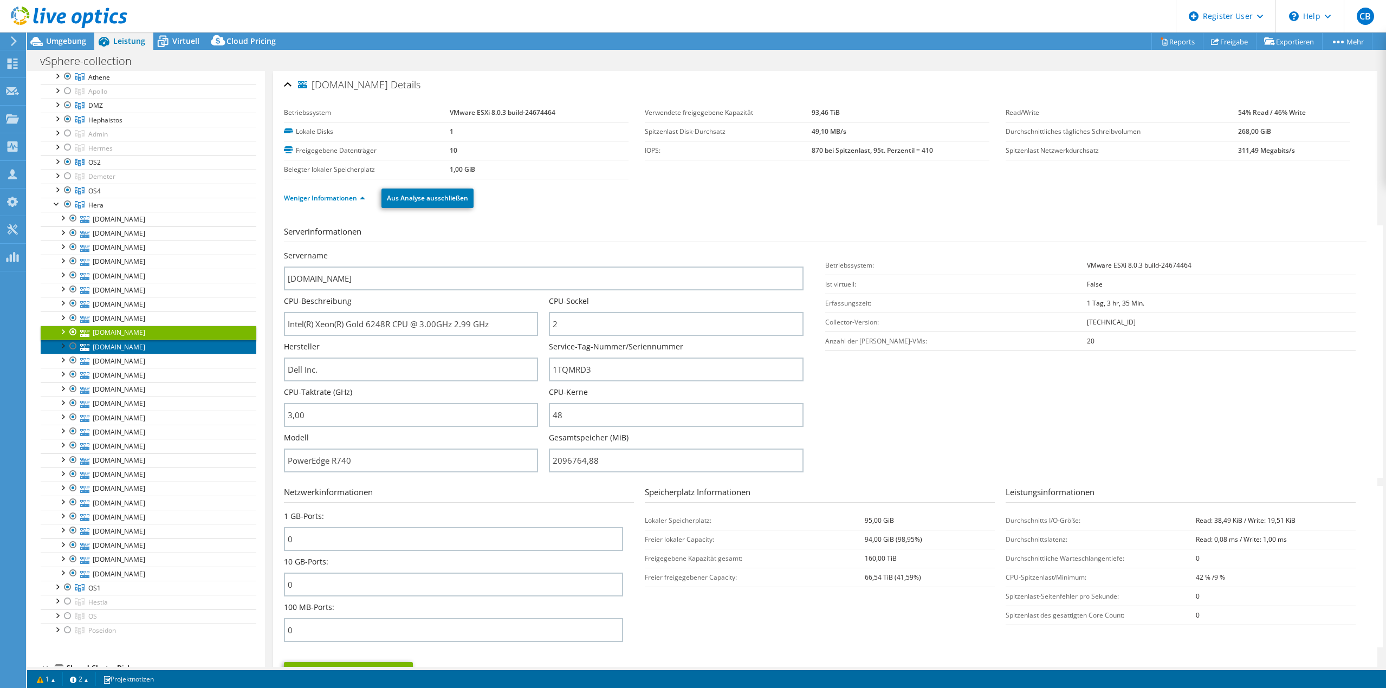
click at [127, 345] on link "[DOMAIN_NAME]" at bounding box center [149, 347] width 216 height 14
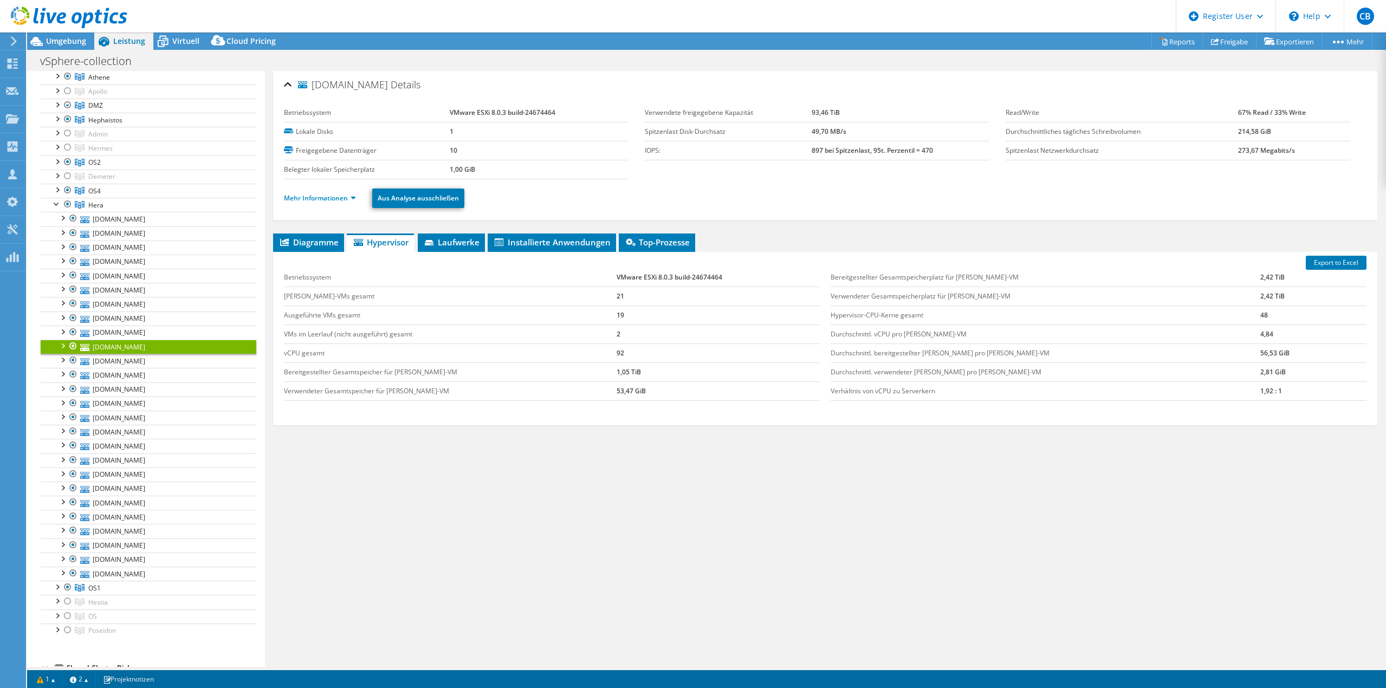
click at [329, 208] on ul "Mehr Informationen Aus Analyse ausschließen" at bounding box center [825, 197] width 1083 height 22
click at [329, 202] on link "Mehr Informationen" at bounding box center [320, 197] width 72 height 9
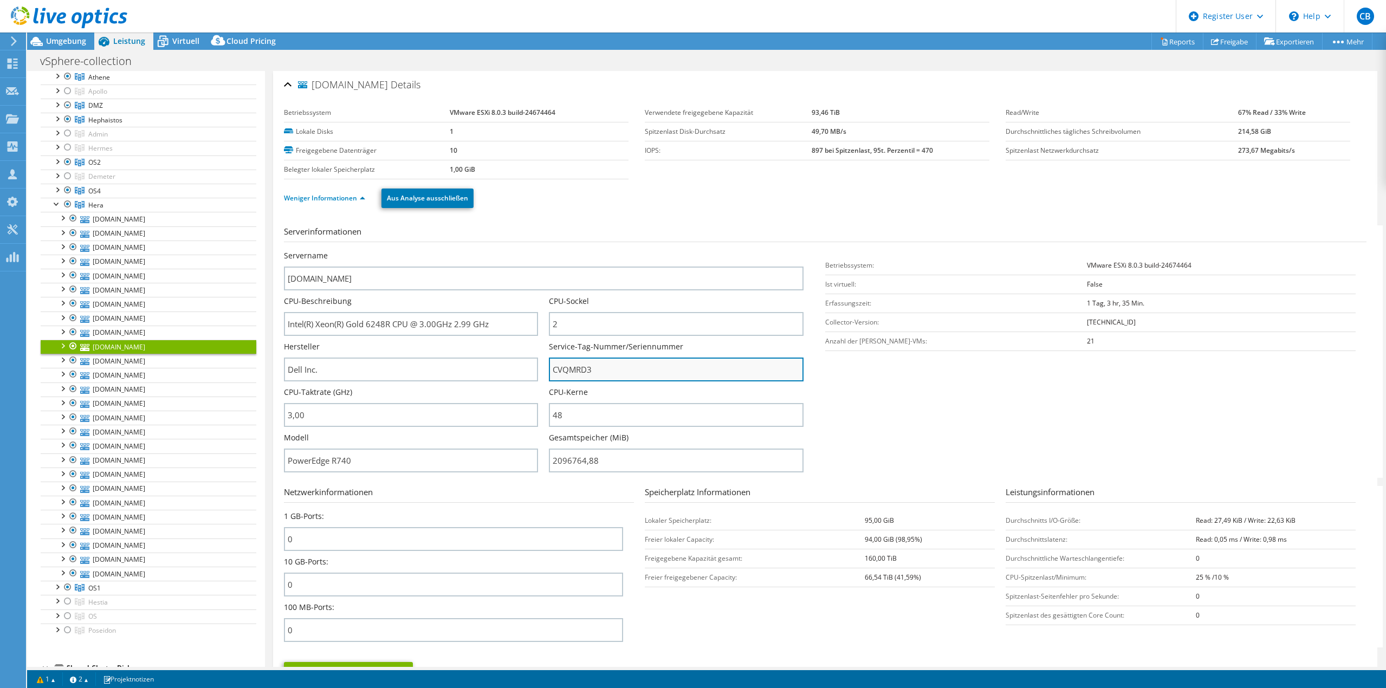
click at [565, 370] on input "CVQMRD3" at bounding box center [676, 370] width 254 height 24
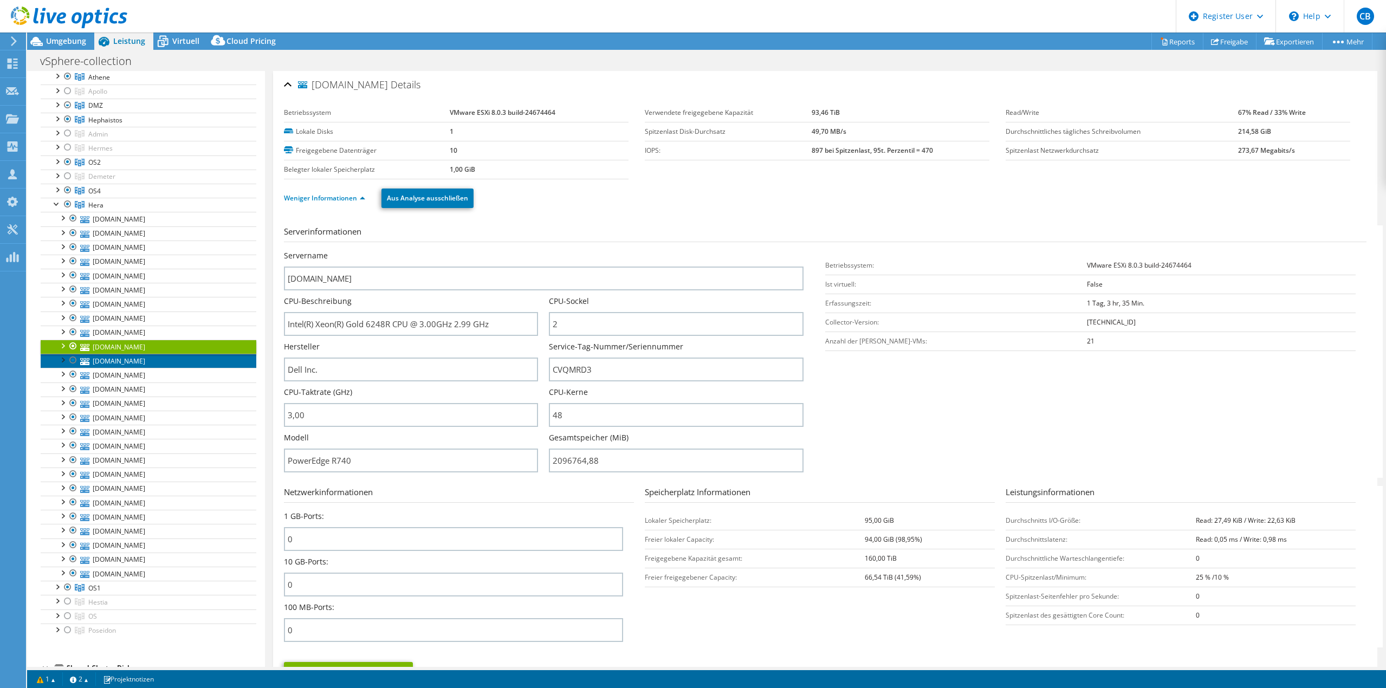
click at [118, 357] on link "[DOMAIN_NAME]" at bounding box center [149, 361] width 216 height 14
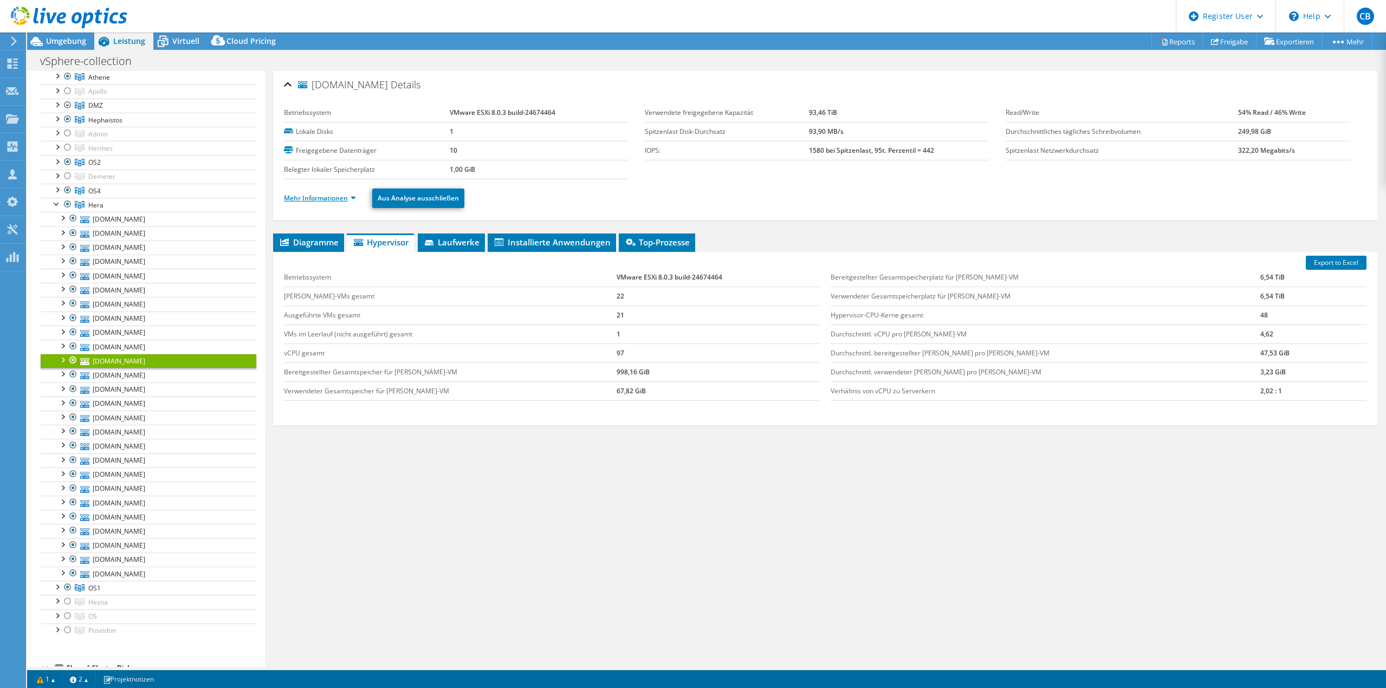
click at [327, 195] on link "Mehr Informationen" at bounding box center [320, 197] width 72 height 9
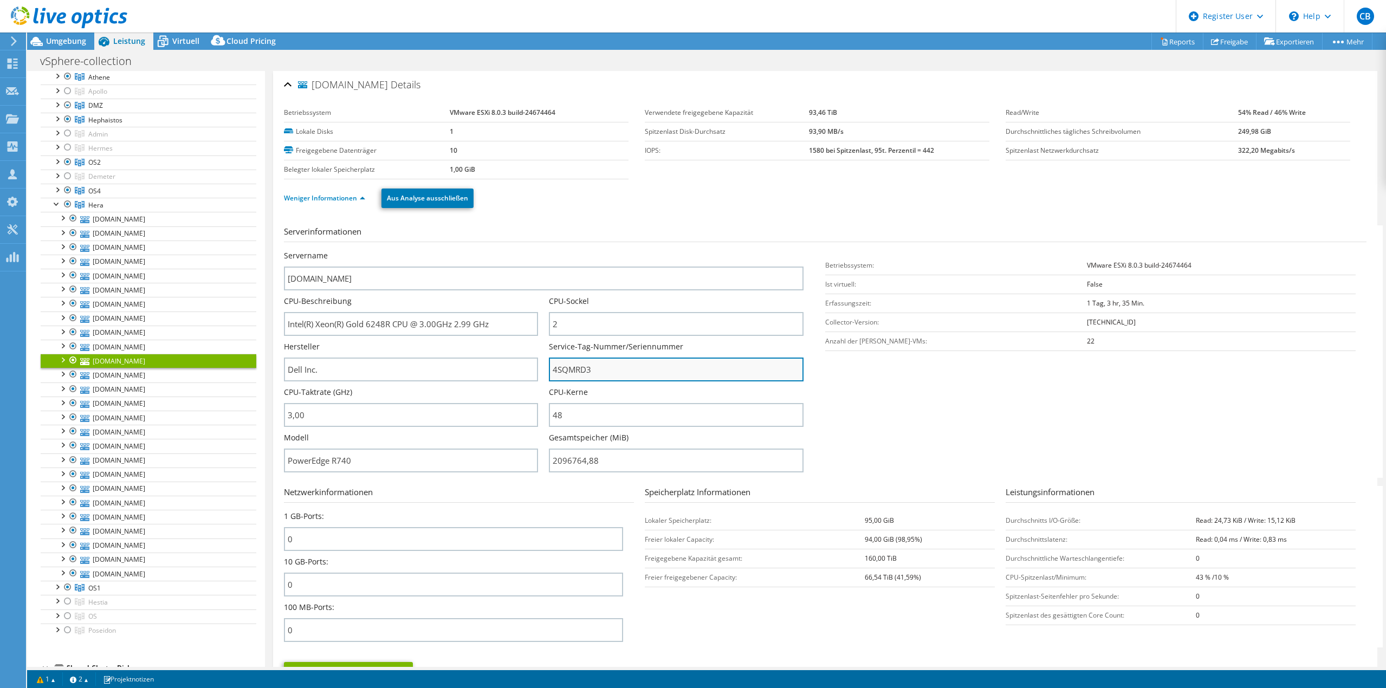
click at [579, 366] on input "4SQMRD3" at bounding box center [676, 370] width 254 height 24
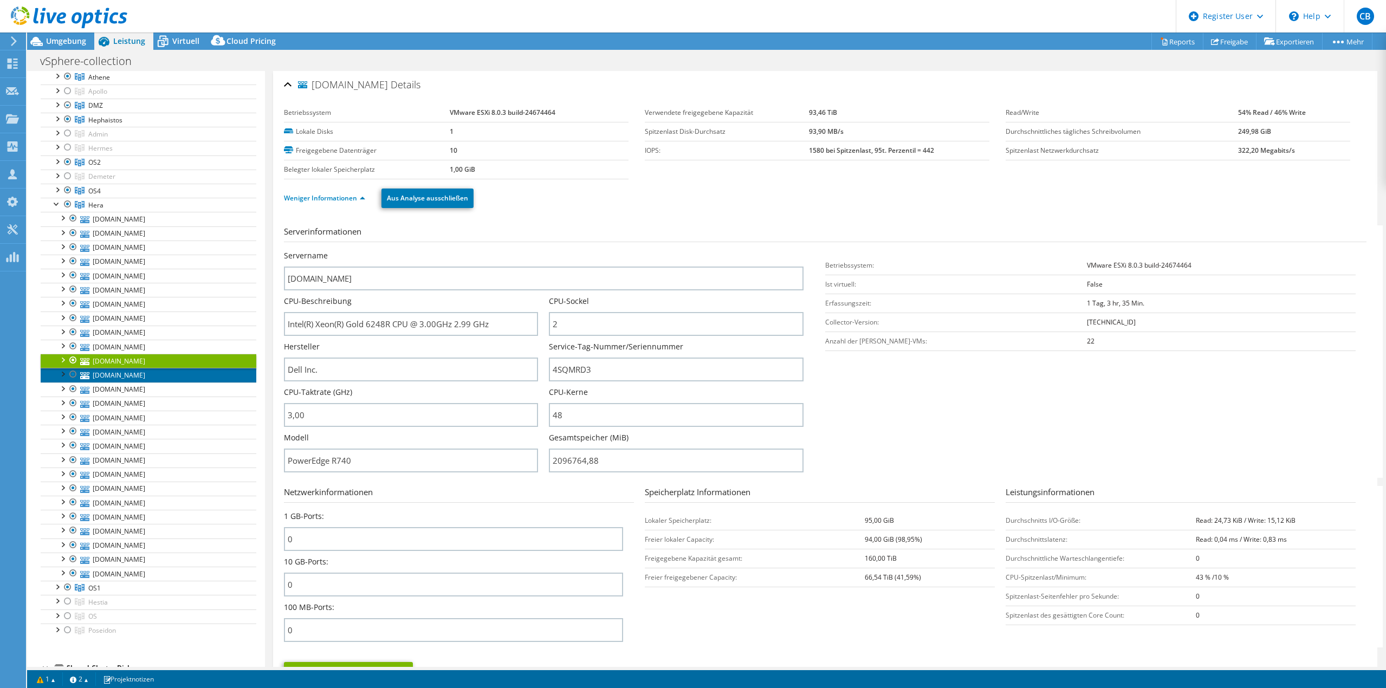
click at [179, 379] on link "[DOMAIN_NAME]" at bounding box center [149, 375] width 216 height 14
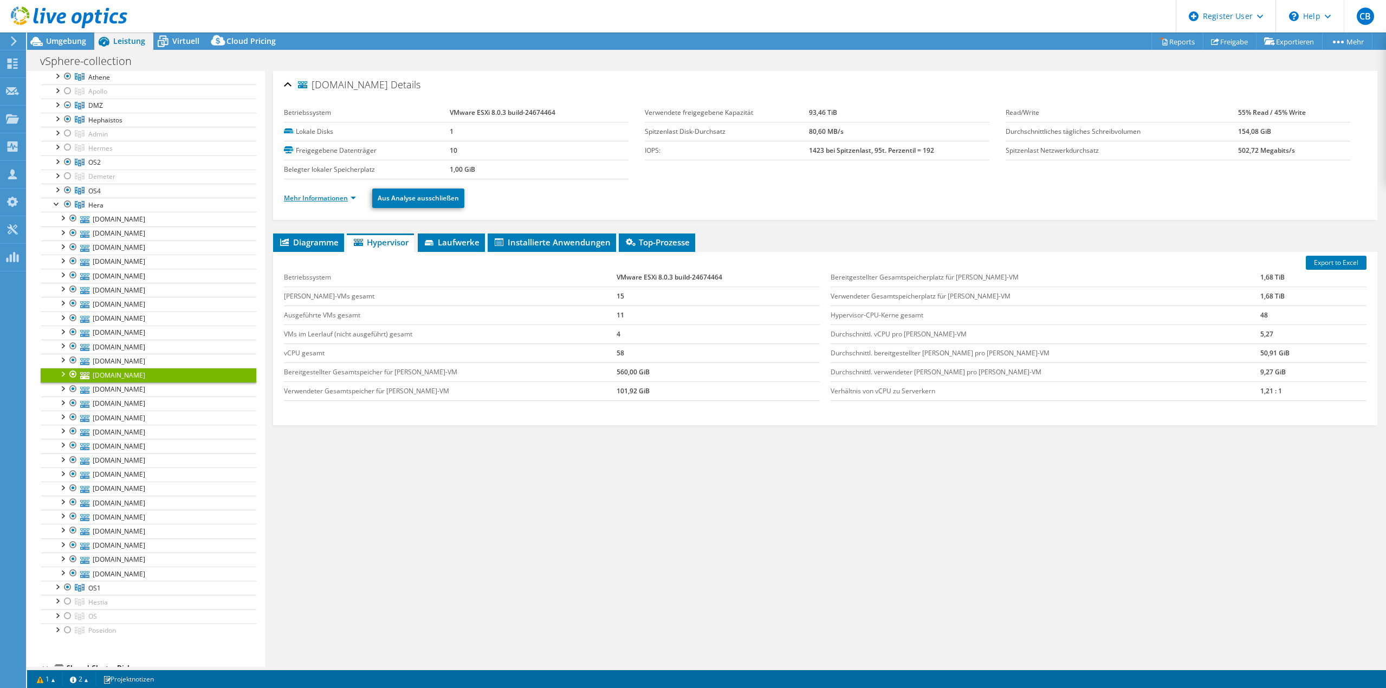
click at [327, 195] on link "Mehr Informationen" at bounding box center [320, 197] width 72 height 9
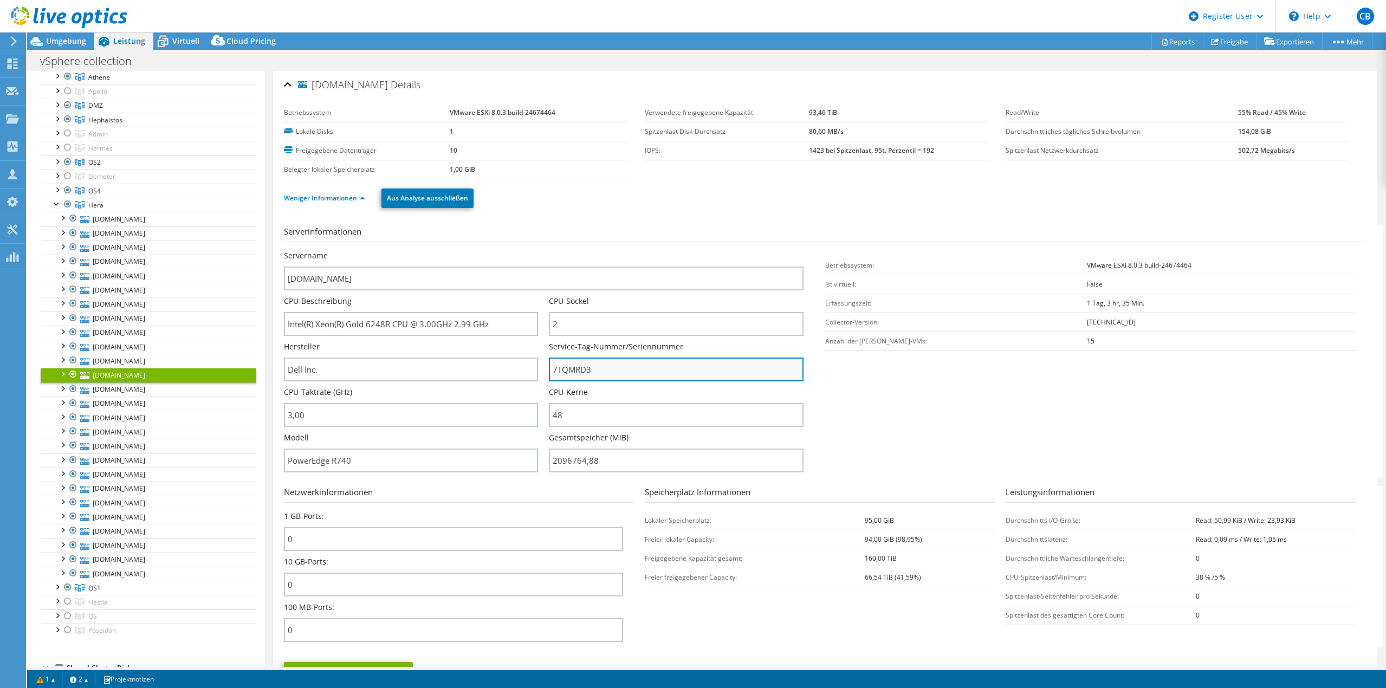
click at [570, 374] on input "7TQMRD3" at bounding box center [676, 370] width 254 height 24
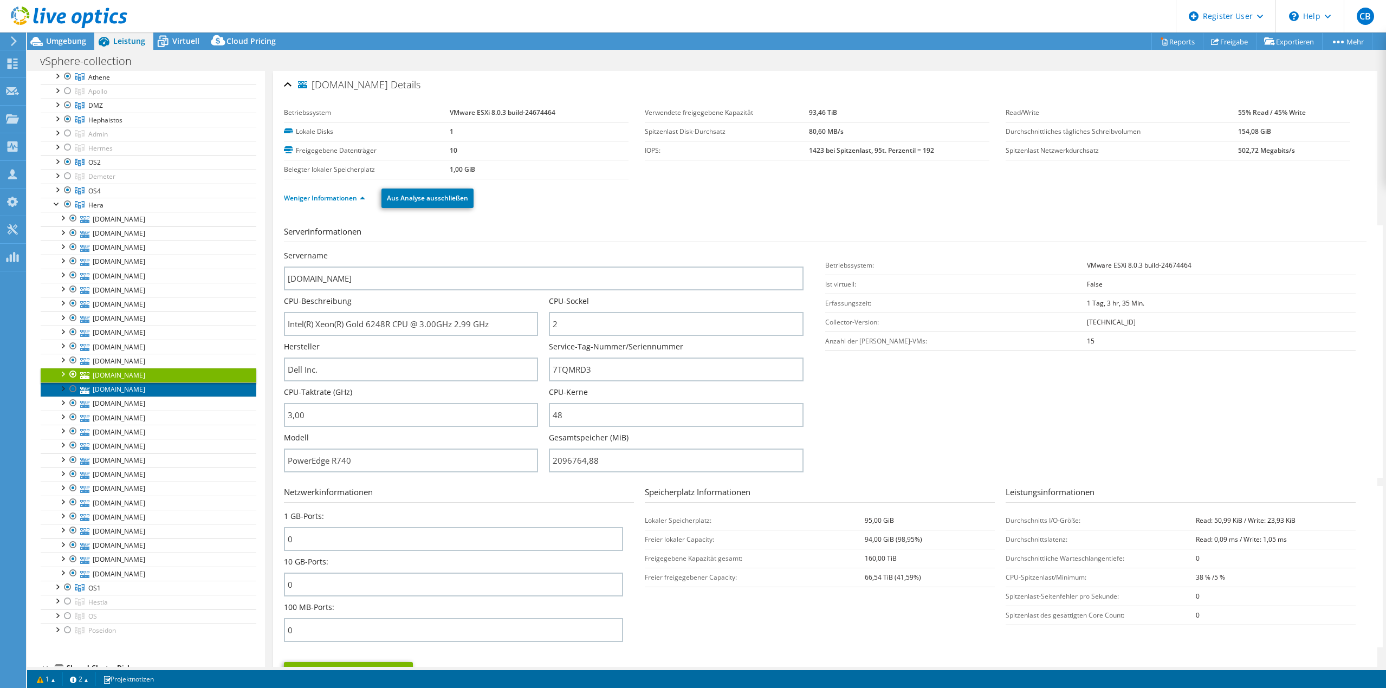
click at [135, 388] on link "[DOMAIN_NAME]" at bounding box center [149, 390] width 216 height 14
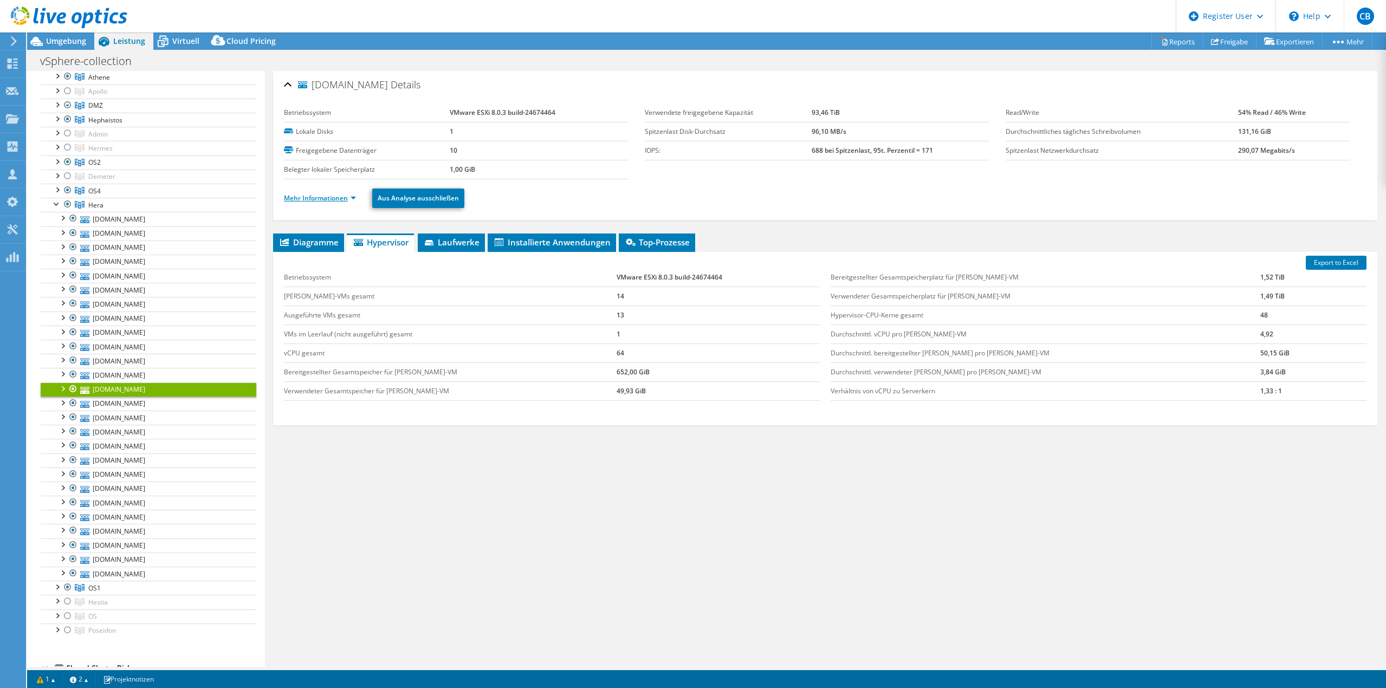
click at [322, 195] on link "Mehr Informationen" at bounding box center [320, 197] width 72 height 9
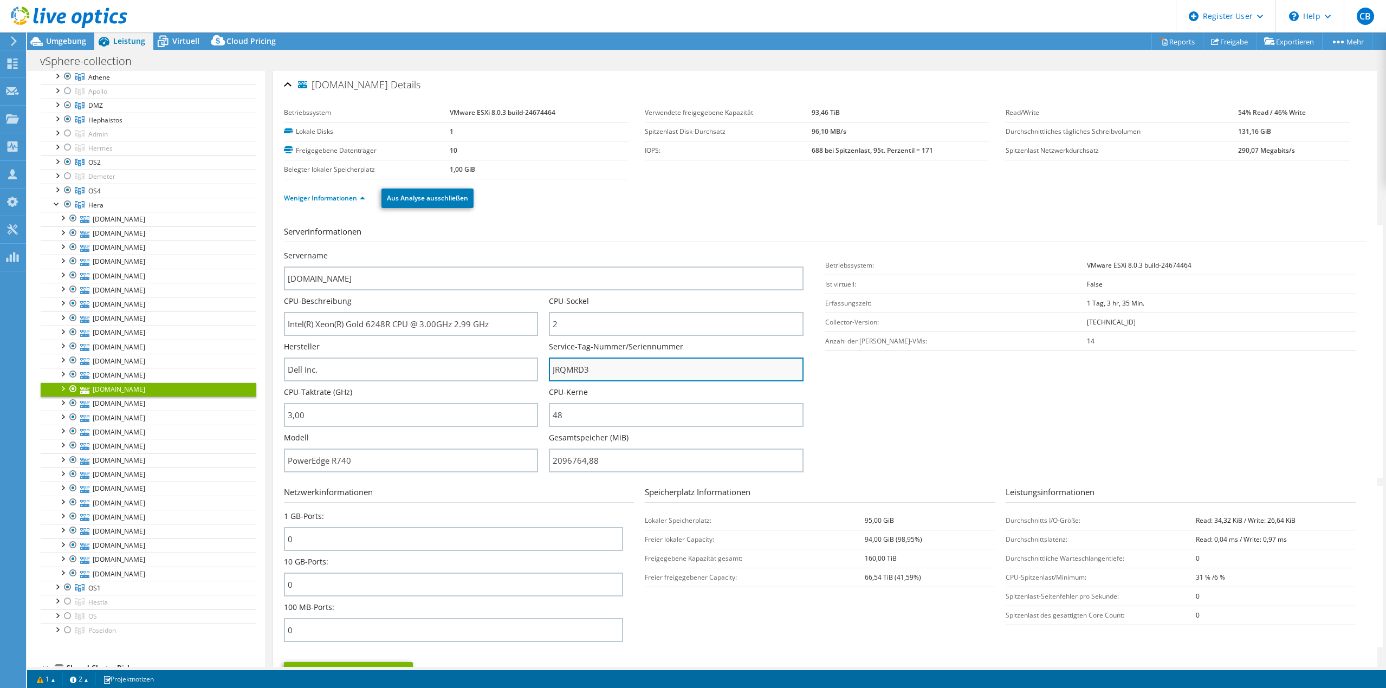
click at [581, 378] on input "JRQMRD3" at bounding box center [676, 370] width 254 height 24
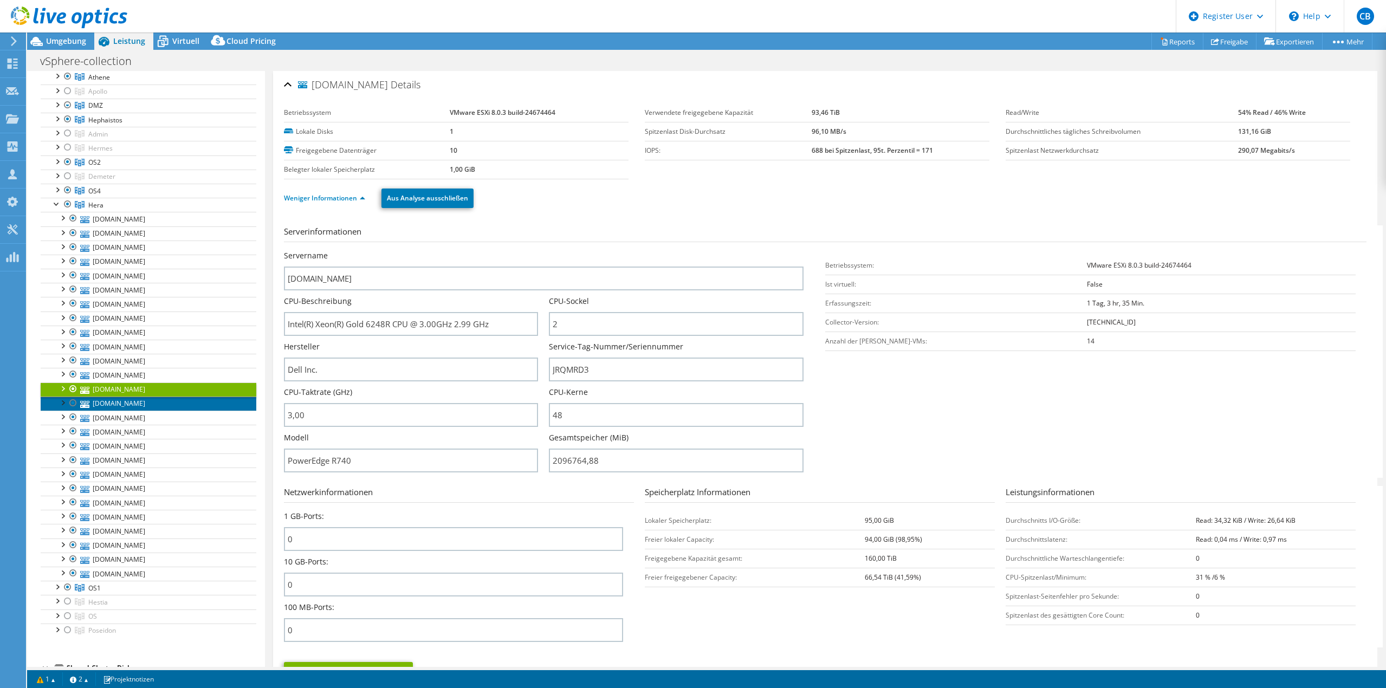
click at [147, 399] on link "[DOMAIN_NAME]" at bounding box center [149, 404] width 216 height 14
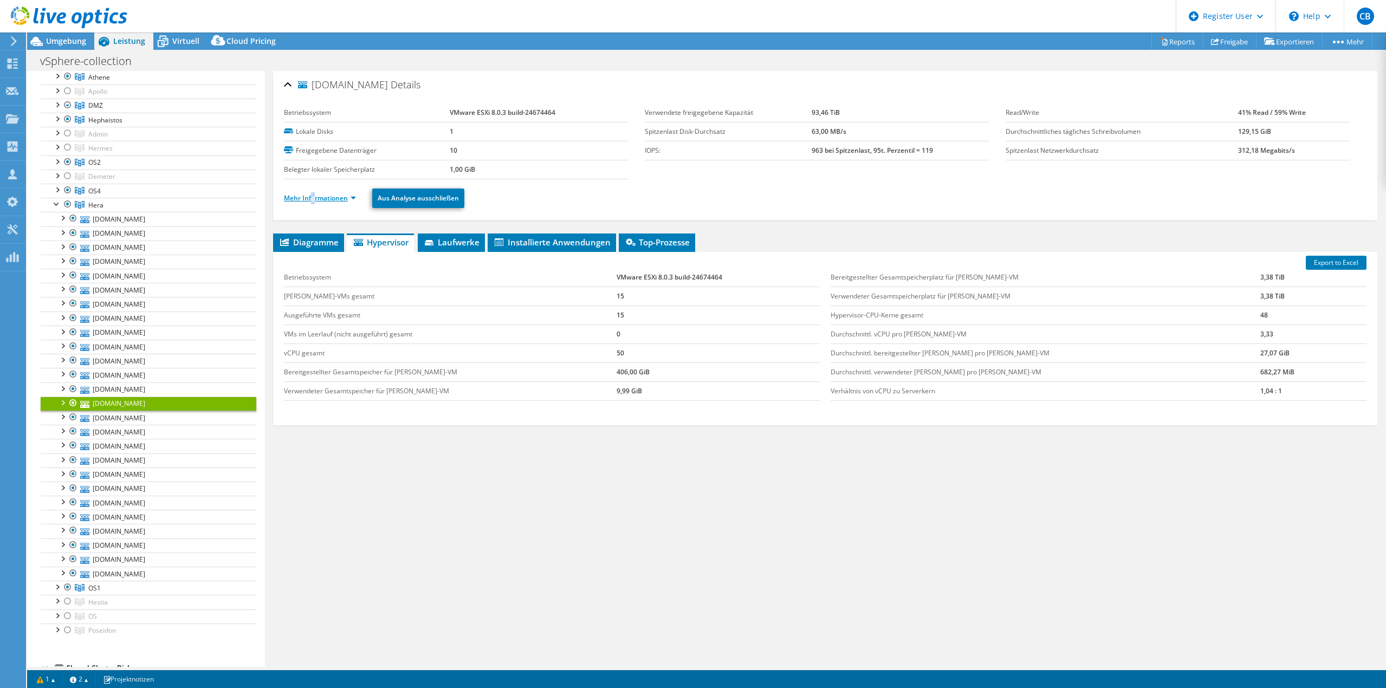
click at [312, 196] on li "Mehr Informationen" at bounding box center [323, 198] width 79 height 12
click at [312, 197] on link "Mehr Informationen" at bounding box center [320, 197] width 72 height 9
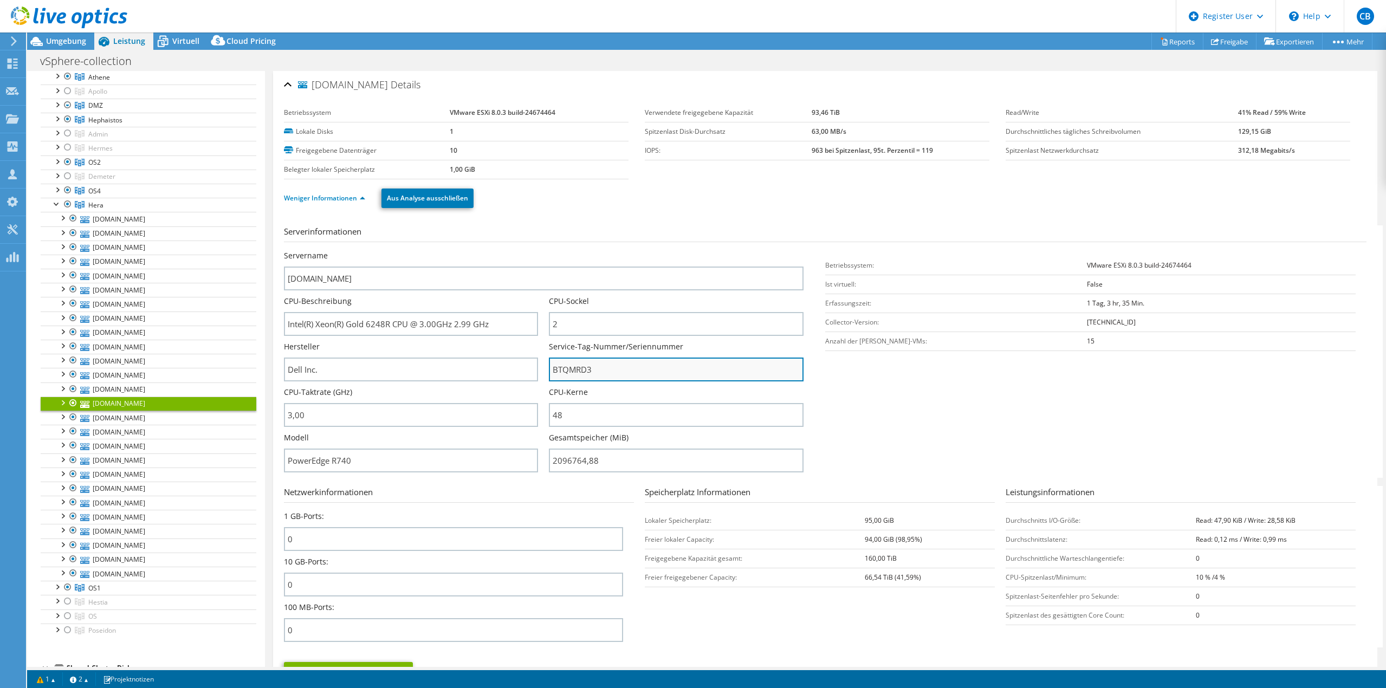
click at [571, 371] on input "BTQMRD3" at bounding box center [676, 370] width 254 height 24
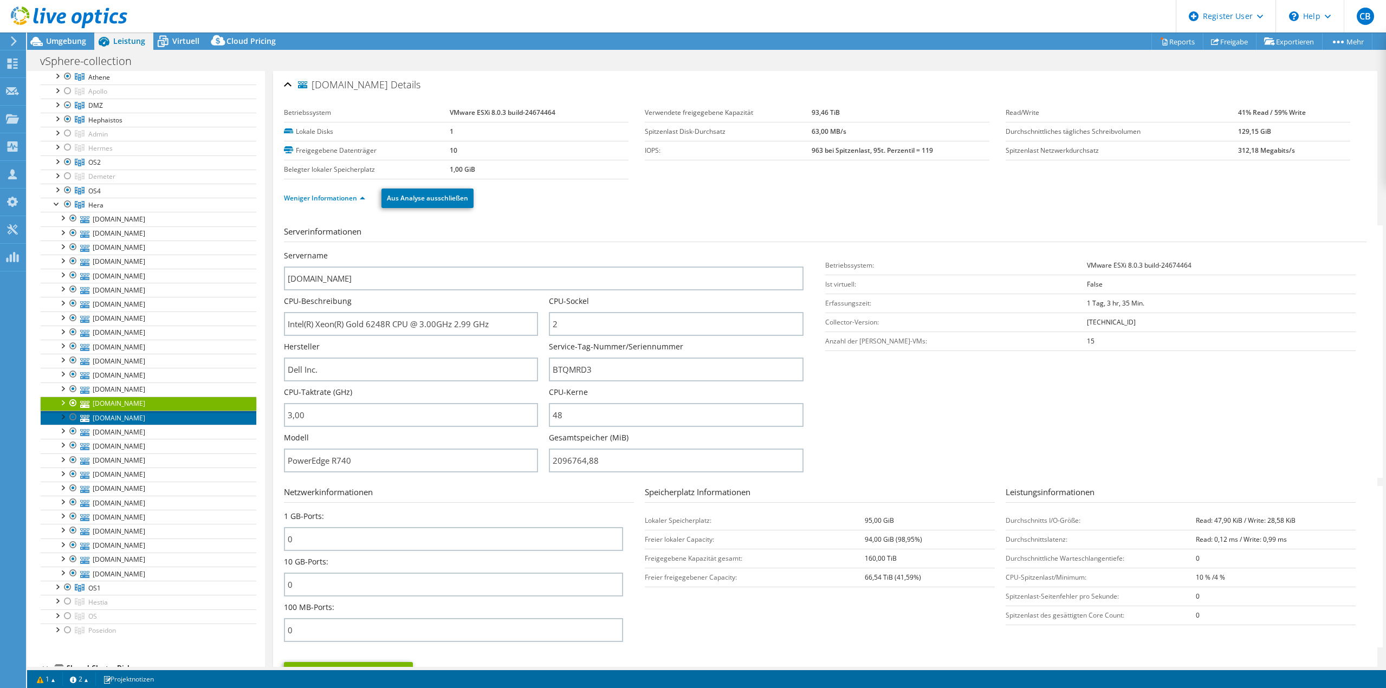
click at [120, 415] on link "[DOMAIN_NAME]" at bounding box center [149, 418] width 216 height 14
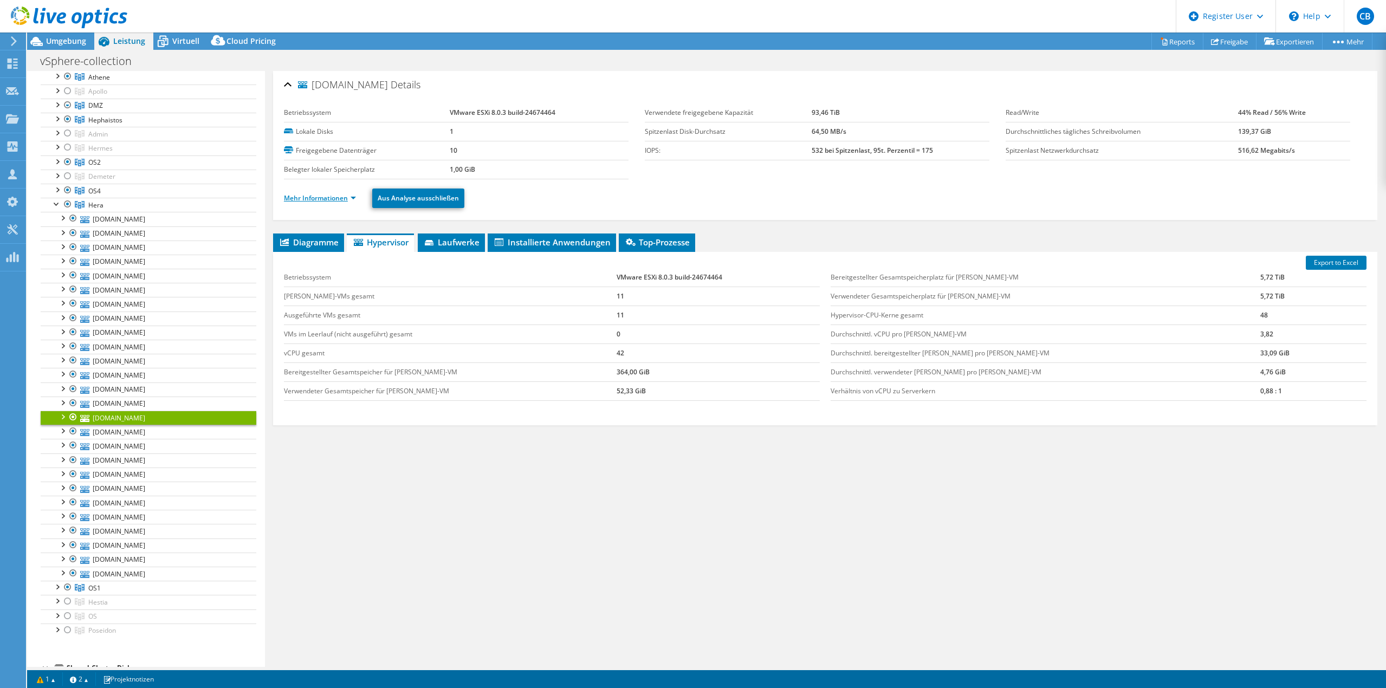
click at [307, 194] on link "Mehr Informationen" at bounding box center [320, 197] width 72 height 9
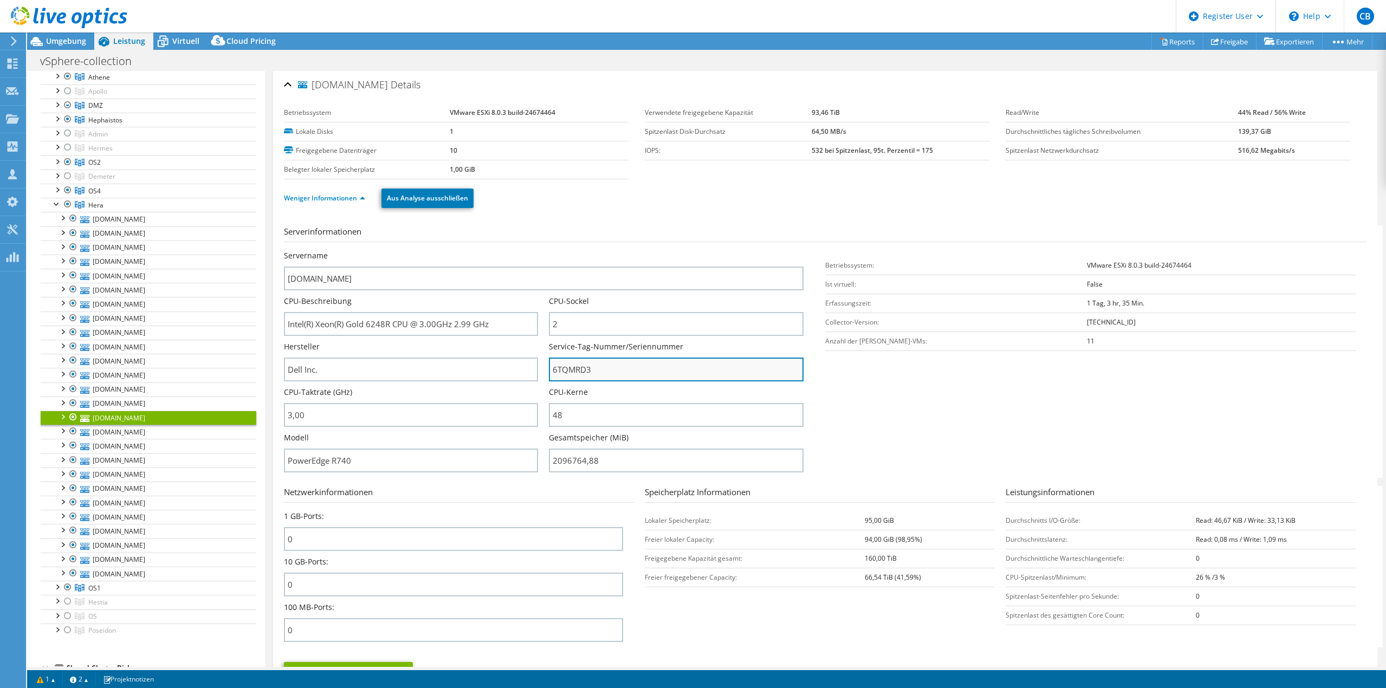
click at [566, 378] on input "6TQMRD3" at bounding box center [676, 370] width 254 height 24
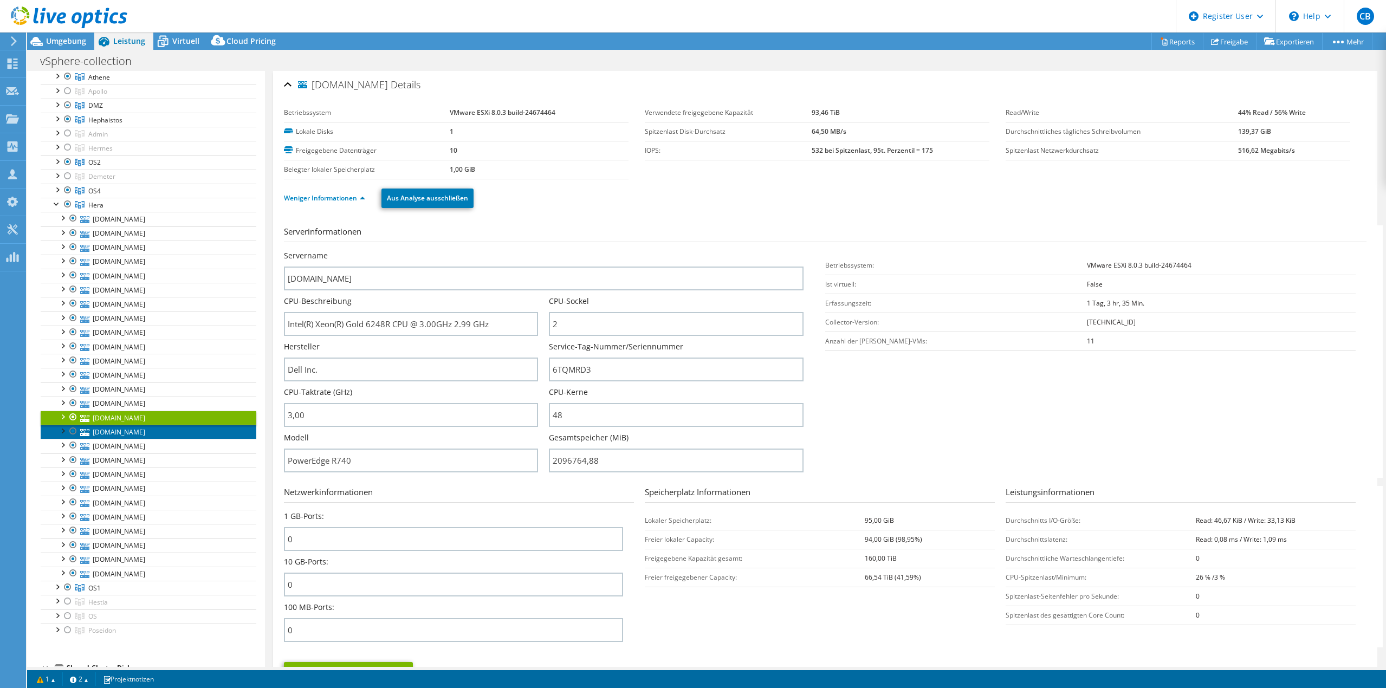
click at [146, 431] on link "[DOMAIN_NAME]" at bounding box center [149, 432] width 216 height 14
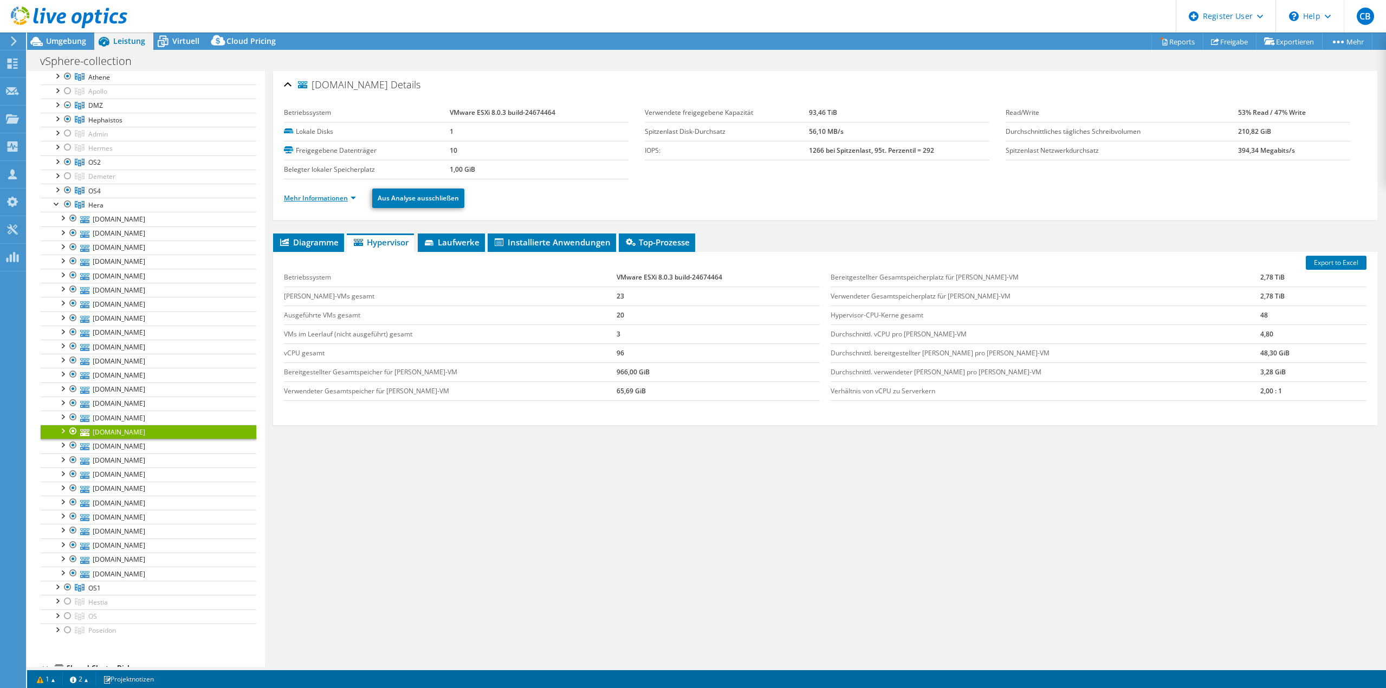
click at [325, 197] on link "Mehr Informationen" at bounding box center [320, 197] width 72 height 9
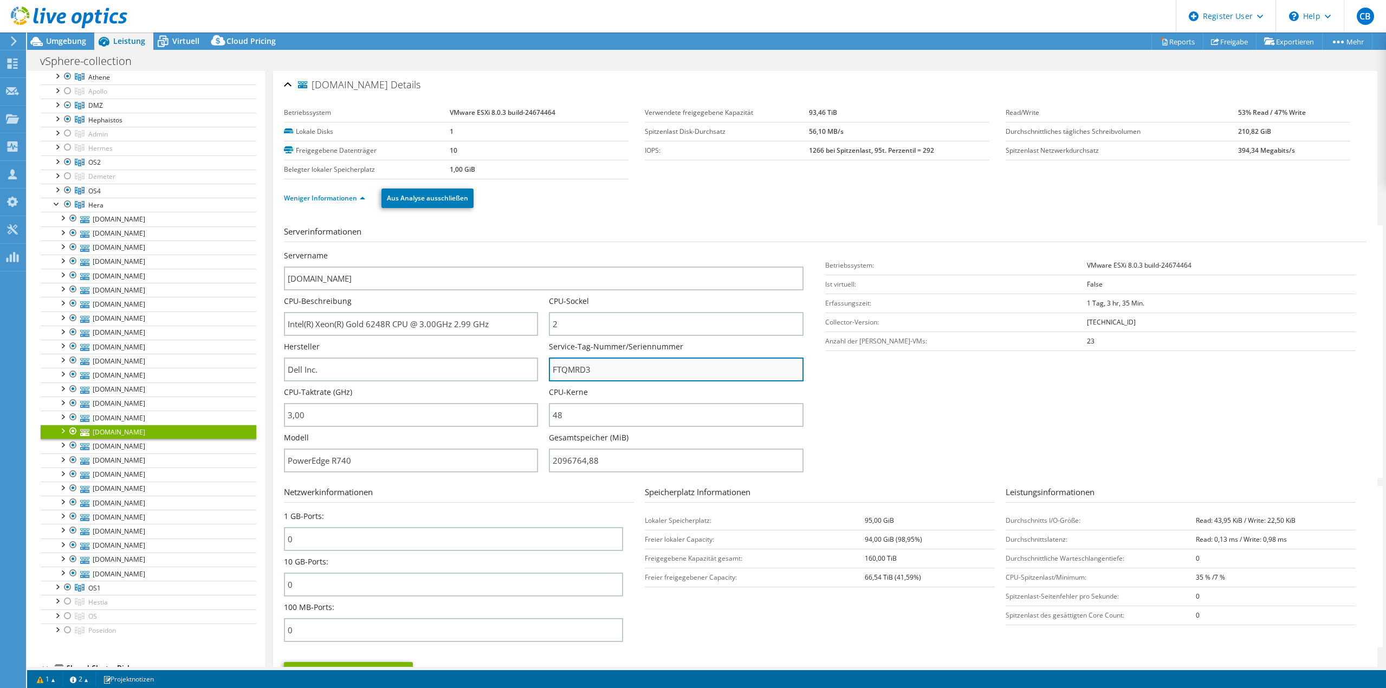
click at [583, 375] on input "FTQMRD3" at bounding box center [676, 370] width 254 height 24
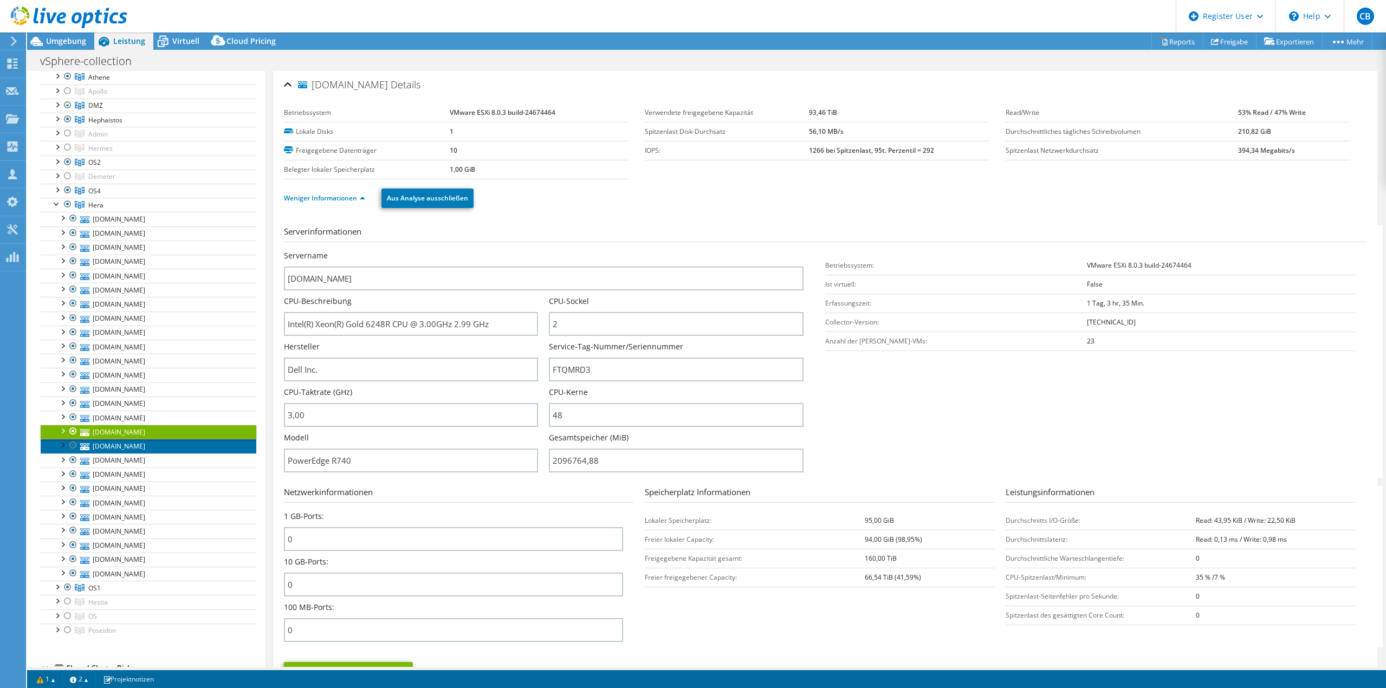
click at [156, 452] on link "[DOMAIN_NAME]" at bounding box center [149, 446] width 216 height 14
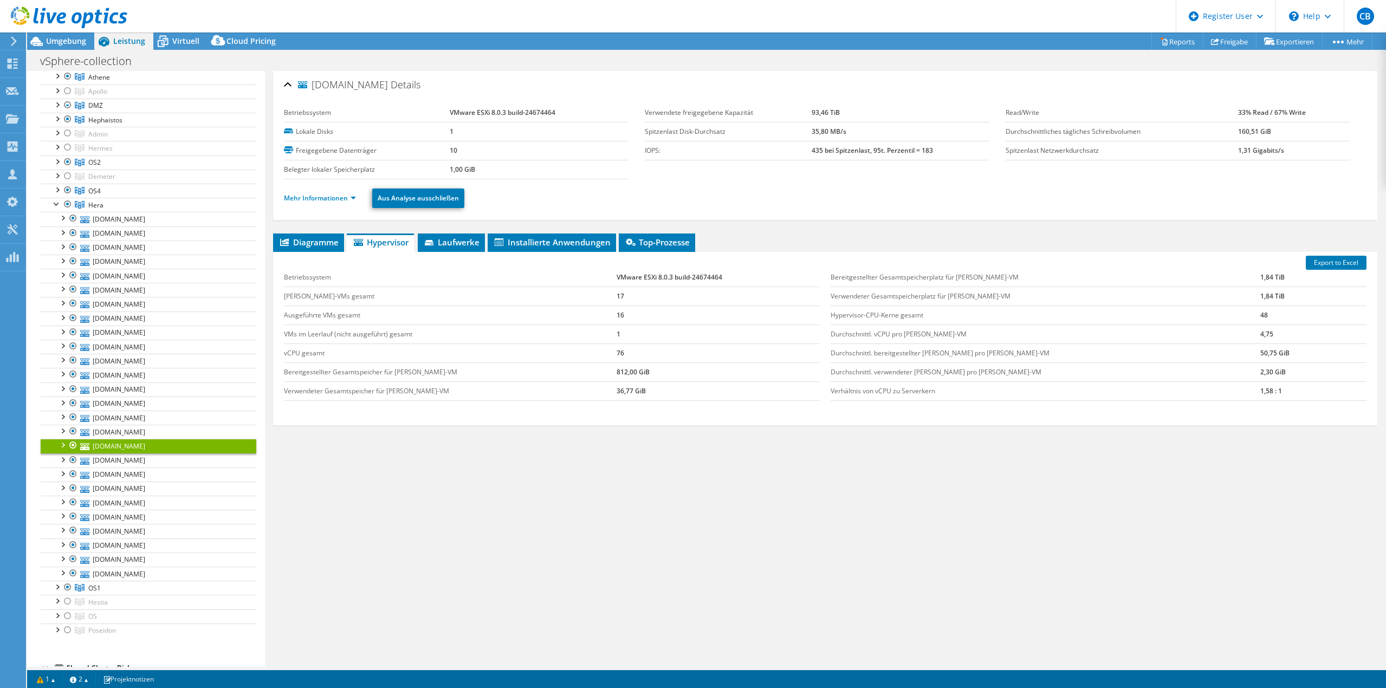
click at [290, 189] on ul "Mehr Informationen Aus Analyse ausschließen" at bounding box center [825, 197] width 1083 height 22
click at [294, 197] on link "Mehr Informationen" at bounding box center [320, 197] width 72 height 9
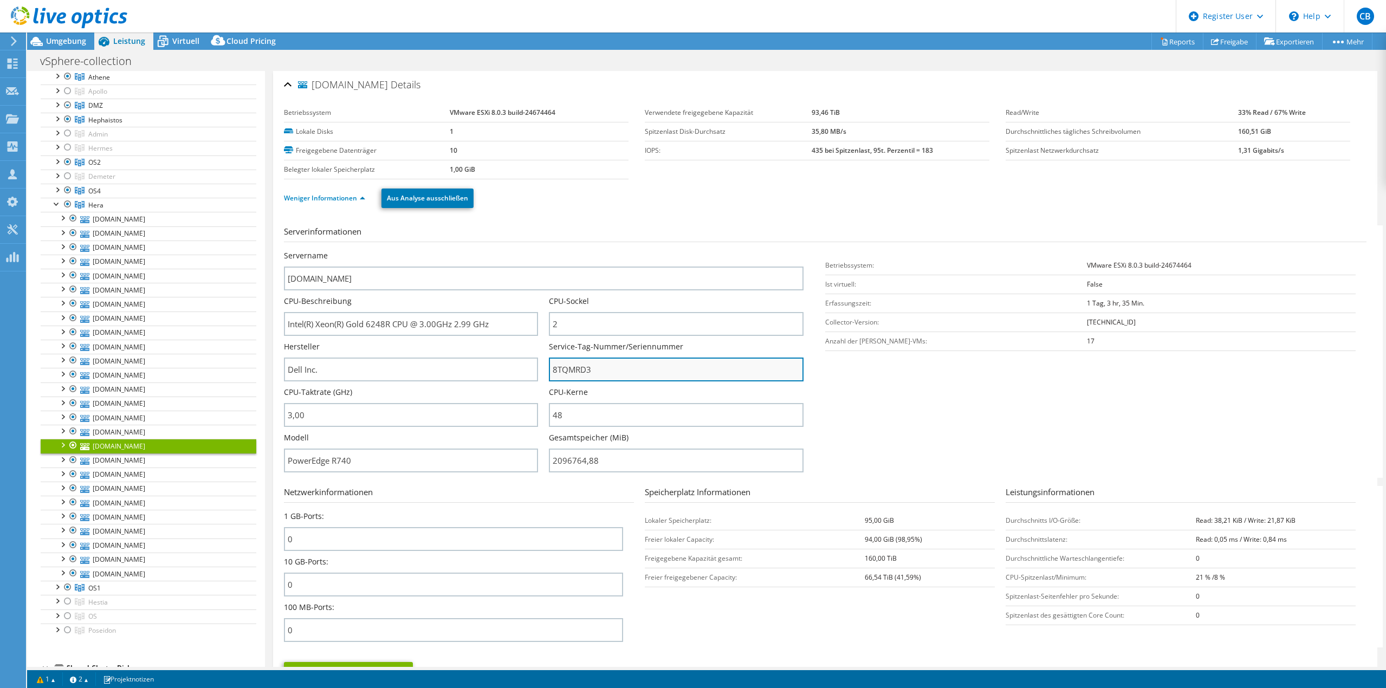
click at [559, 373] on input "8TQMRD3" at bounding box center [676, 370] width 254 height 24
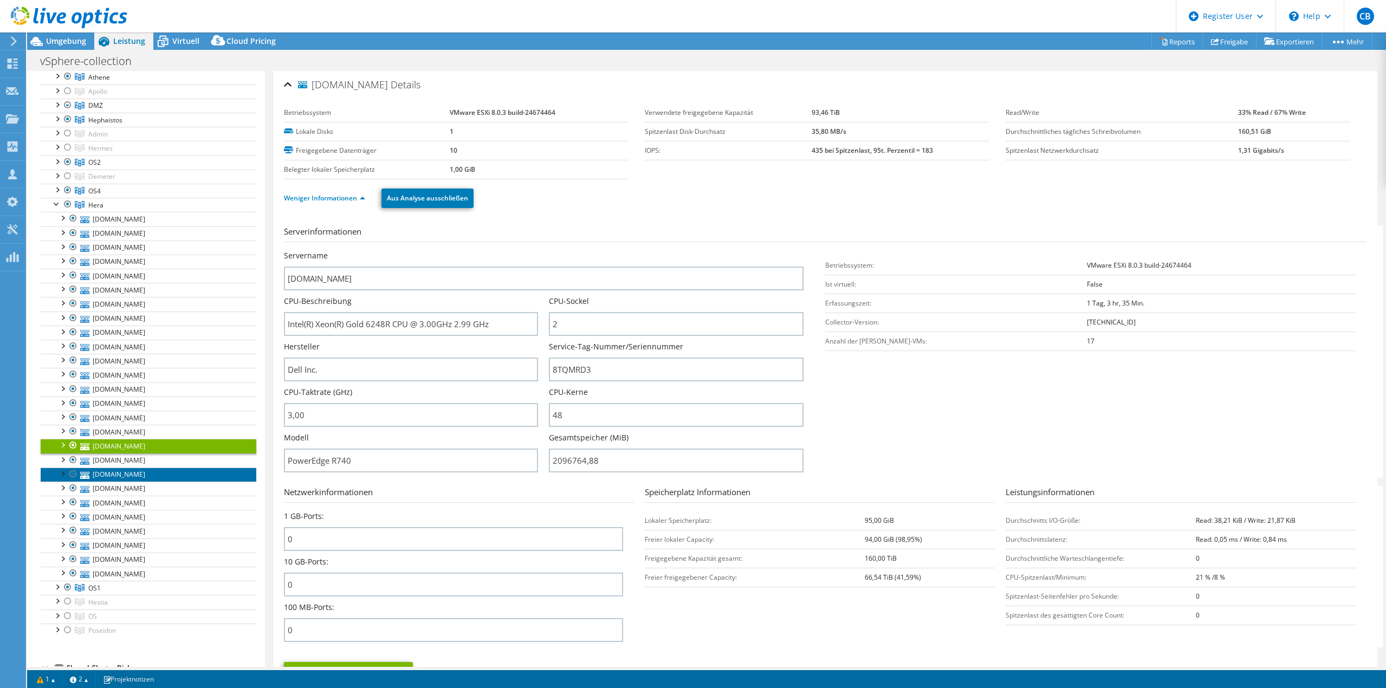
click at [133, 468] on link "[DOMAIN_NAME]" at bounding box center [149, 475] width 216 height 14
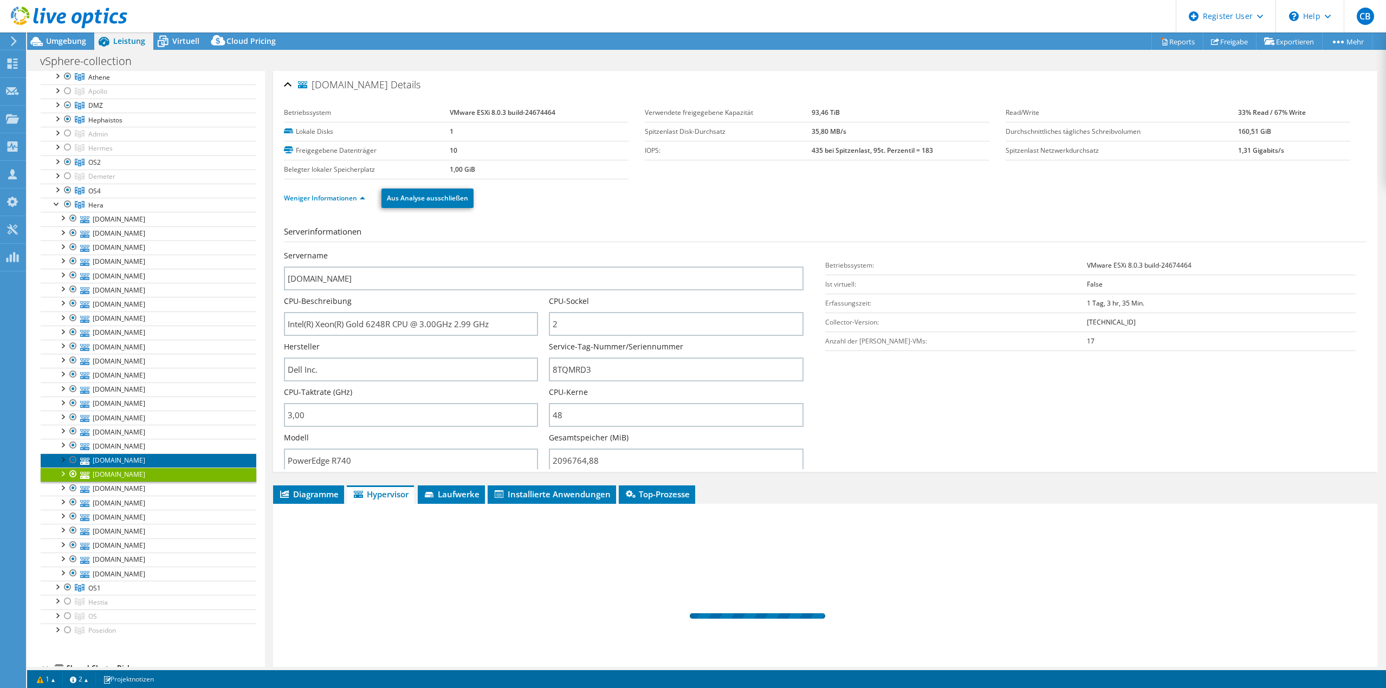
click at [132, 456] on link "[DOMAIN_NAME]" at bounding box center [149, 461] width 216 height 14
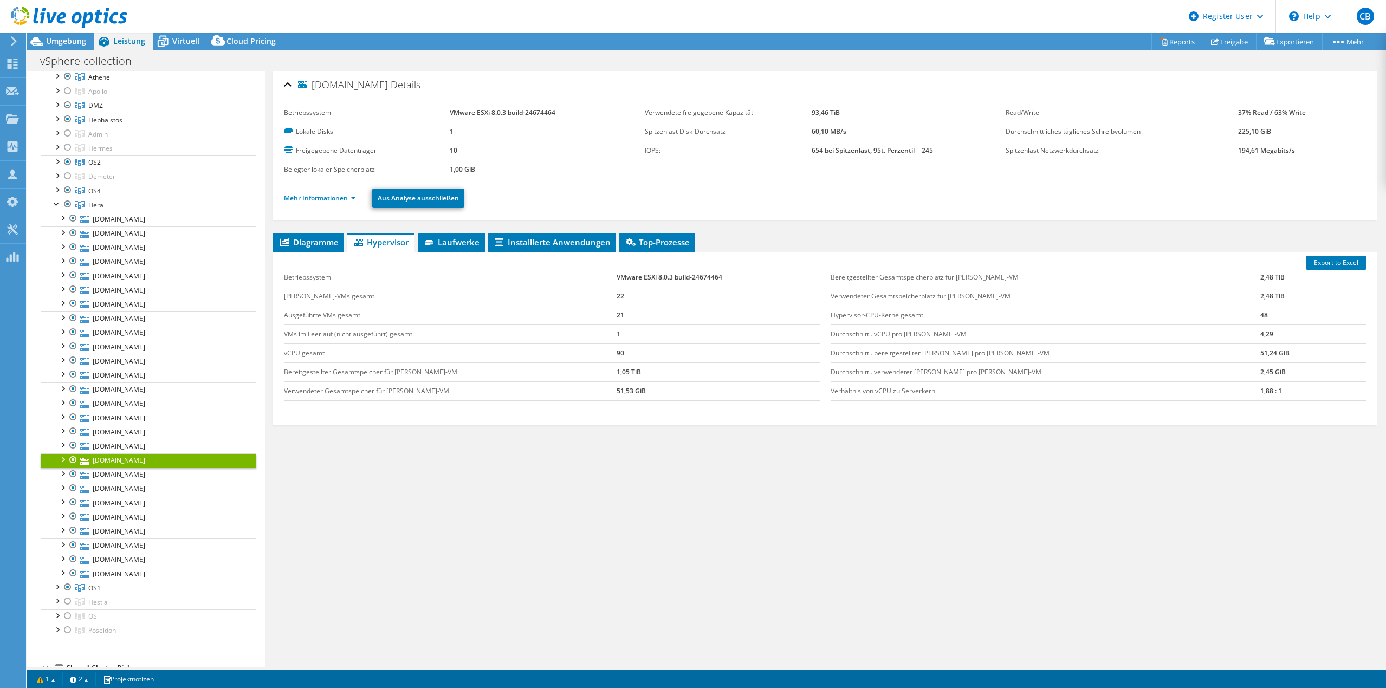
click at [327, 203] on li "Mehr Informationen" at bounding box center [323, 198] width 79 height 12
click at [326, 198] on link "Mehr Informationen" at bounding box center [320, 197] width 72 height 9
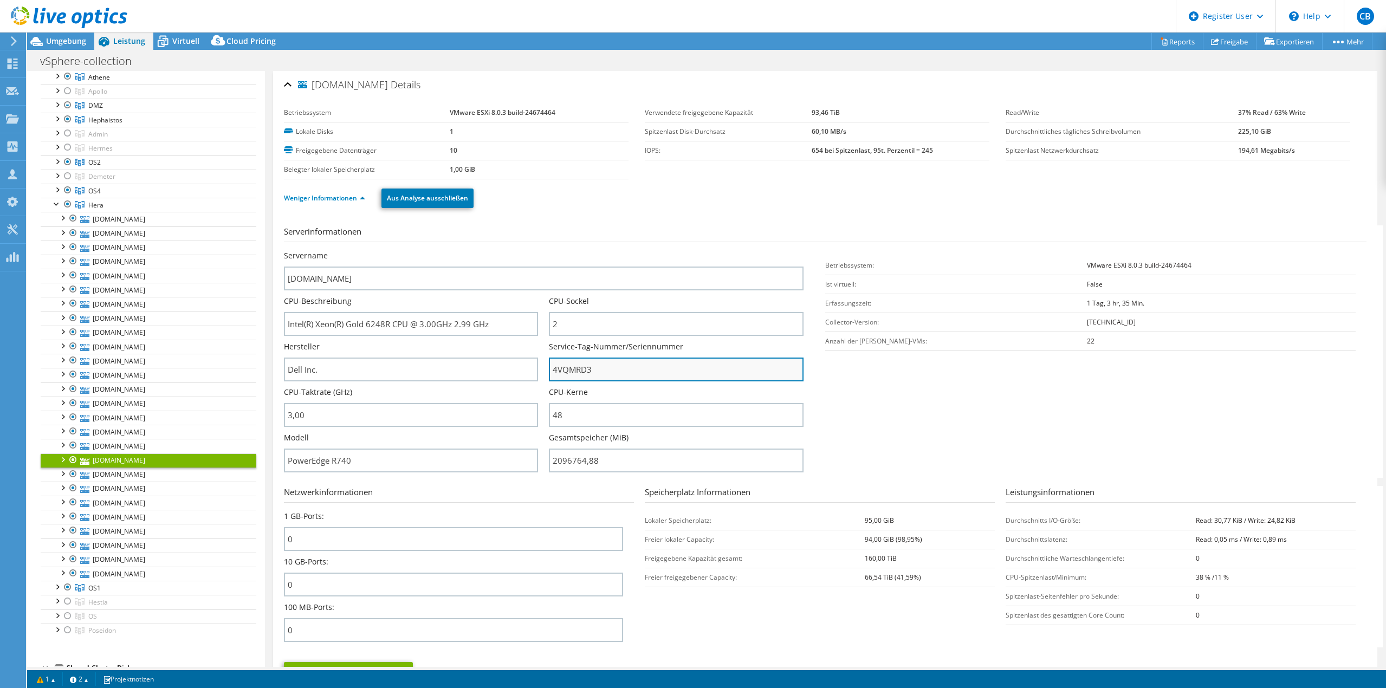
click at [577, 373] on input "4VQMRD3" at bounding box center [676, 370] width 254 height 24
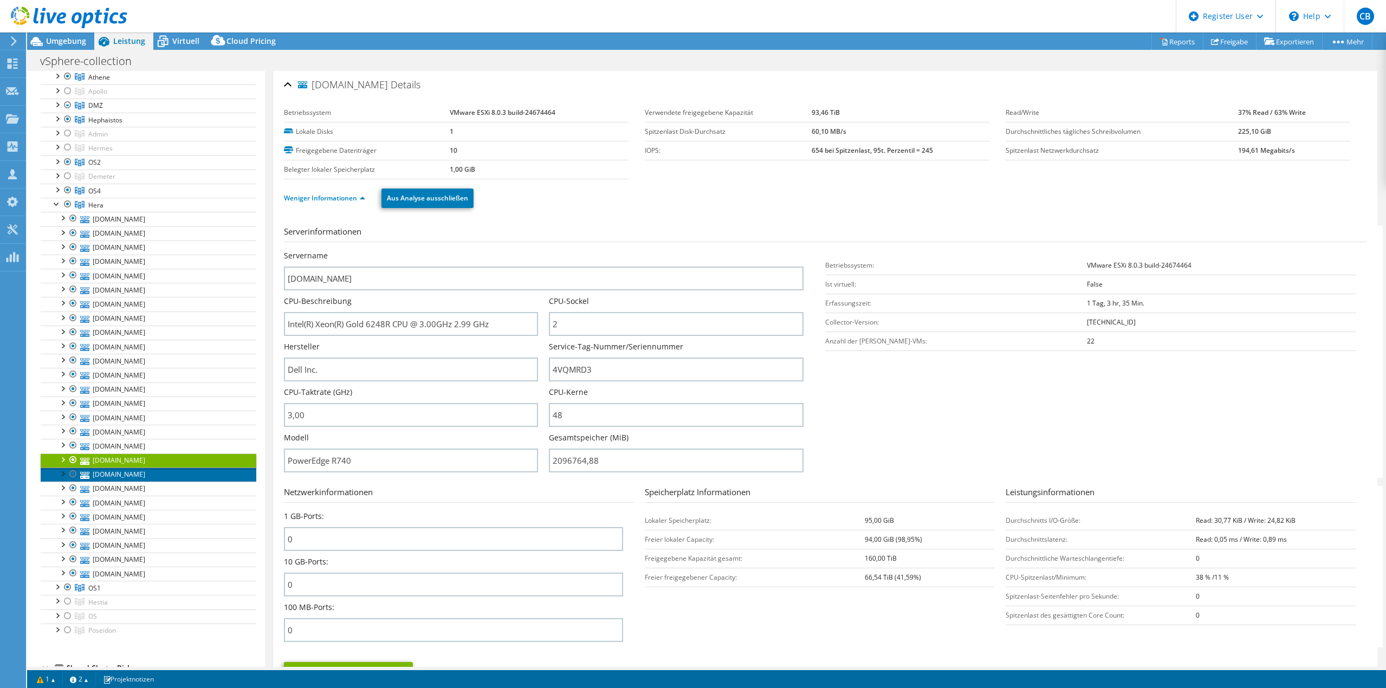
click at [144, 476] on link "[DOMAIN_NAME]" at bounding box center [149, 475] width 216 height 14
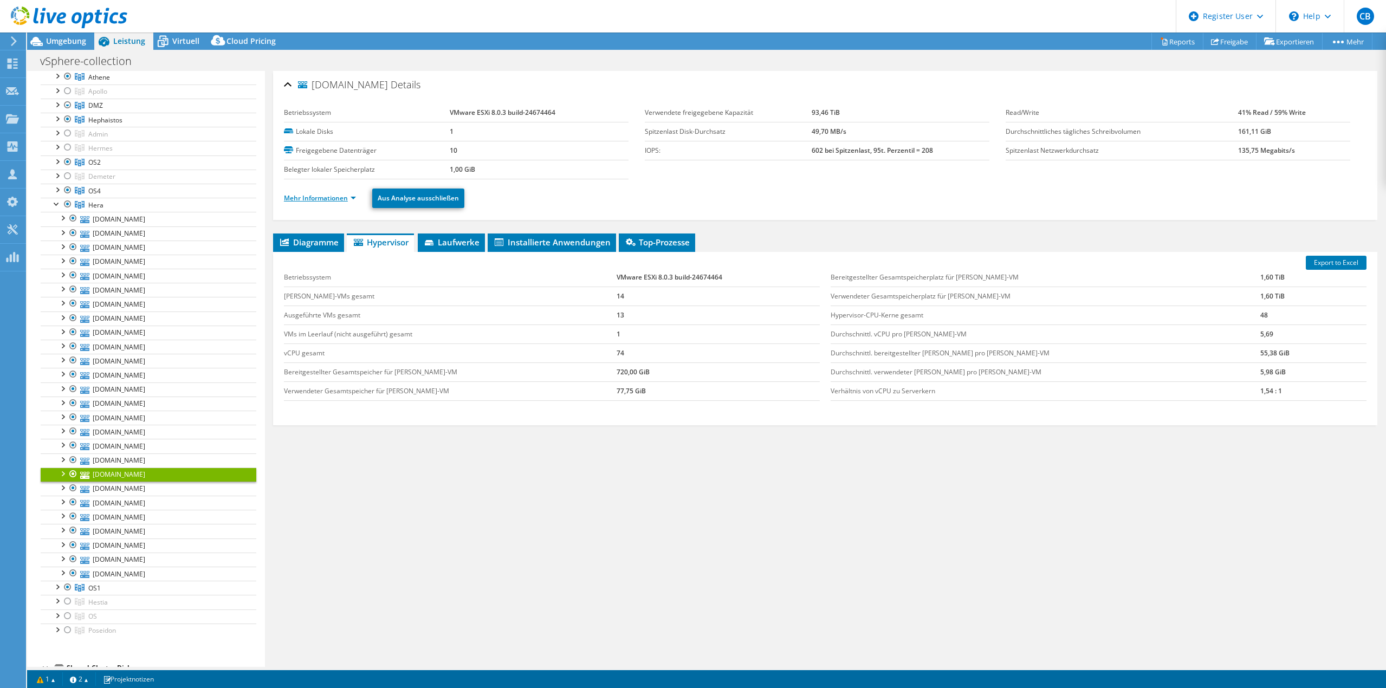
click at [312, 198] on link "Mehr Informationen" at bounding box center [320, 197] width 72 height 9
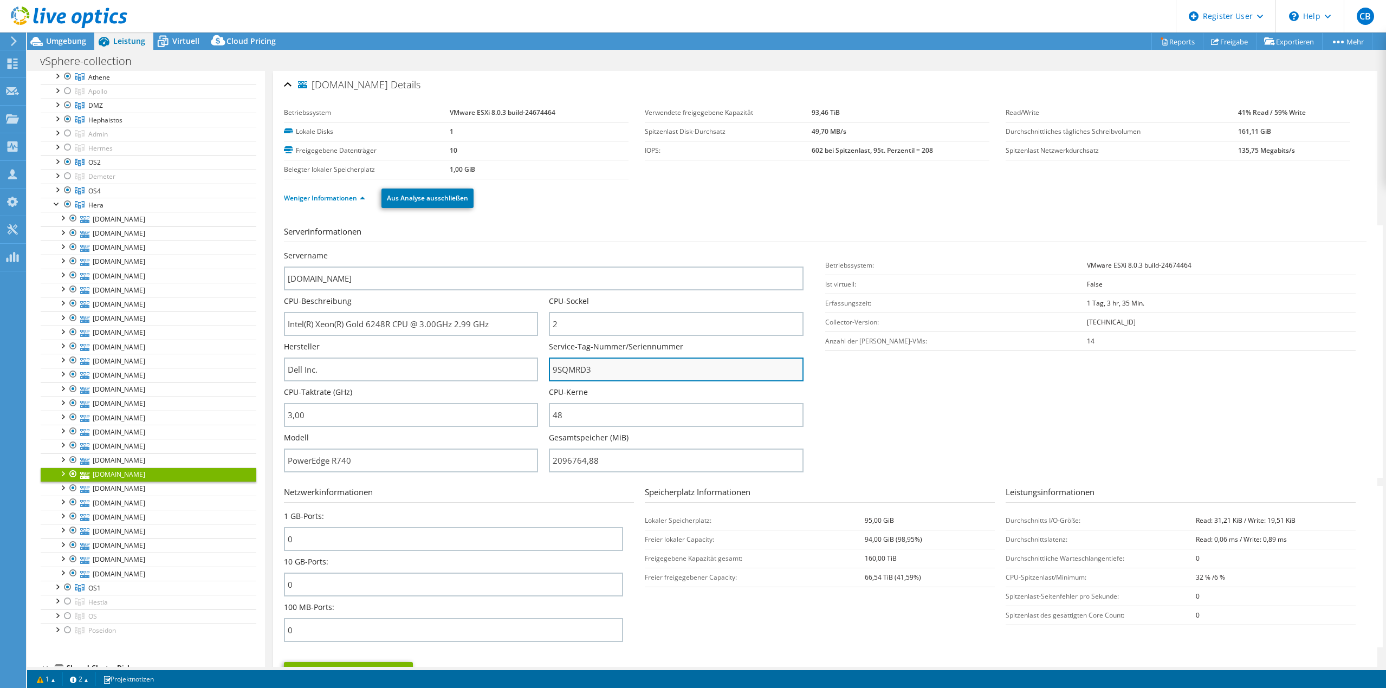
click at [566, 367] on input "9SQMRD3" at bounding box center [676, 370] width 254 height 24
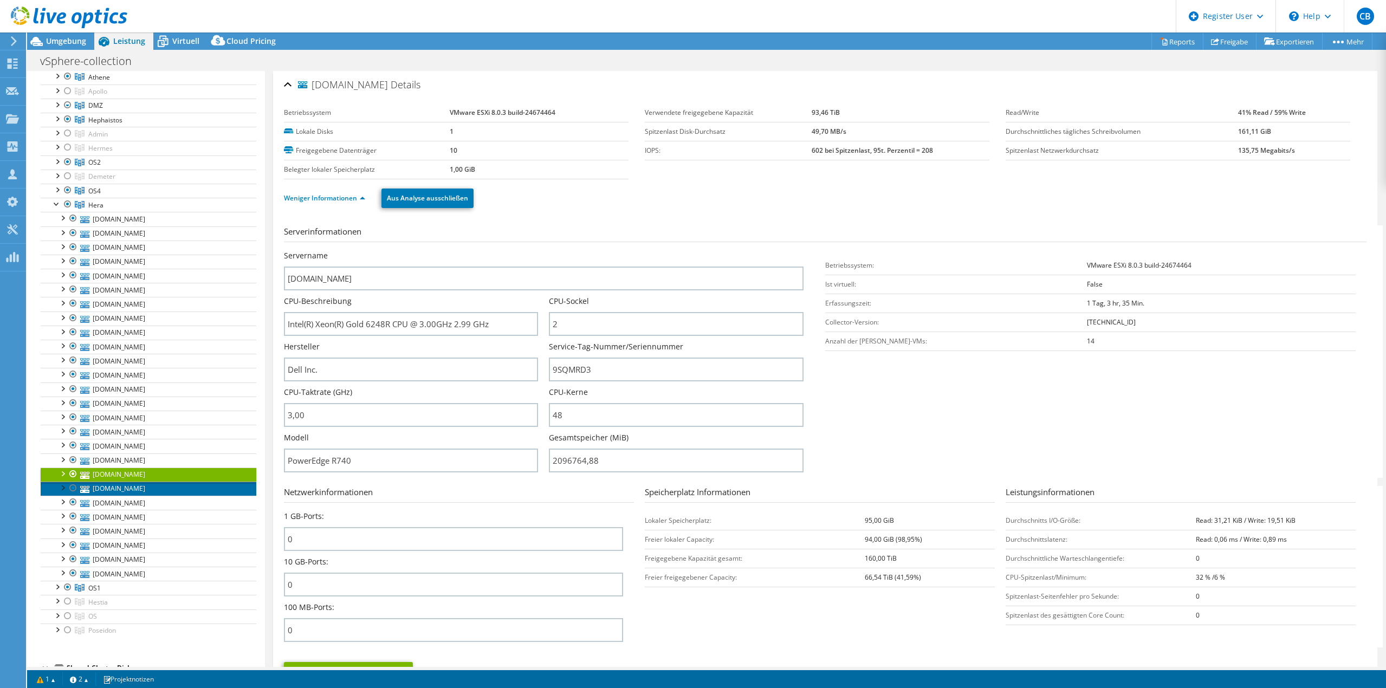
click at [135, 493] on link "[DOMAIN_NAME]" at bounding box center [149, 489] width 216 height 14
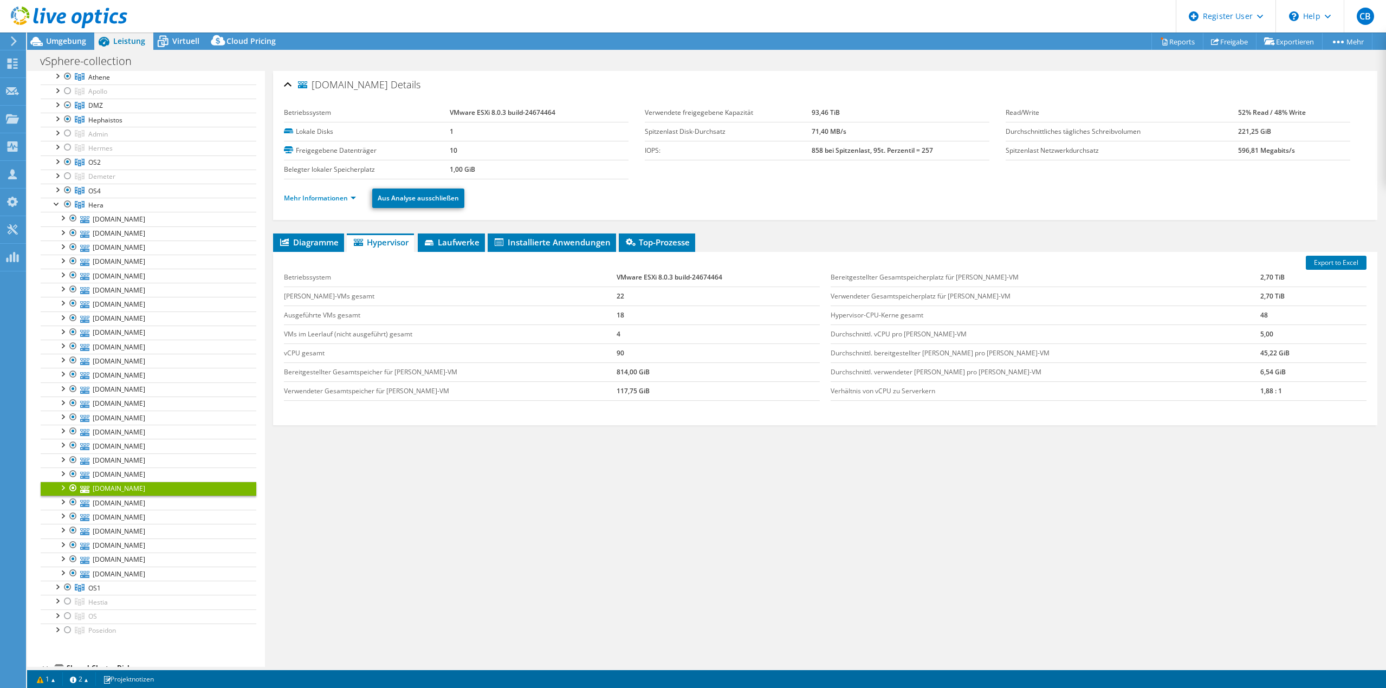
click at [328, 193] on li "Mehr Informationen" at bounding box center [323, 198] width 79 height 12
click at [328, 198] on link "Mehr Informationen" at bounding box center [320, 197] width 72 height 9
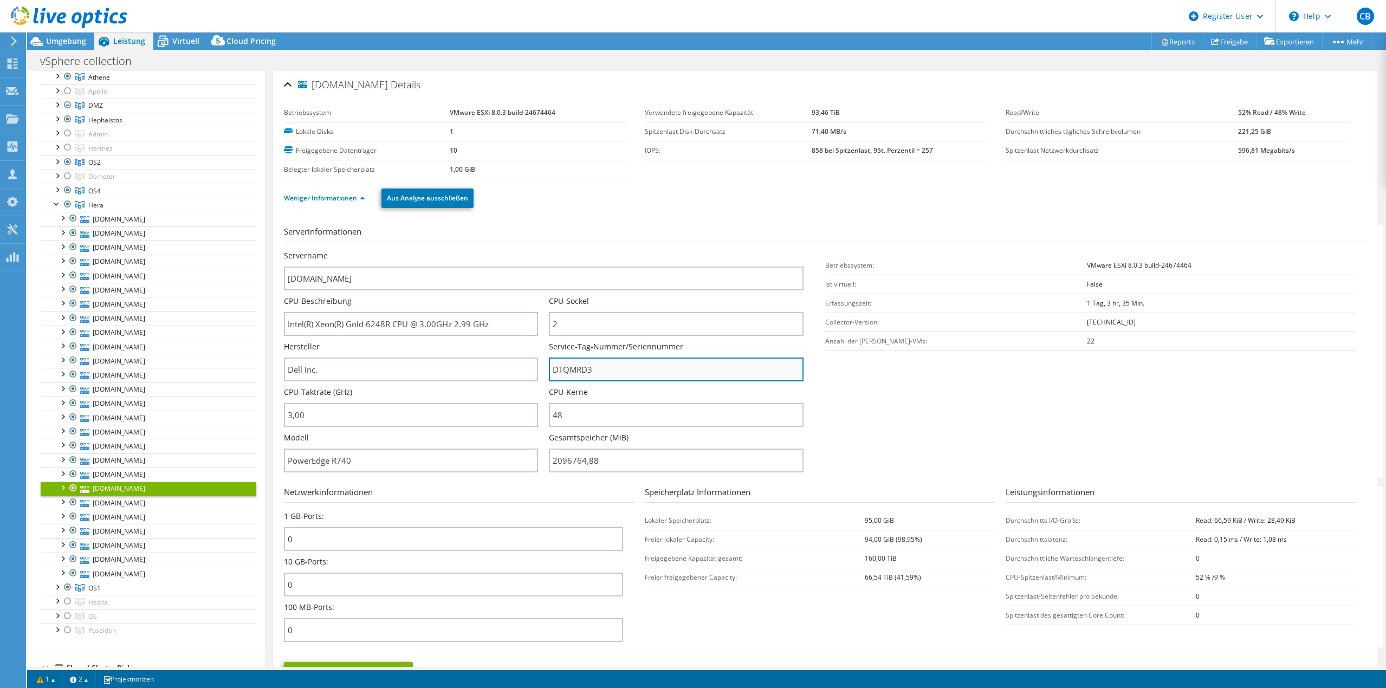
click at [589, 367] on input "DTQMRD3" at bounding box center [676, 370] width 254 height 24
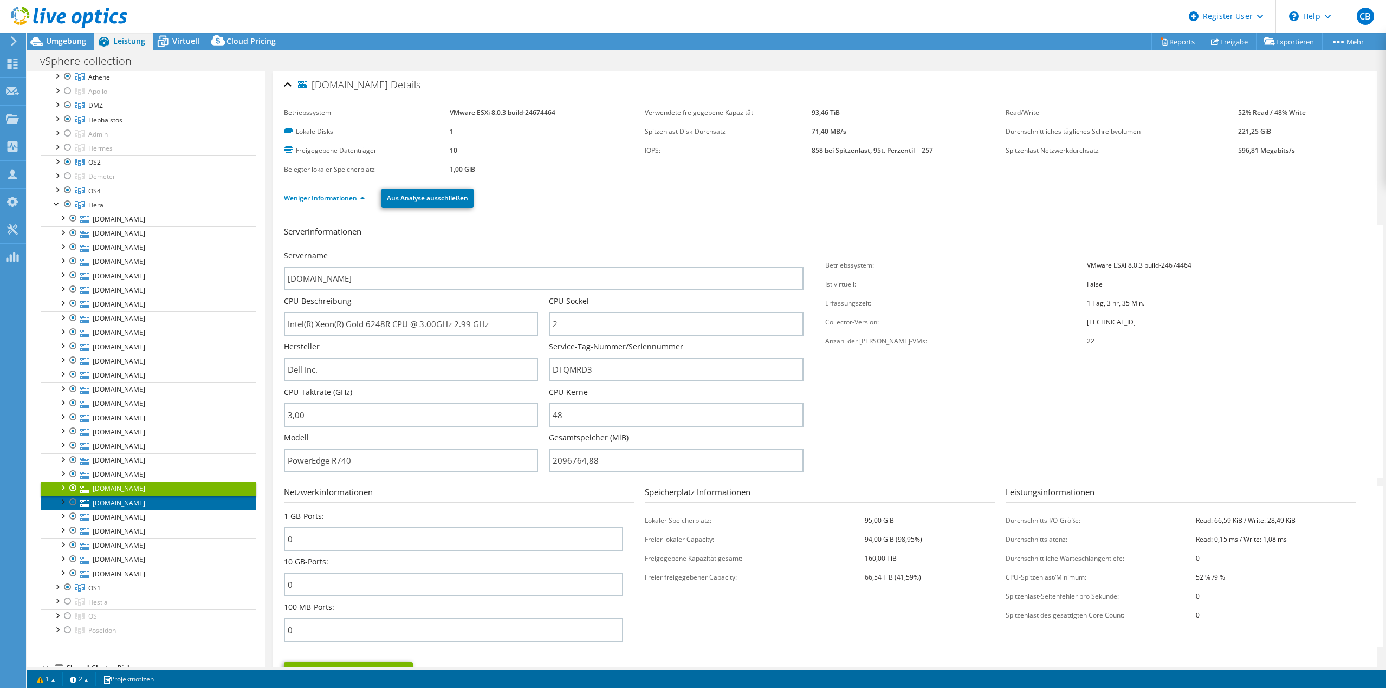
click at [145, 502] on link "[DOMAIN_NAME]" at bounding box center [149, 503] width 216 height 14
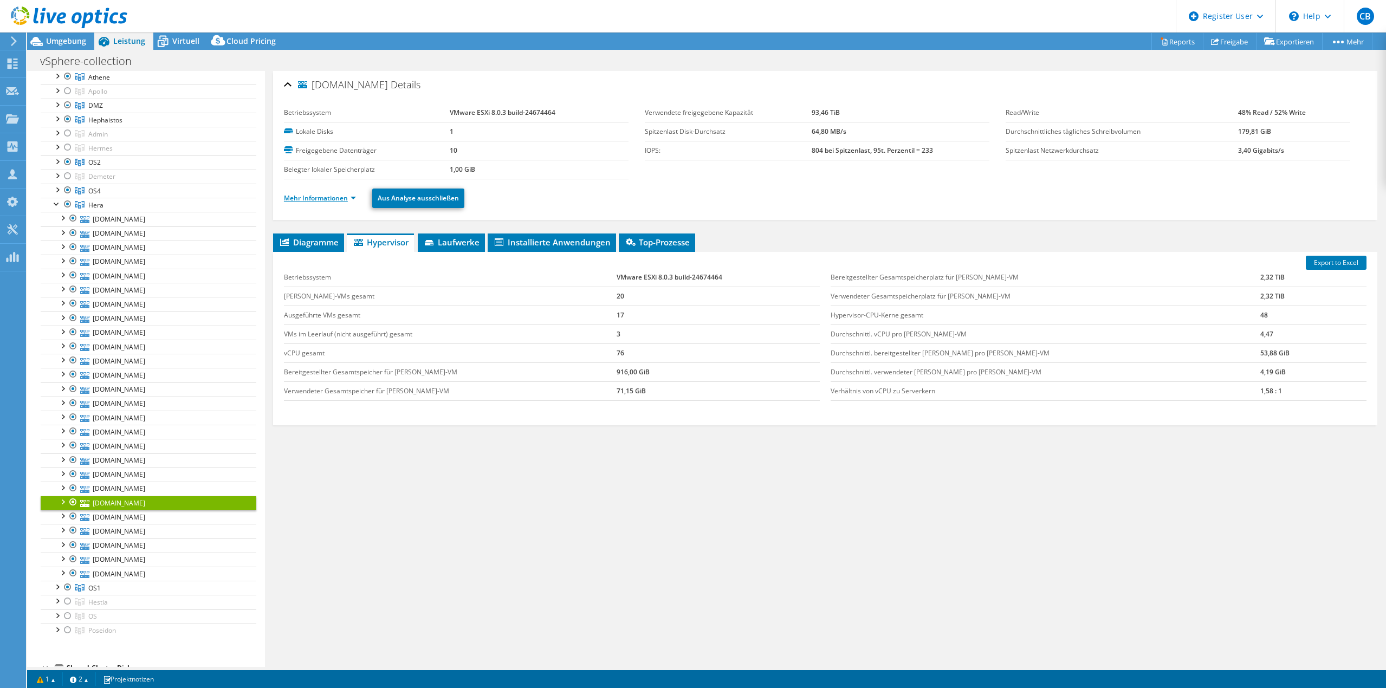
click at [334, 198] on link "Mehr Informationen" at bounding box center [320, 197] width 72 height 9
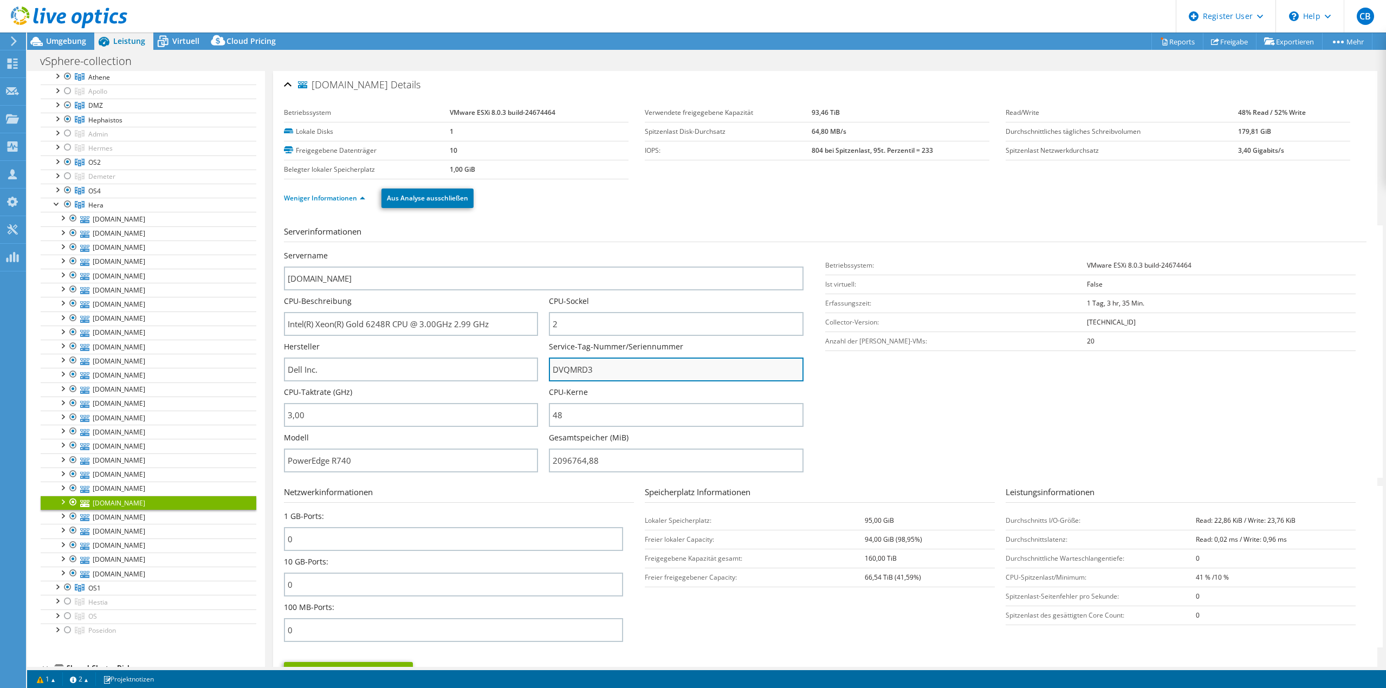
click at [568, 374] on input "DVQMRD3" at bounding box center [676, 370] width 254 height 24
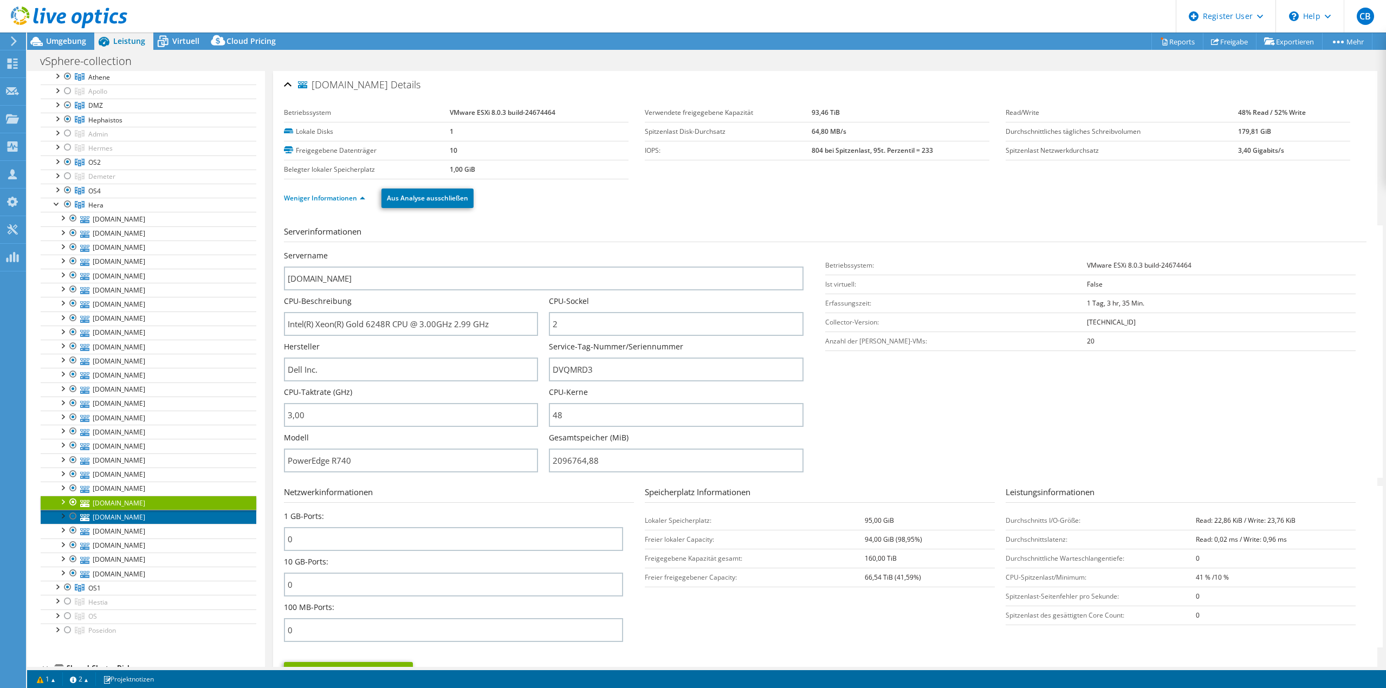
click at [120, 518] on link "[DOMAIN_NAME]" at bounding box center [149, 517] width 216 height 14
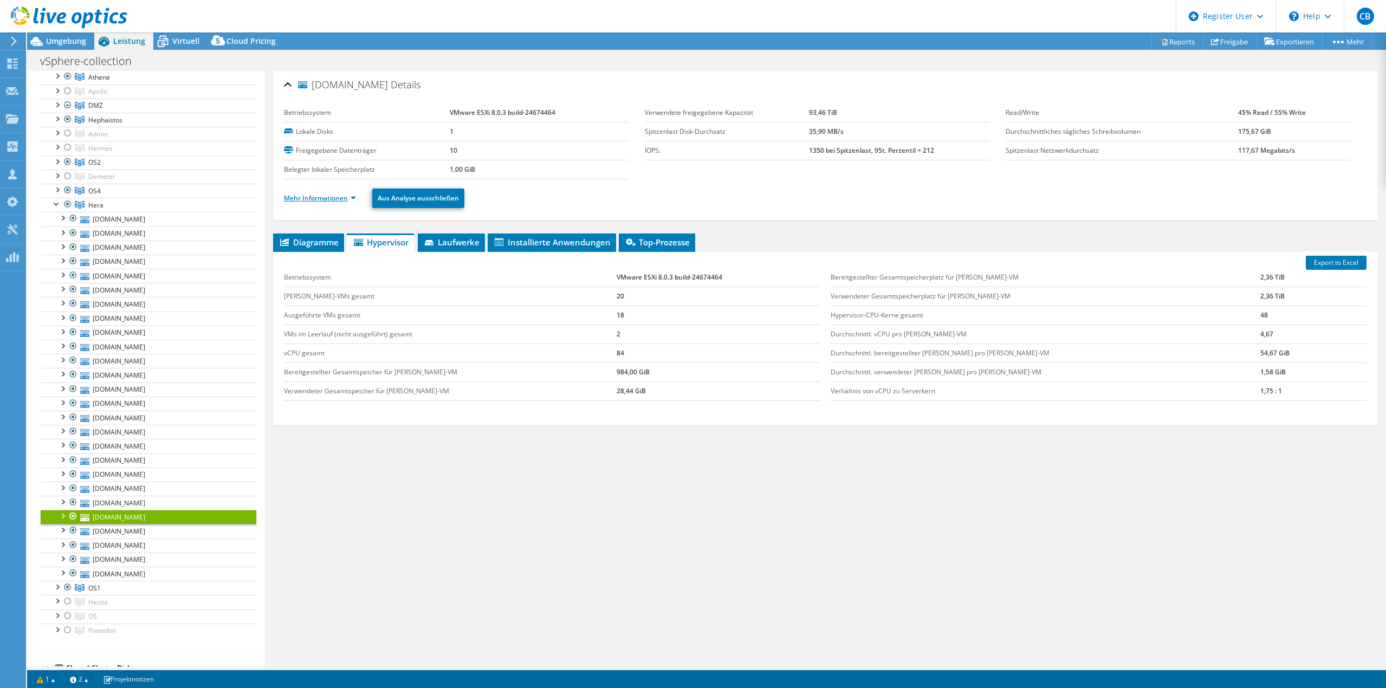
click at [316, 201] on link "Mehr Informationen" at bounding box center [320, 197] width 72 height 9
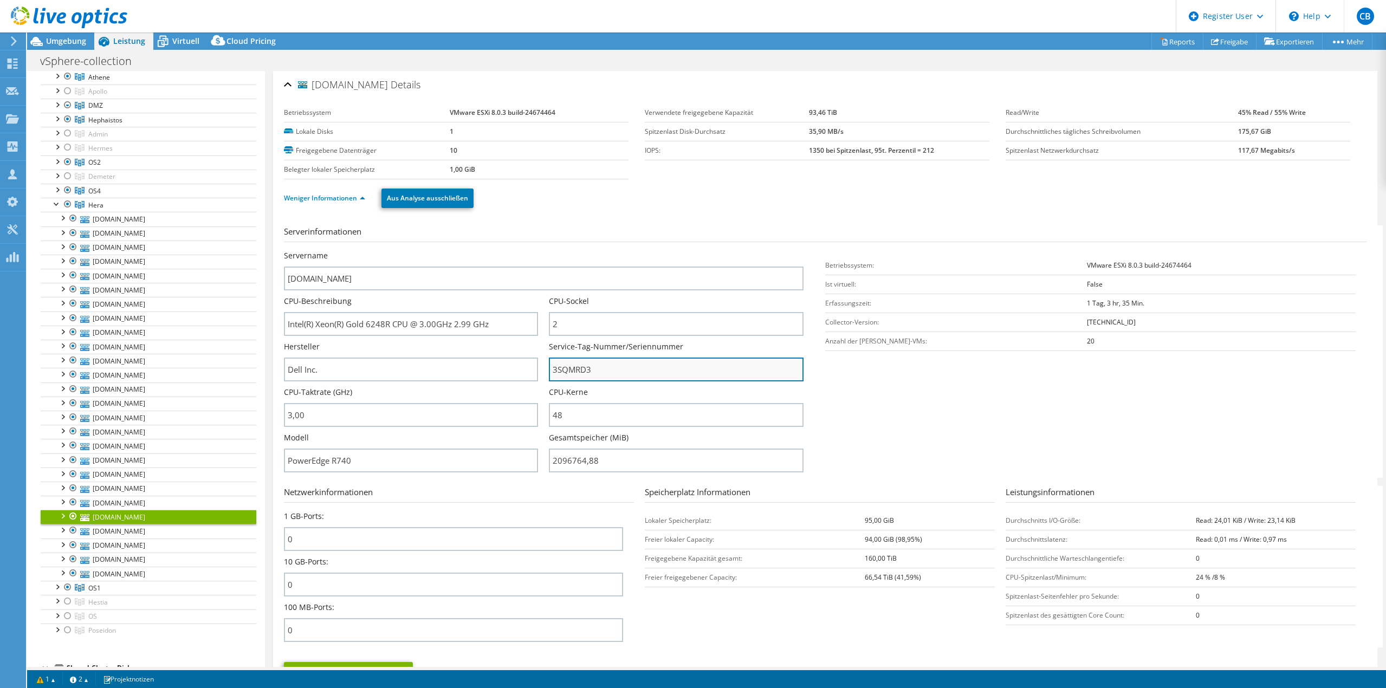
click at [564, 370] on input "3SQMRD3" at bounding box center [676, 370] width 254 height 24
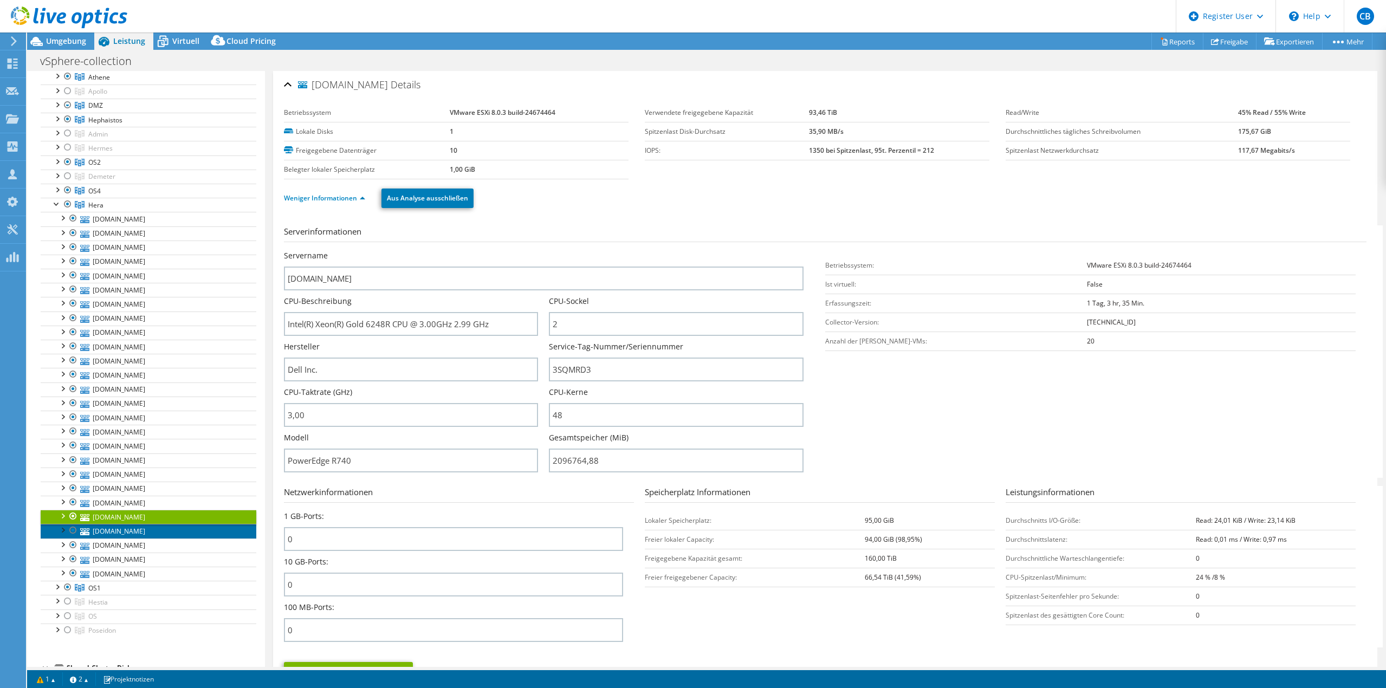
click at [135, 527] on link "[DOMAIN_NAME]" at bounding box center [149, 531] width 216 height 14
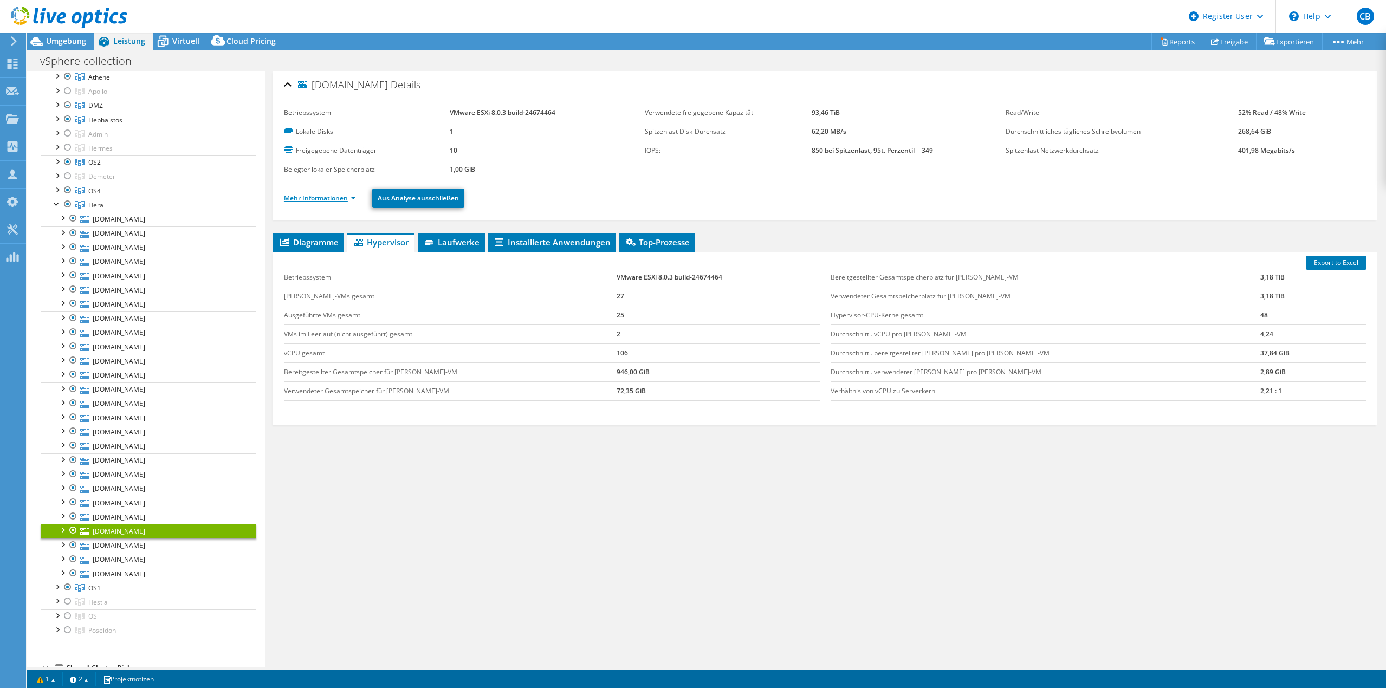
click at [312, 202] on link "Mehr Informationen" at bounding box center [320, 197] width 72 height 9
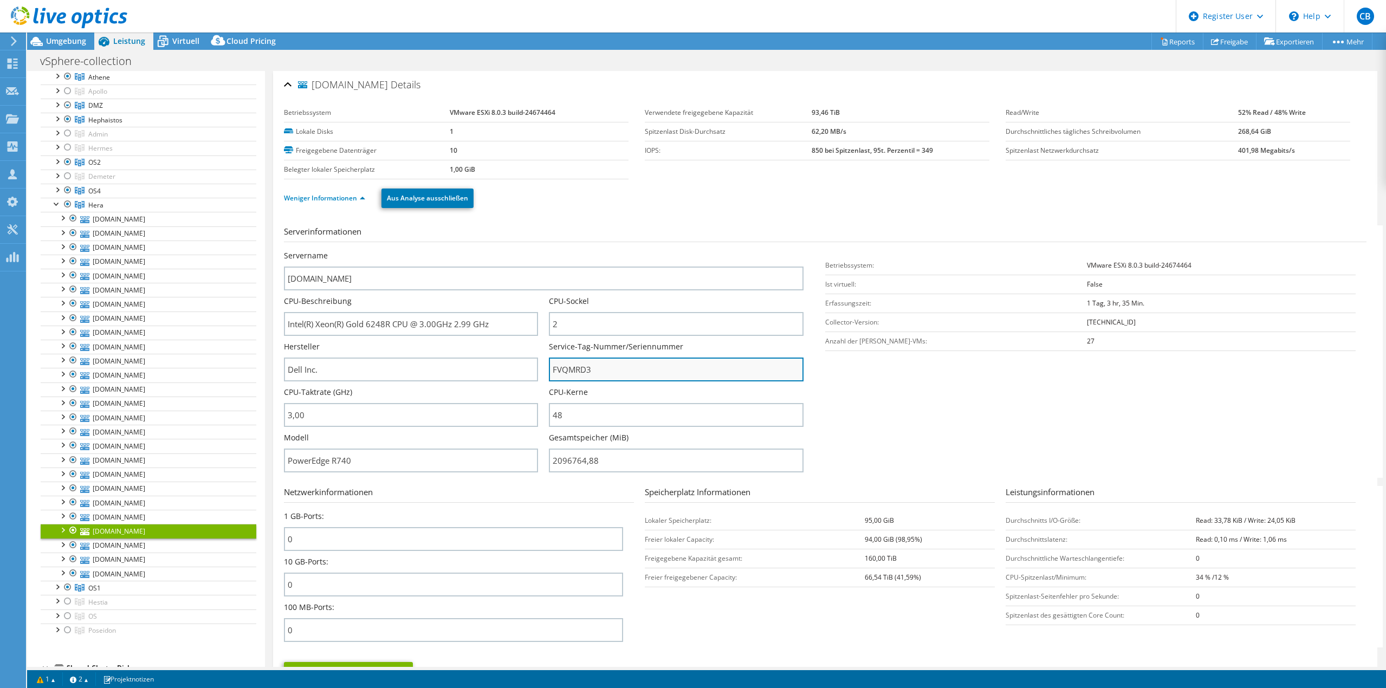
click at [572, 368] on input "FVQMRD3" at bounding box center [676, 370] width 254 height 24
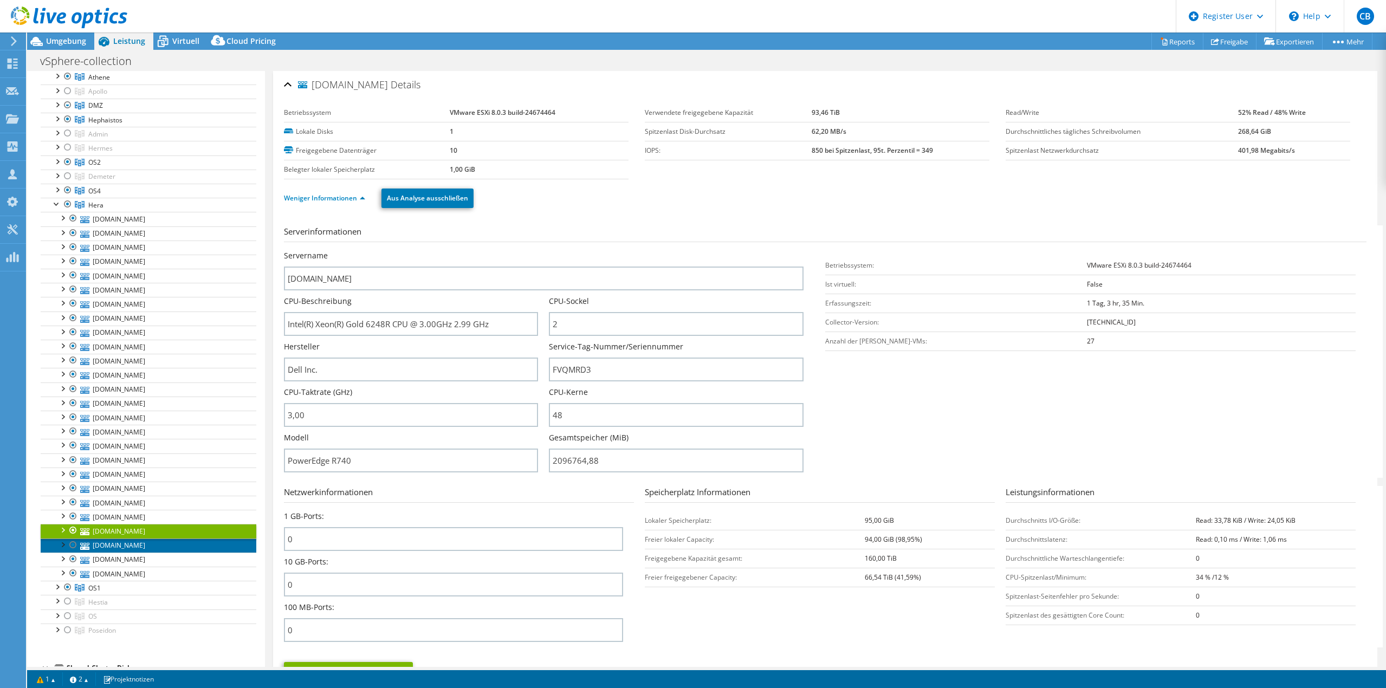
click at [165, 545] on link "[DOMAIN_NAME]" at bounding box center [149, 546] width 216 height 14
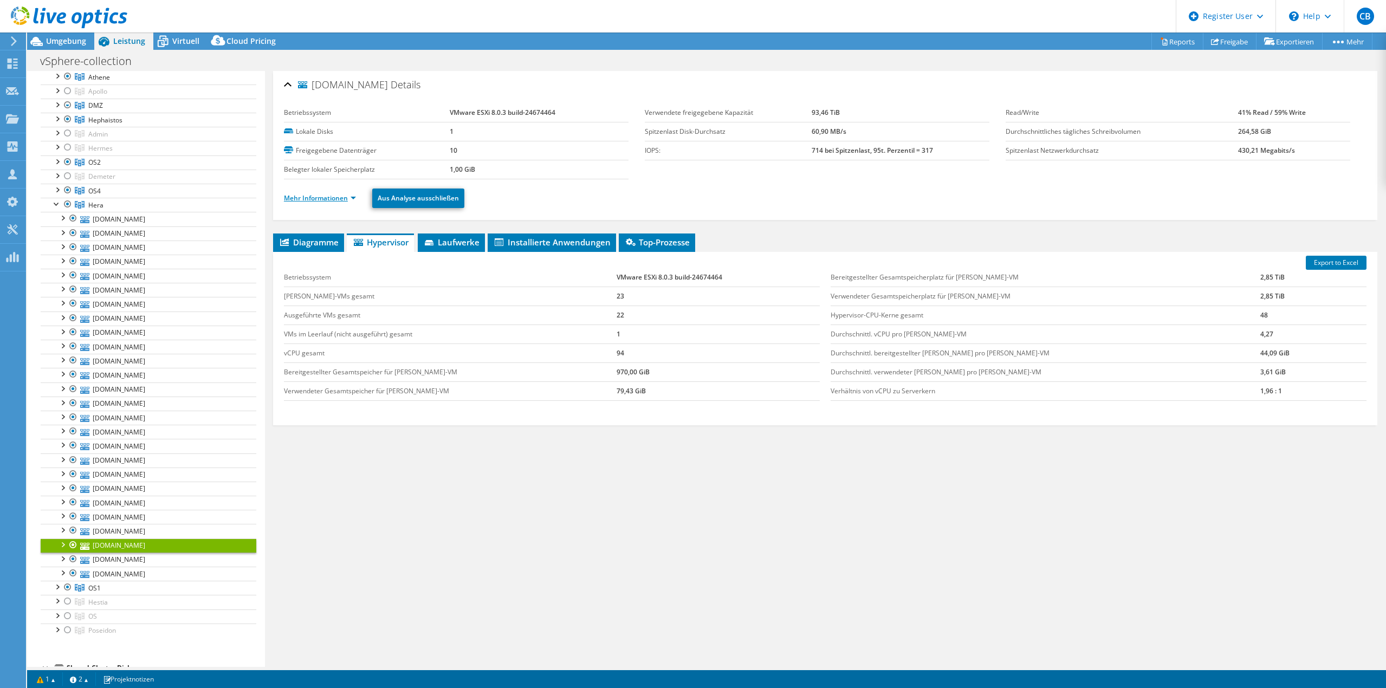
click at [333, 196] on link "Mehr Informationen" at bounding box center [320, 197] width 72 height 9
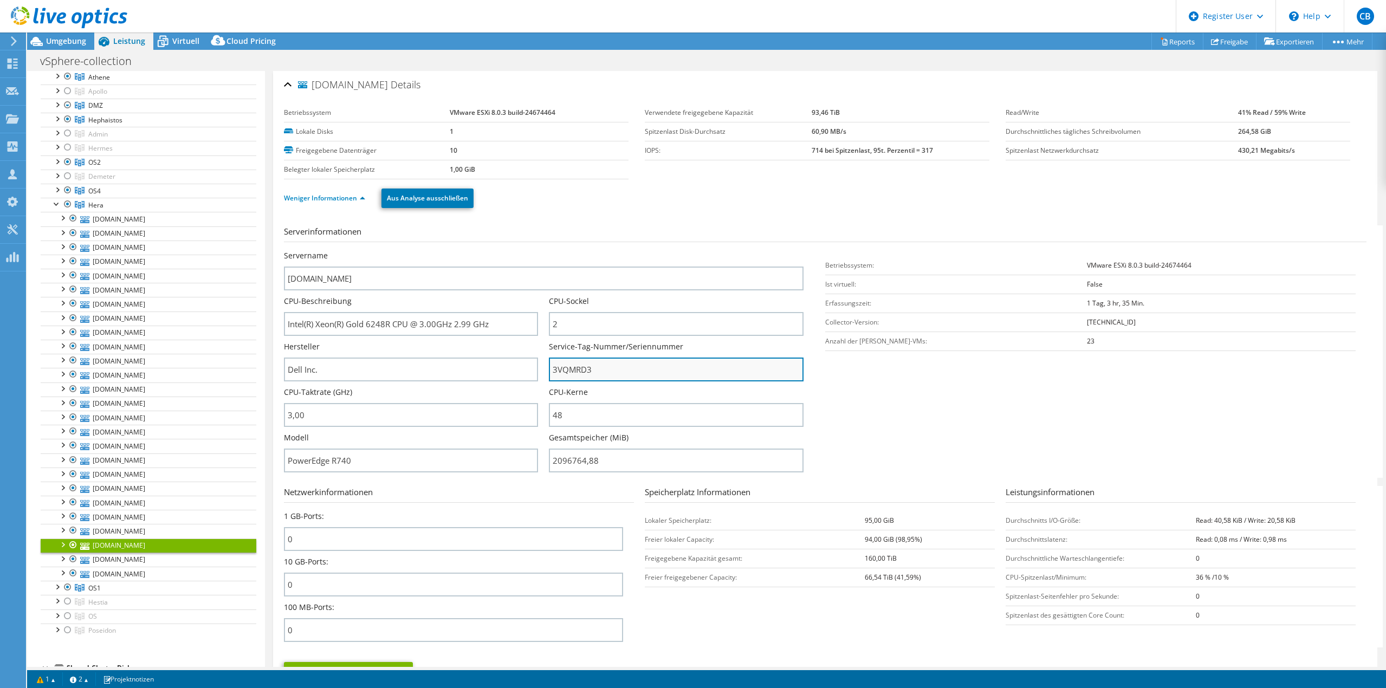
click at [585, 369] on input "3VQMRD3" at bounding box center [676, 370] width 254 height 24
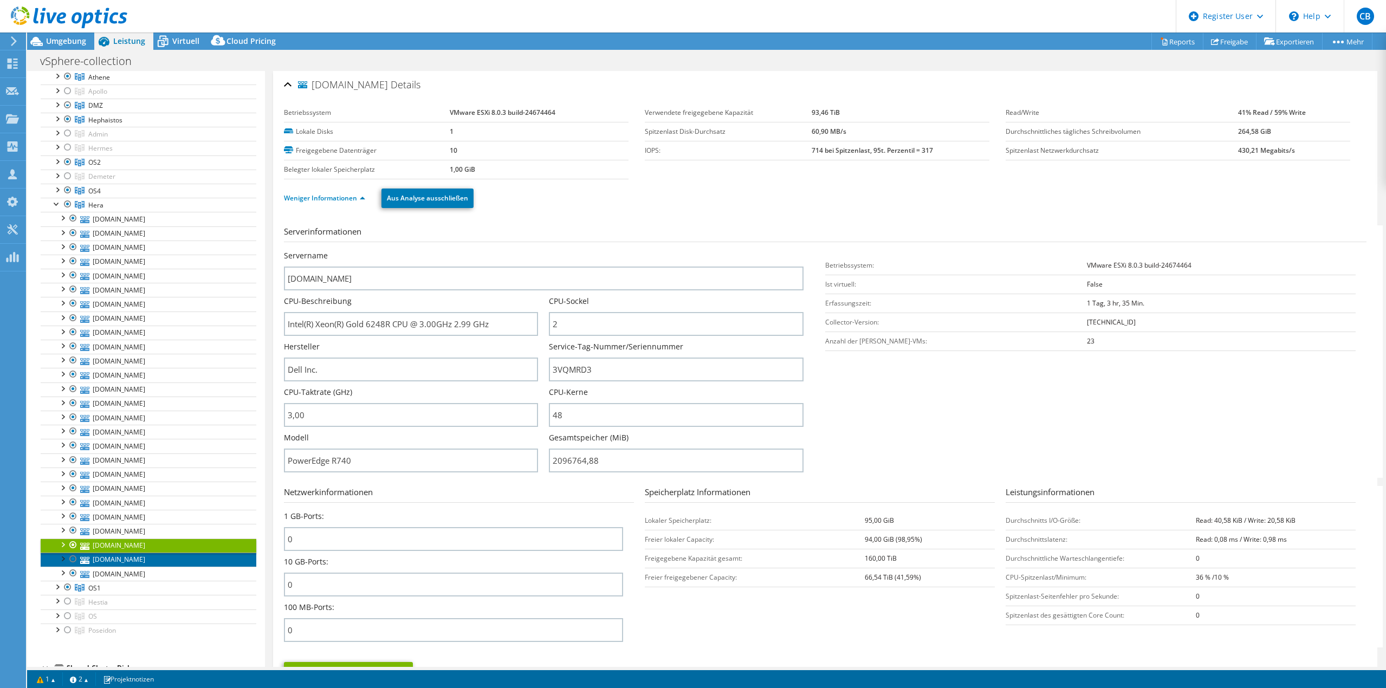
click at [141, 565] on link "[DOMAIN_NAME]" at bounding box center [149, 560] width 216 height 14
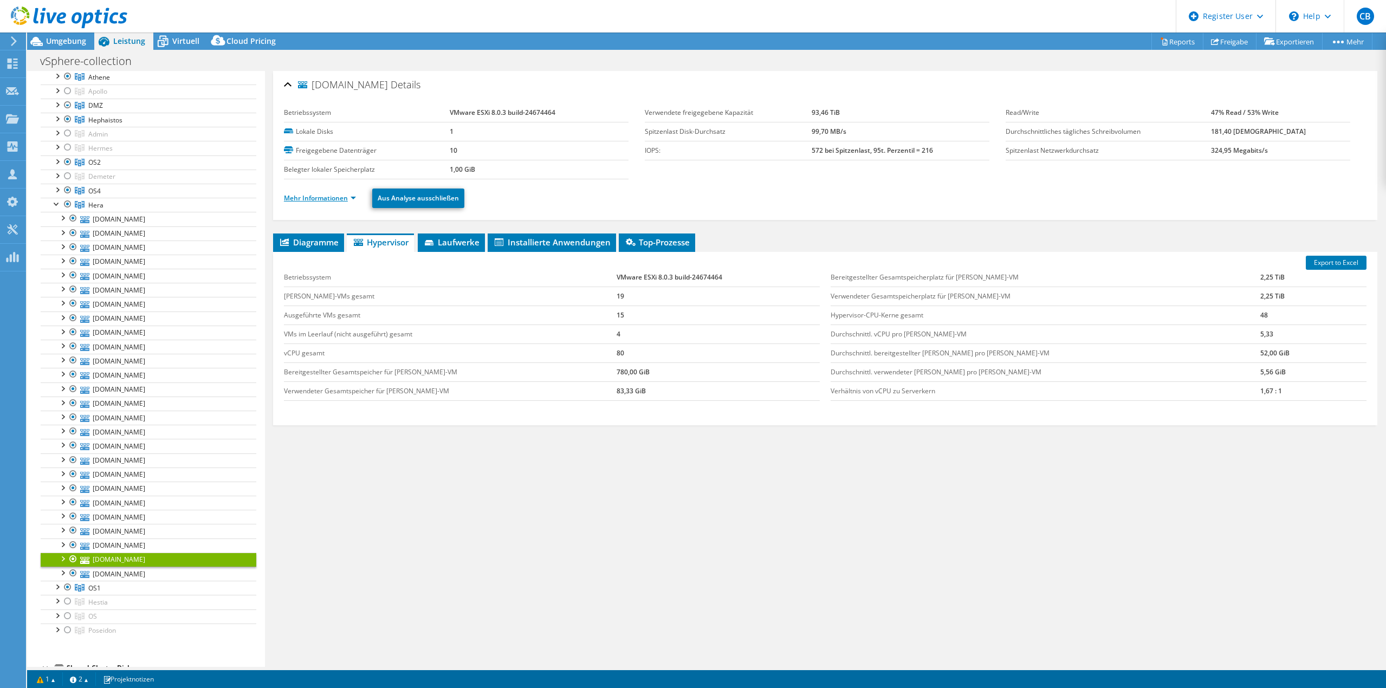
click at [343, 202] on link "Mehr Informationen" at bounding box center [320, 197] width 72 height 9
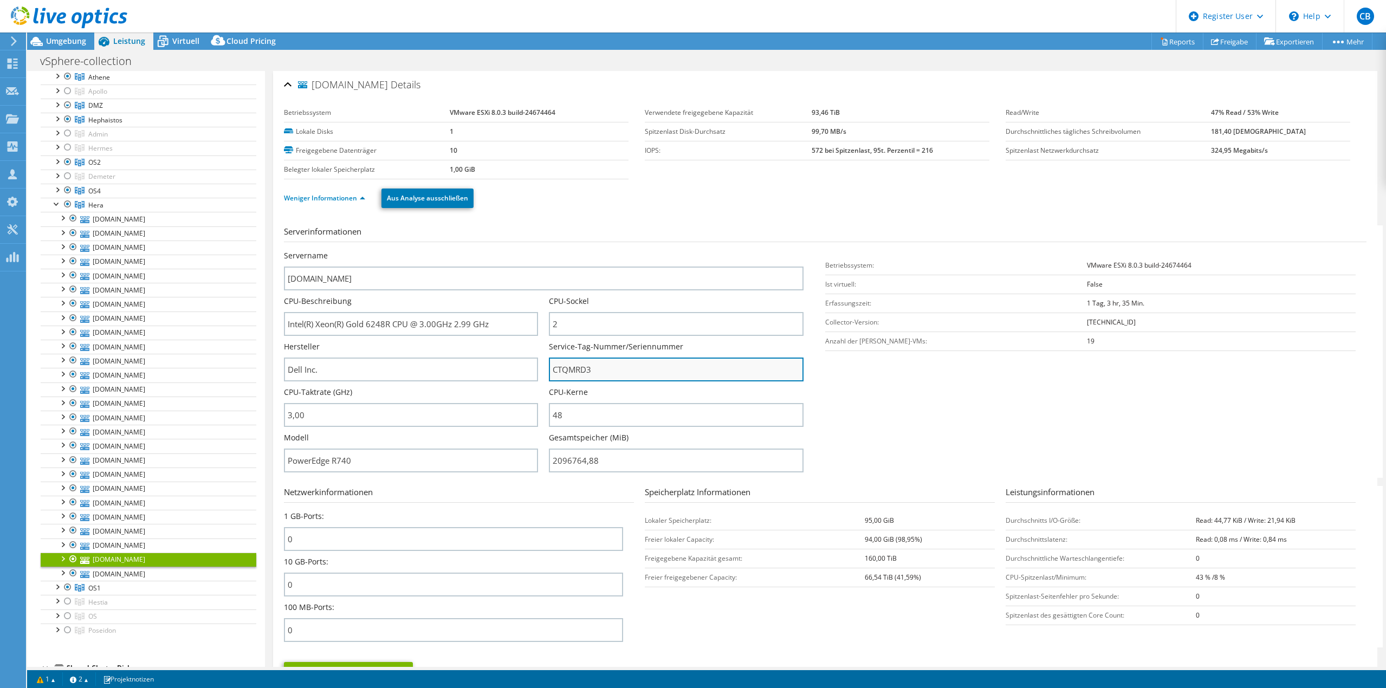
click at [578, 374] on input "CTQMRD3" at bounding box center [676, 370] width 254 height 24
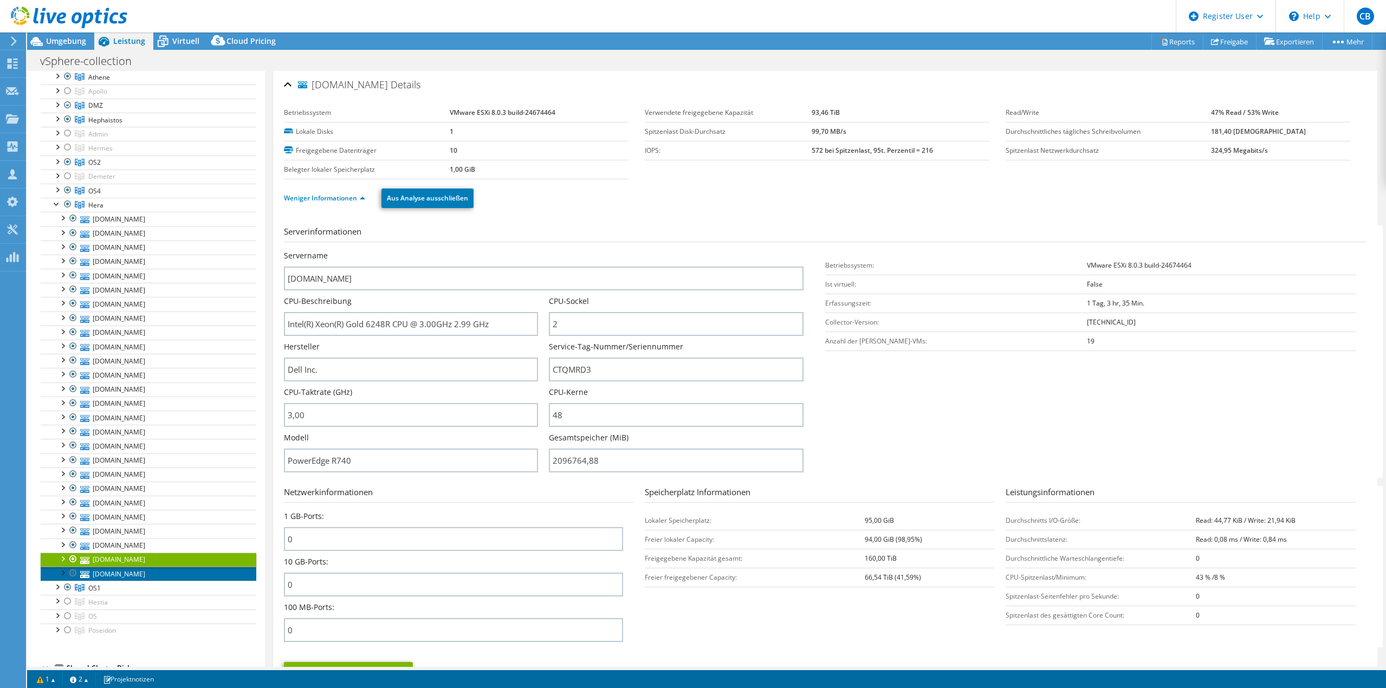
click at [136, 569] on link "[DOMAIN_NAME]" at bounding box center [149, 574] width 216 height 14
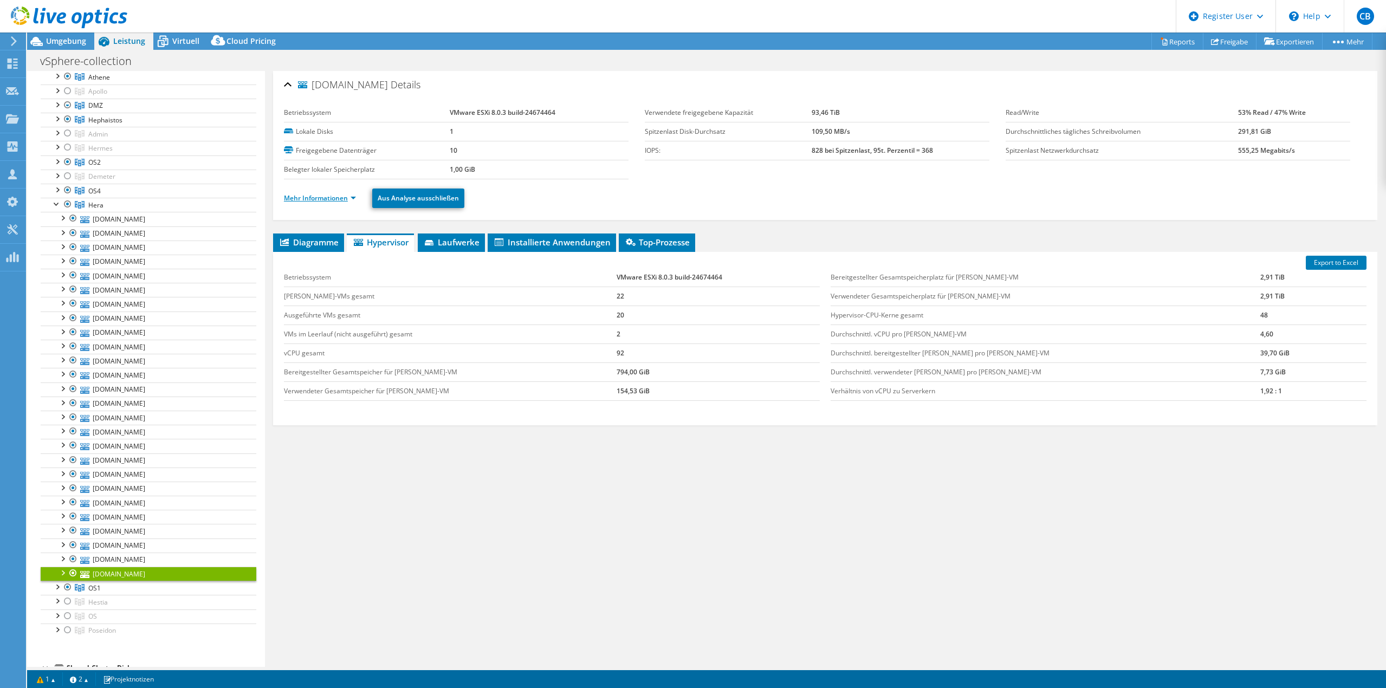
click at [306, 197] on link "Mehr Informationen" at bounding box center [320, 197] width 72 height 9
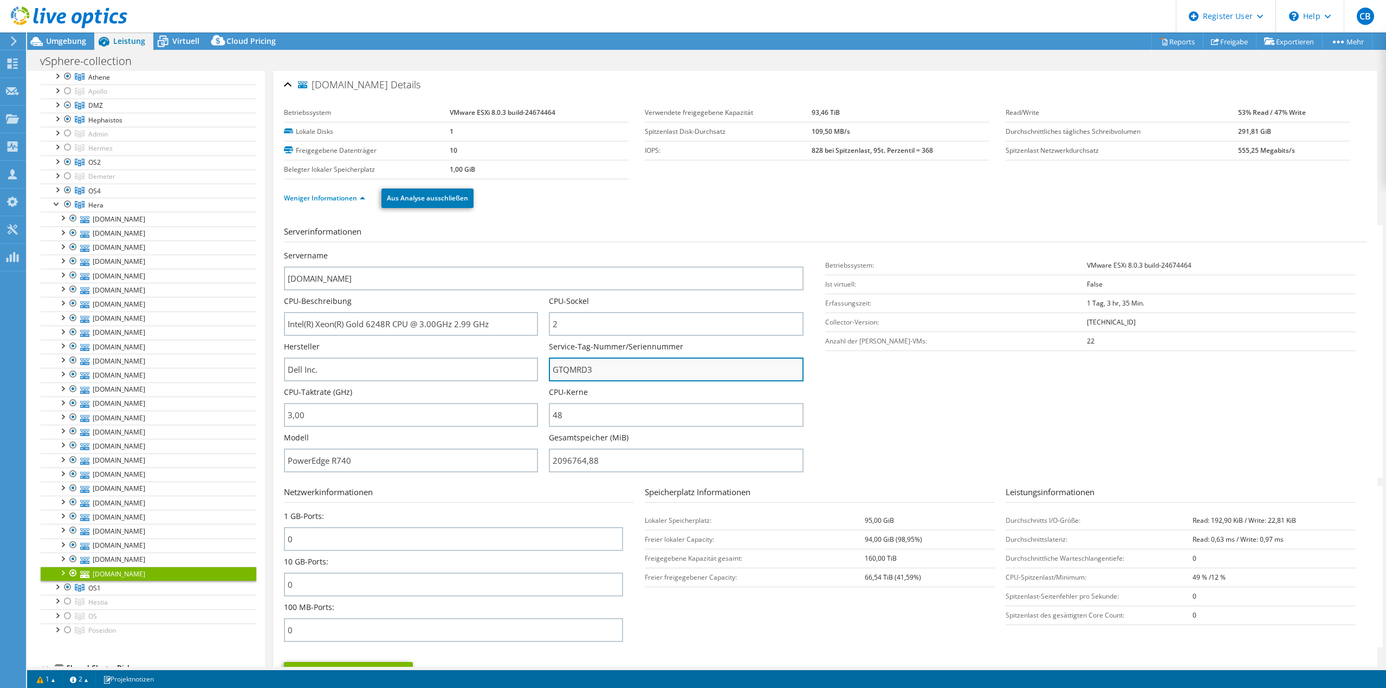
click at [559, 371] on input "GTQMRD3" at bounding box center [676, 370] width 254 height 24
click at [923, 225] on h3 "Serverinformationen" at bounding box center [825, 233] width 1083 height 17
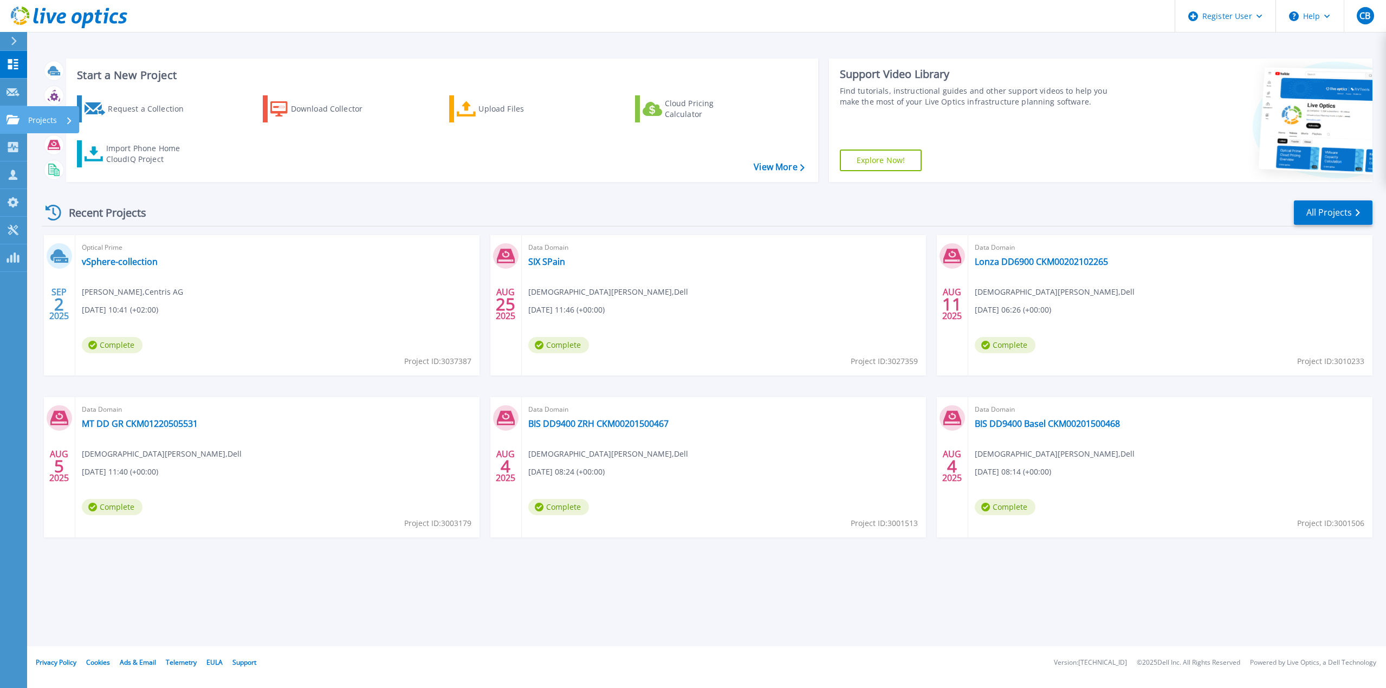
click at [54, 119] on p "Projects" at bounding box center [42, 120] width 29 height 28
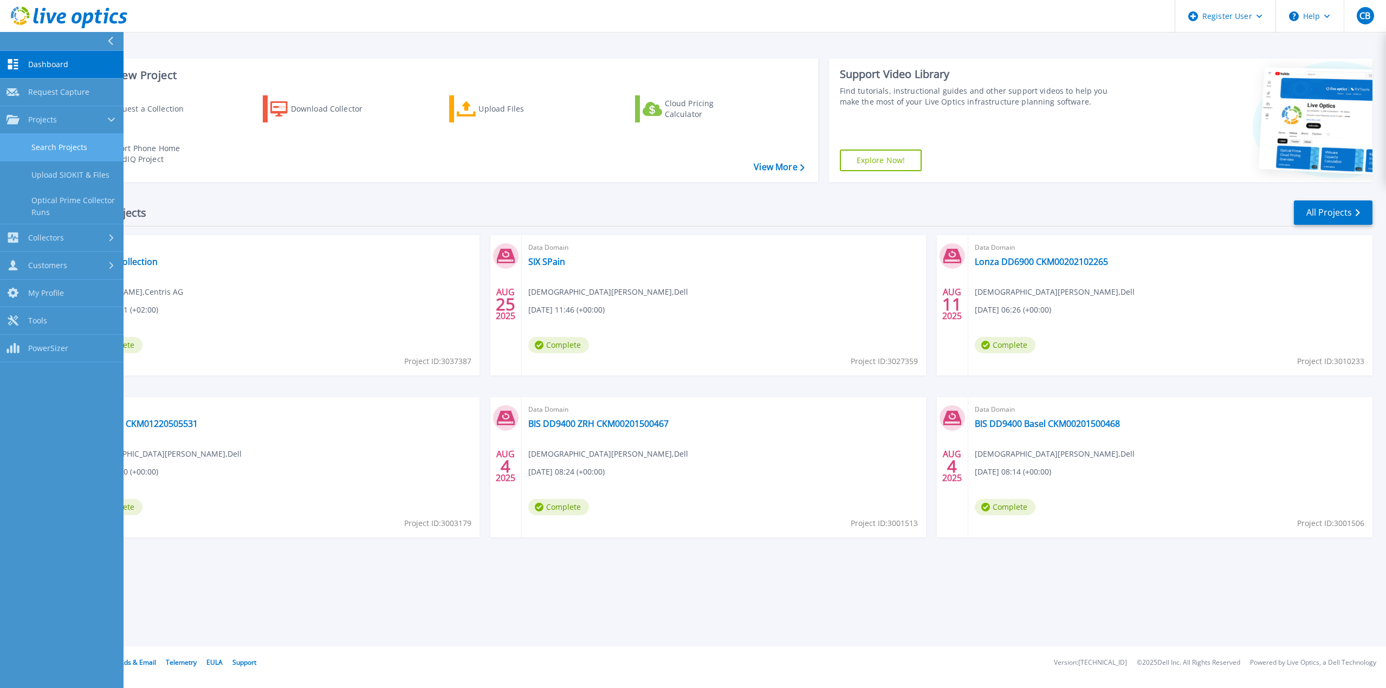
click at [64, 141] on link "Search Projects" at bounding box center [62, 148] width 124 height 28
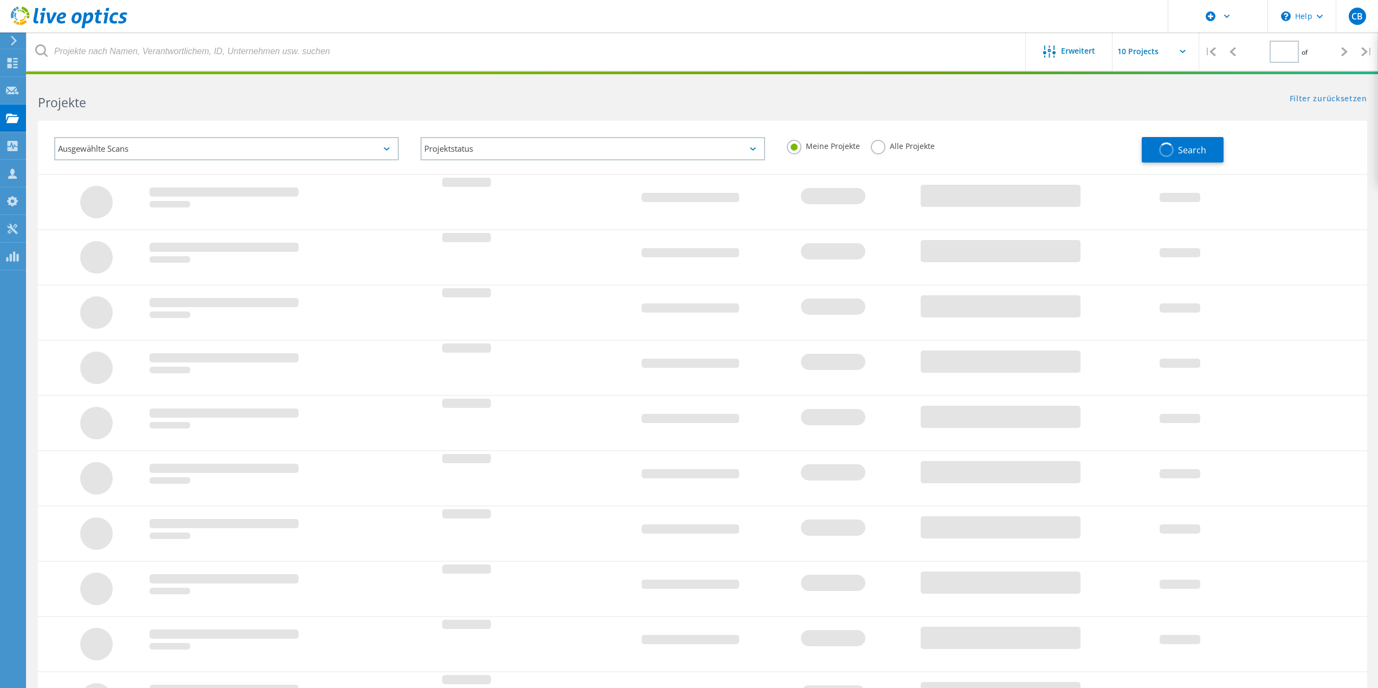
type input "1"
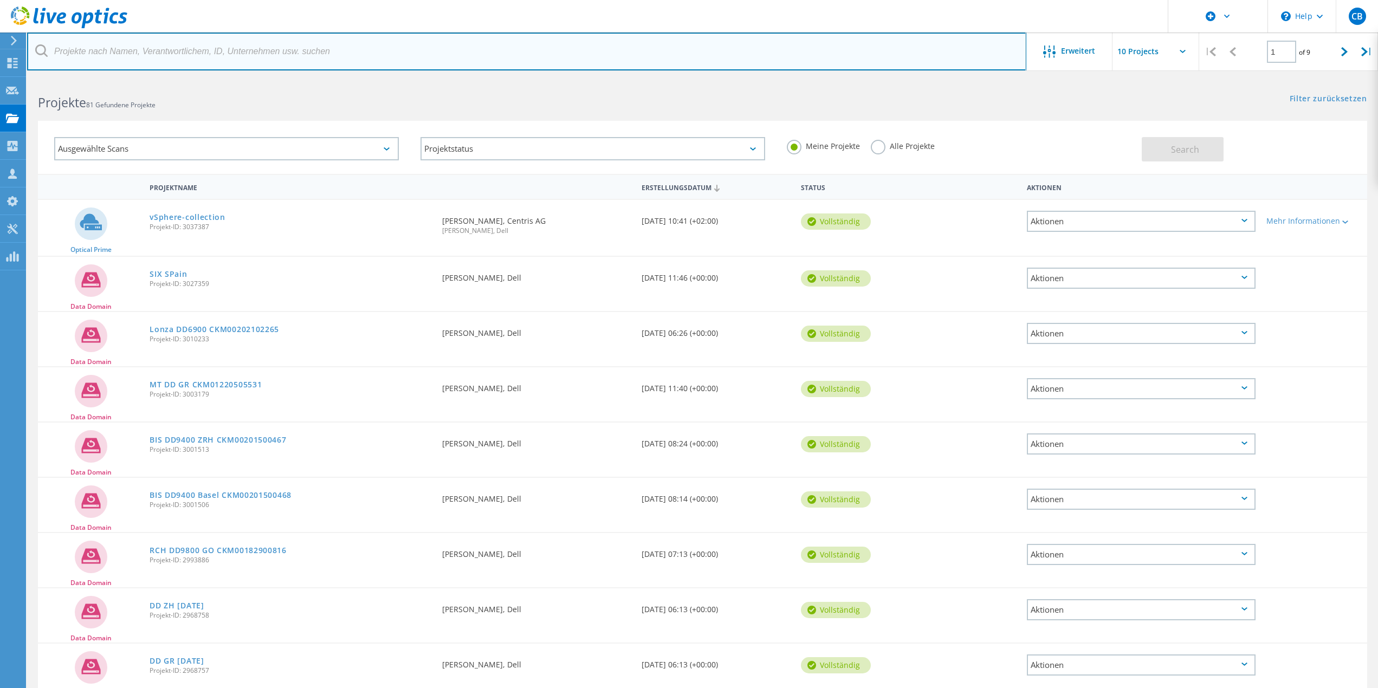
click at [195, 40] on input "text" at bounding box center [526, 52] width 999 height 38
type input "Centris"
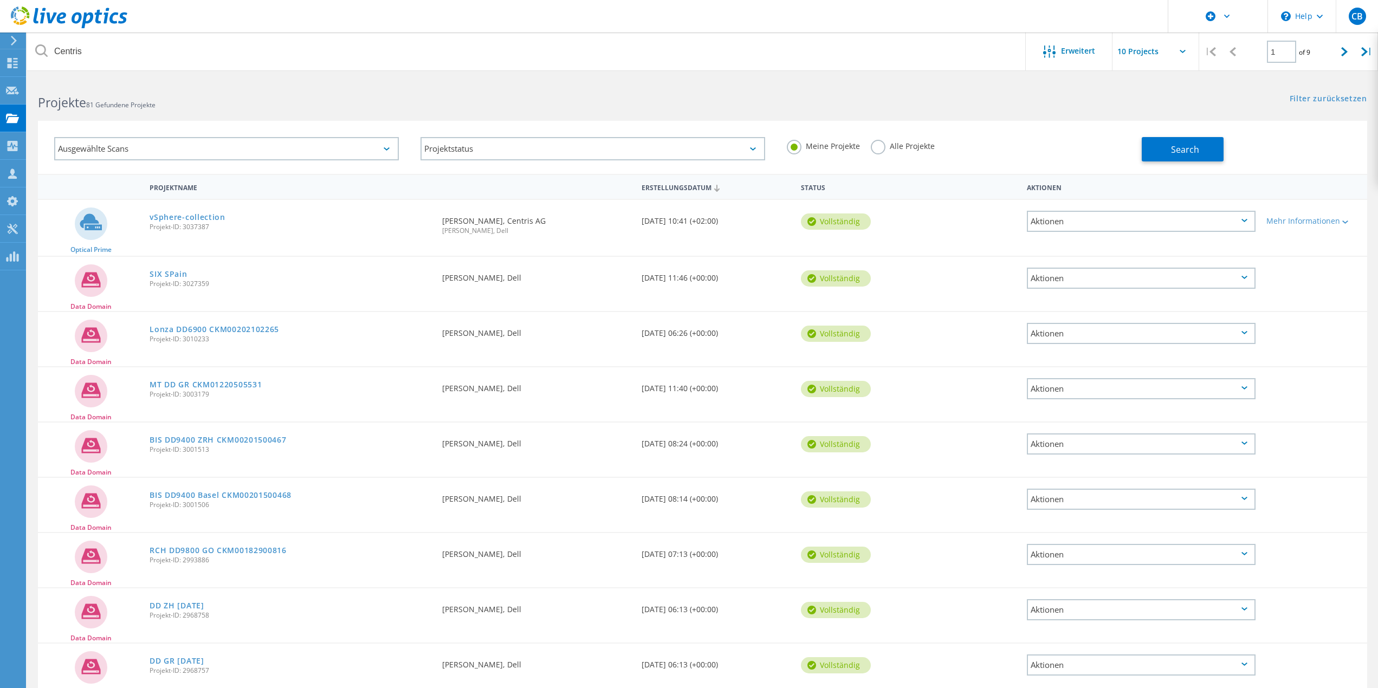
click at [877, 150] on label "Alle Projekte" at bounding box center [903, 145] width 64 height 10
click at [0, 0] on input "Alle Projekte" at bounding box center [0, 0] width 0 height 0
click at [1164, 144] on button "Search" at bounding box center [1183, 149] width 82 height 24
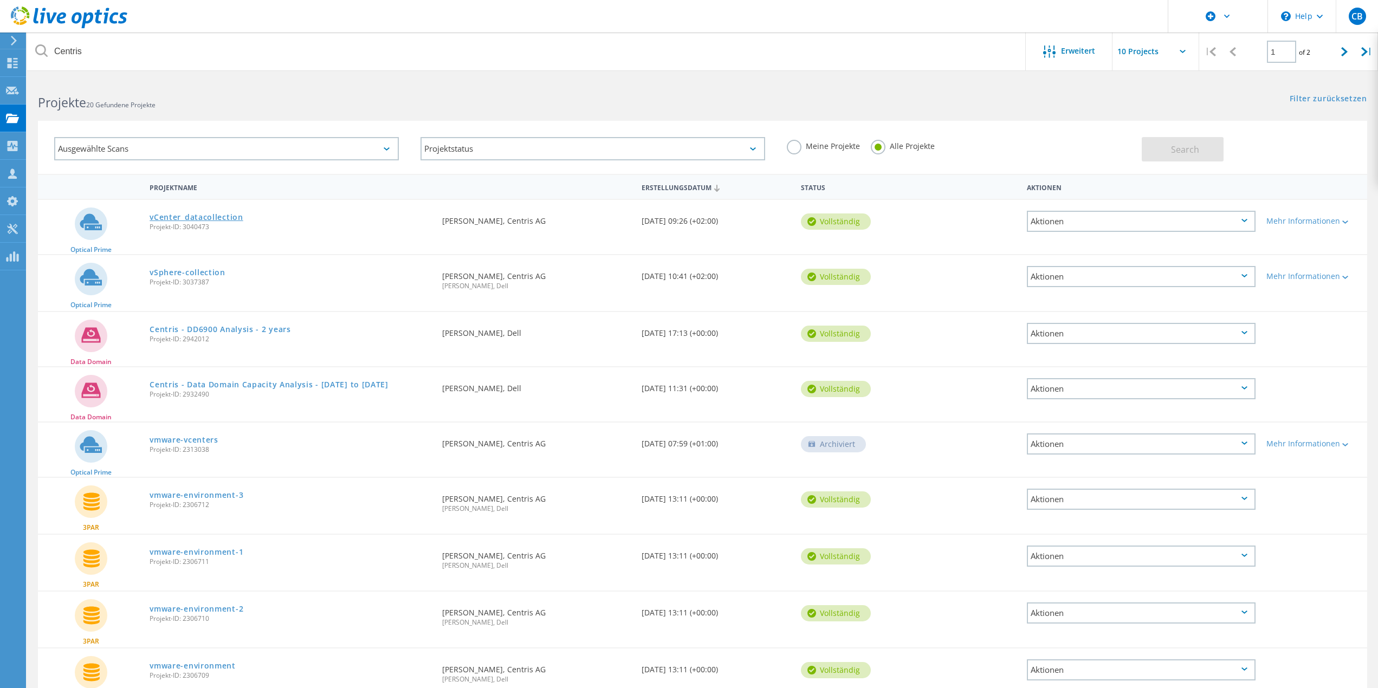
click at [227, 216] on link "vCenter_datacollection" at bounding box center [196, 218] width 93 height 8
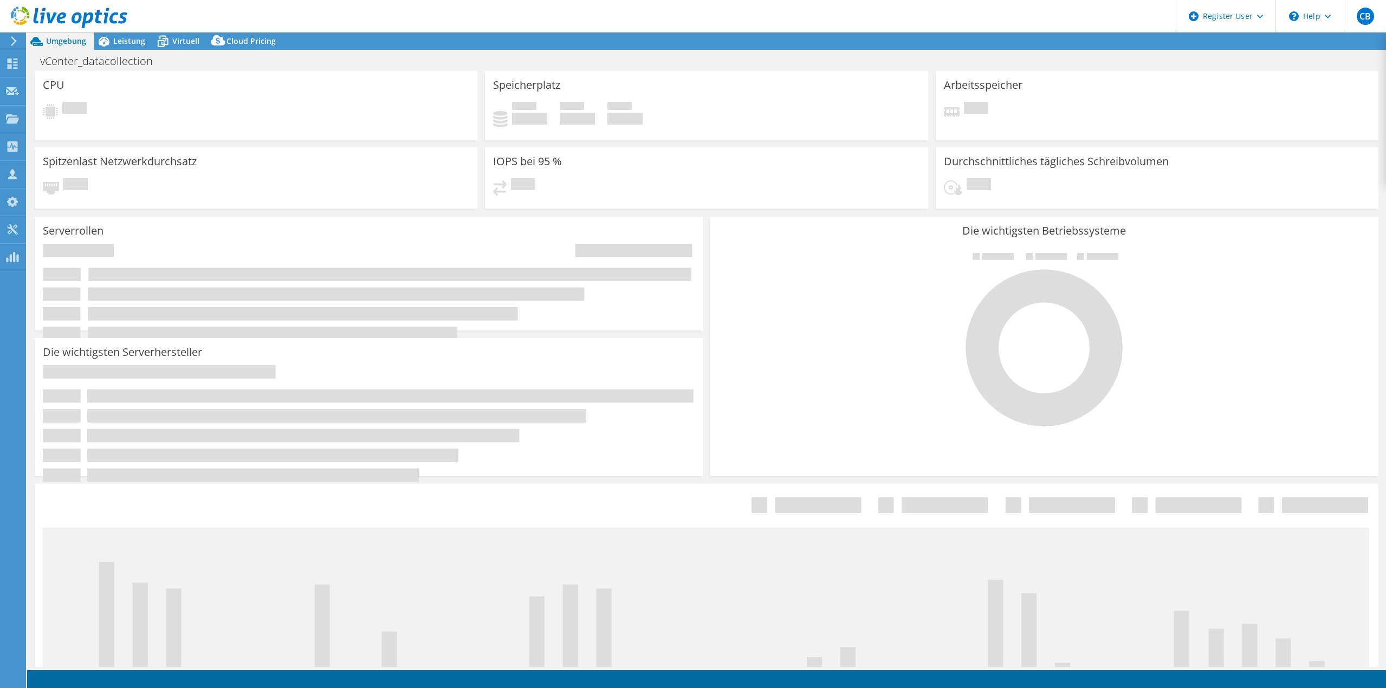
select select "USD"
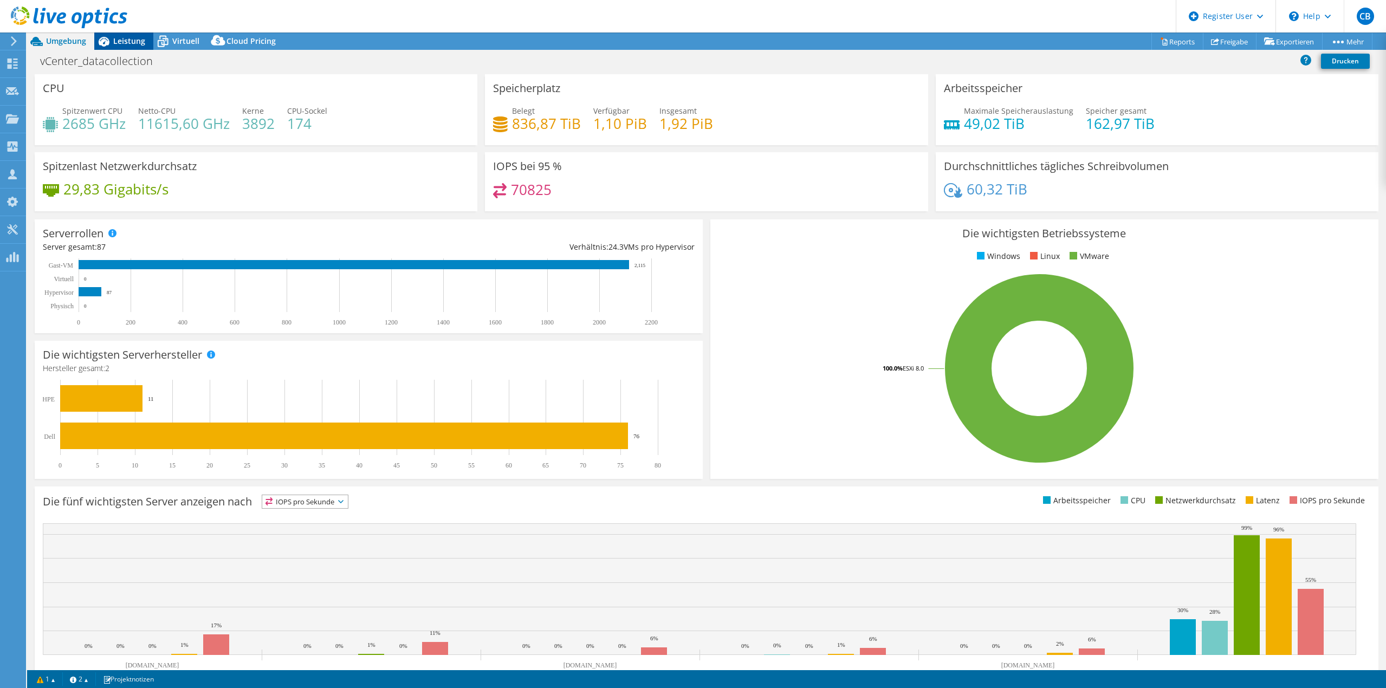
click at [125, 38] on span "Leistung" at bounding box center [129, 41] width 32 height 10
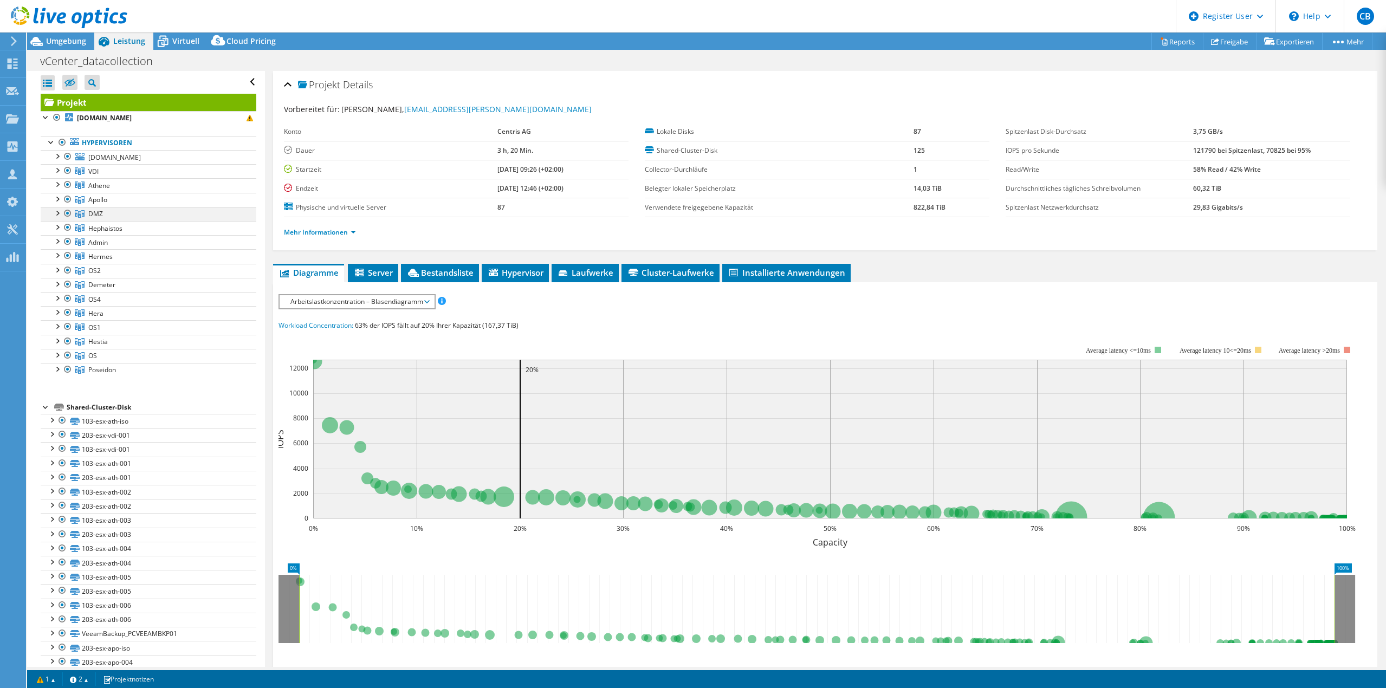
click at [59, 215] on div at bounding box center [56, 212] width 11 height 11
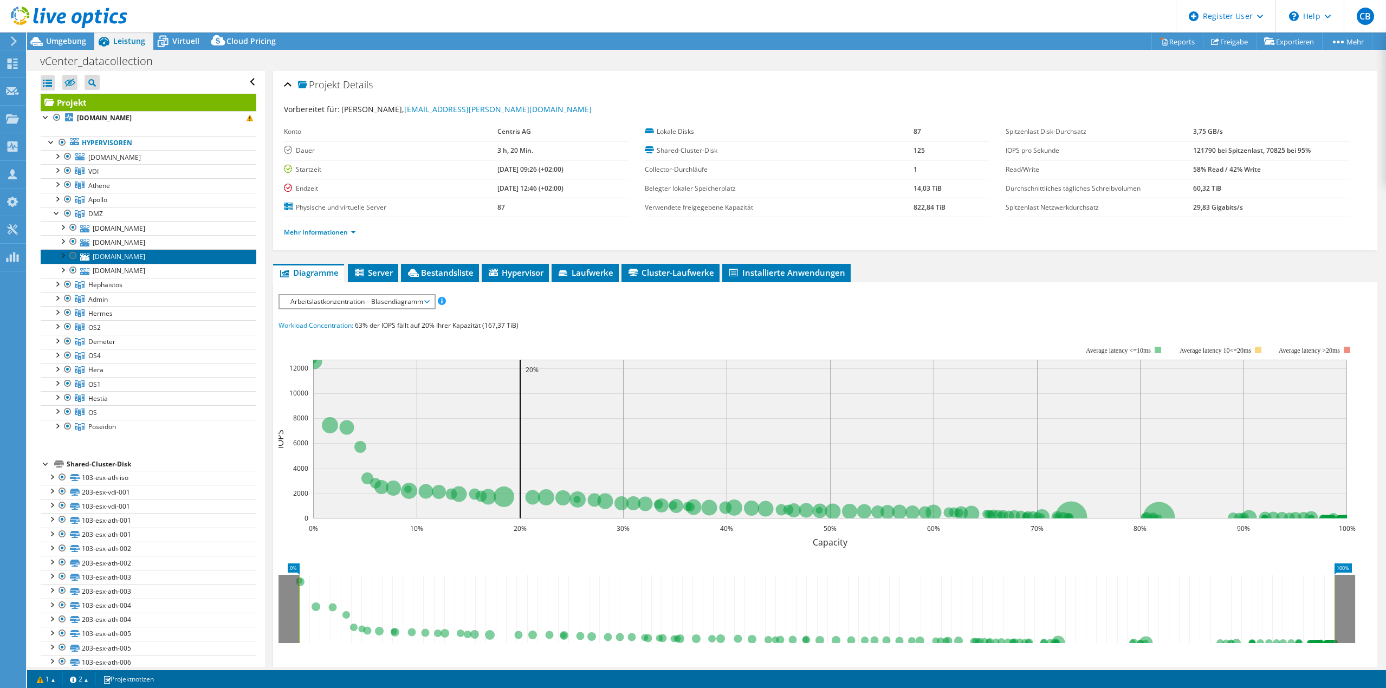
click at [118, 259] on link "[DOMAIN_NAME]" at bounding box center [149, 256] width 216 height 14
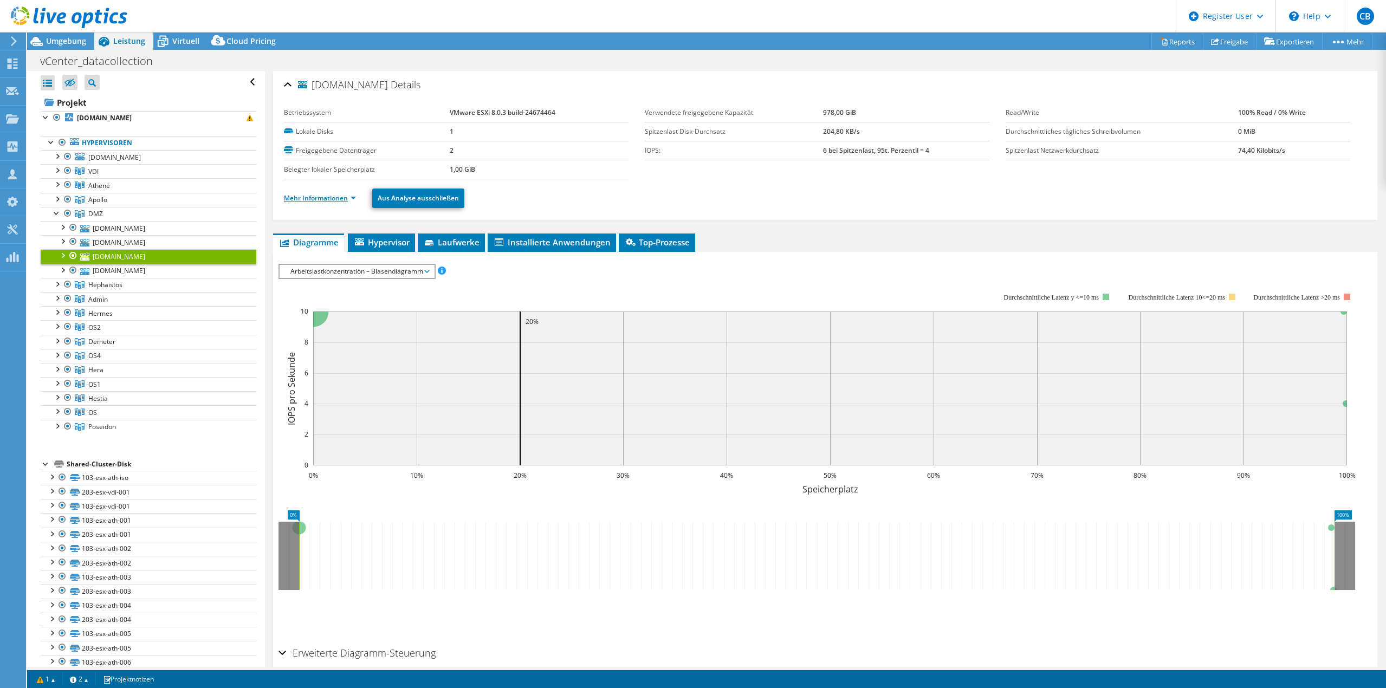
click at [332, 195] on link "Mehr Informationen" at bounding box center [320, 197] width 72 height 9
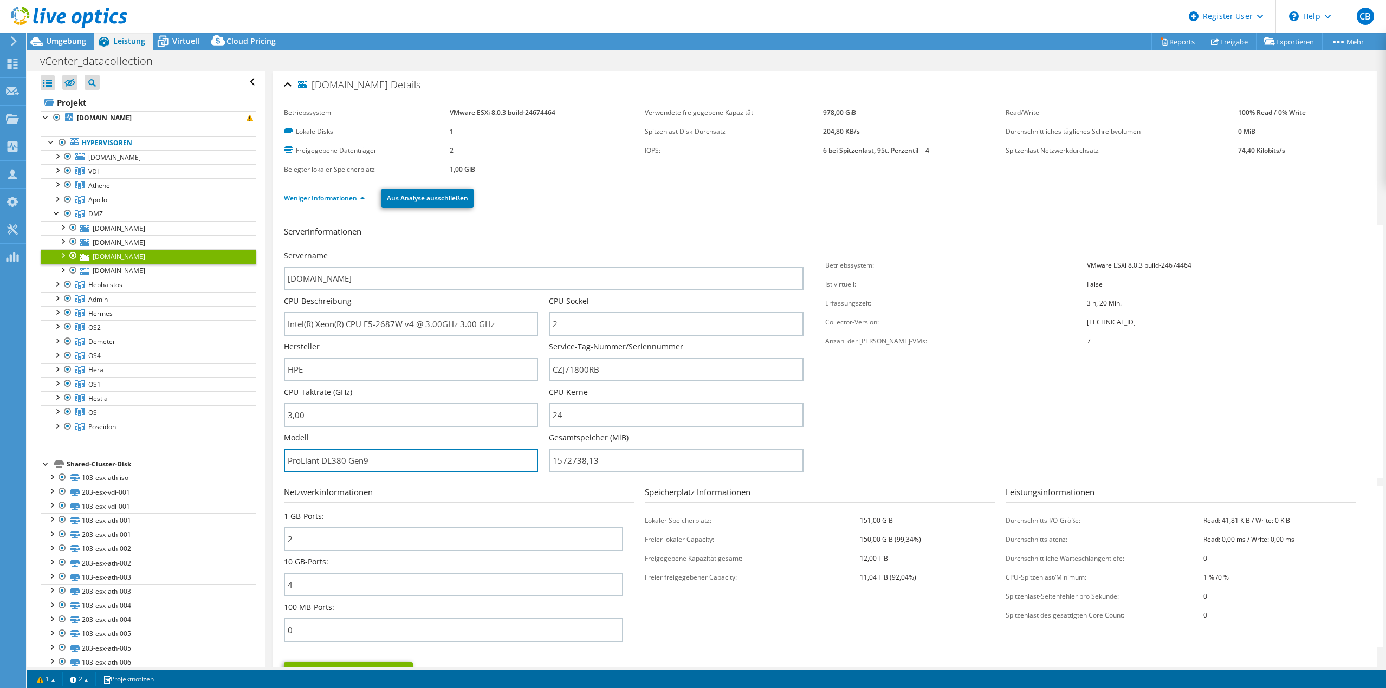
drag, startPoint x: 387, startPoint y: 463, endPoint x: 229, endPoint y: 449, distance: 159.4
click at [229, 449] on div "Alle öffnen Alle schließen Ausgeschlossene Knoten verbergen Projektbaumfilter" at bounding box center [706, 369] width 1359 height 596
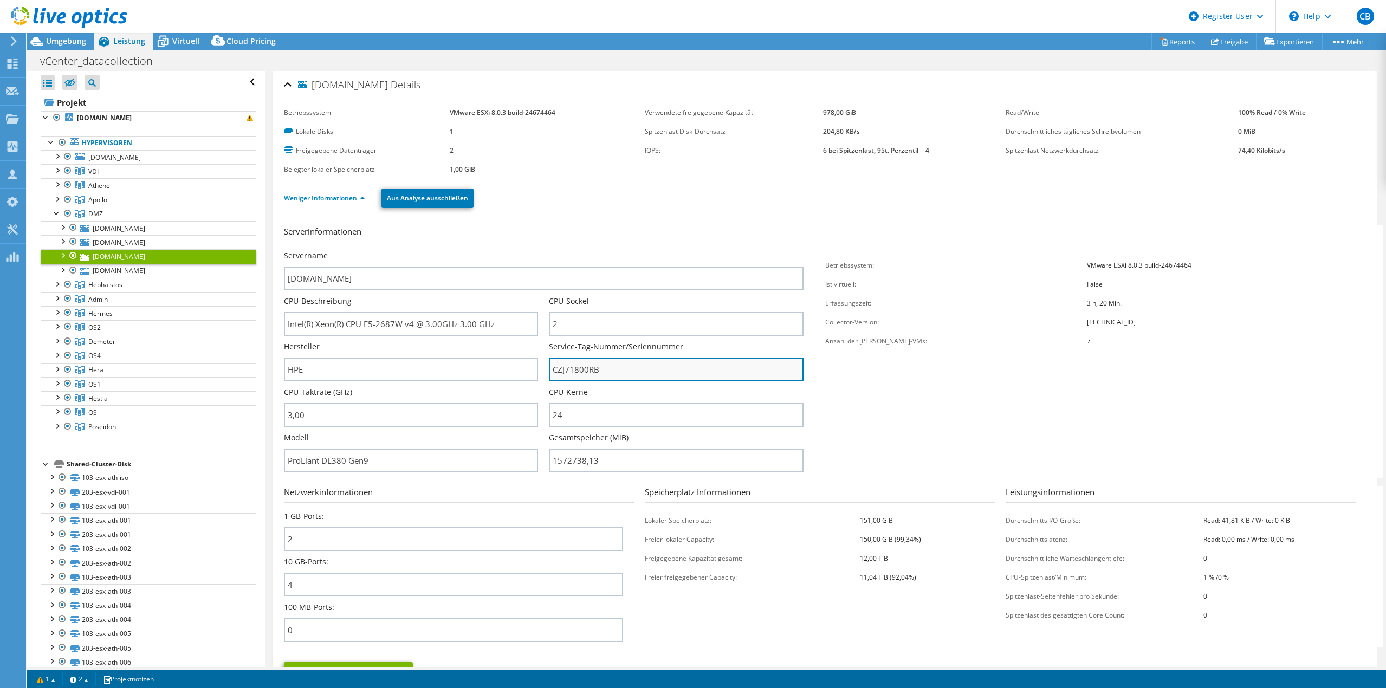
click at [586, 368] on input "CZJ71800RB" at bounding box center [676, 370] width 254 height 24
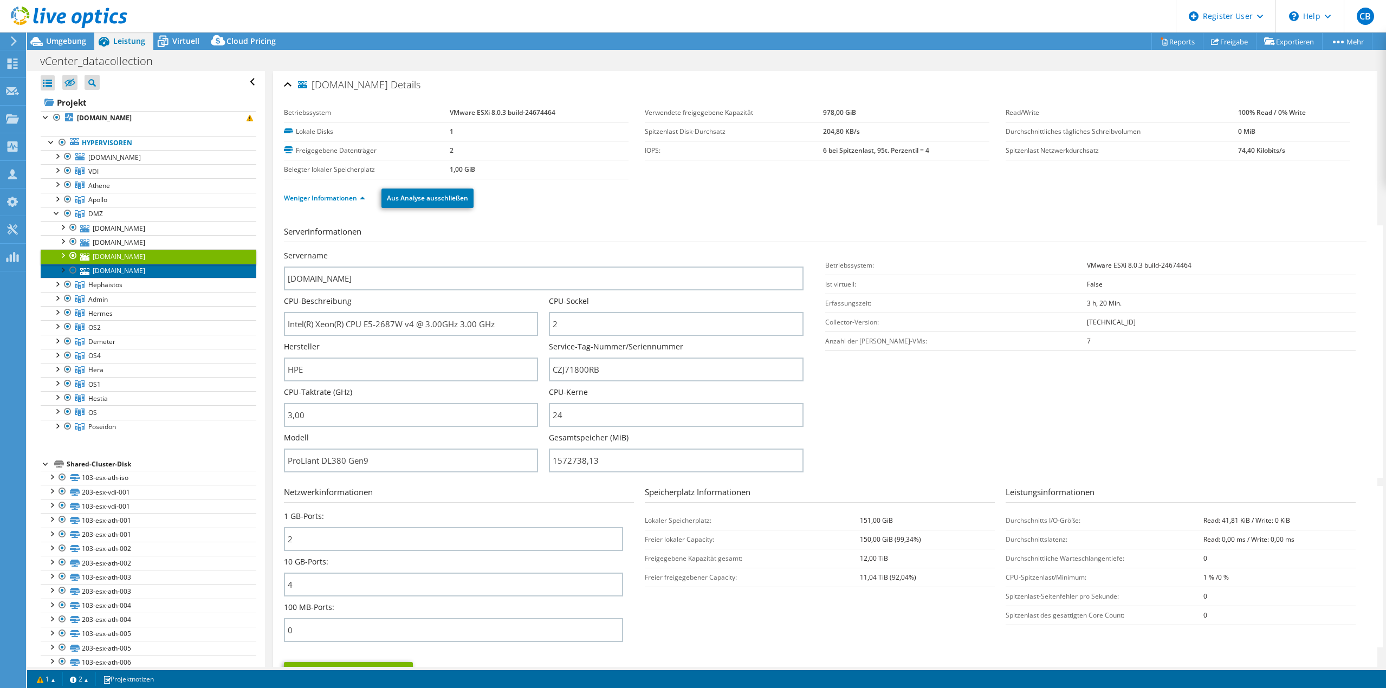
click at [136, 269] on link "[DOMAIN_NAME]" at bounding box center [149, 271] width 216 height 14
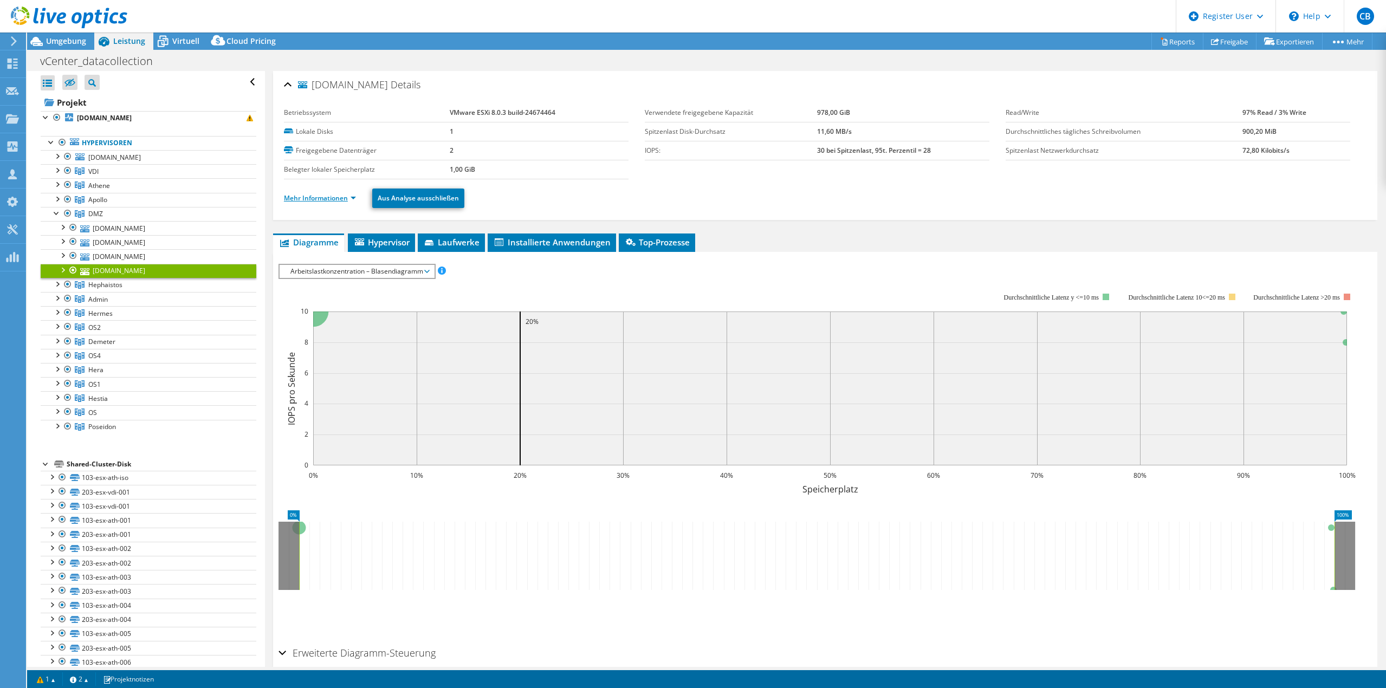
click at [321, 201] on link "Mehr Informationen" at bounding box center [320, 197] width 72 height 9
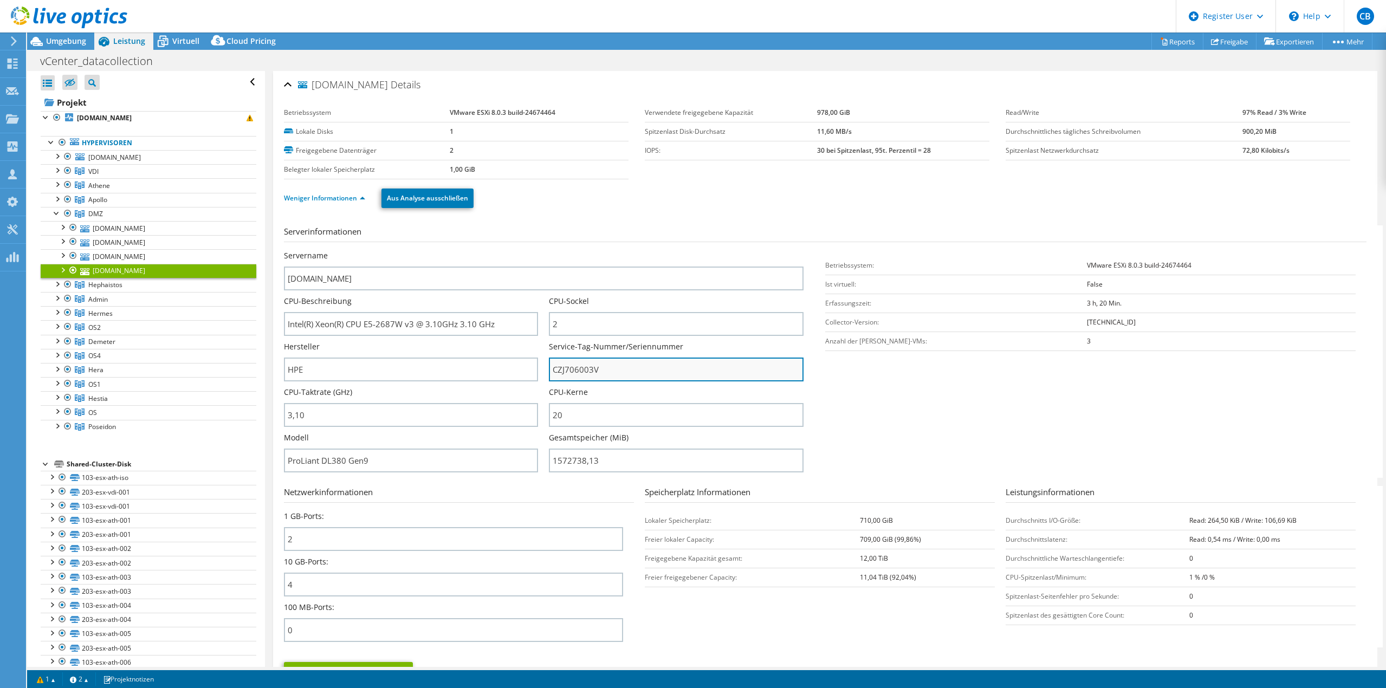
click at [580, 375] on input "CZJ706003V" at bounding box center [676, 370] width 254 height 24
click at [53, 215] on div at bounding box center [56, 212] width 11 height 11
